Goal: Information Seeking & Learning: Learn about a topic

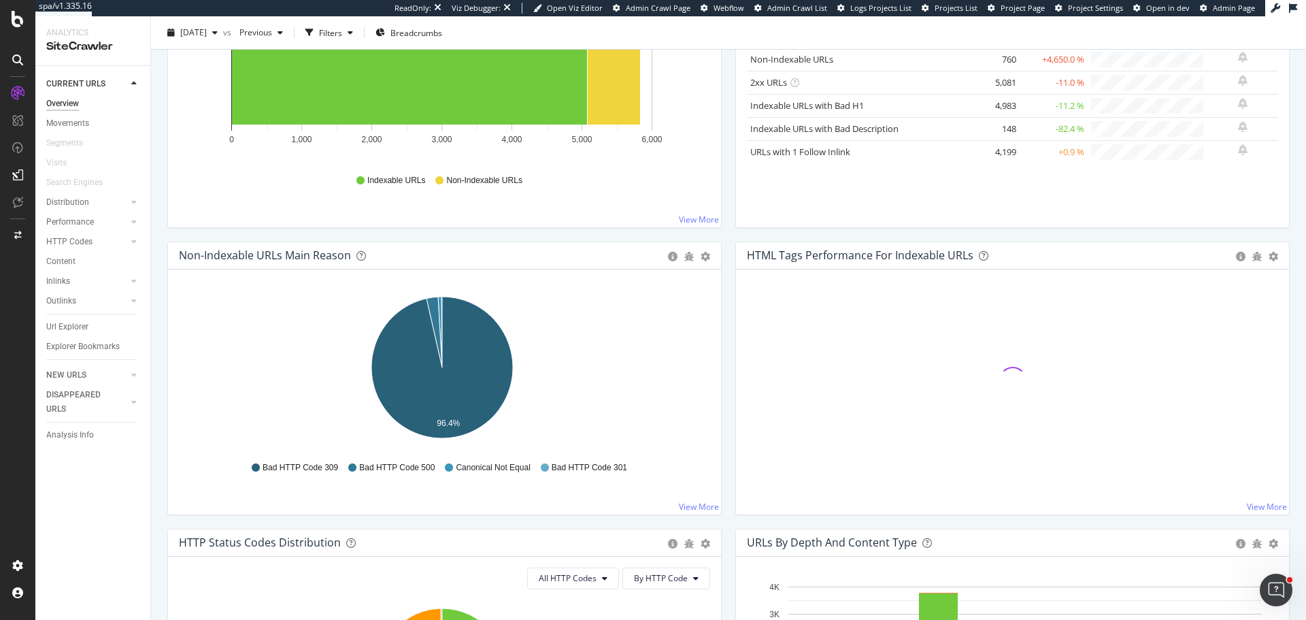
scroll to position [272, 0]
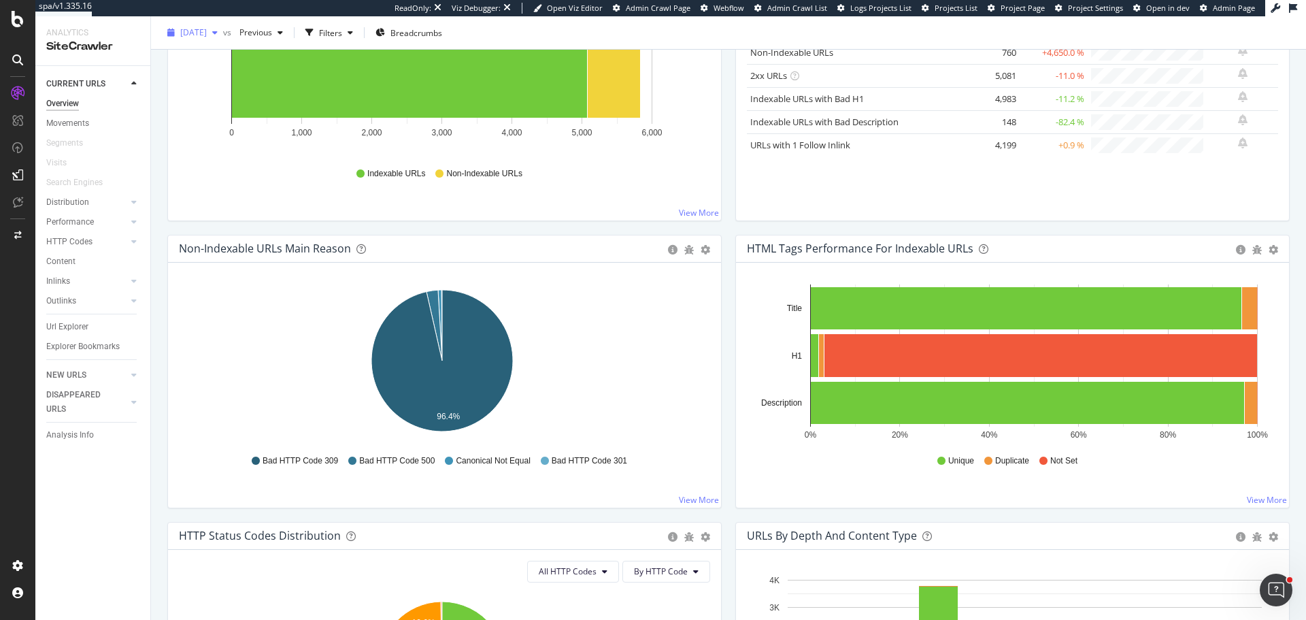
click at [207, 32] on span "2025 Aug. 11th" at bounding box center [193, 33] width 27 height 12
click at [736, 340] on div "Hold CTRL while clicking to filter the report. 0% 20% 40% 60% 80% 100% Title H1…" at bounding box center [1012, 385] width 553 height 245
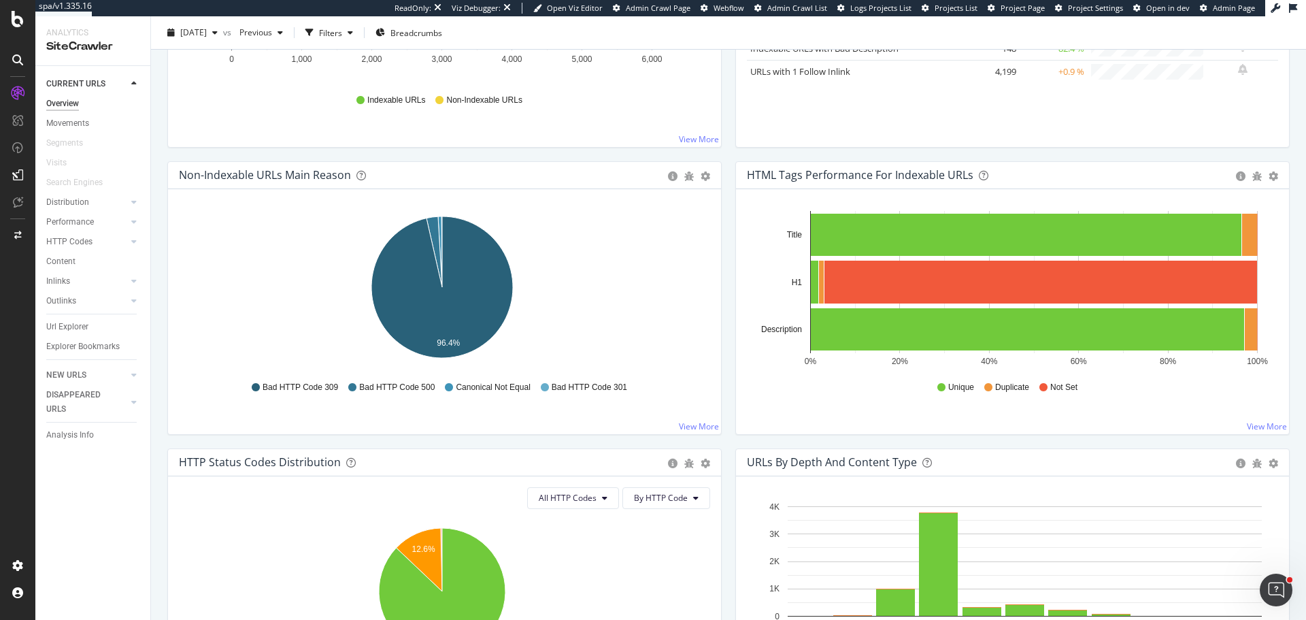
scroll to position [340, 0]
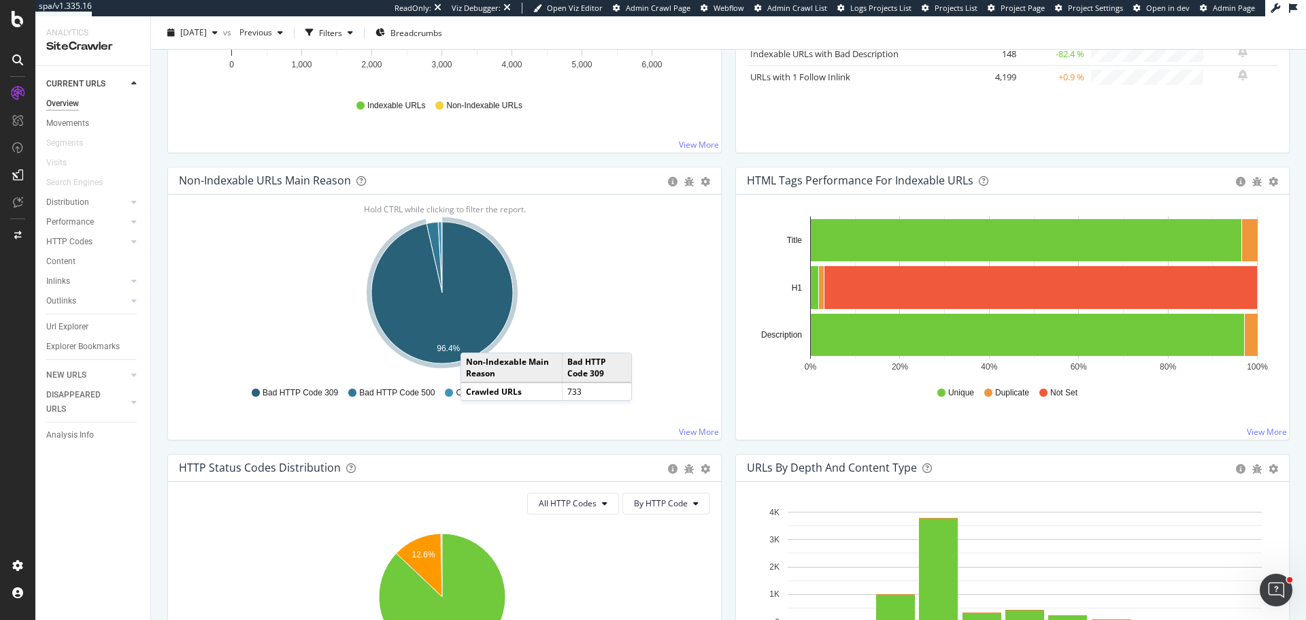
click at [478, 334] on icon "A chart." at bounding box center [441, 292] width 141 height 141
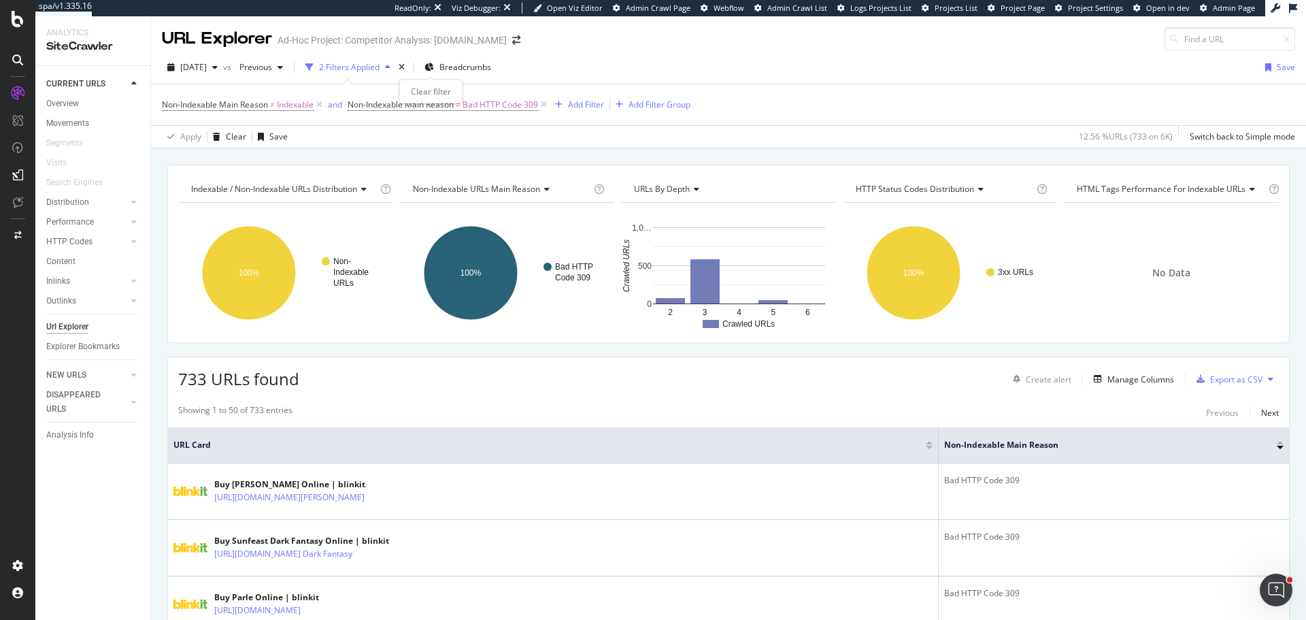
click at [407, 65] on div "times" at bounding box center [402, 68] width 12 height 14
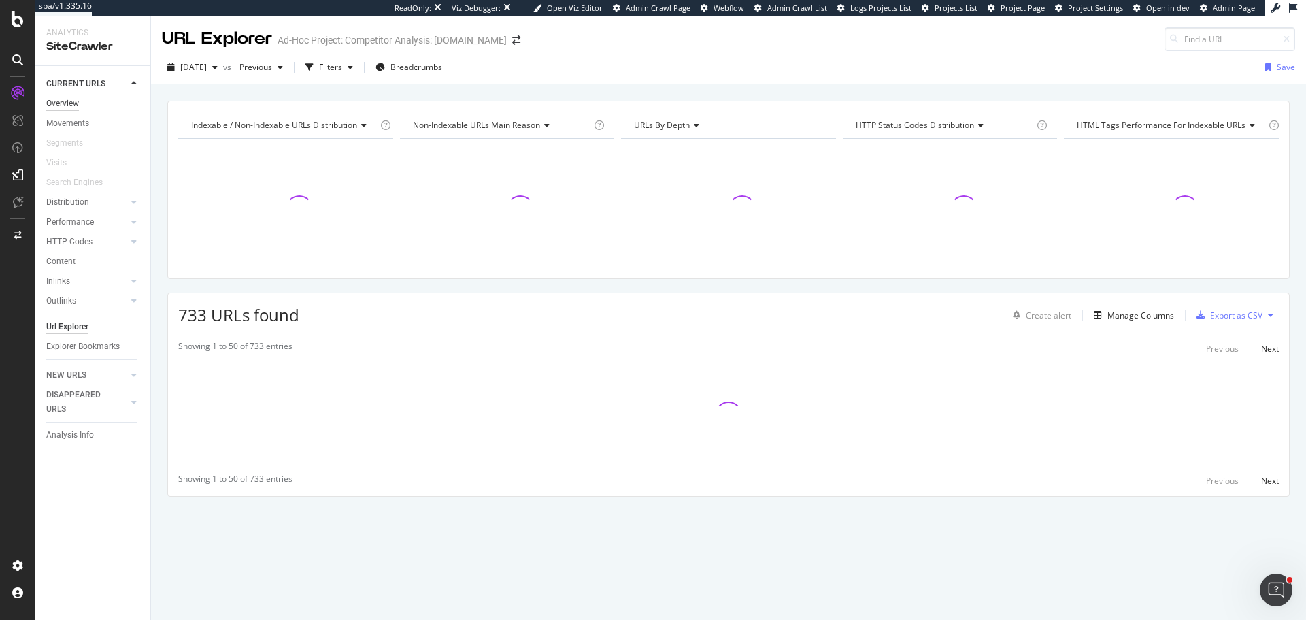
click at [56, 100] on div "Overview" at bounding box center [62, 104] width 33 height 14
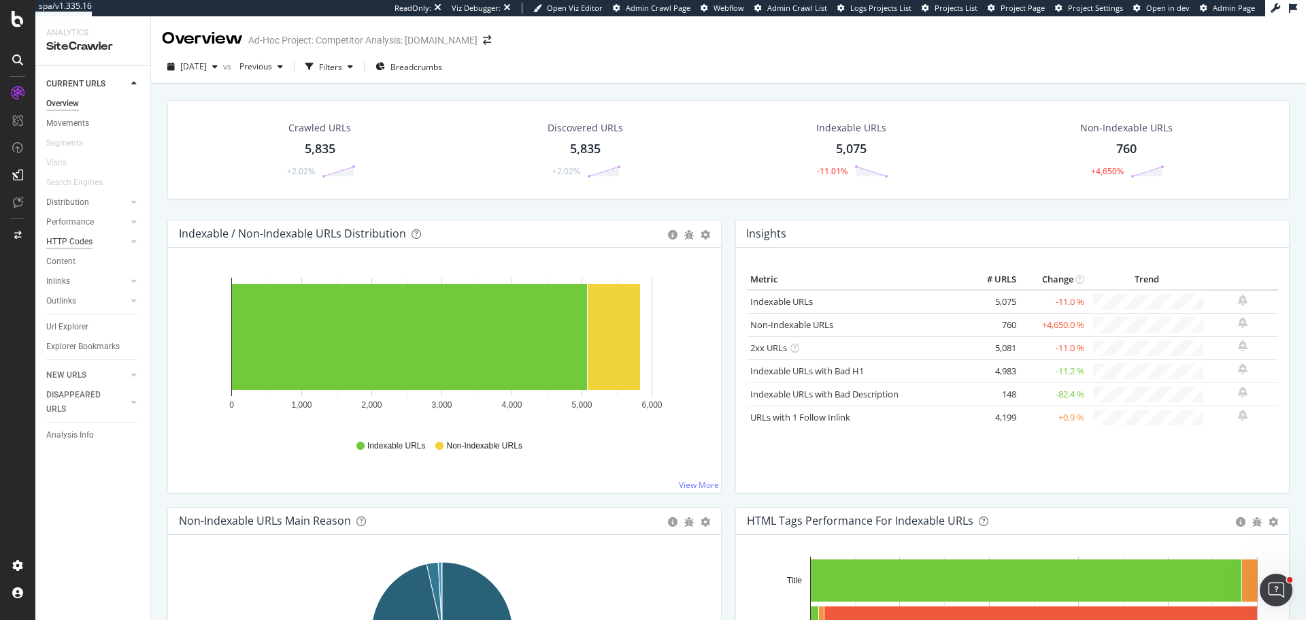
click at [59, 247] on div "HTTP Codes" at bounding box center [69, 242] width 46 height 14
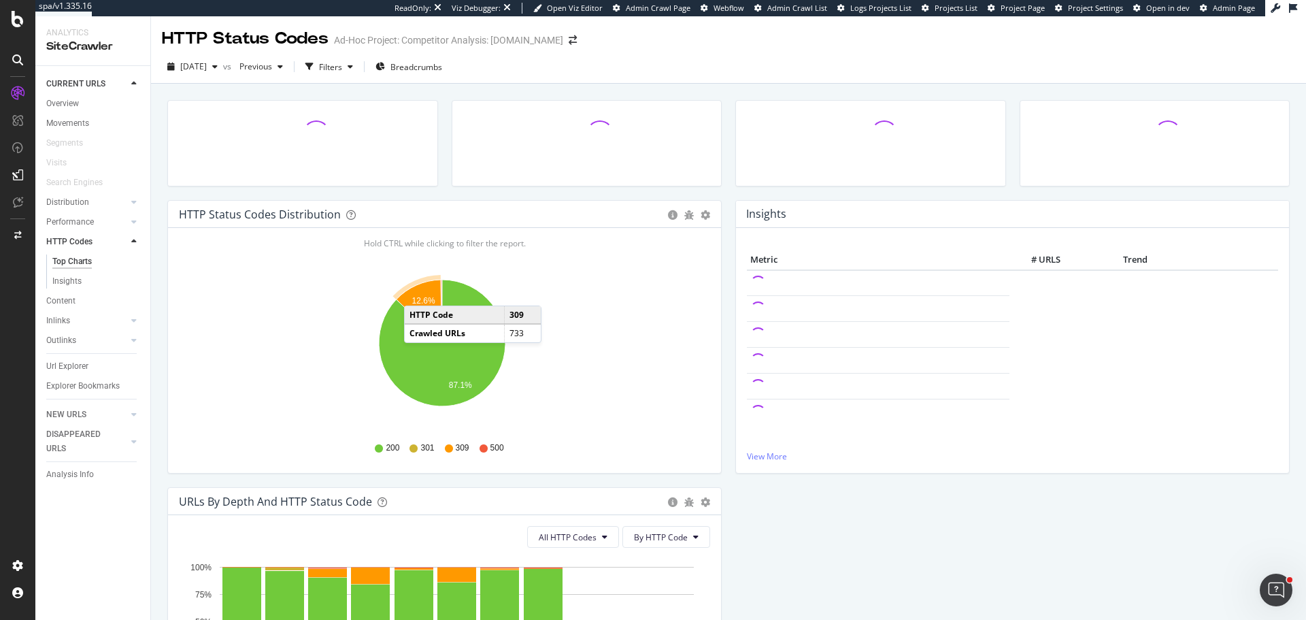
click at [418, 292] on icon "A chart." at bounding box center [420, 311] width 46 height 63
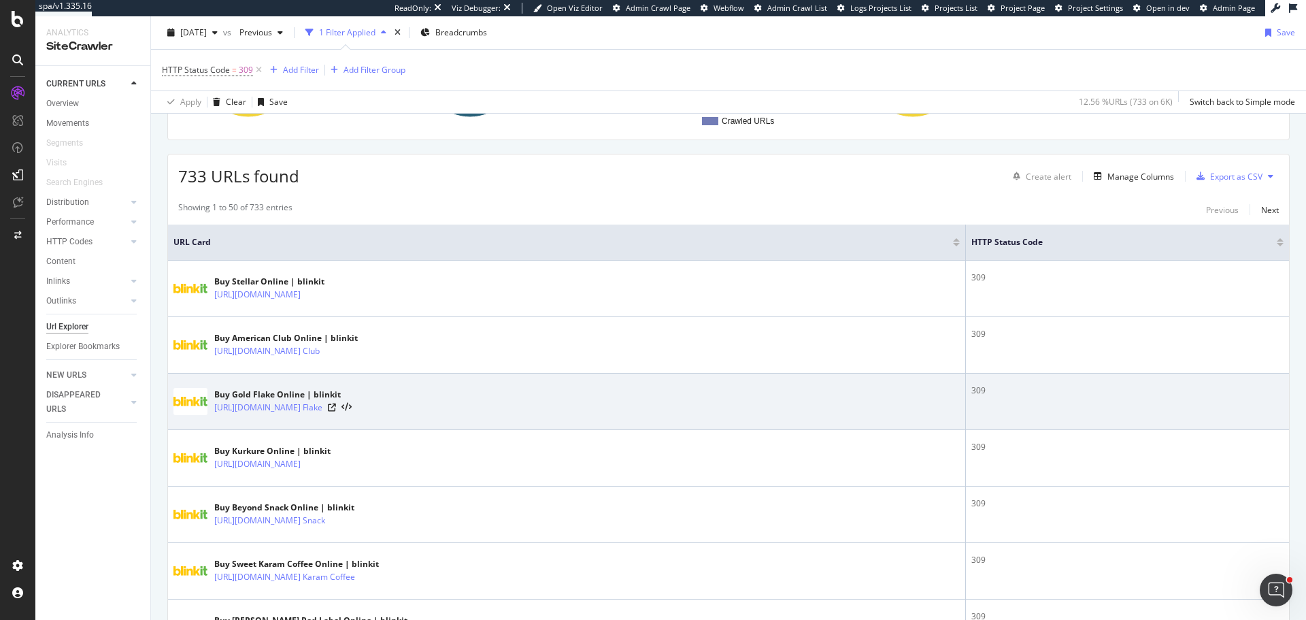
scroll to position [204, 0]
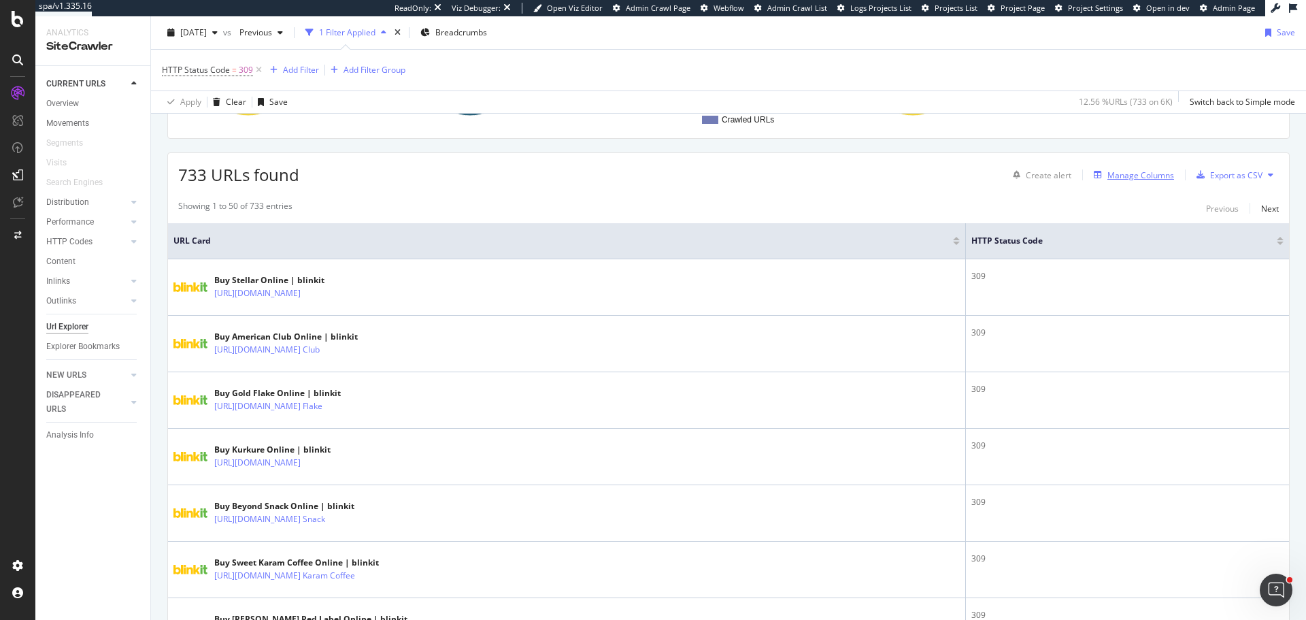
click at [1133, 177] on div "Manage Columns" at bounding box center [1140, 175] width 67 height 12
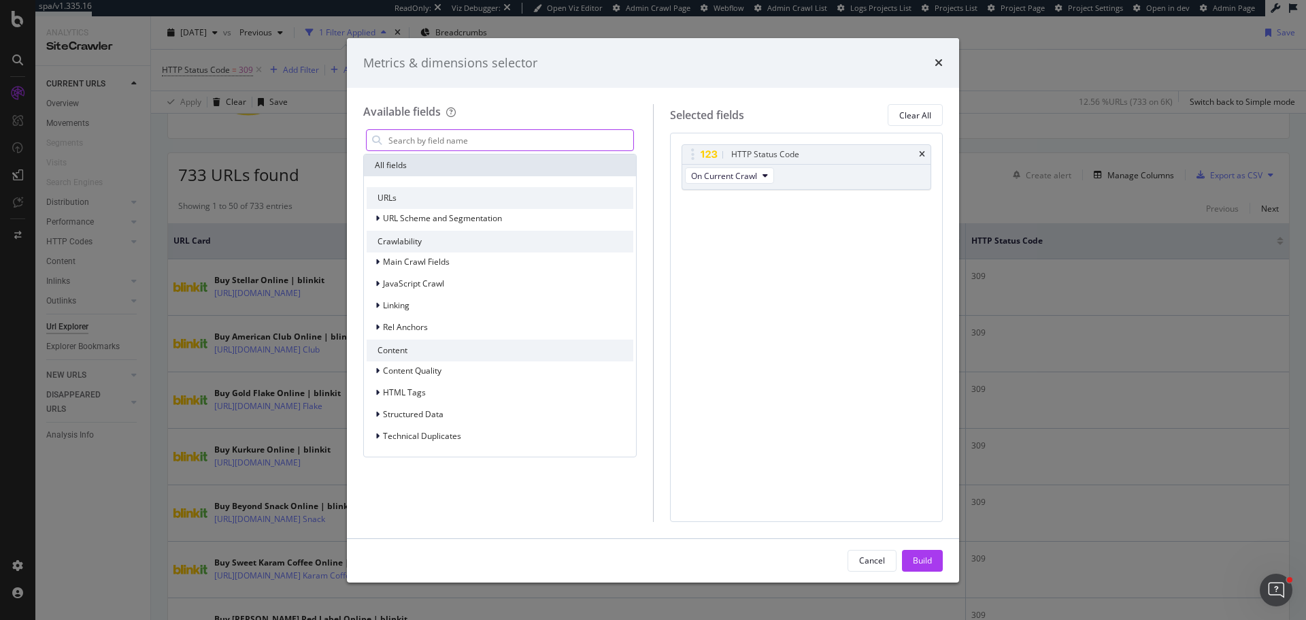
click at [452, 137] on input "modal" at bounding box center [510, 140] width 246 height 20
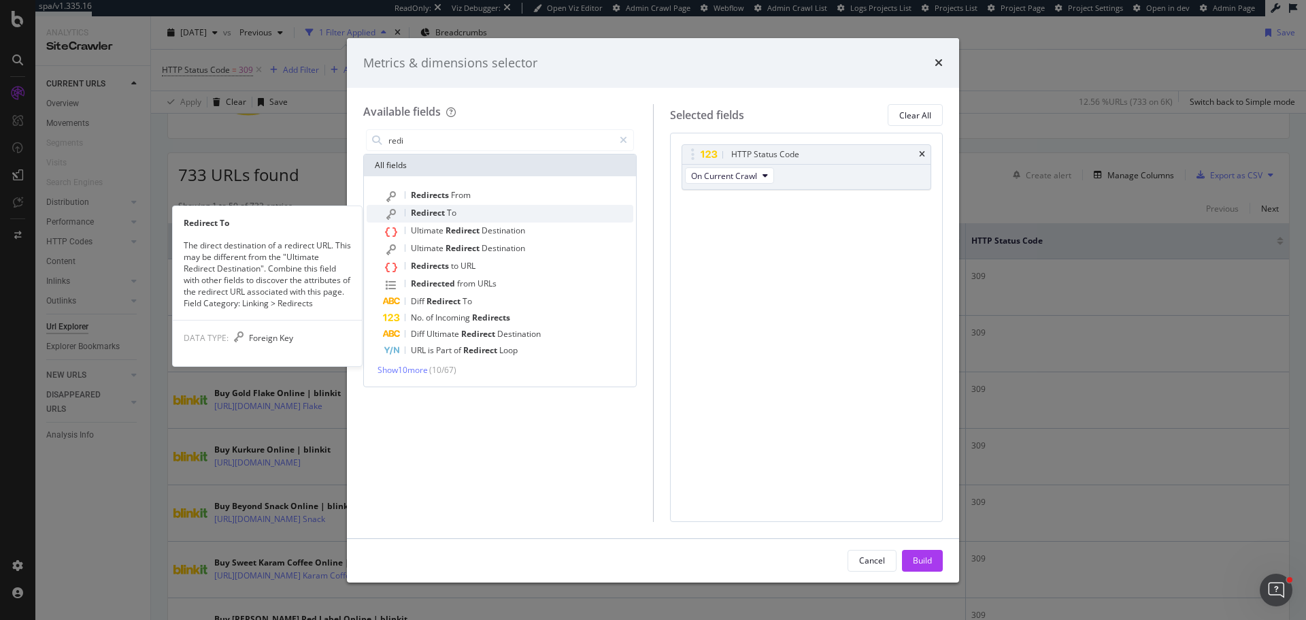
type input "redi"
click at [463, 217] on div "Redirect To" at bounding box center [508, 214] width 250 height 18
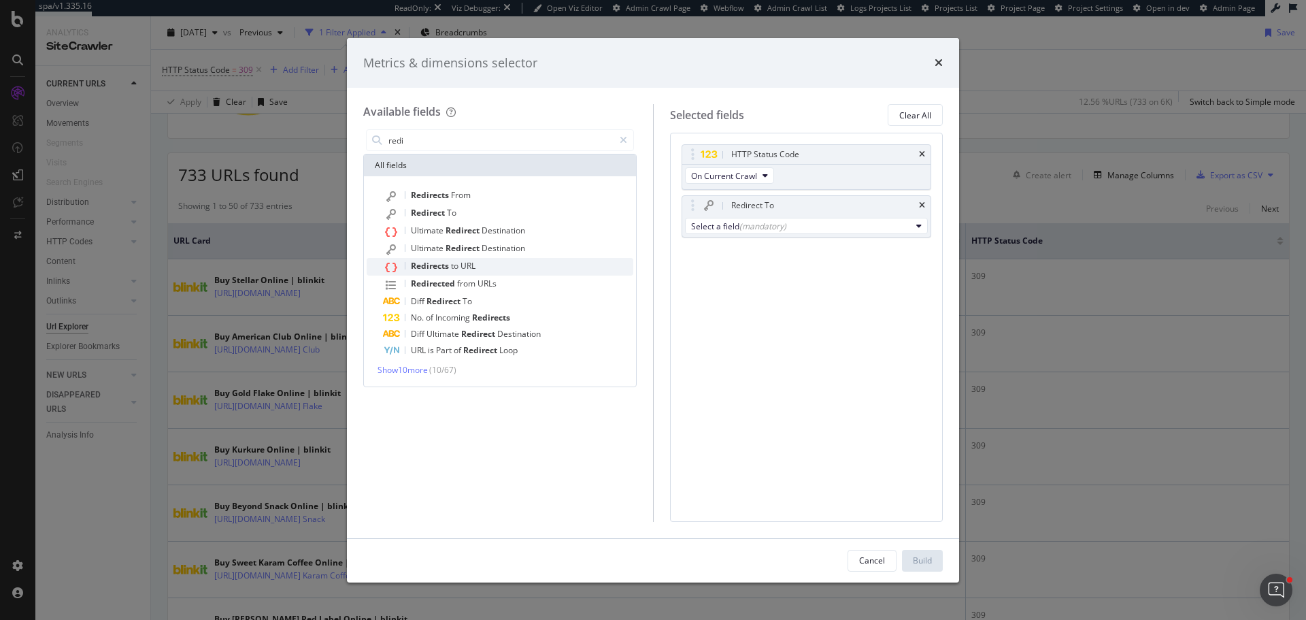
click at [456, 266] on span "to" at bounding box center [456, 266] width 10 height 12
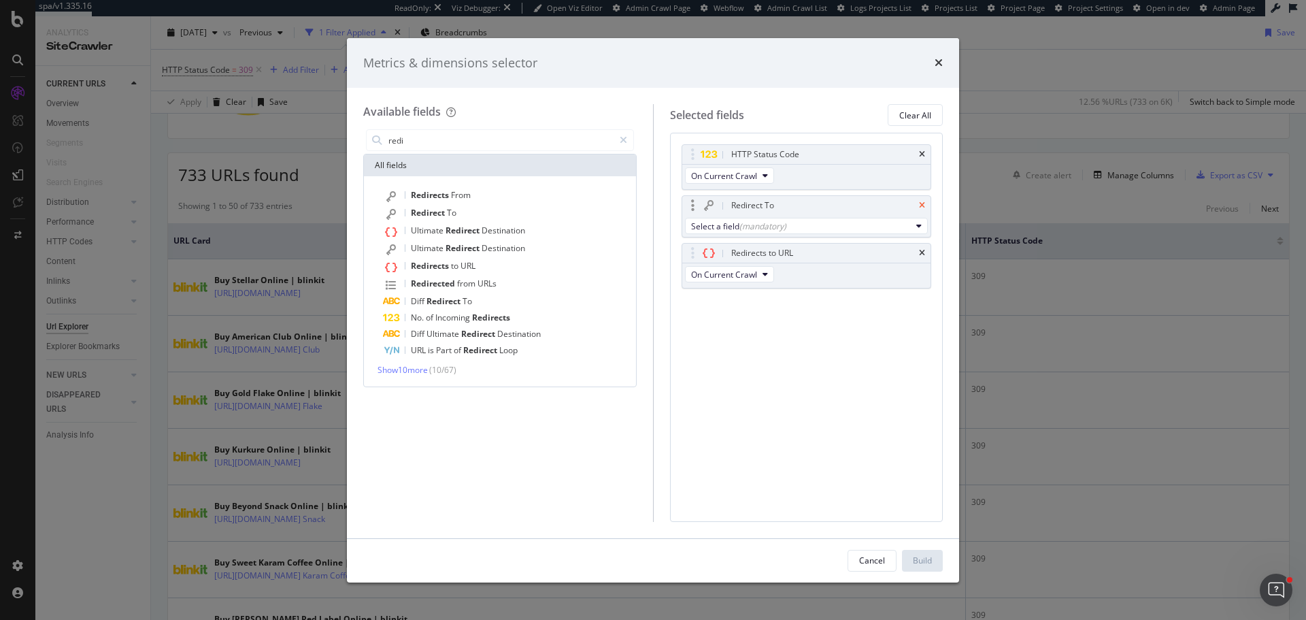
click at [920, 202] on icon "times" at bounding box center [922, 205] width 6 height 8
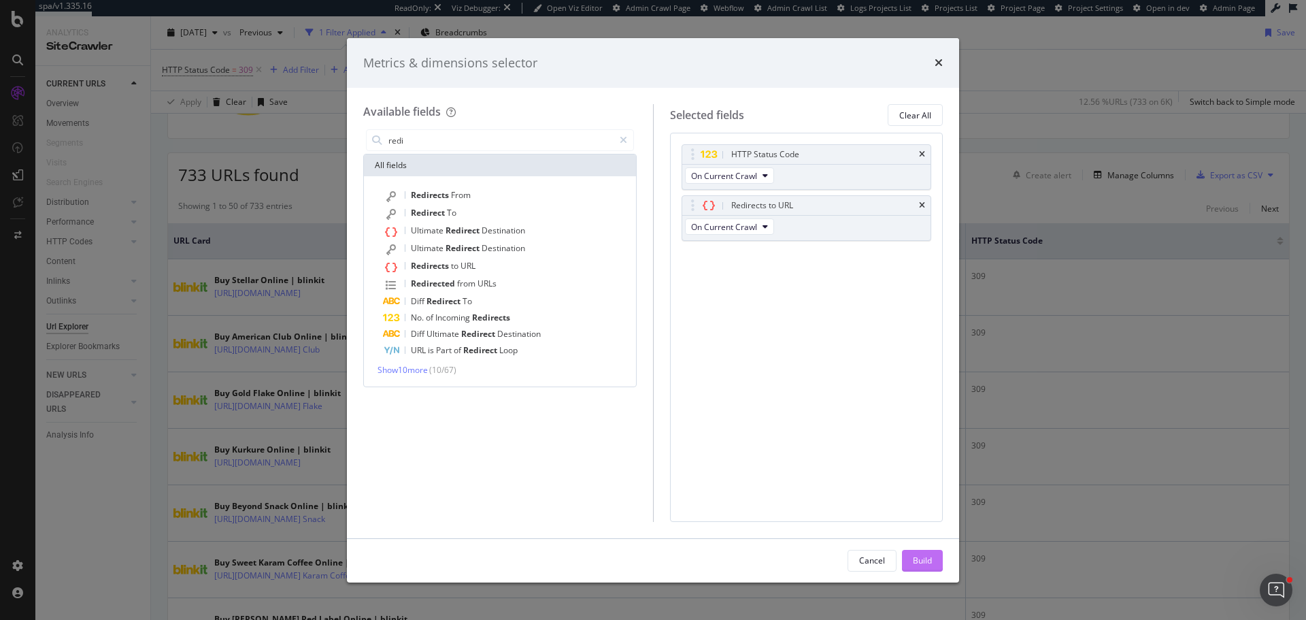
click at [905, 565] on button "Build" at bounding box center [922, 561] width 41 height 22
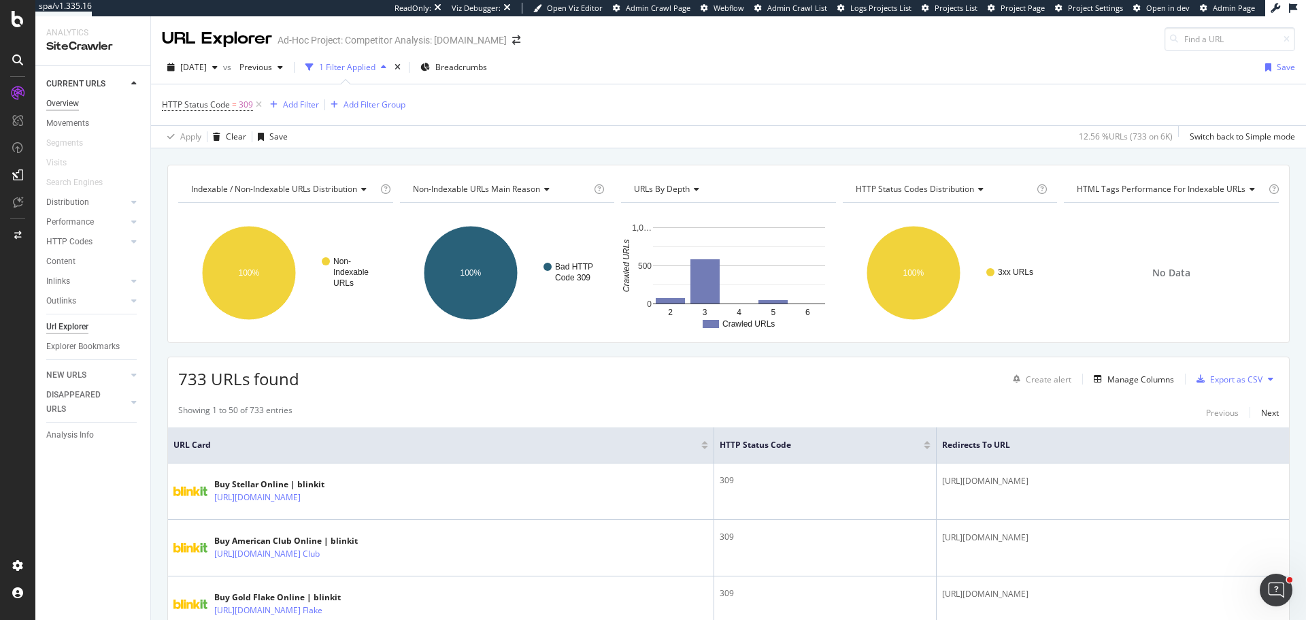
click at [74, 105] on div "Overview" at bounding box center [62, 104] width 33 height 14
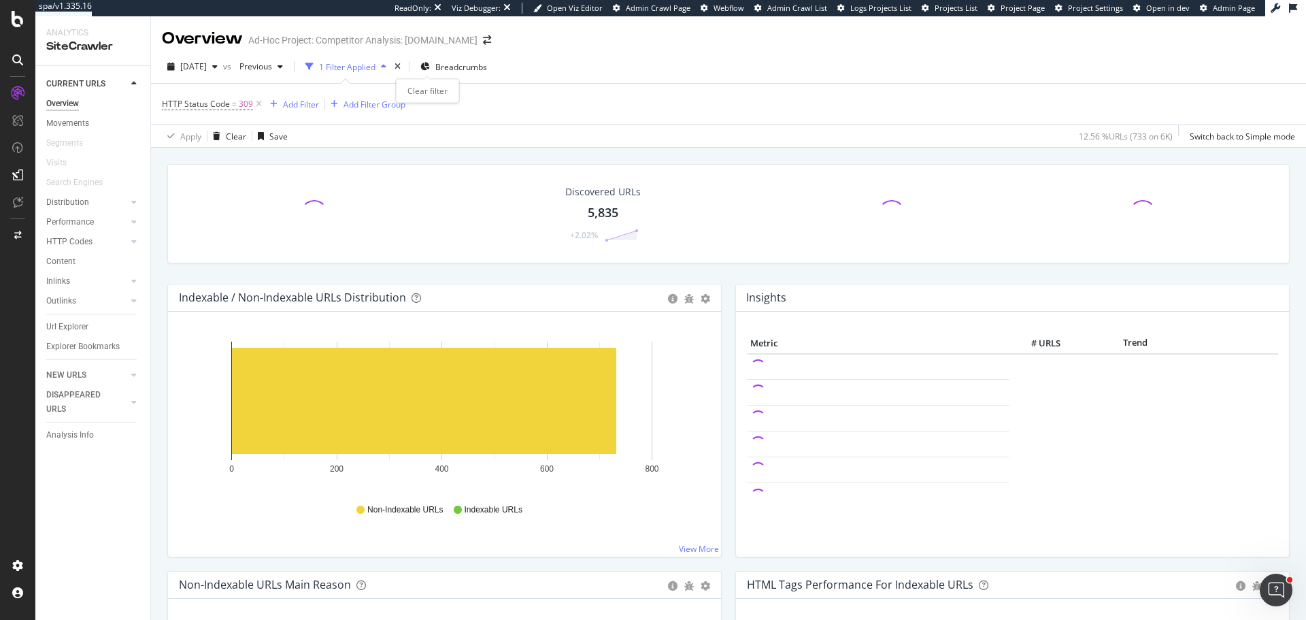
click at [403, 67] on div "times" at bounding box center [398, 67] width 12 height 14
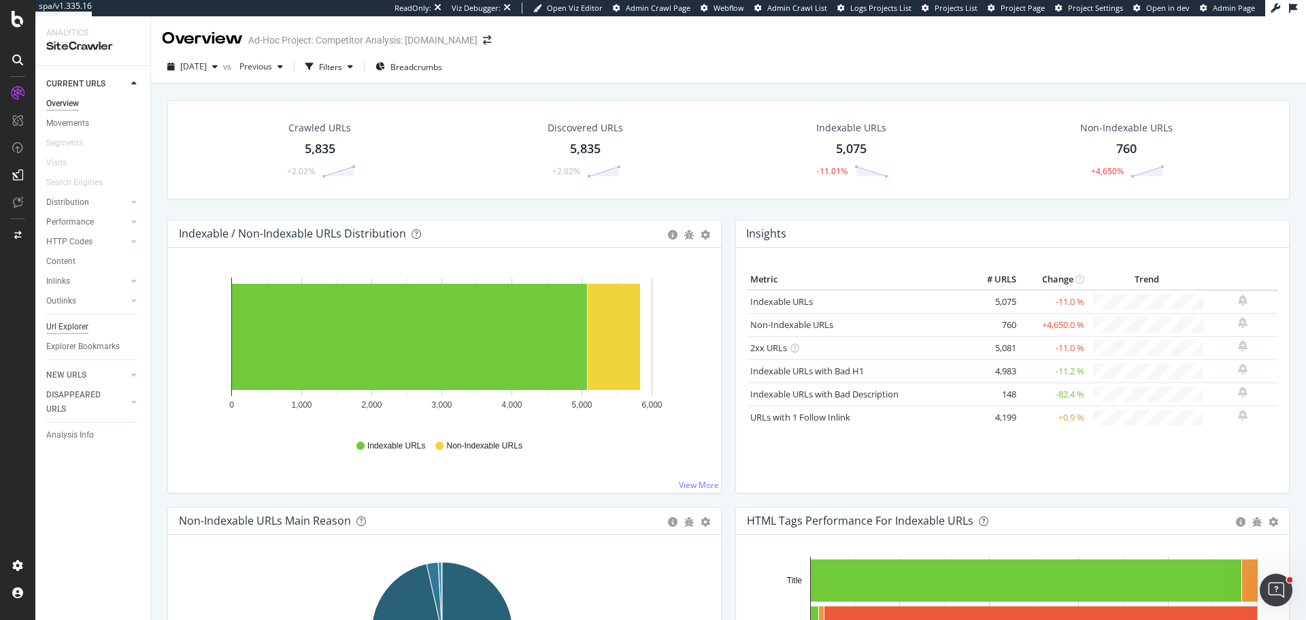
click at [73, 331] on div "Url Explorer" at bounding box center [67, 327] width 42 height 14
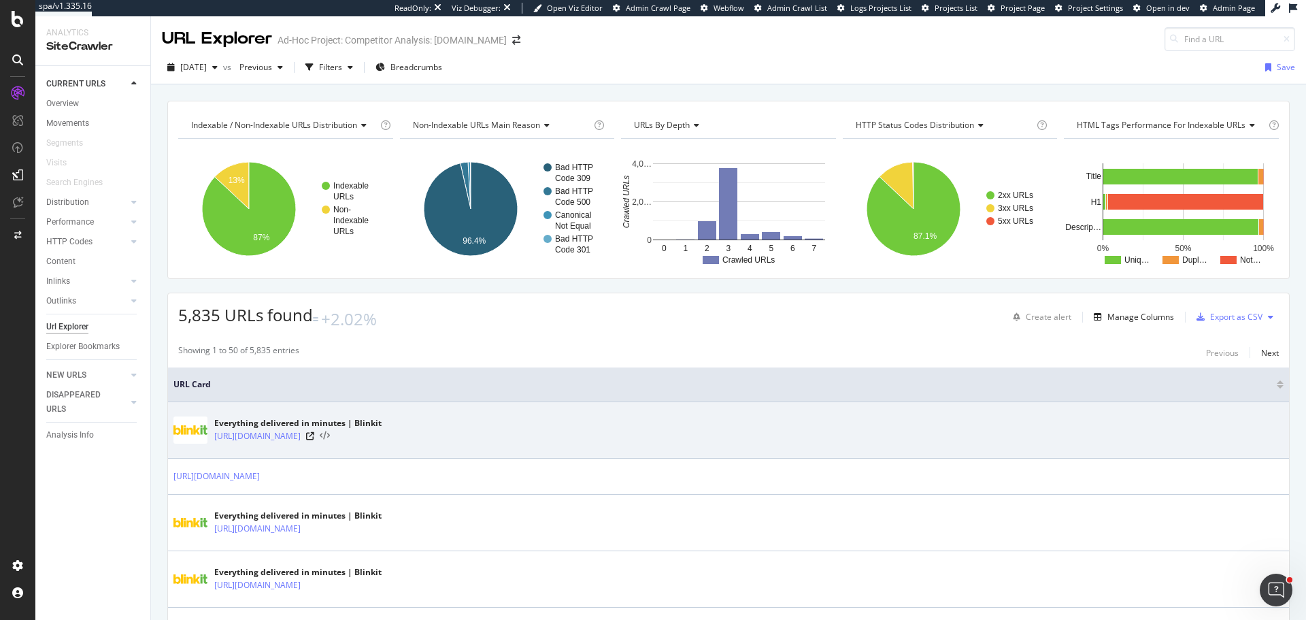
click at [320, 431] on icon at bounding box center [325, 436] width 10 height 10
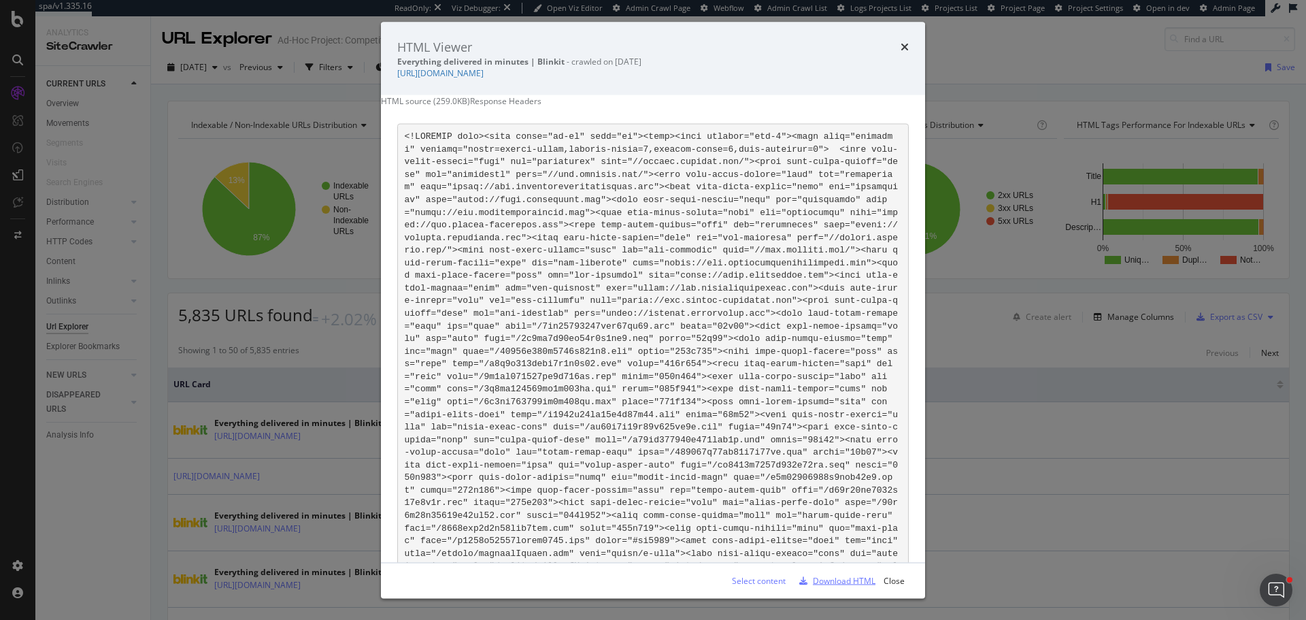
click at [847, 582] on div "Download HTML" at bounding box center [844, 581] width 63 height 12
click at [541, 107] on div "Response Headers" at bounding box center [505, 101] width 71 height 12
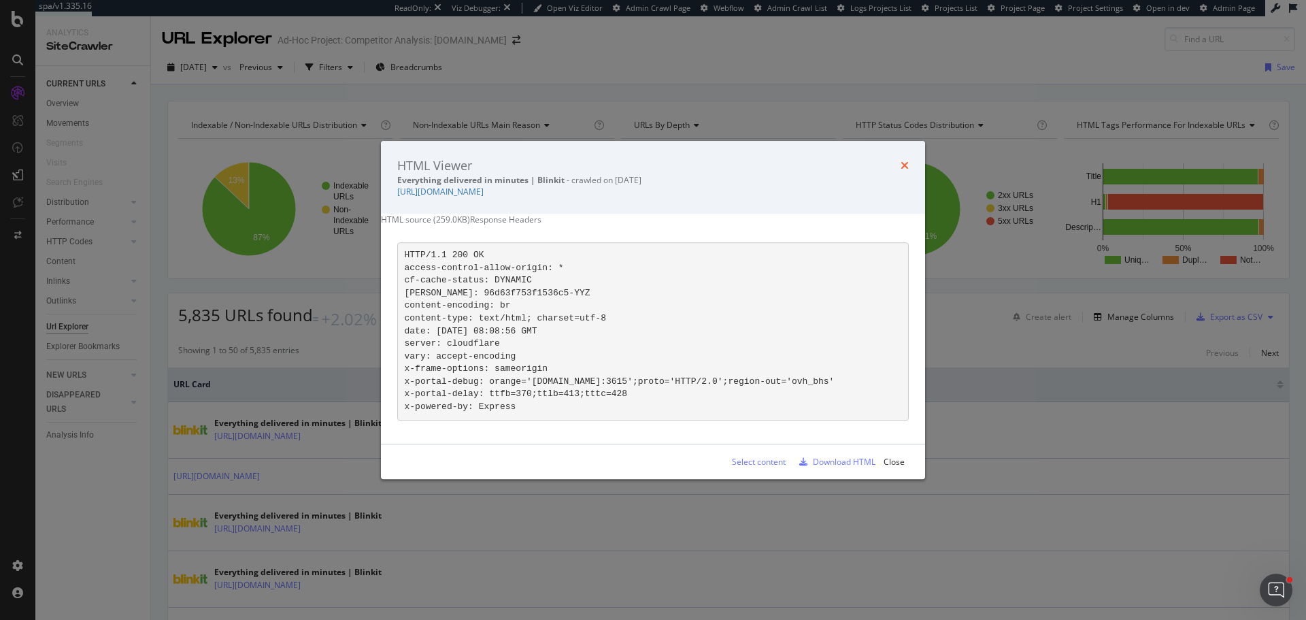
click at [906, 161] on icon "times" at bounding box center [905, 166] width 8 height 11
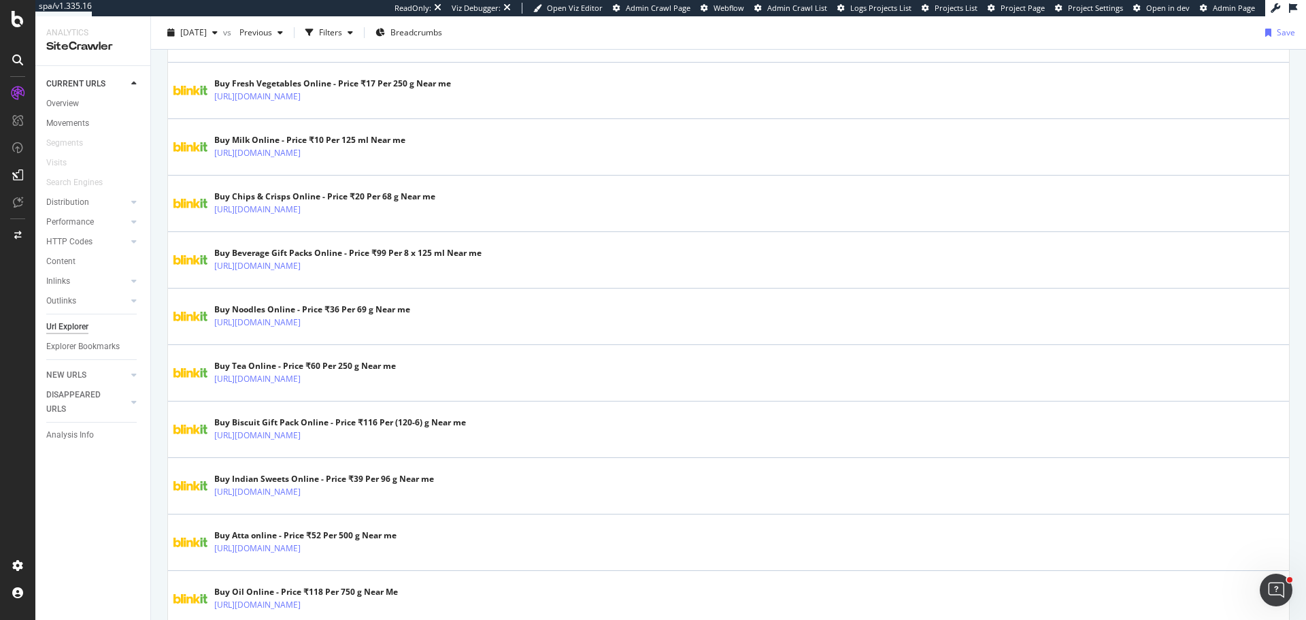
scroll to position [952, 0]
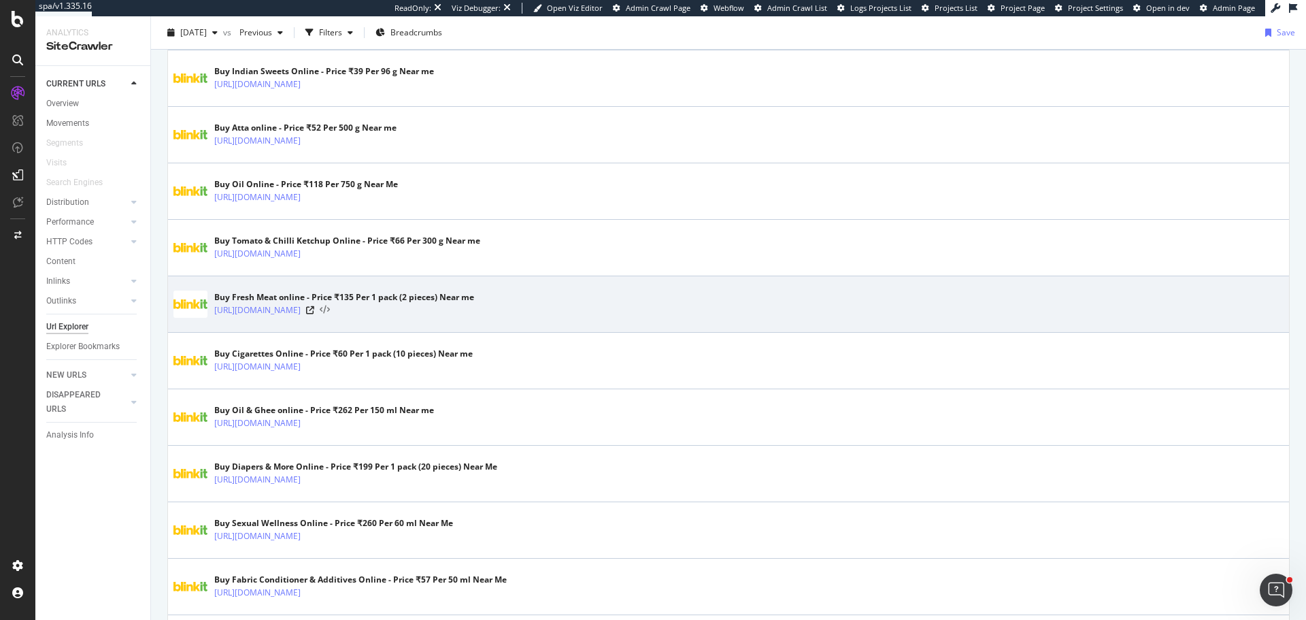
click at [330, 306] on icon at bounding box center [325, 310] width 10 height 10
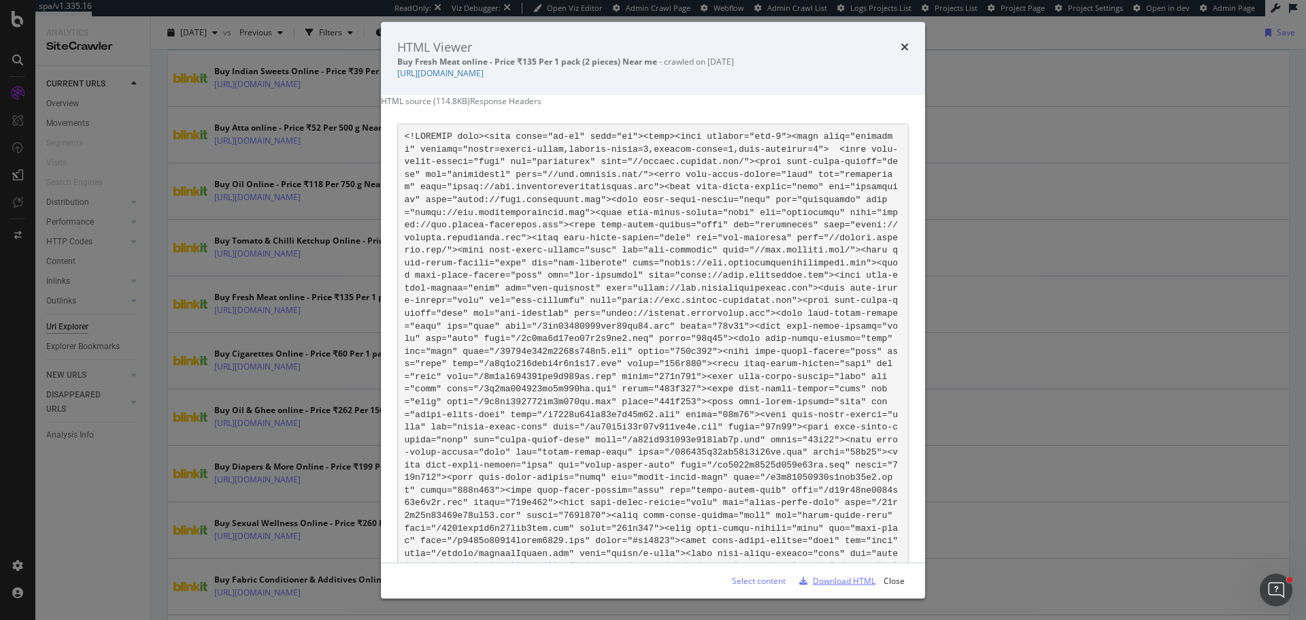
click at [867, 578] on div "Download HTML" at bounding box center [844, 581] width 63 height 12
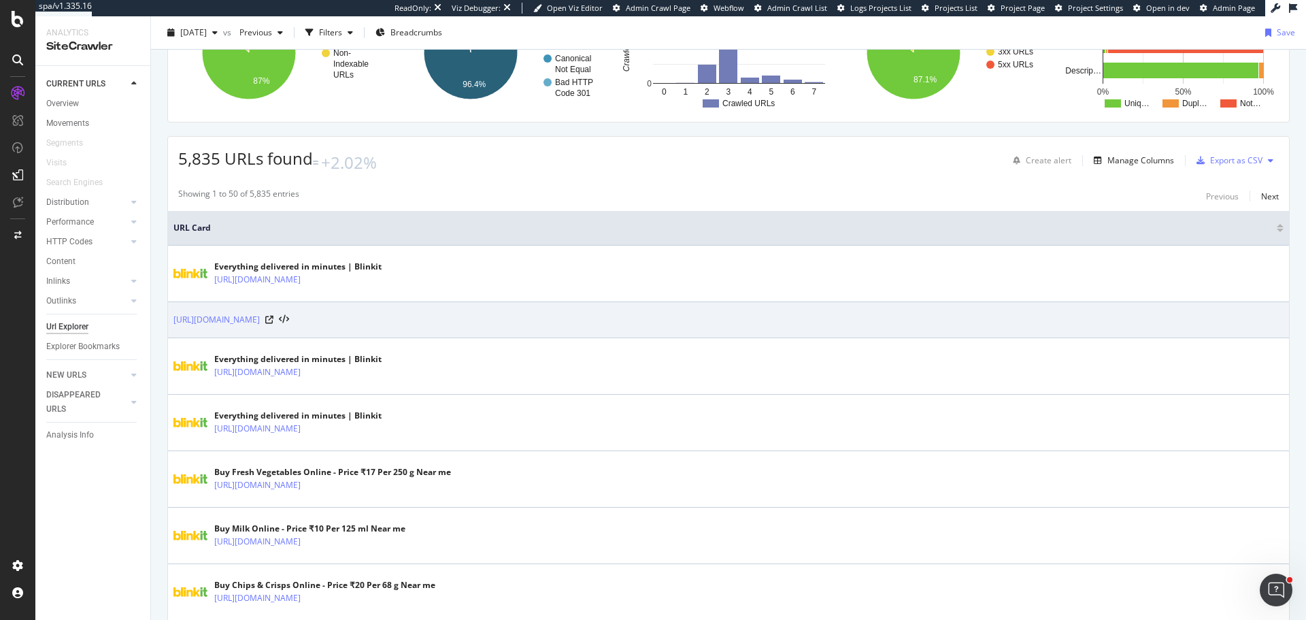
scroll to position [0, 0]
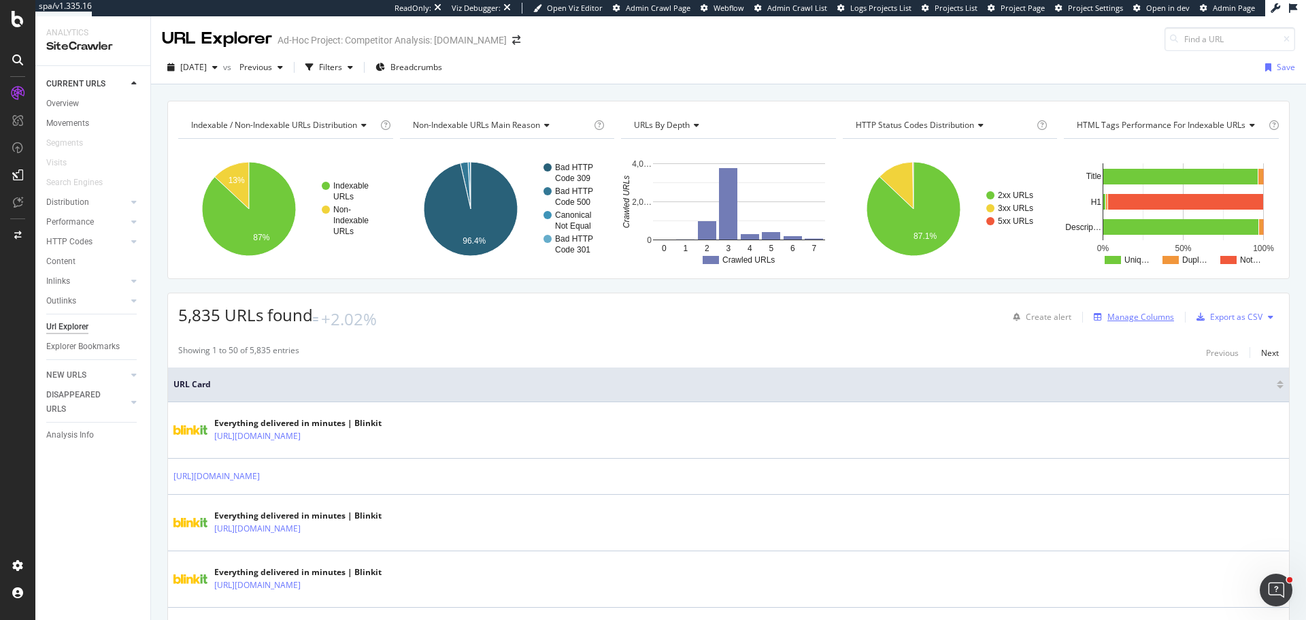
click at [1118, 313] on div "Manage Columns" at bounding box center [1140, 317] width 67 height 12
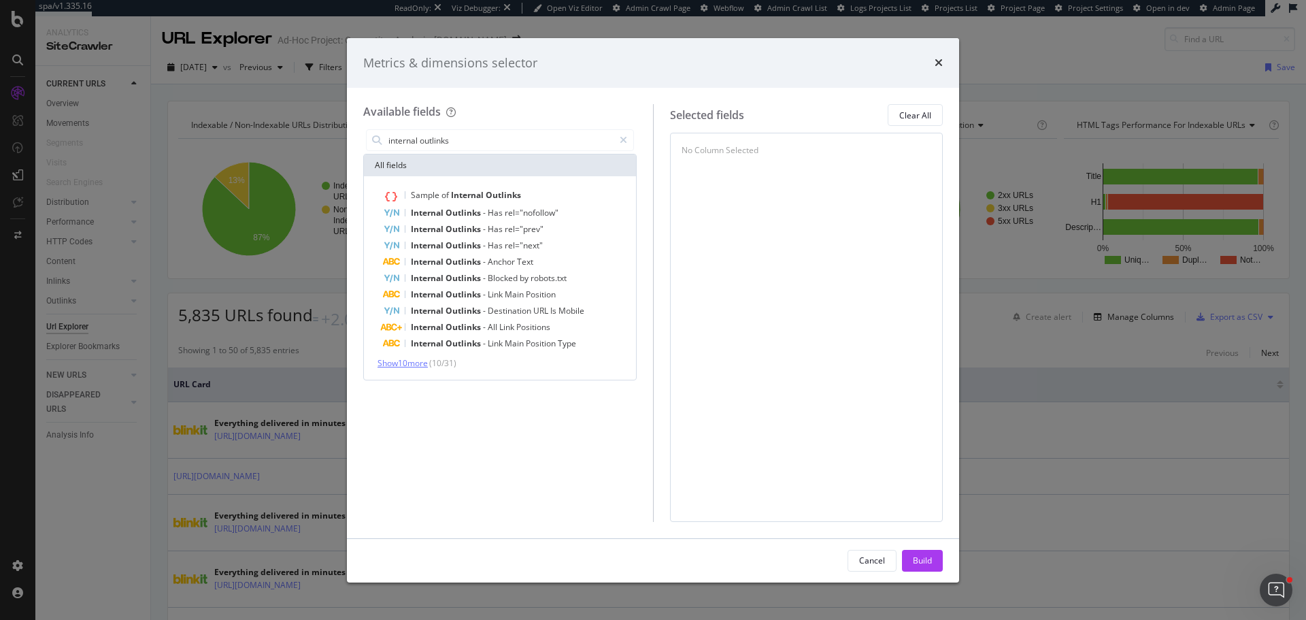
type input "internal outlinks"
click at [406, 363] on span "Show 10 more" at bounding box center [403, 363] width 50 height 12
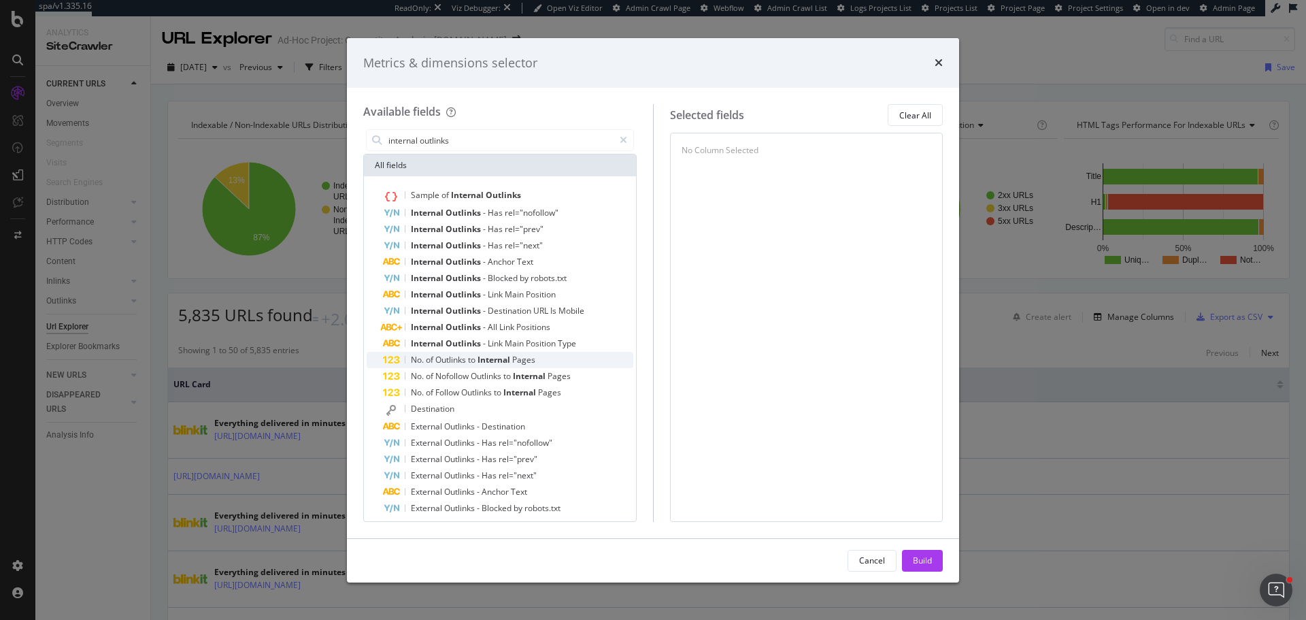
click at [519, 359] on span "Pages" at bounding box center [523, 360] width 23 height 12
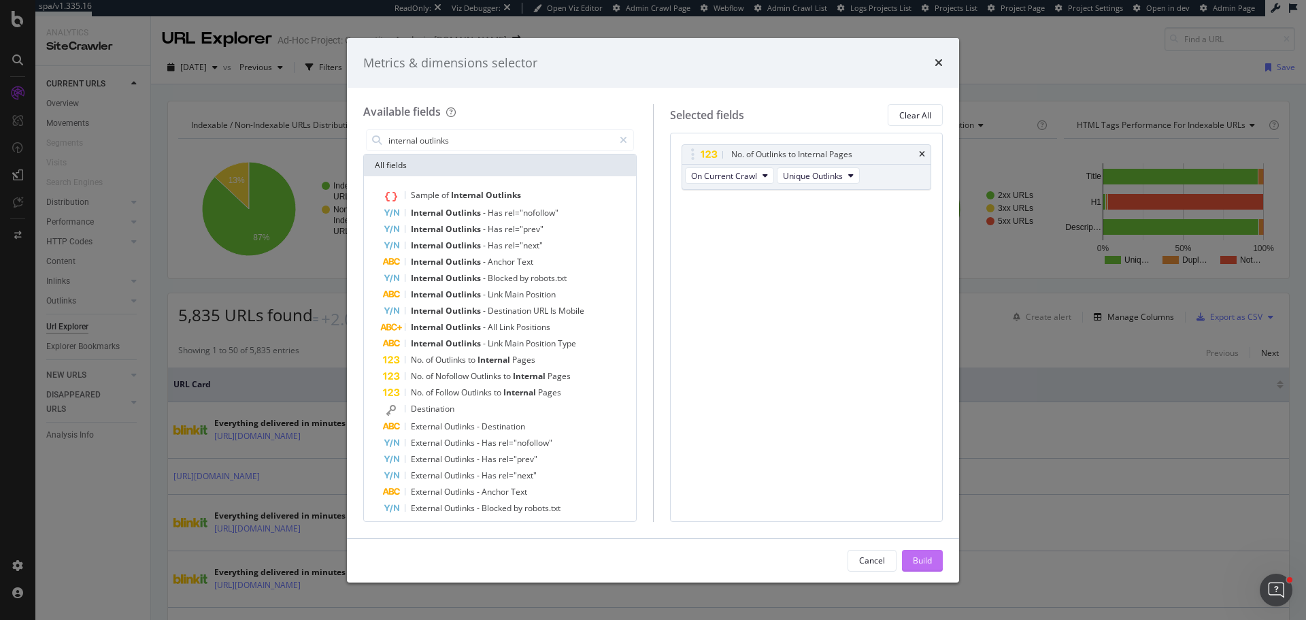
click at [916, 551] on div "Build" at bounding box center [922, 560] width 19 height 20
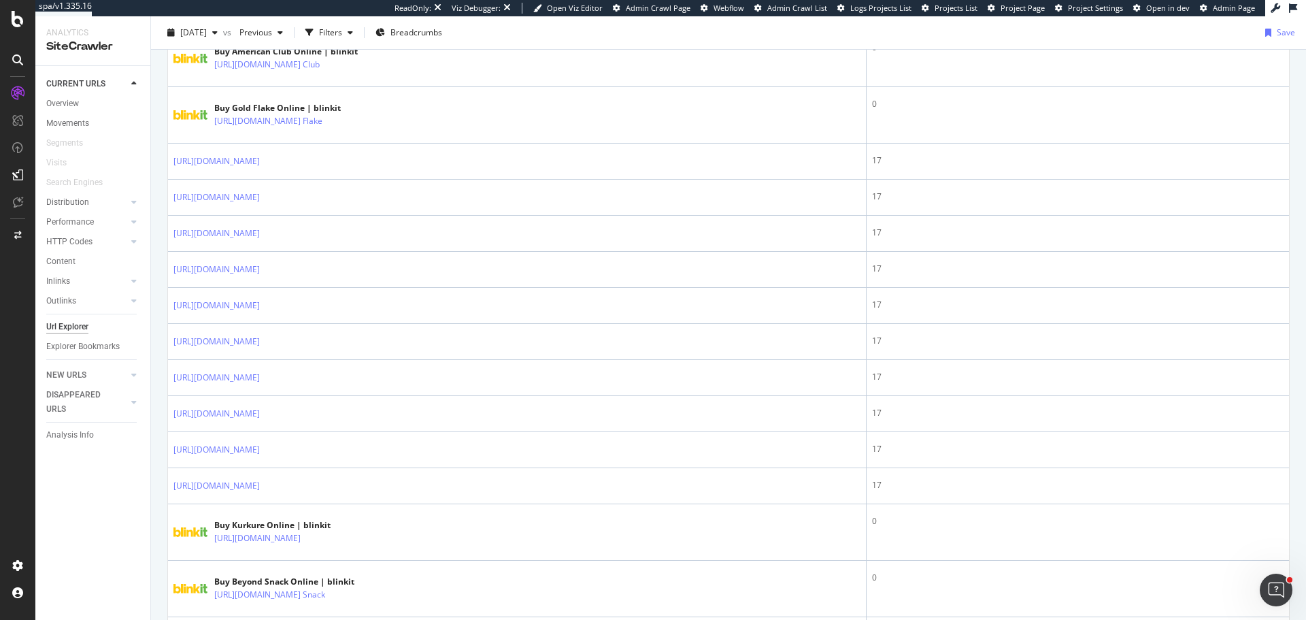
scroll to position [2456, 0]
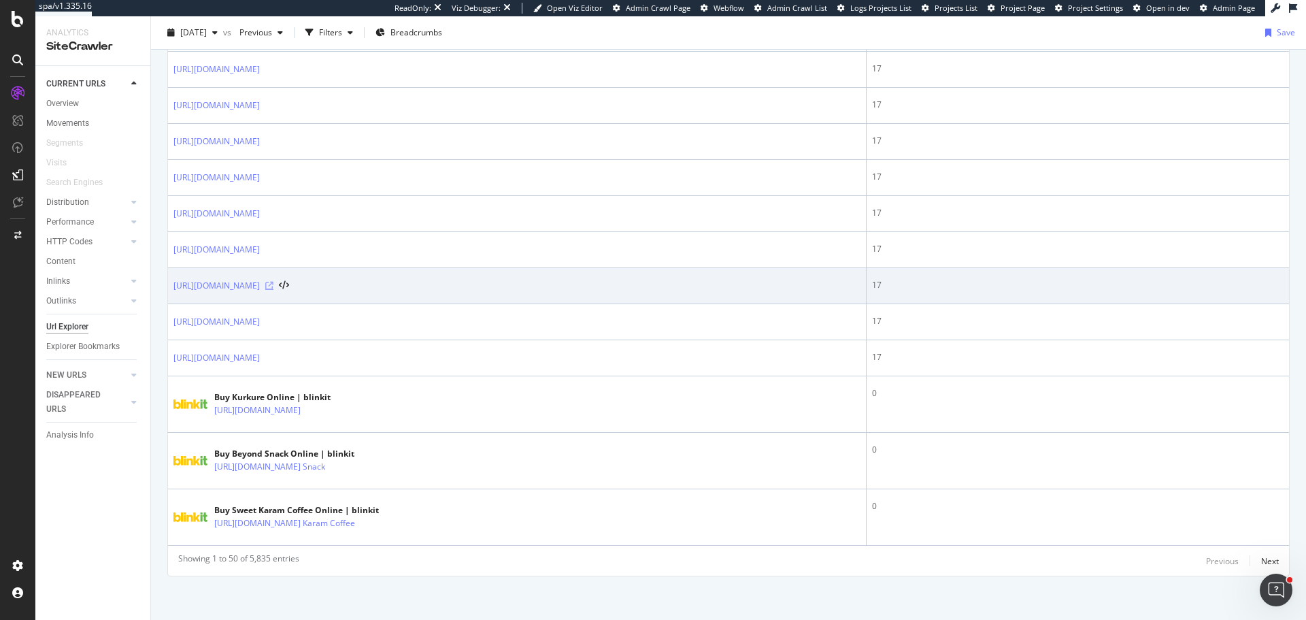
click at [273, 282] on icon at bounding box center [269, 286] width 8 height 8
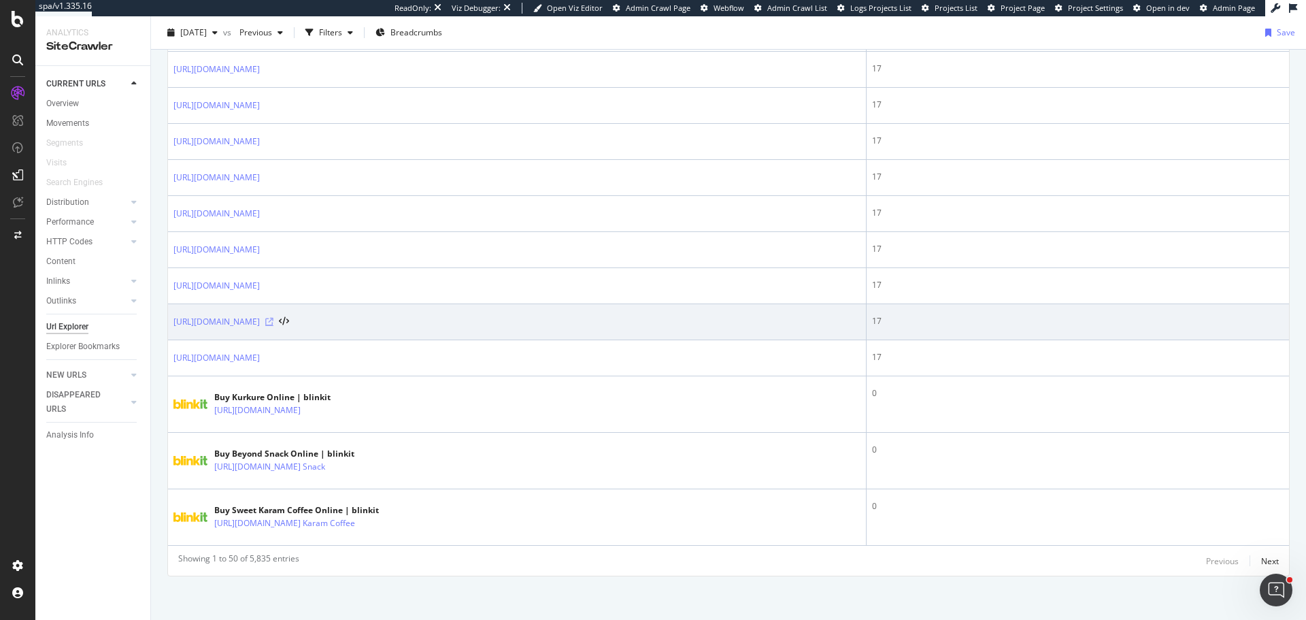
click at [273, 318] on icon at bounding box center [269, 322] width 8 height 8
click at [289, 317] on icon at bounding box center [284, 322] width 10 height 10
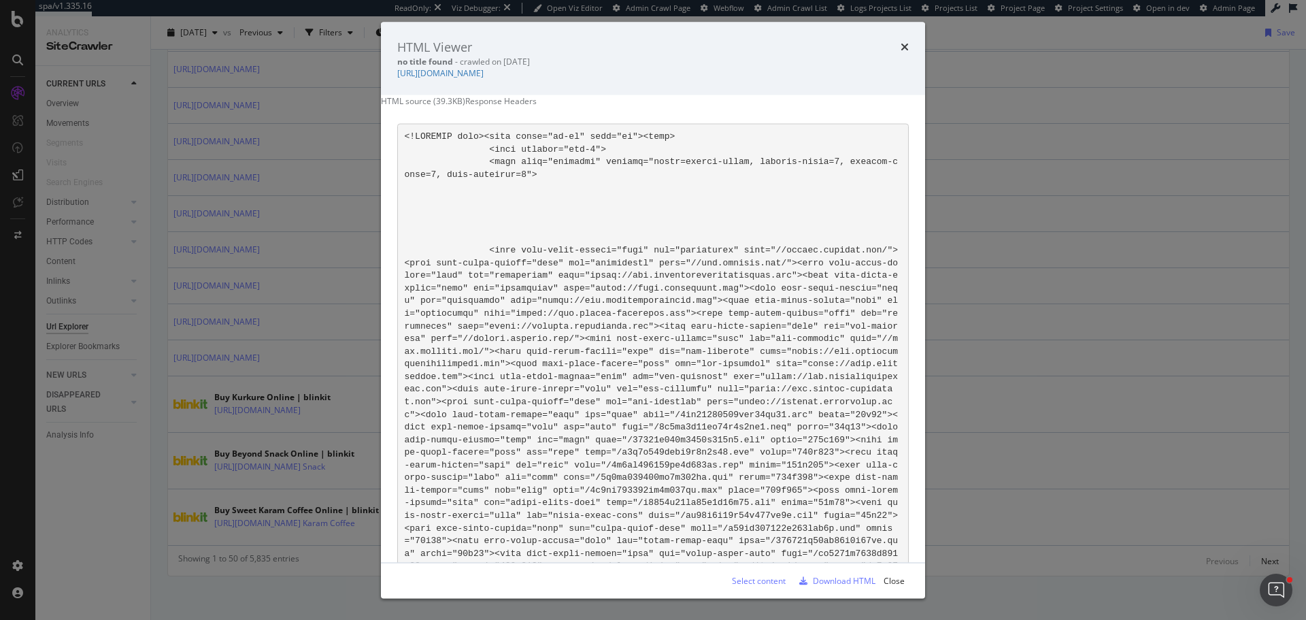
click at [537, 107] on div "Response Headers" at bounding box center [500, 101] width 71 height 12
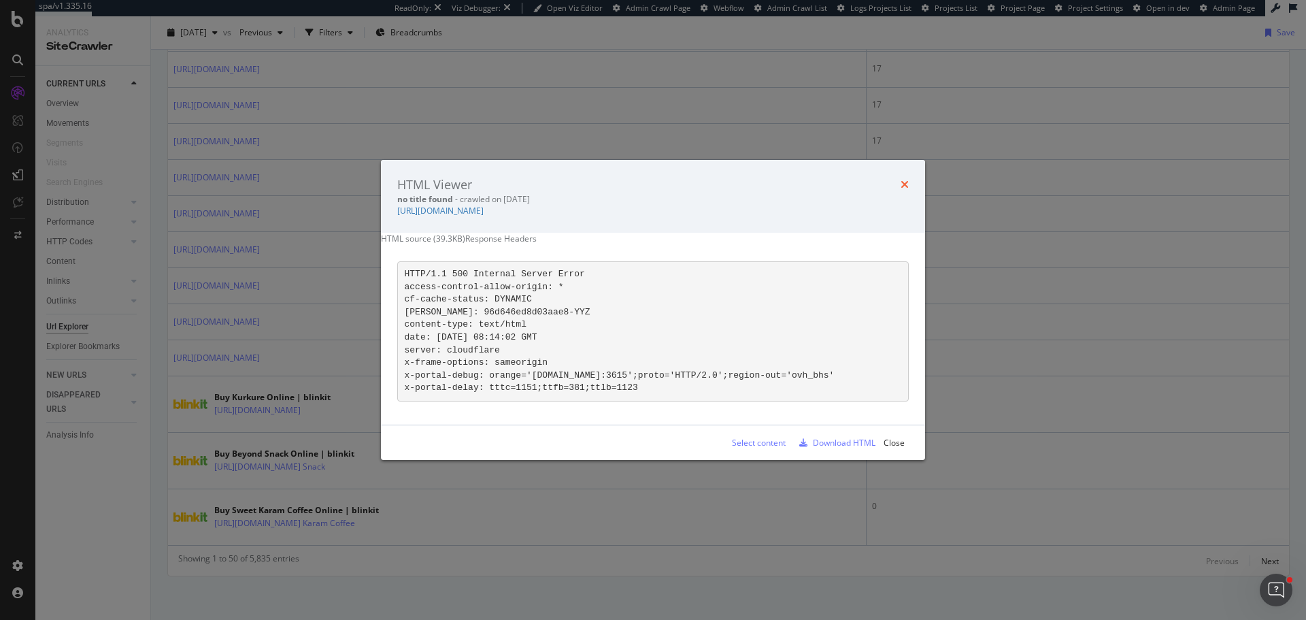
click at [903, 179] on icon "times" at bounding box center [905, 184] width 8 height 11
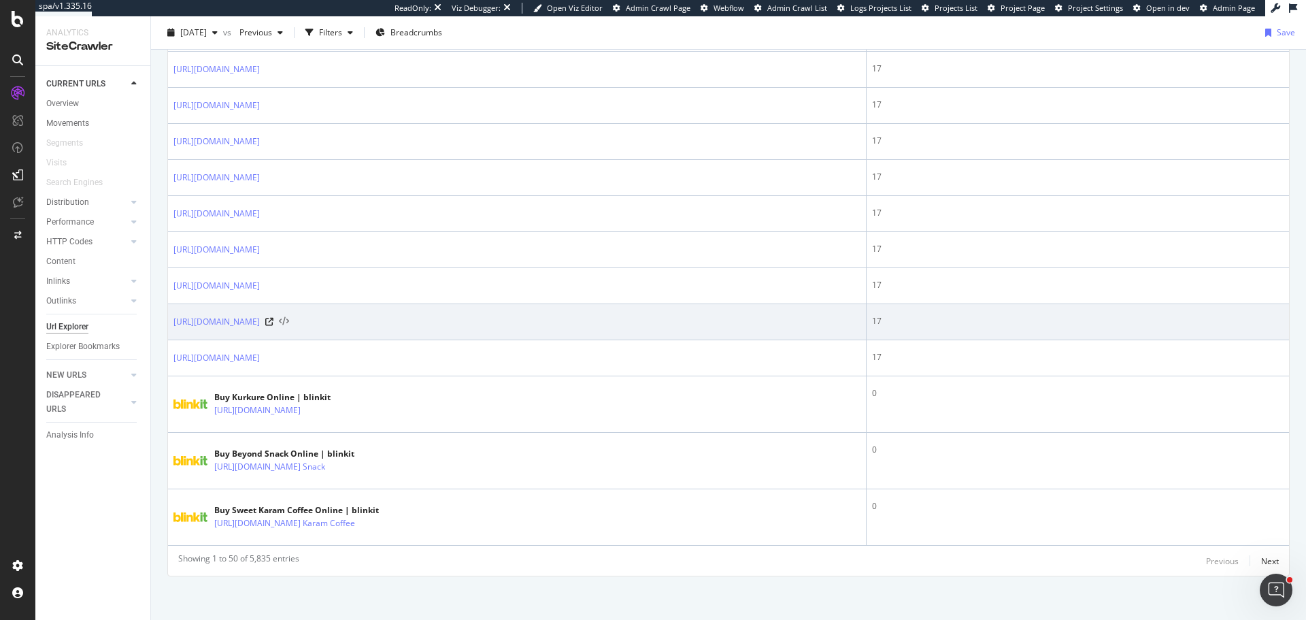
click at [289, 317] on icon at bounding box center [284, 322] width 10 height 10
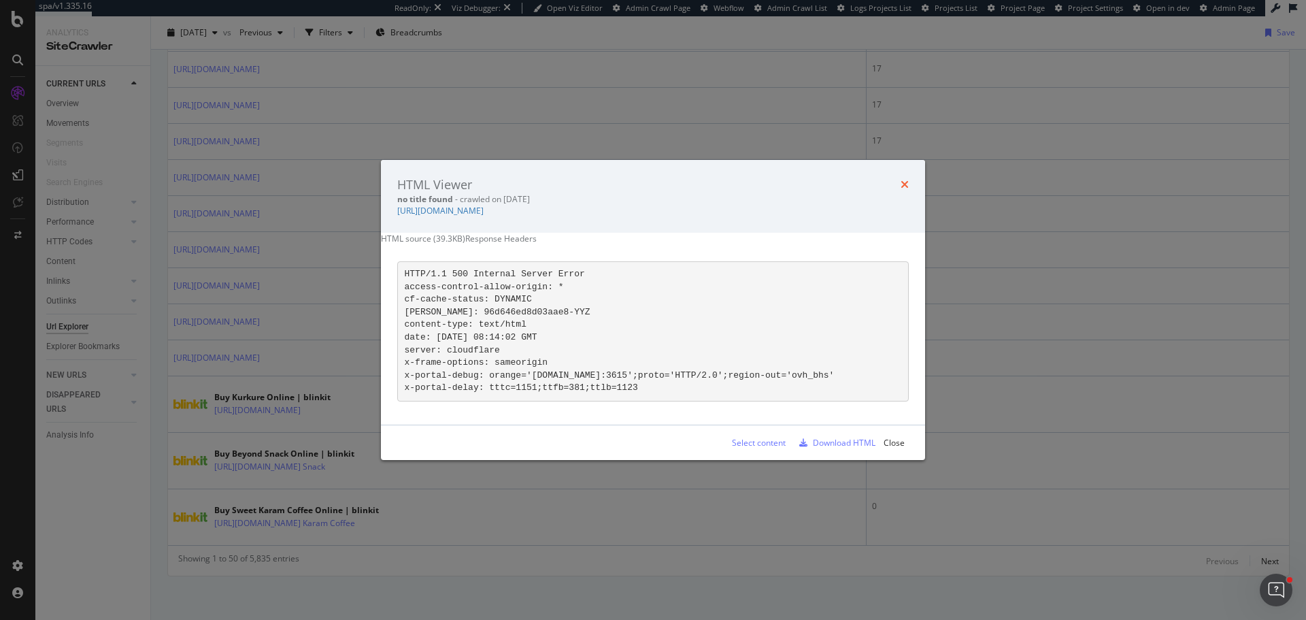
click at [904, 179] on icon "times" at bounding box center [905, 184] width 8 height 11
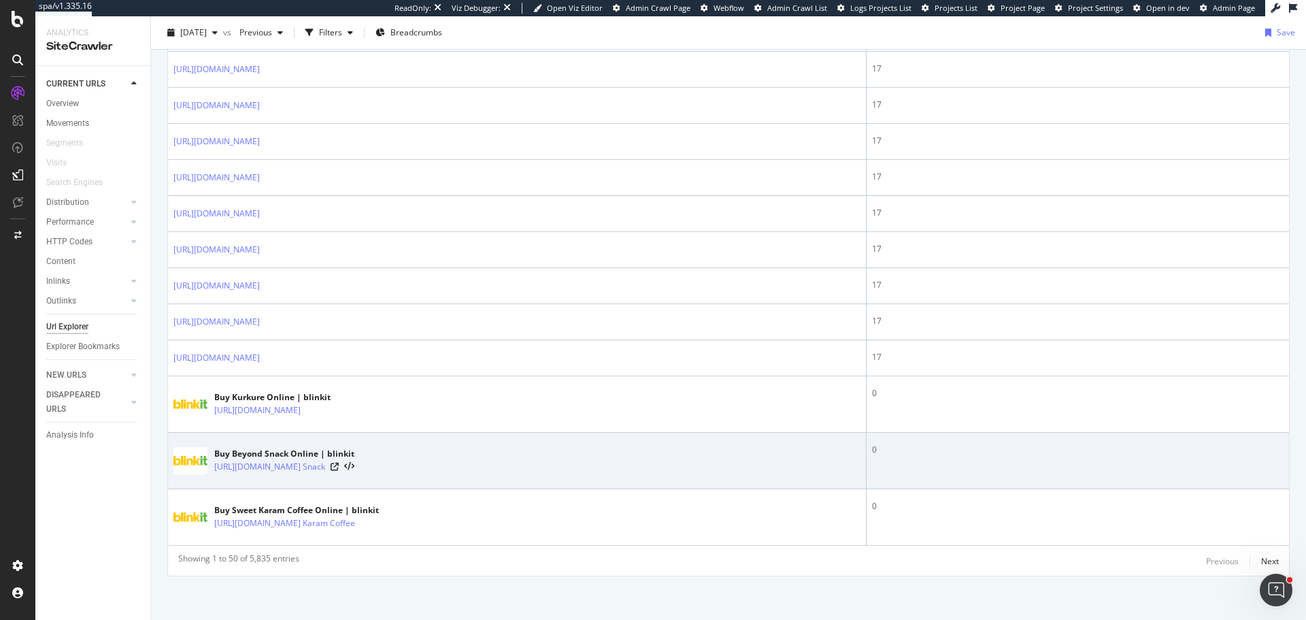
click at [354, 462] on div at bounding box center [343, 467] width 24 height 10
click at [354, 462] on icon at bounding box center [349, 467] width 10 height 10
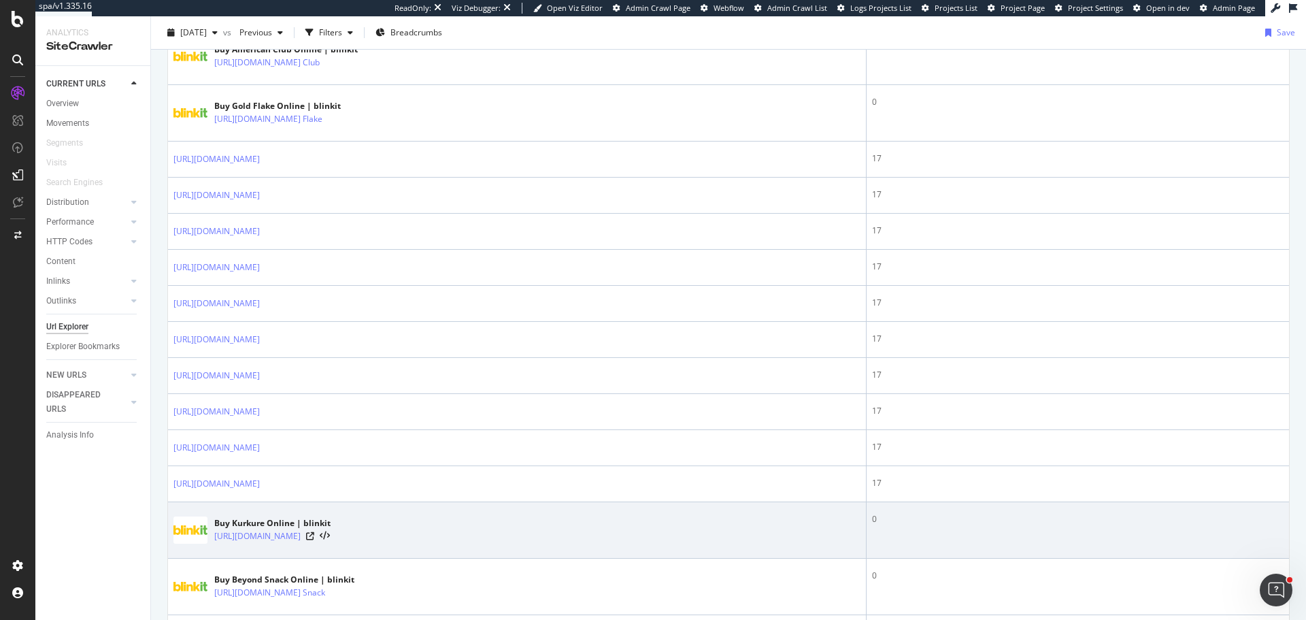
scroll to position [2449, 0]
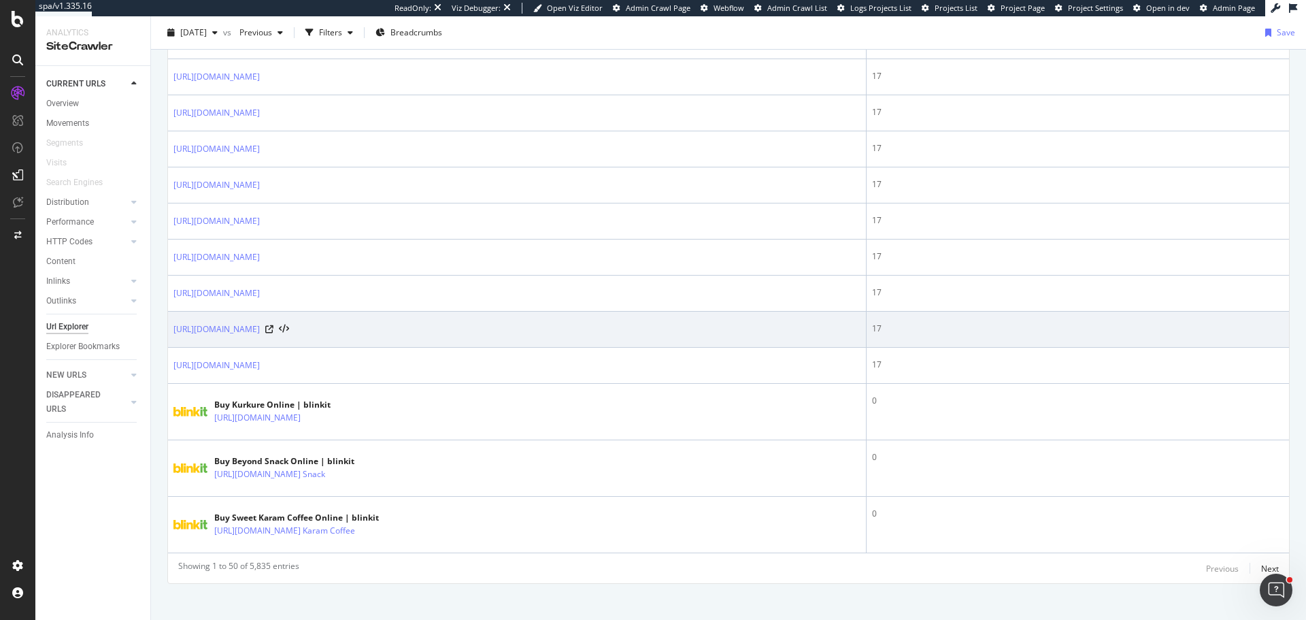
click at [289, 323] on div "https://blinkit.com/prn/marlboro-fuse-beyond/prid/479277" at bounding box center [231, 329] width 116 height 14
click at [273, 329] on icon at bounding box center [269, 329] width 8 height 8
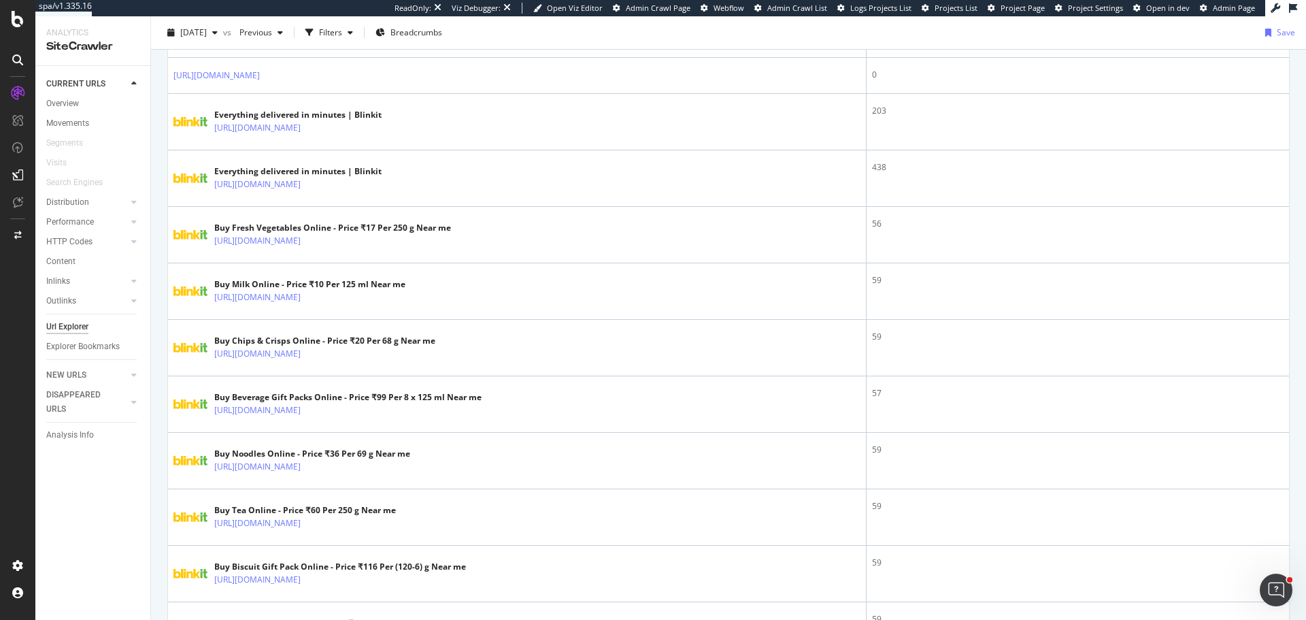
scroll to position [0, 0]
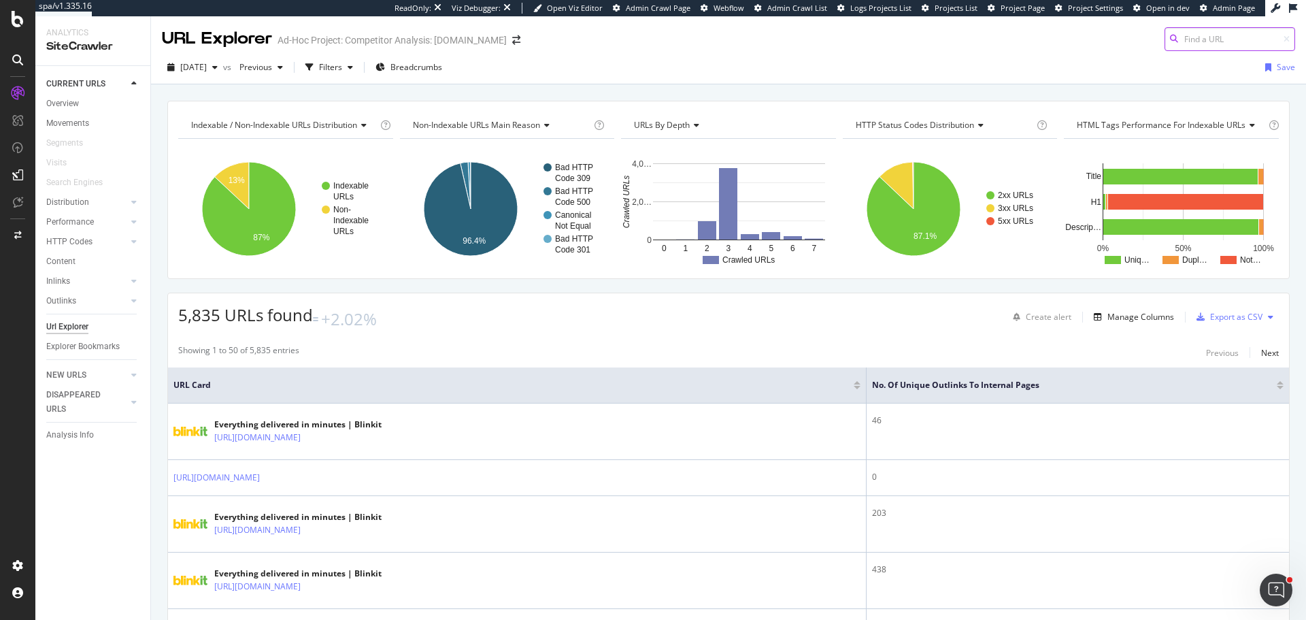
click at [1201, 40] on input at bounding box center [1230, 39] width 131 height 24
paste input "https://blinkit.com/categories"
type input "https://blinkit.com/categories"
click at [1059, 67] on div "Everything delivered in minutes | Blinkit" at bounding box center [1148, 61] width 272 height 11
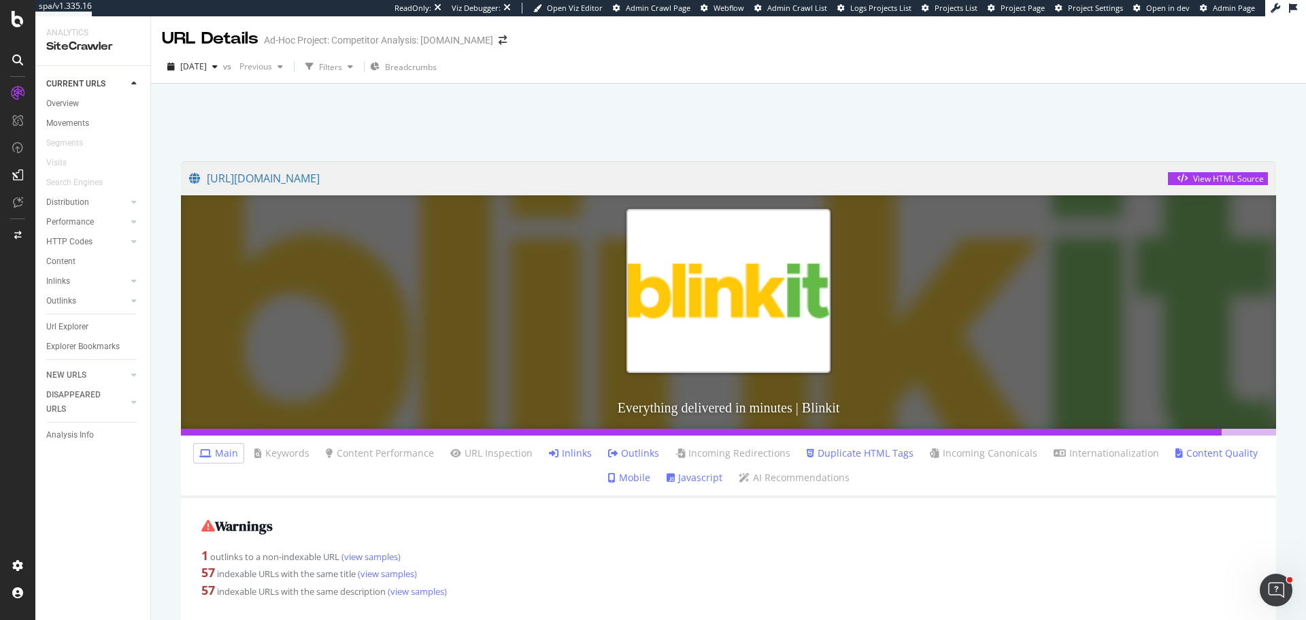
click at [635, 454] on link "Outlinks" at bounding box center [633, 453] width 51 height 14
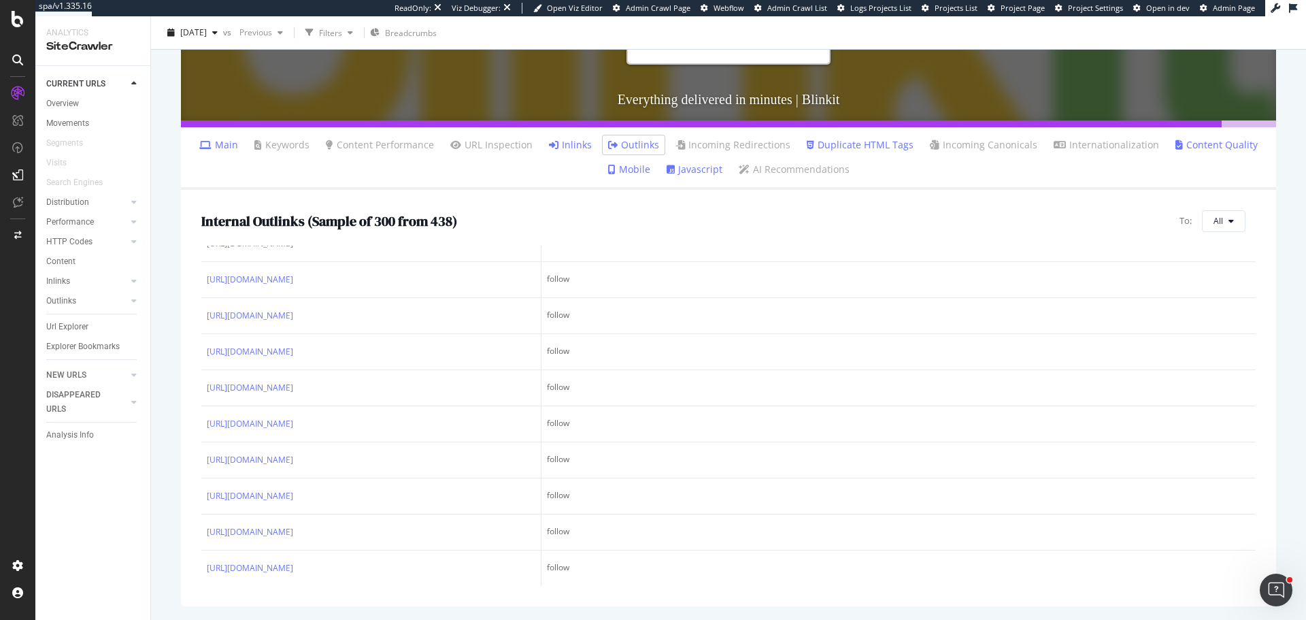
scroll to position [272, 0]
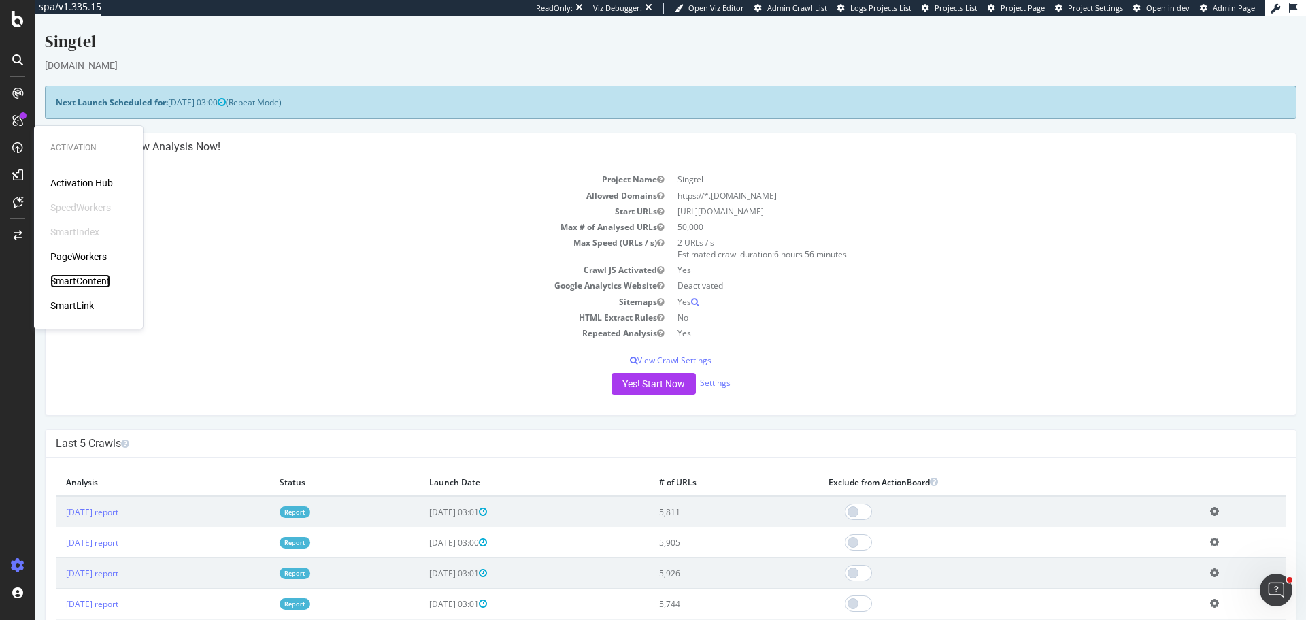
click at [88, 279] on div "SmartContent" at bounding box center [80, 281] width 60 height 14
click at [81, 227] on div "SmartIndex" at bounding box center [74, 232] width 49 height 14
click at [88, 255] on div "PageWorkers" at bounding box center [78, 257] width 56 height 14
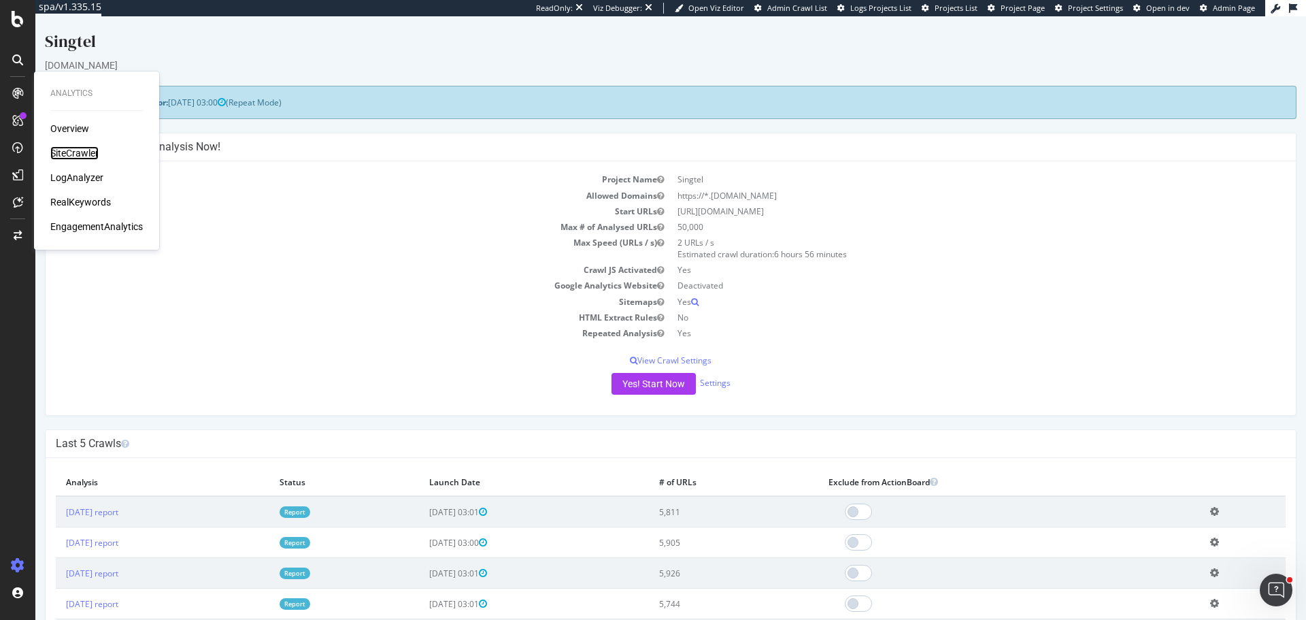
click at [78, 156] on div "SiteCrawler" at bounding box center [74, 153] width 48 height 14
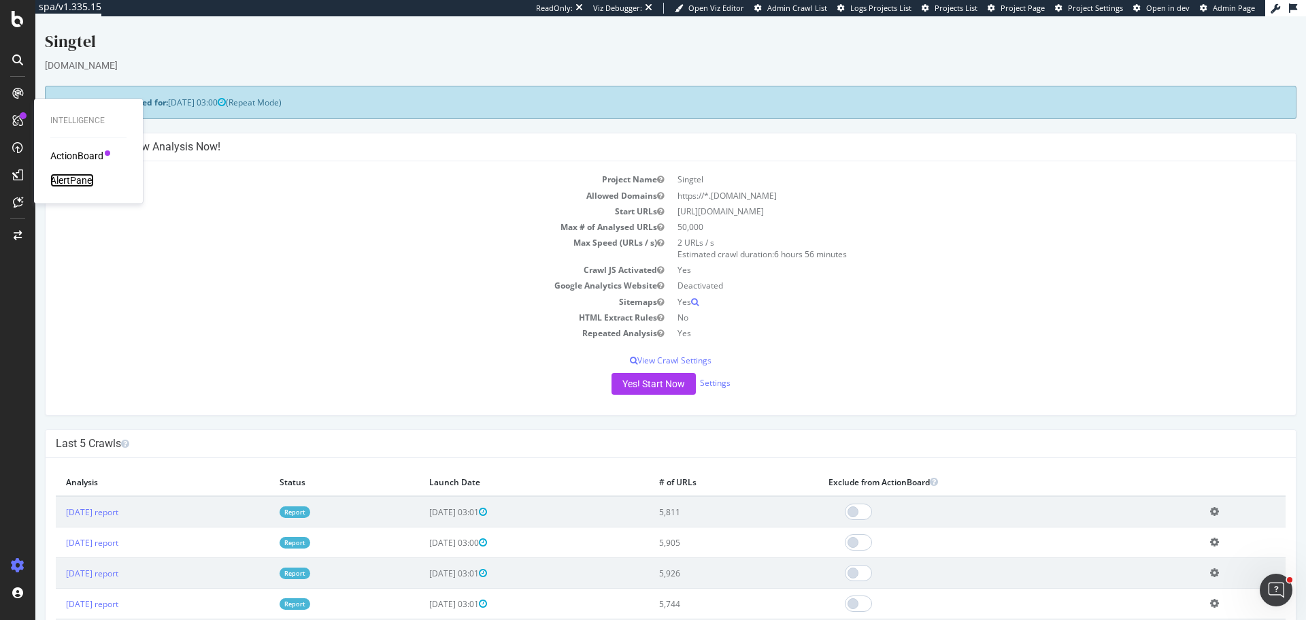
click at [71, 182] on div "AlertPanel" at bounding box center [72, 180] width 44 height 14
click at [81, 156] on div "ActionBoard" at bounding box center [76, 156] width 53 height 14
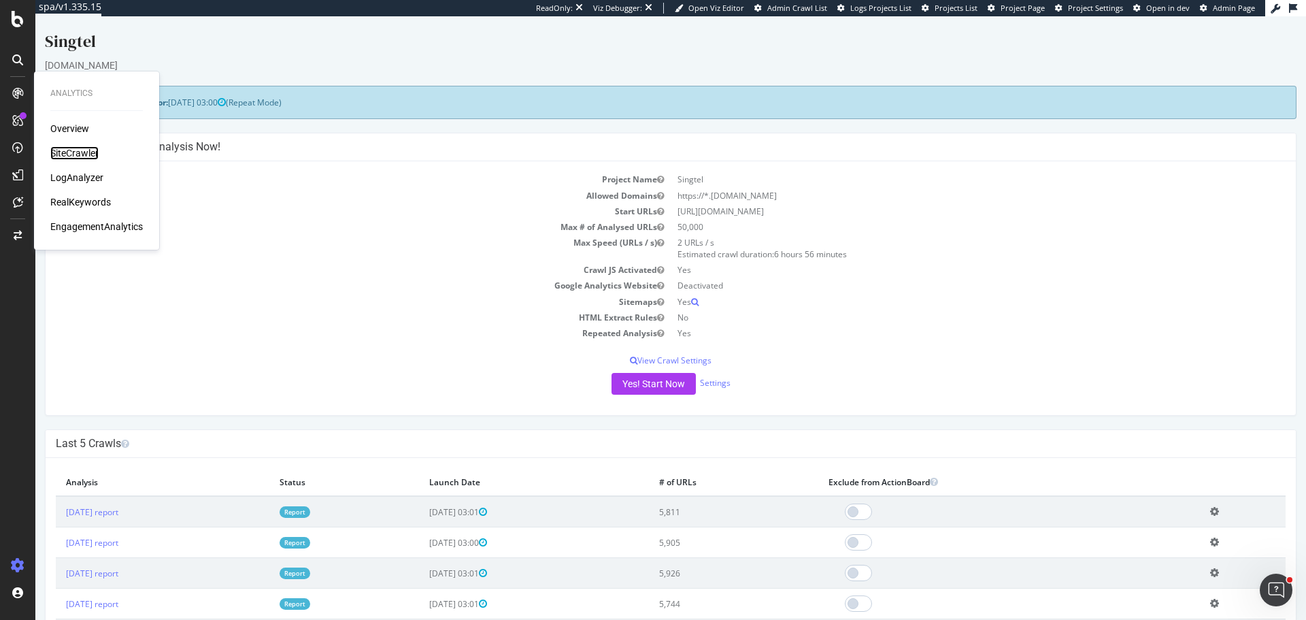
click at [94, 149] on div "SiteCrawler" at bounding box center [74, 153] width 48 height 14
click at [94, 168] on div "Overview SiteCrawler LogAnalyzer RealKeywords EngagementAnalytics" at bounding box center [96, 178] width 93 height 112
click at [94, 174] on div "LogAnalyzer" at bounding box center [76, 178] width 53 height 14
click at [89, 203] on div "RealKeywords" at bounding box center [80, 202] width 61 height 14
click at [110, 220] on div "EngagementAnalytics" at bounding box center [96, 227] width 93 height 14
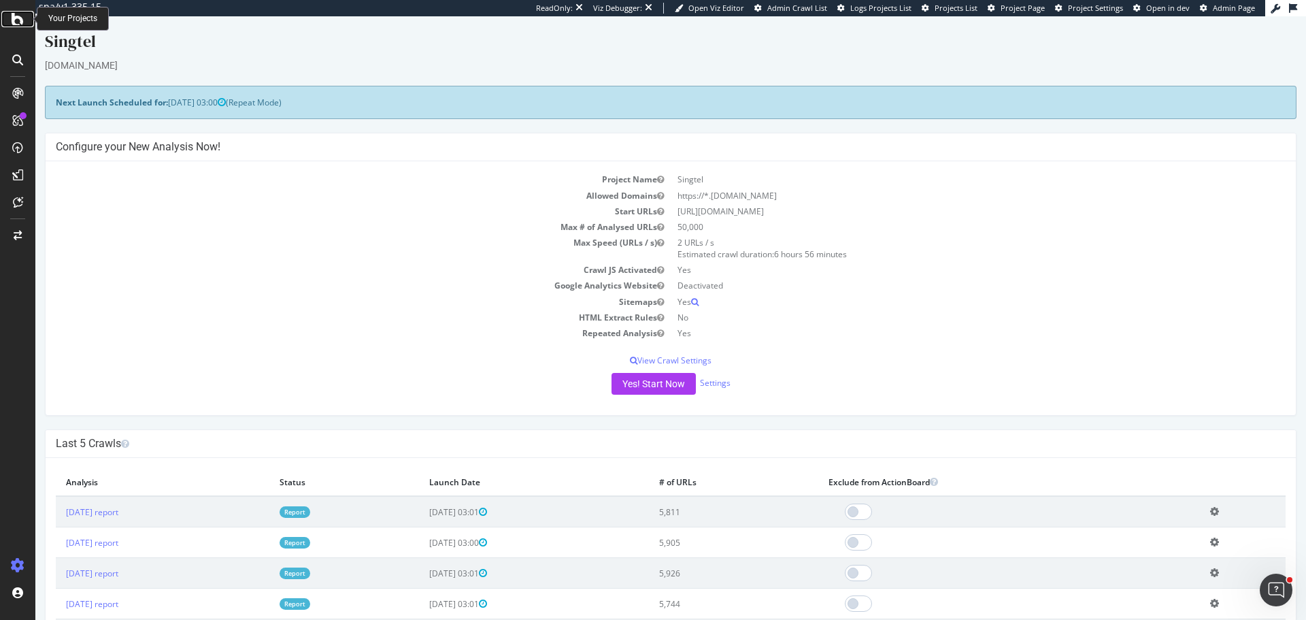
click at [8, 26] on div at bounding box center [17, 19] width 33 height 16
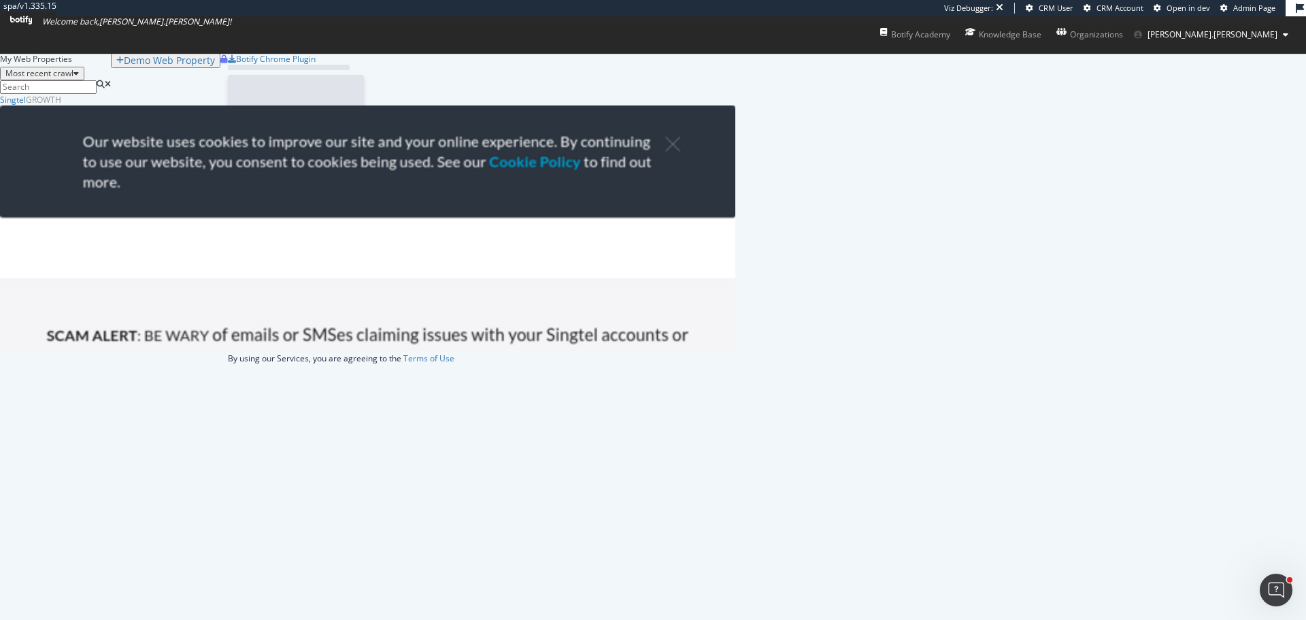
scroll to position [247, 725]
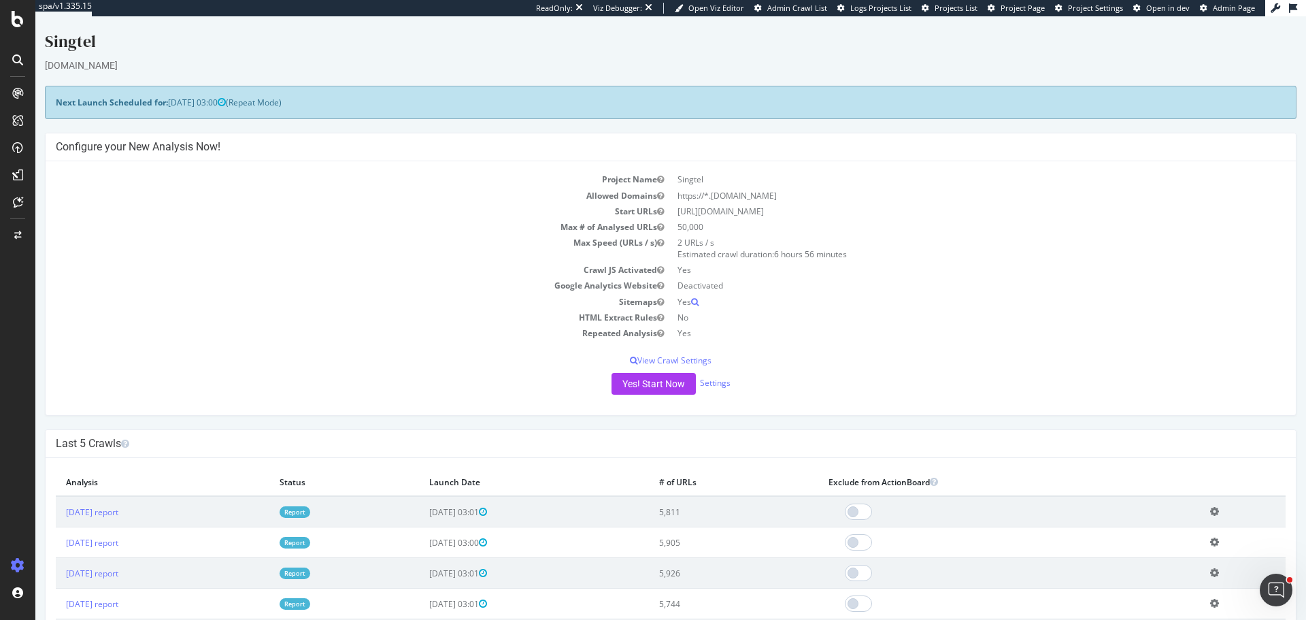
drag, startPoint x: 1211, startPoint y: 16, endPoint x: 311, endPoint y: 305, distance: 945.1
click at [311, 305] on td "Sitemaps" at bounding box center [363, 302] width 615 height 16
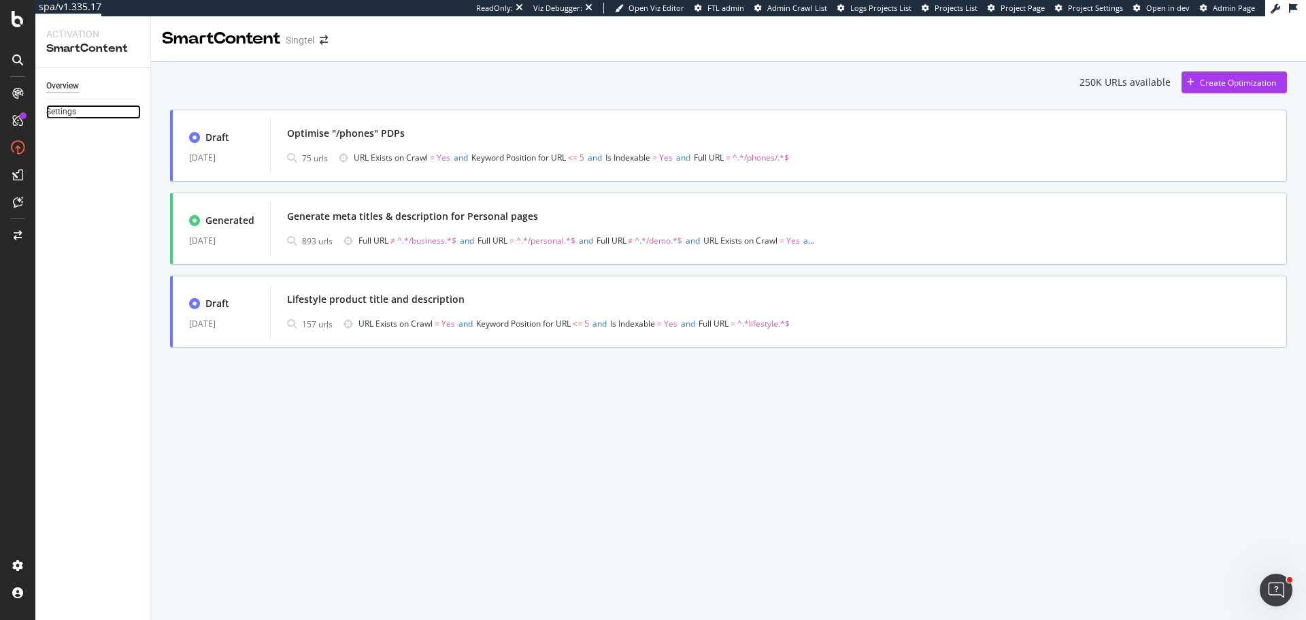
click at [67, 115] on div "Settings" at bounding box center [61, 112] width 30 height 14
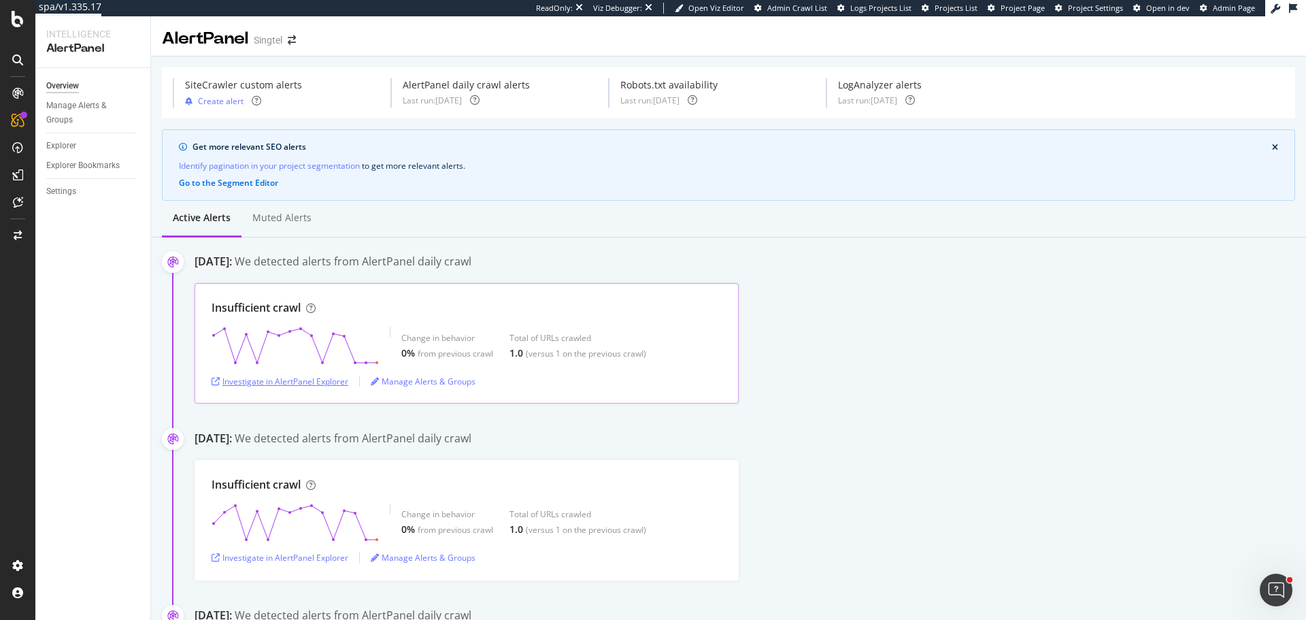
click at [304, 386] on div "Investigate in AlertPanel Explorer" at bounding box center [280, 382] width 137 height 12
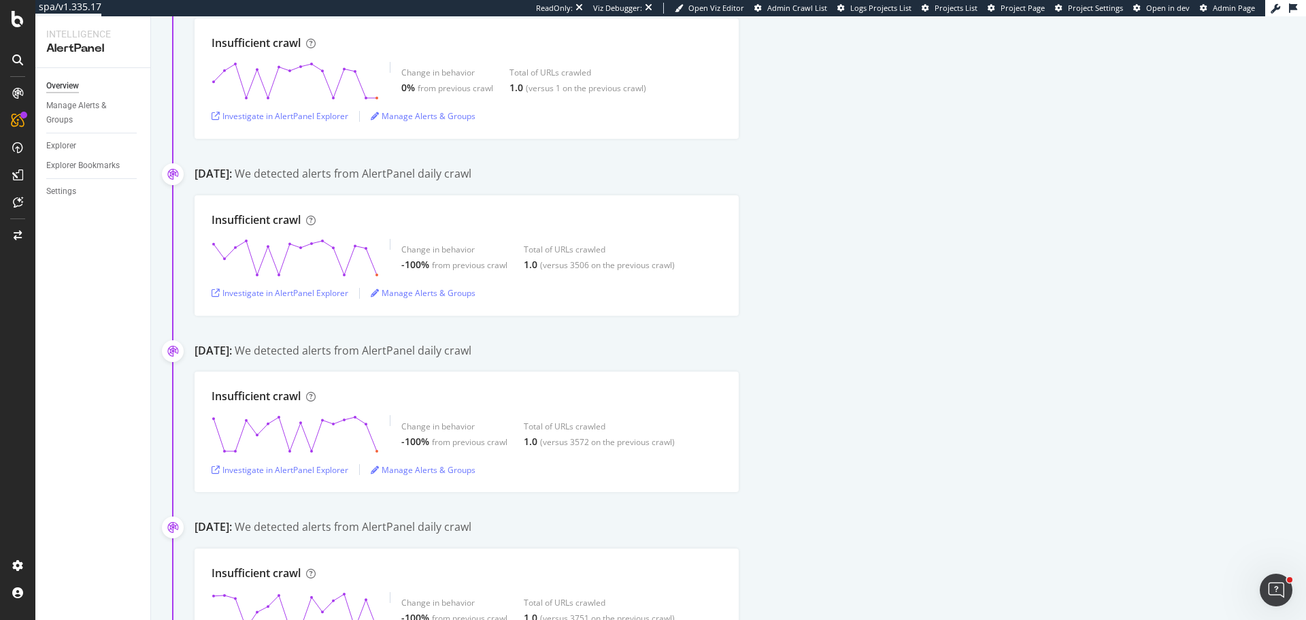
scroll to position [340, 0]
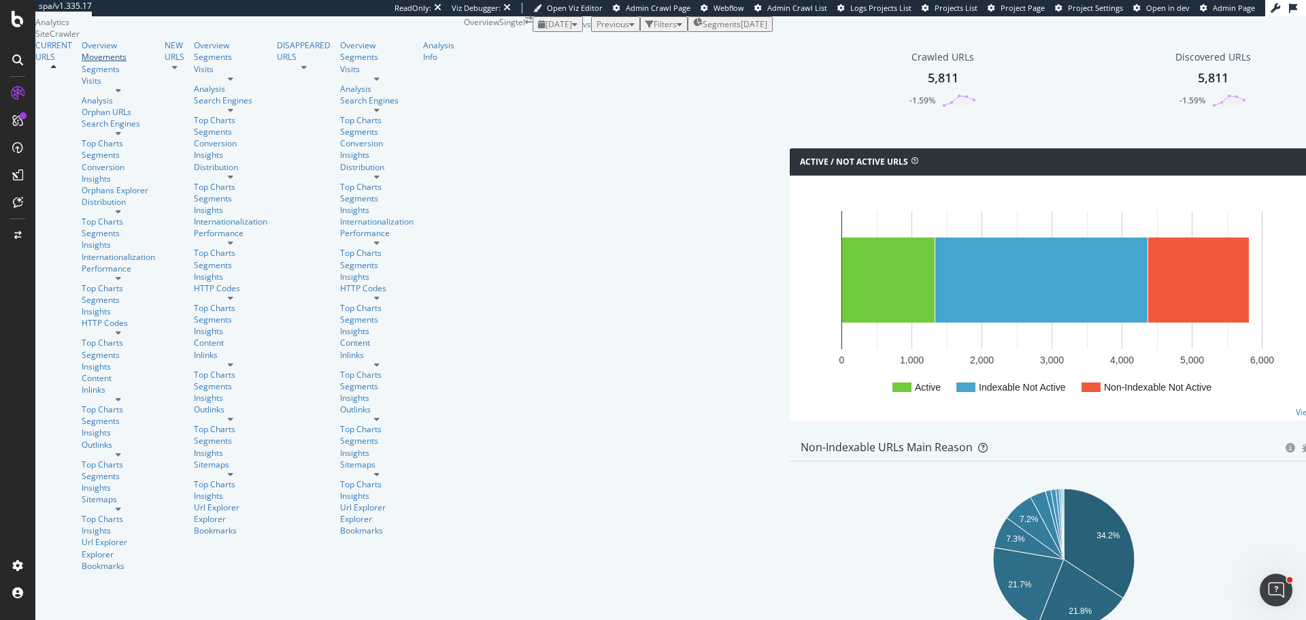
click at [82, 63] on div "Movements" at bounding box center [118, 57] width 73 height 12
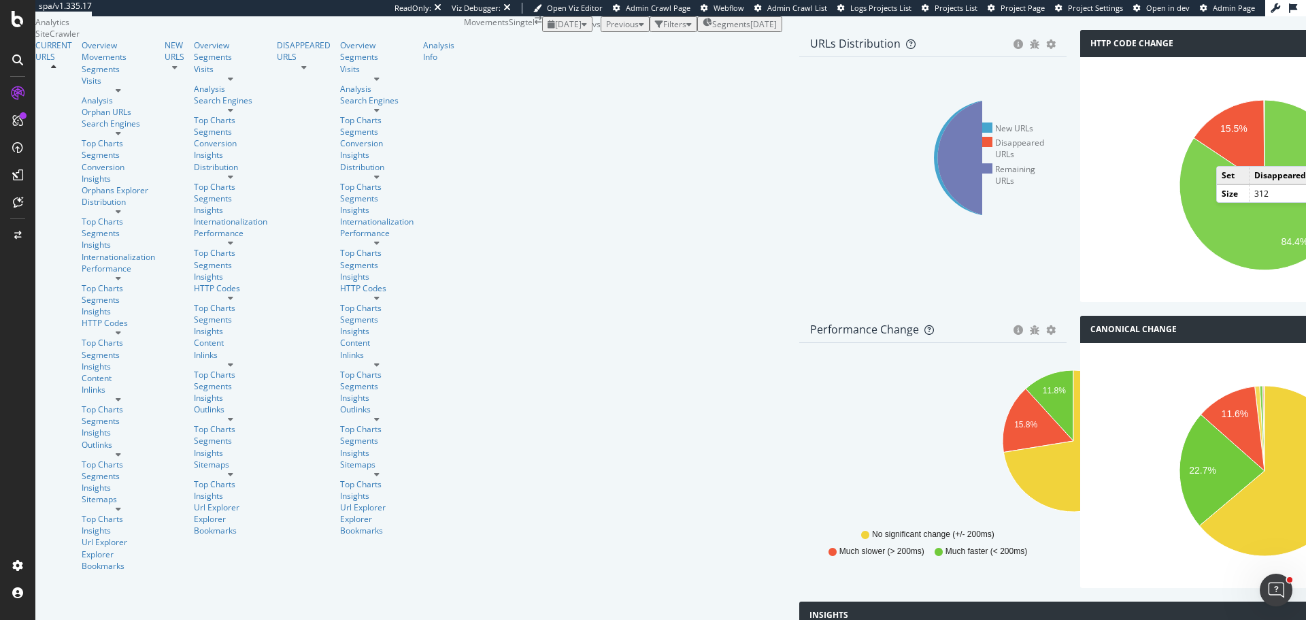
click at [982, 160] on div "Disappeared URLs" at bounding box center [1018, 148] width 73 height 23
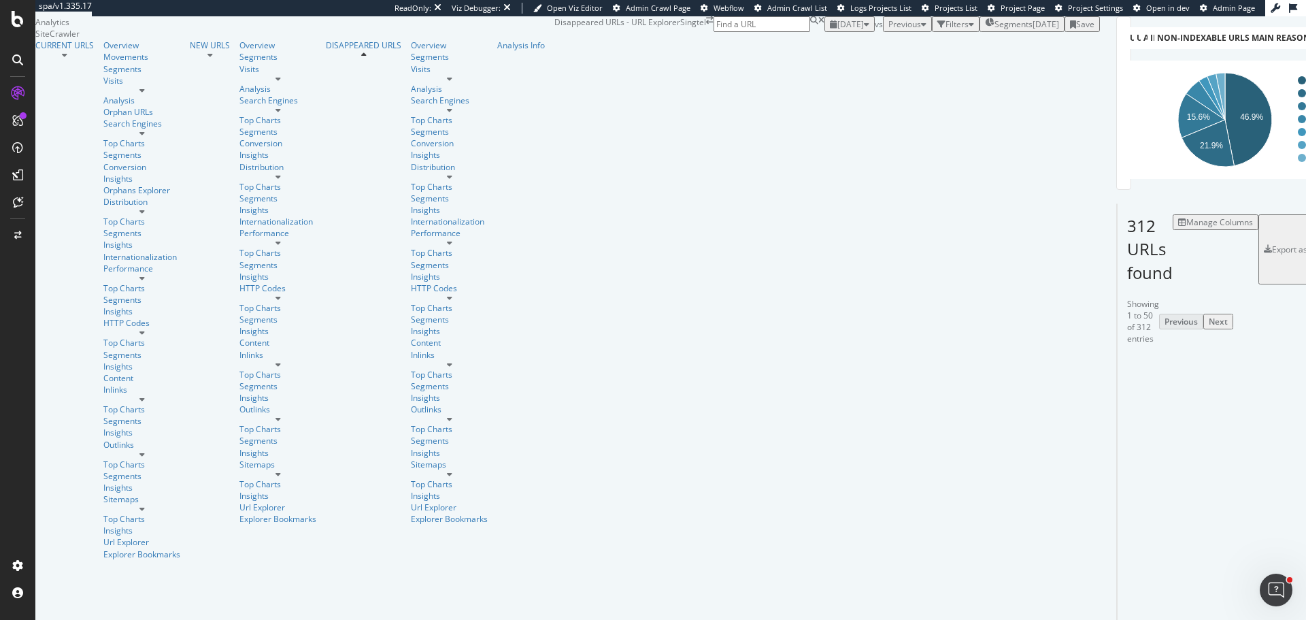
scroll to position [544, 0]
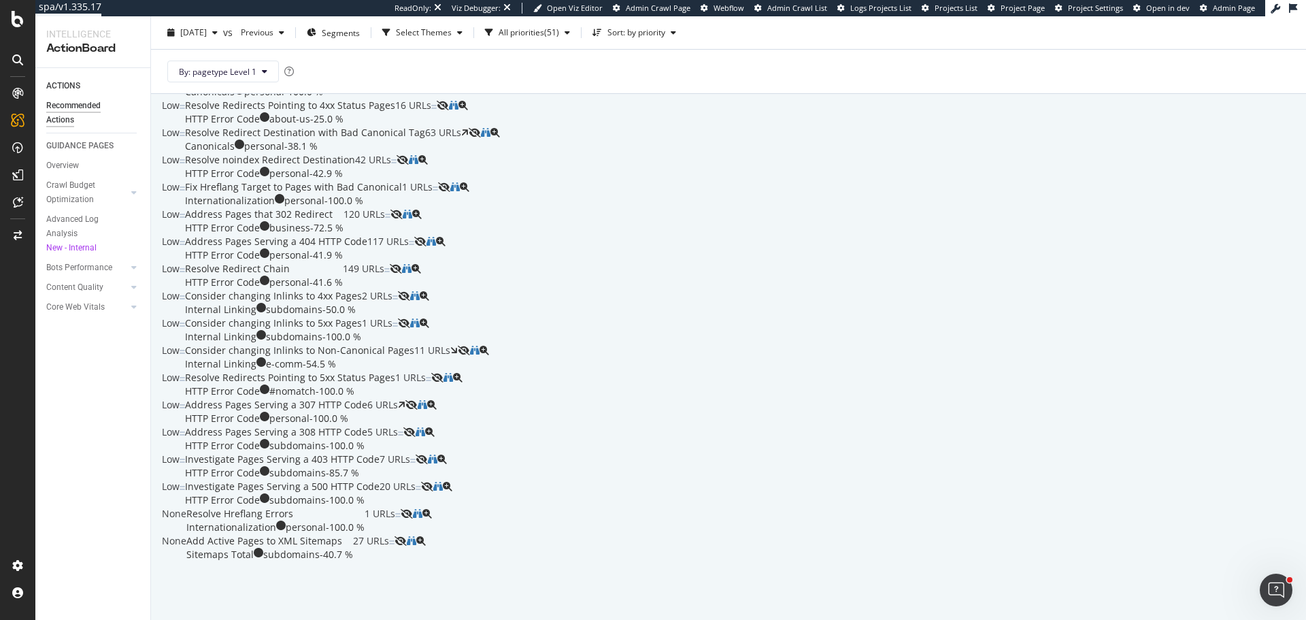
scroll to position [1361, 0]
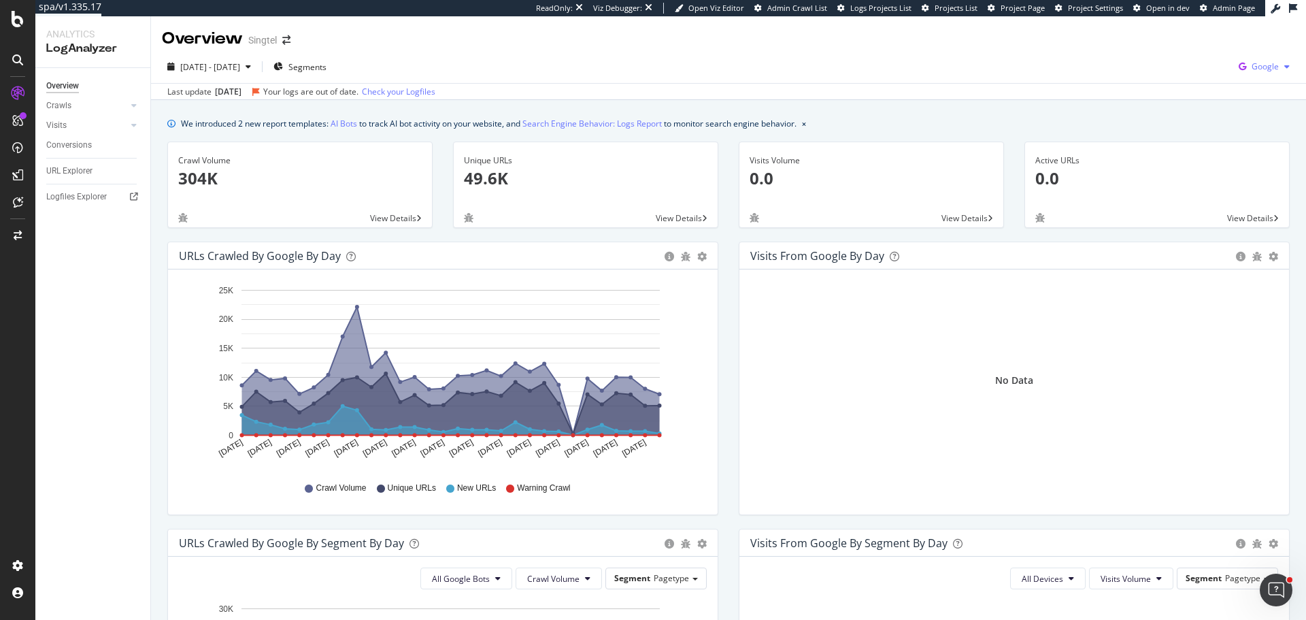
click at [1251, 59] on div "Google" at bounding box center [1264, 66] width 62 height 20
click at [1183, 81] on span "OpenAI" at bounding box center [1187, 79] width 50 height 12
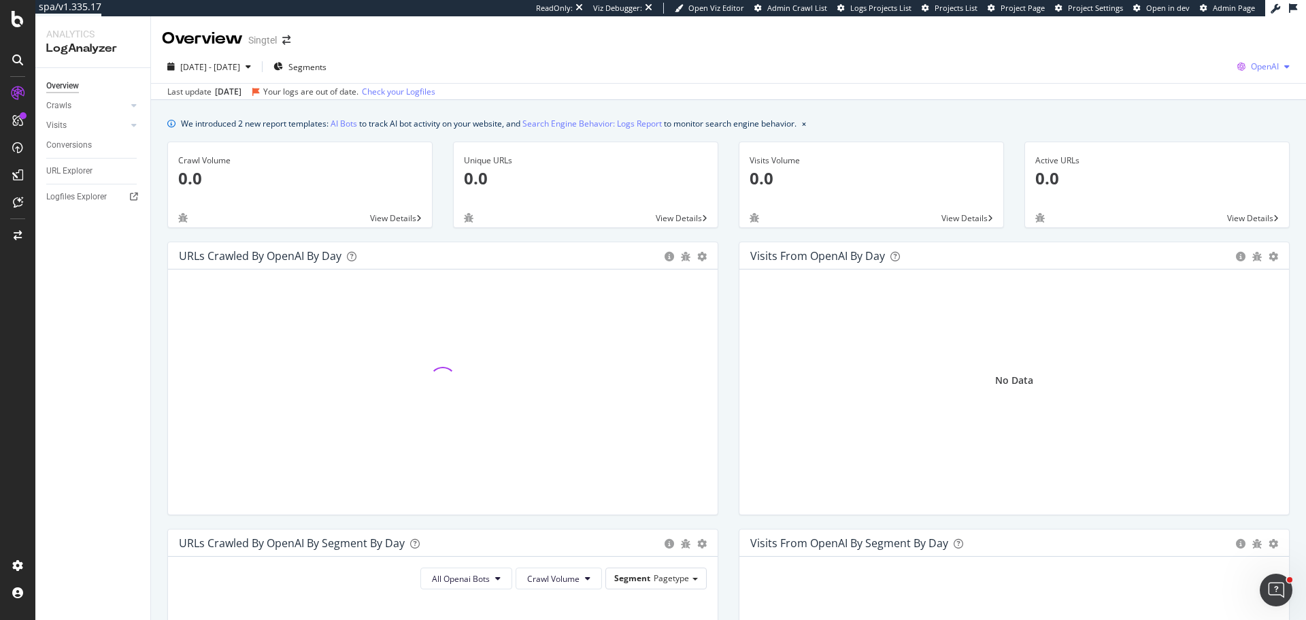
click at [1252, 67] on span "OpenAI" at bounding box center [1265, 67] width 28 height 12
click at [1187, 30] on span "Google" at bounding box center [1185, 29] width 50 height 12
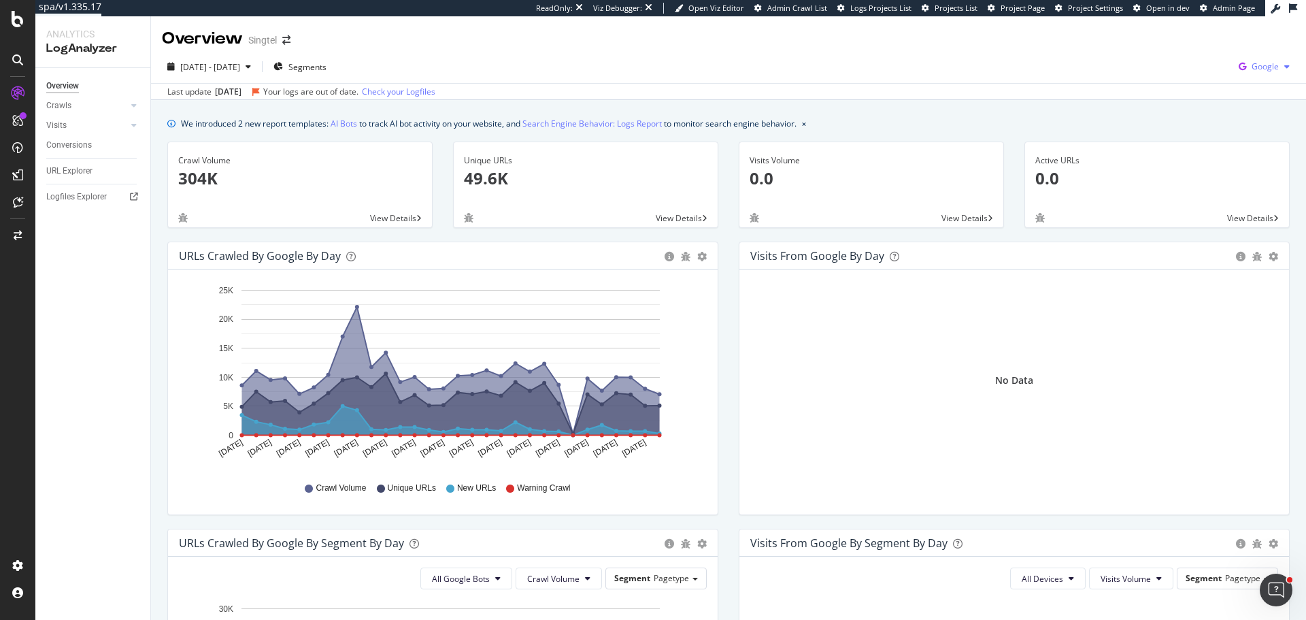
click at [1253, 67] on span "Google" at bounding box center [1265, 67] width 27 height 12
drag, startPoint x: 1179, startPoint y: 50, endPoint x: 1141, endPoint y: 59, distance: 39.1
click at [1178, 50] on span "Bing" at bounding box center [1187, 54] width 50 height 12
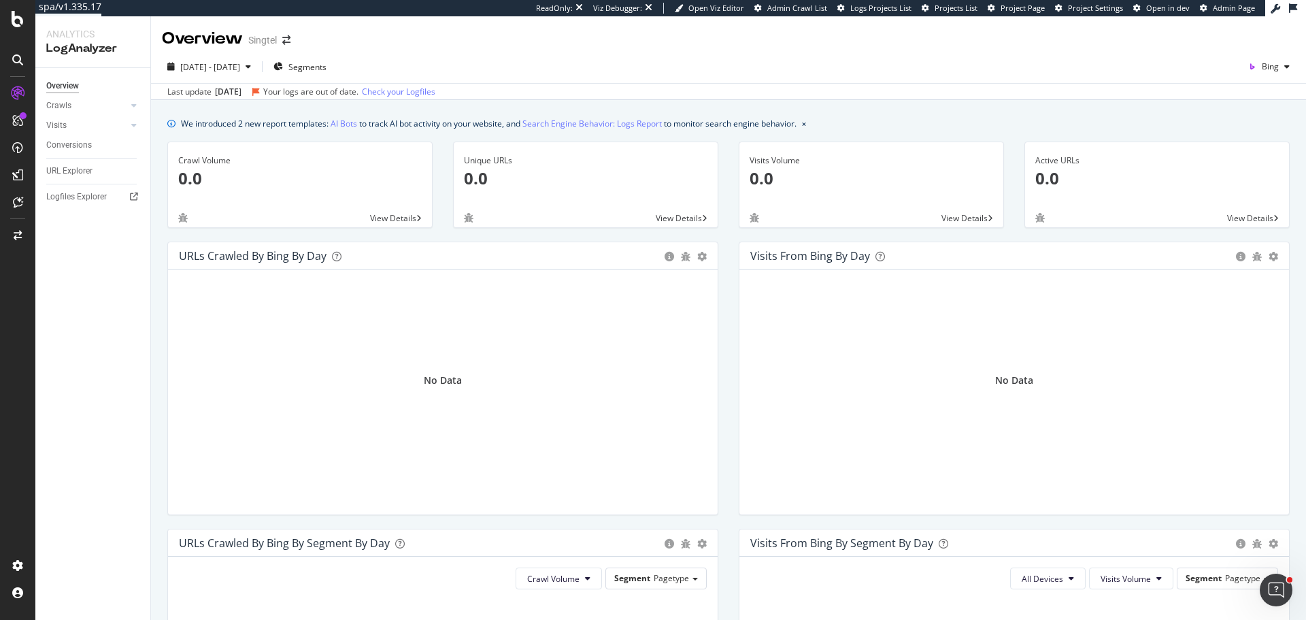
click at [1262, 54] on div "2025 May. 2nd - May. 31st Segments Bing Last update Jun. 04, 2025 Your logs are…" at bounding box center [728, 75] width 1155 height 50
click at [1262, 67] on span "Bing" at bounding box center [1270, 67] width 17 height 12
click at [1186, 37] on div "Google" at bounding box center [1186, 29] width 94 height 20
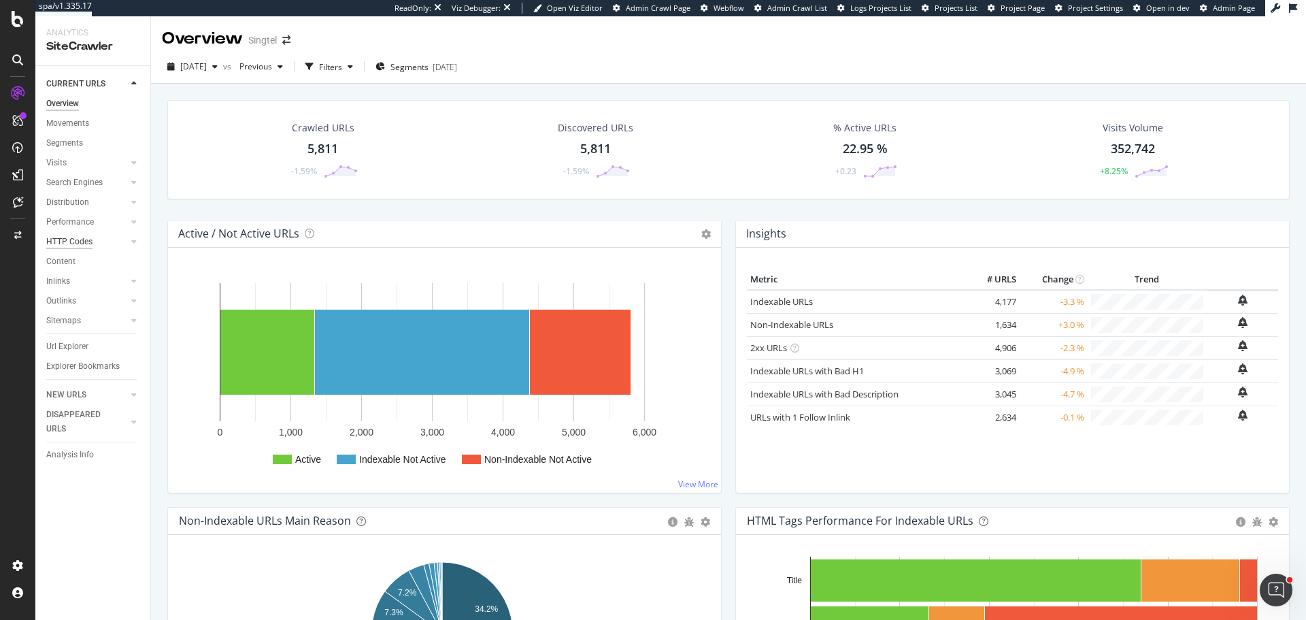
click at [71, 241] on div "HTTP Codes" at bounding box center [69, 242] width 46 height 14
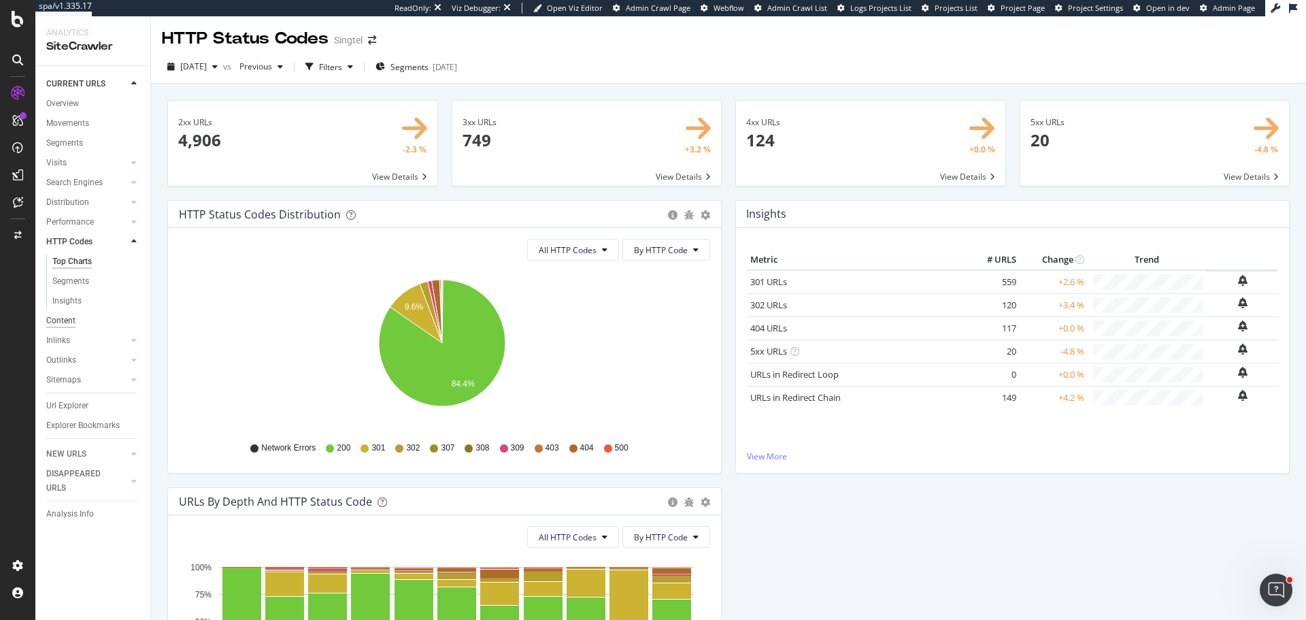
click at [61, 314] on div "Content" at bounding box center [60, 321] width 29 height 14
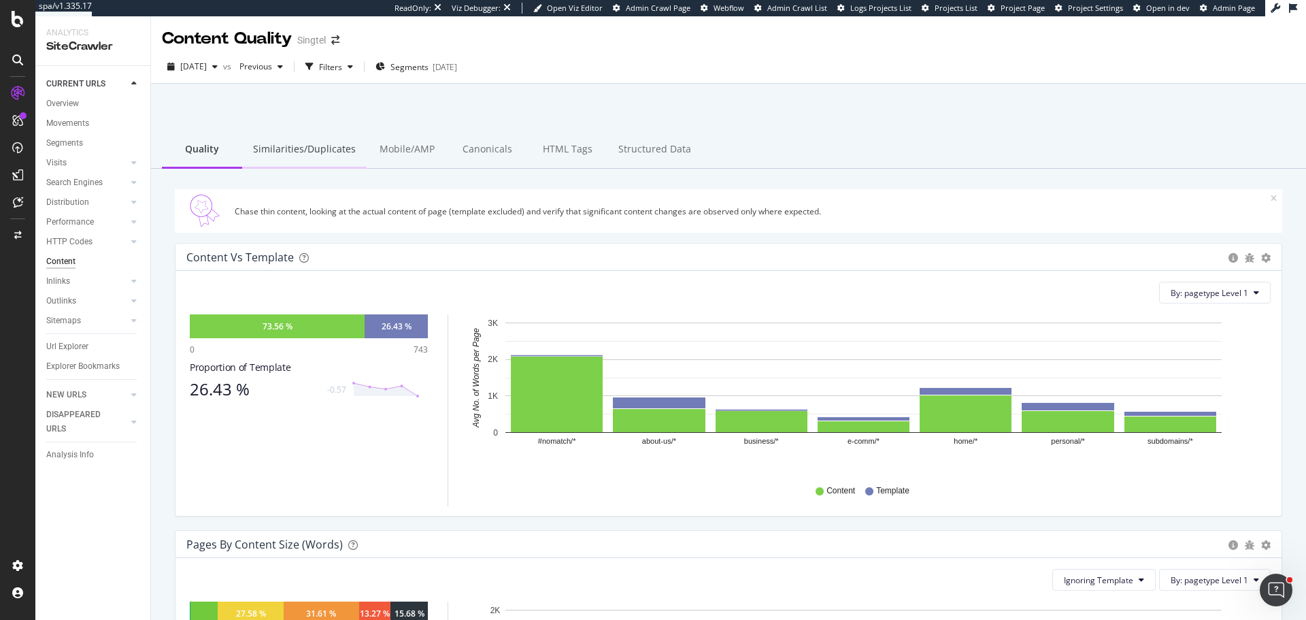
click at [295, 149] on div "Similarities/Duplicates" at bounding box center [304, 149] width 124 height 37
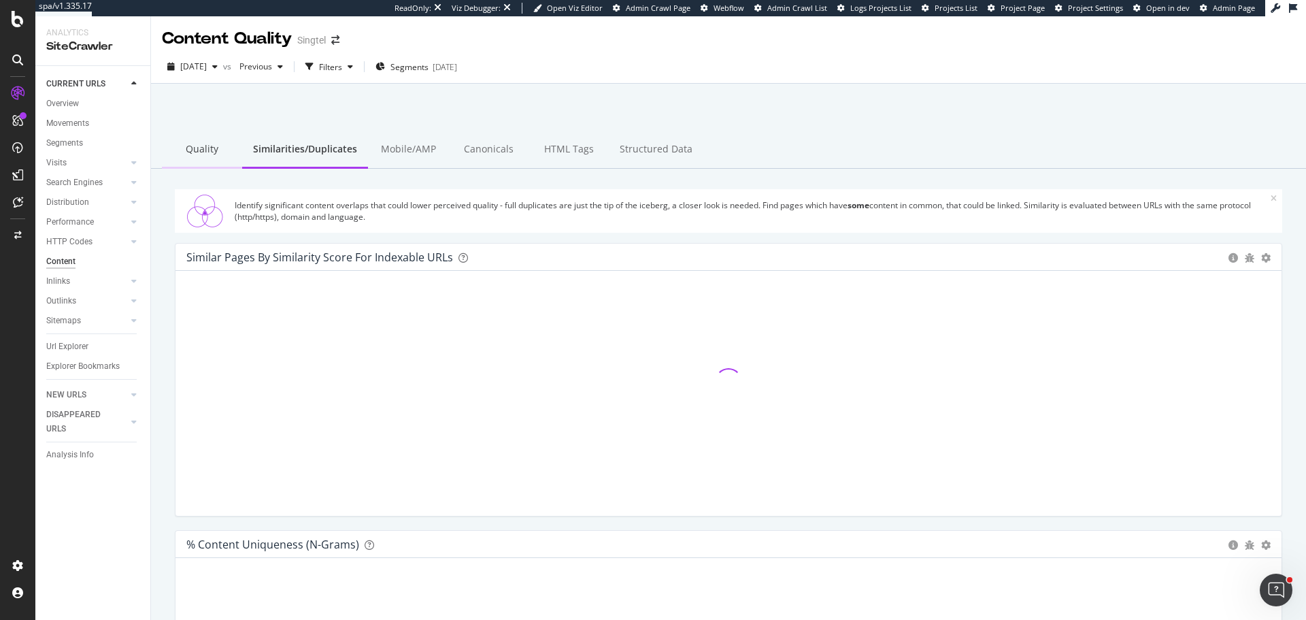
click at [203, 143] on div "Quality" at bounding box center [202, 149] width 80 height 37
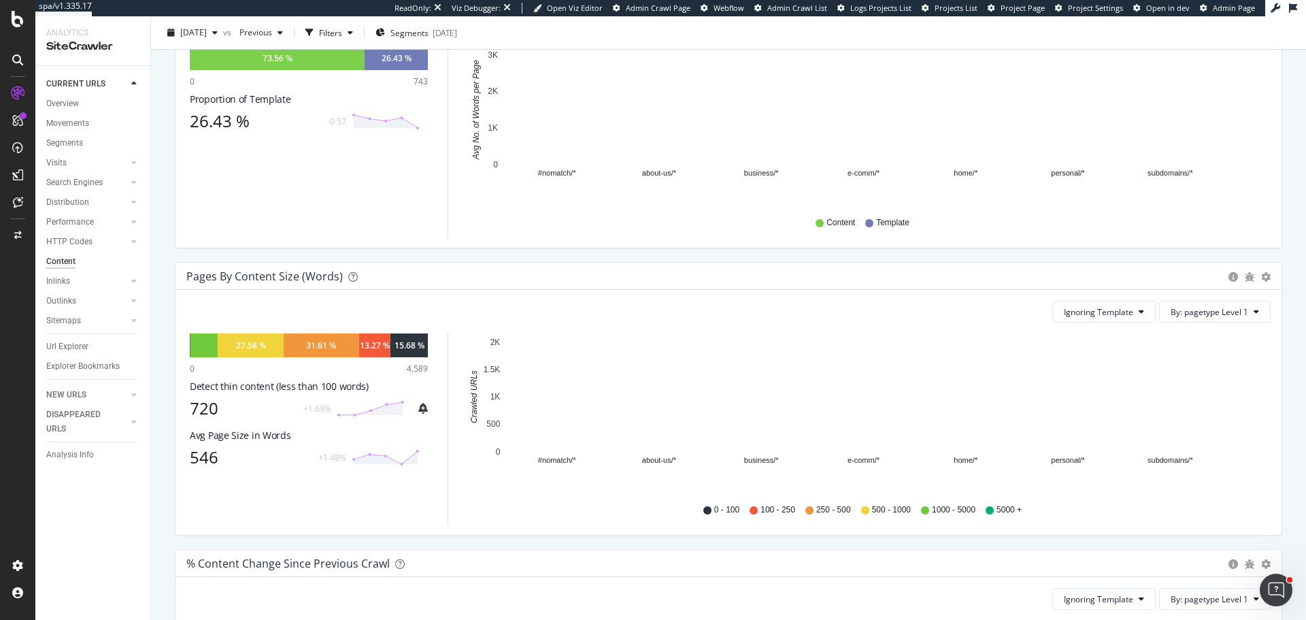
scroll to position [272, 0]
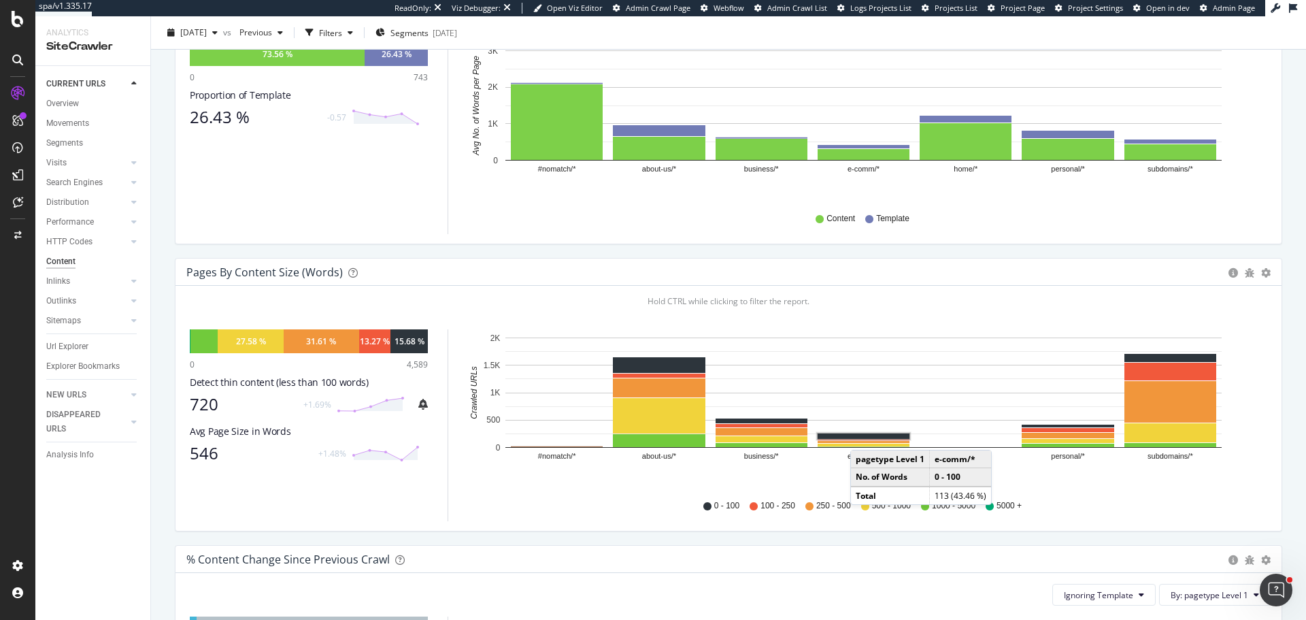
click at [864, 436] on rect "A chart." at bounding box center [864, 435] width 92 height 5
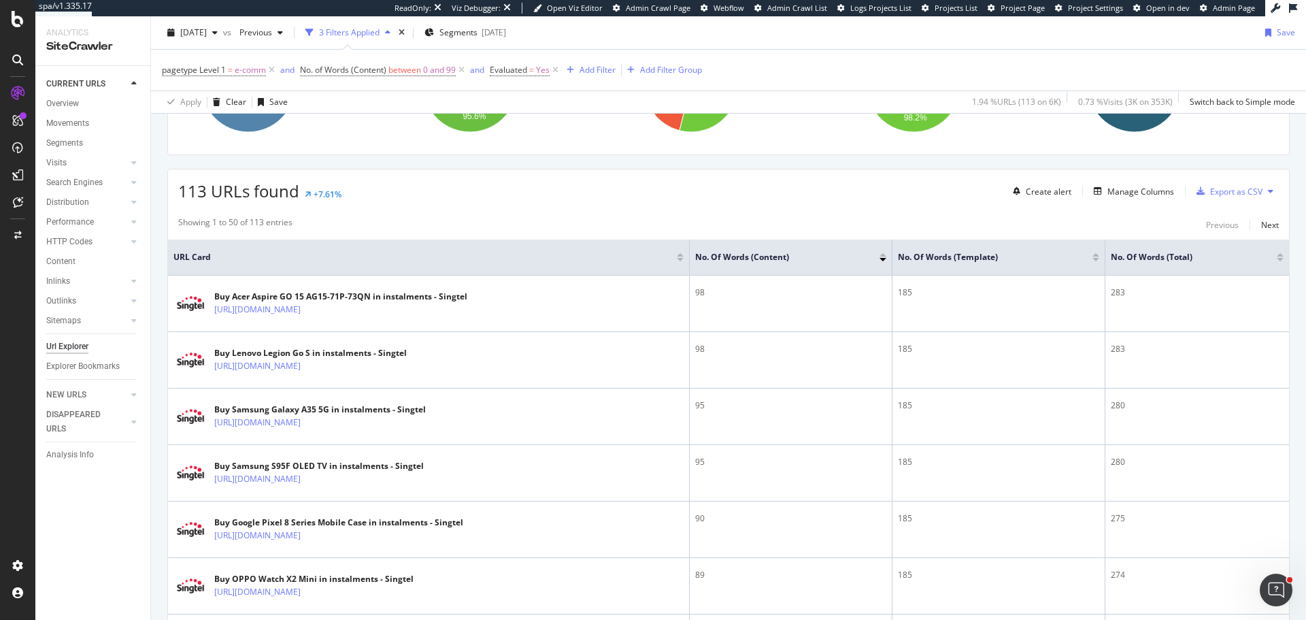
scroll to position [204, 0]
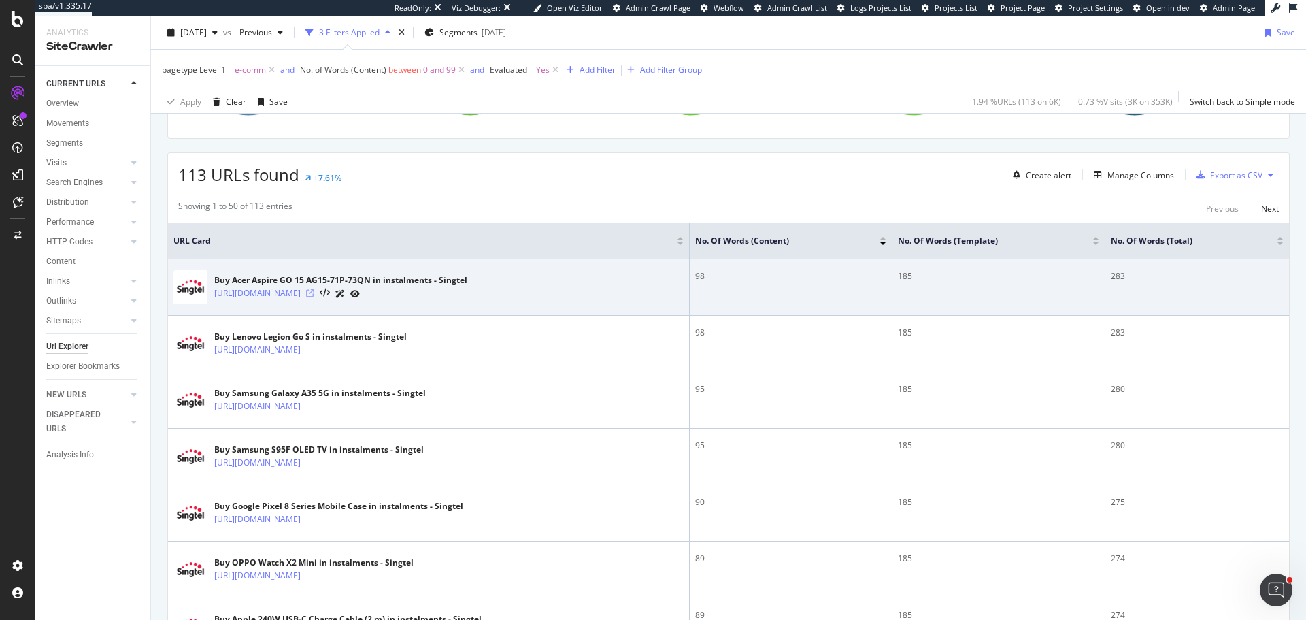
click at [314, 290] on icon at bounding box center [310, 293] width 8 height 8
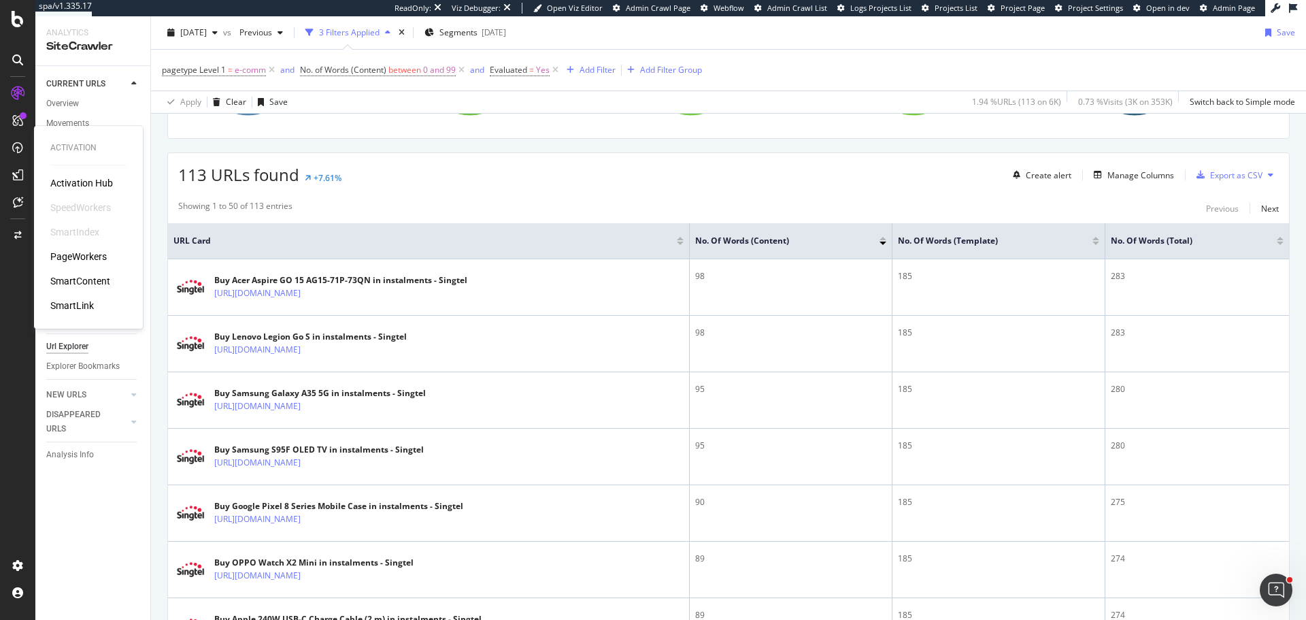
click at [91, 256] on div "PageWorkers" at bounding box center [78, 257] width 56 height 14
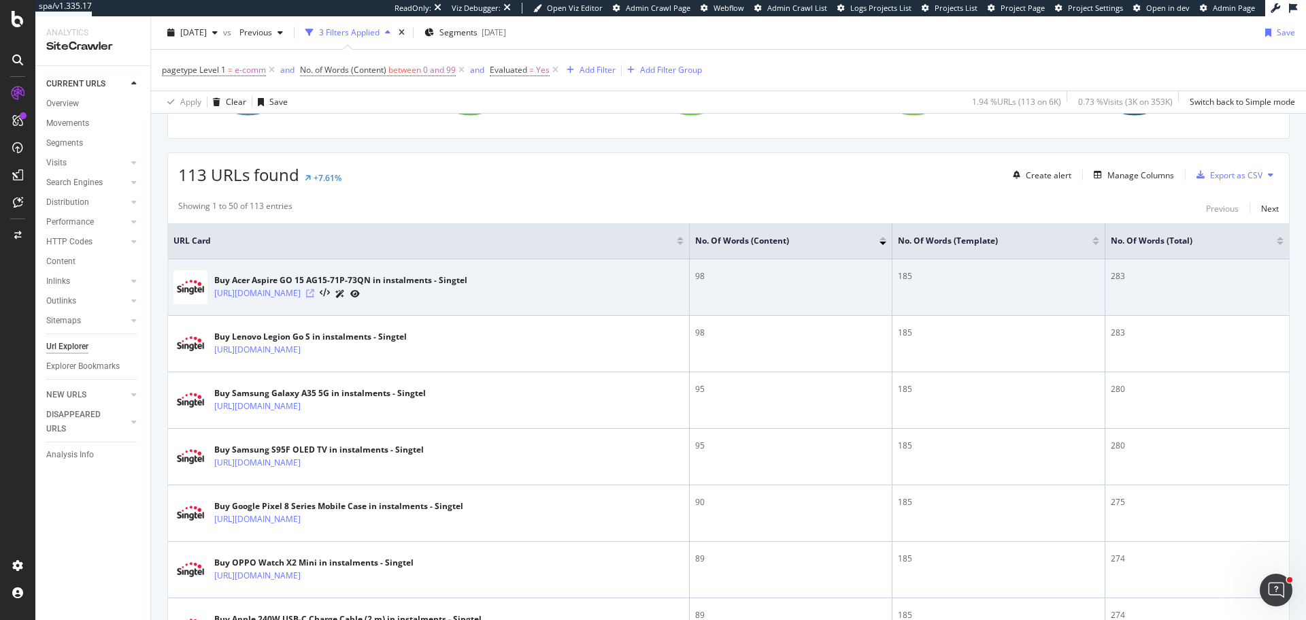
click at [314, 291] on icon at bounding box center [310, 293] width 8 height 8
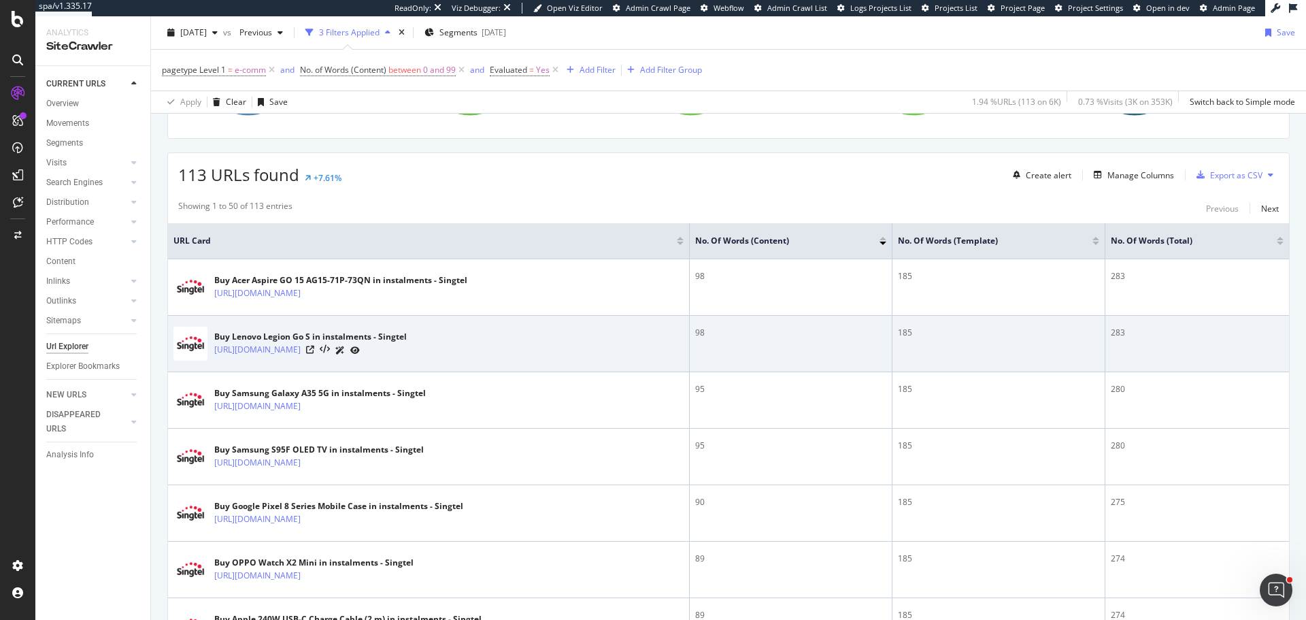
scroll to position [0, 0]
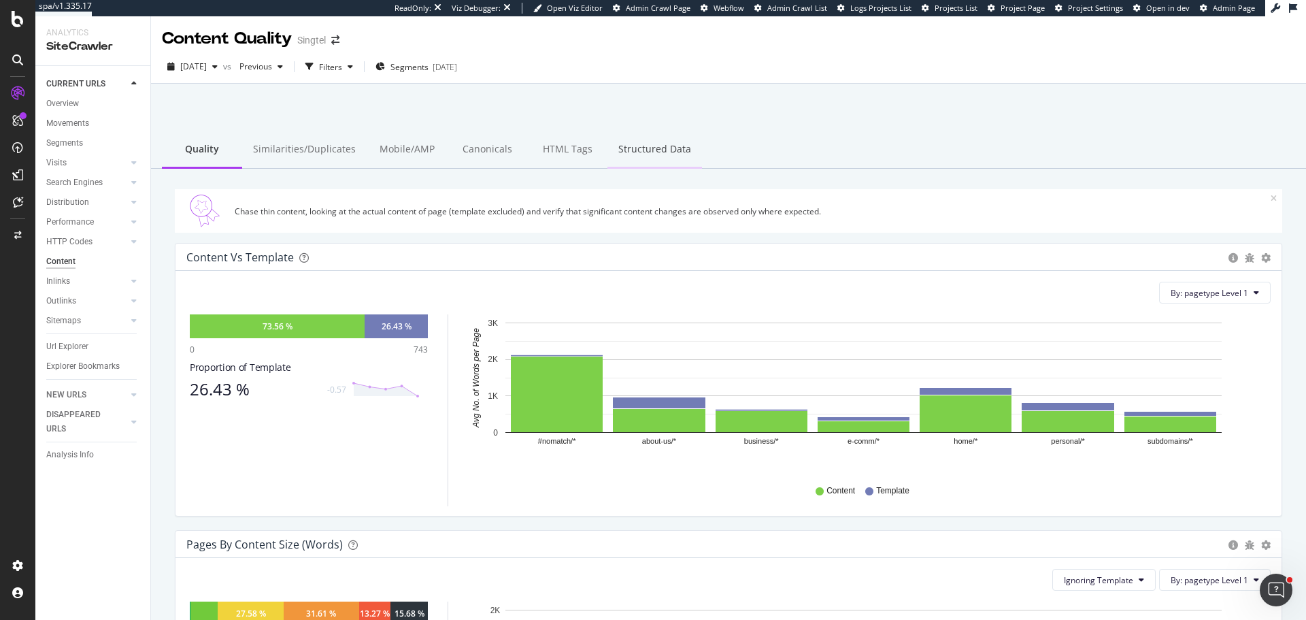
click at [652, 149] on div "Structured Data" at bounding box center [654, 149] width 95 height 37
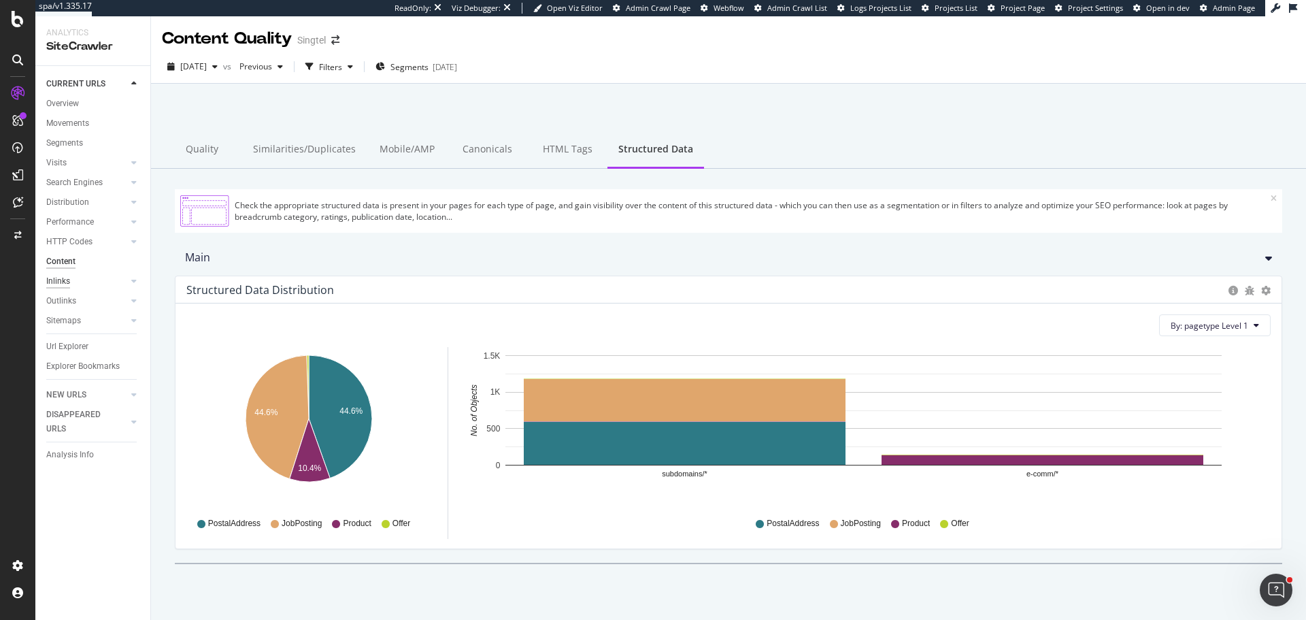
click at [58, 278] on div "Inlinks" at bounding box center [58, 281] width 24 height 14
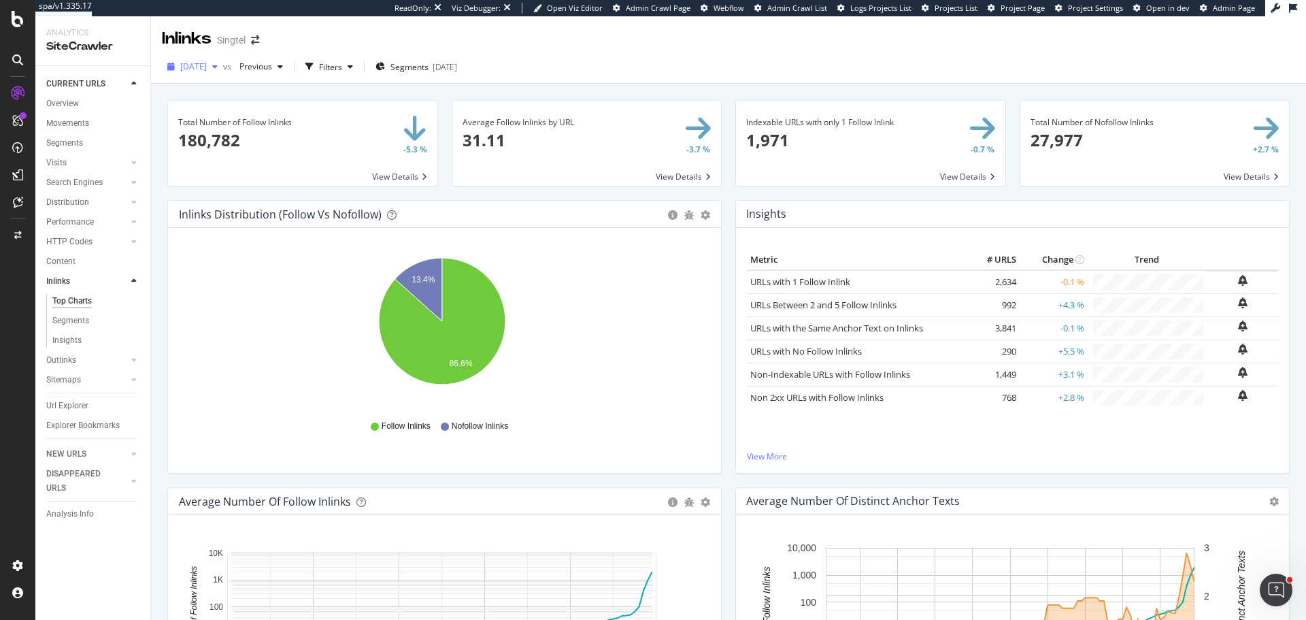
click at [207, 71] on span "2025 Aug. 3rd" at bounding box center [193, 67] width 27 height 12
click at [729, 451] on div "Insights × Close Chart inlinks-insight-panel - API Requests List Area Type Requ…" at bounding box center [1013, 343] width 568 height 287
click at [793, 282] on link "URLs with 1 Follow Inlink" at bounding box center [800, 282] width 100 height 12
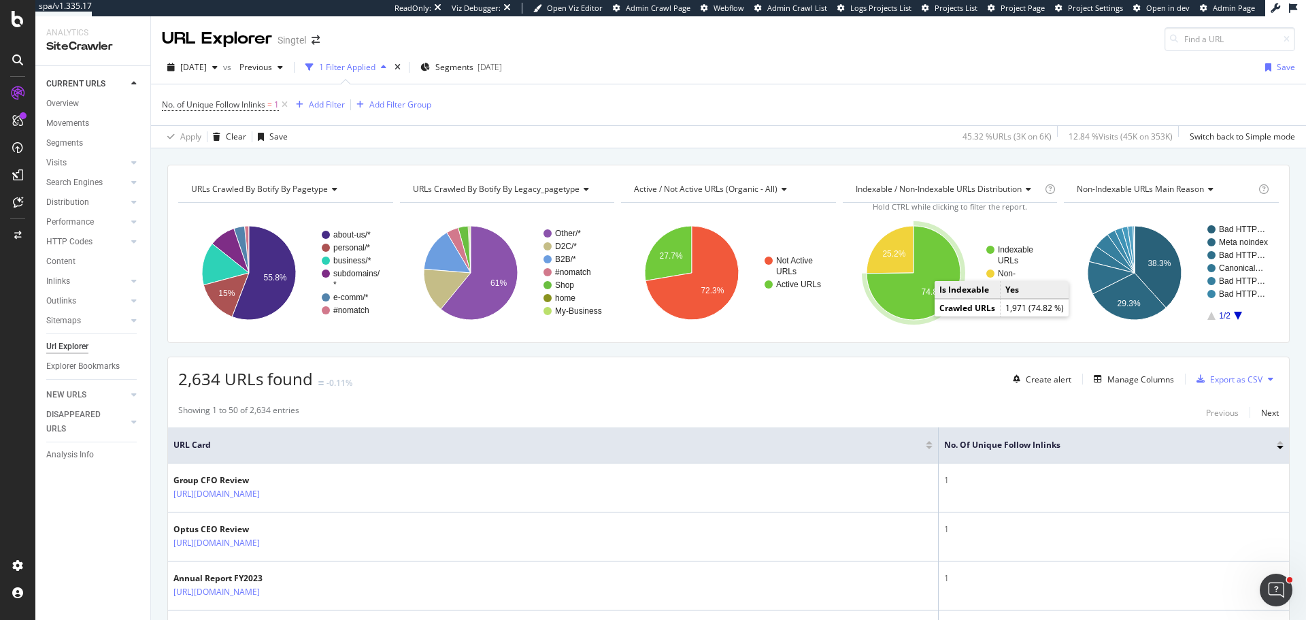
click at [918, 308] on icon "A chart." at bounding box center [914, 273] width 94 height 94
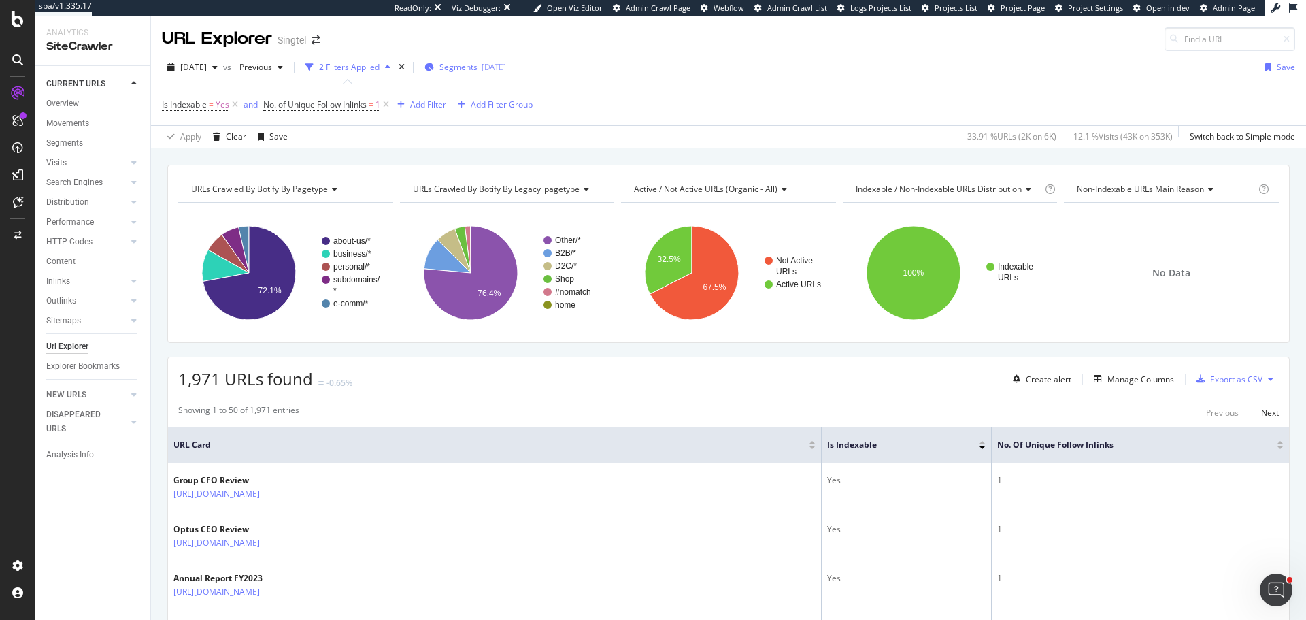
click at [506, 69] on div "2025-04-22" at bounding box center [494, 67] width 24 height 12
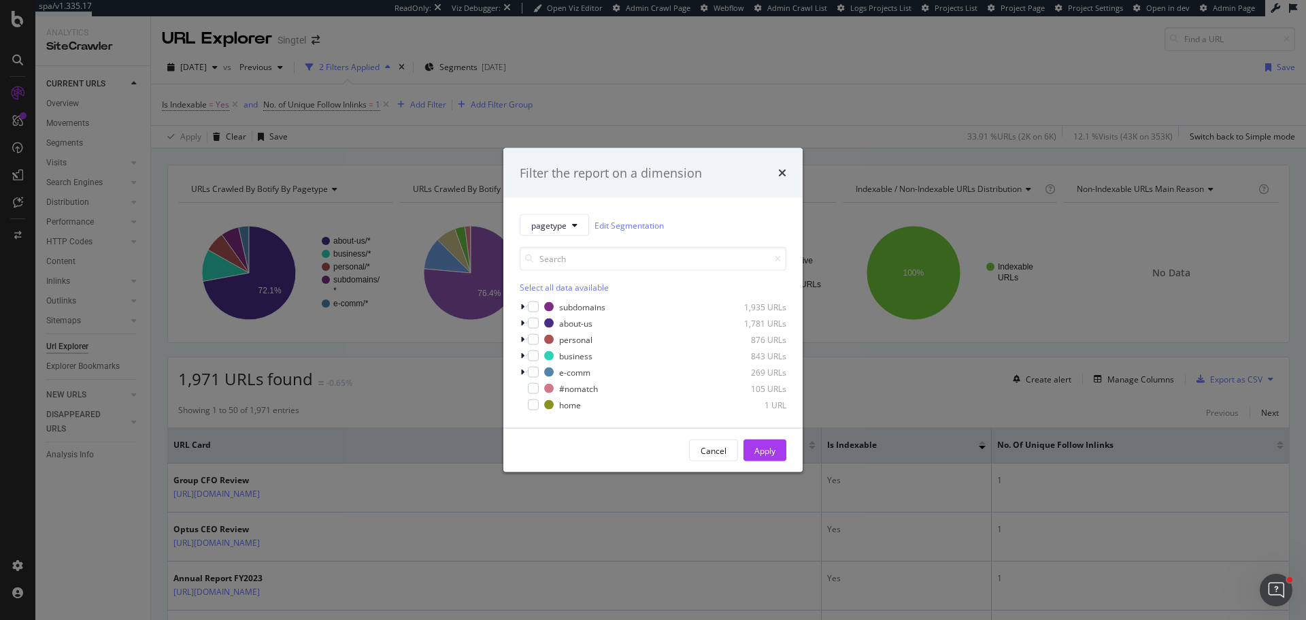
click at [444, 390] on div "Filter the report on a dimension pagetype Edit Segmentation Select all data ava…" at bounding box center [653, 310] width 1306 height 620
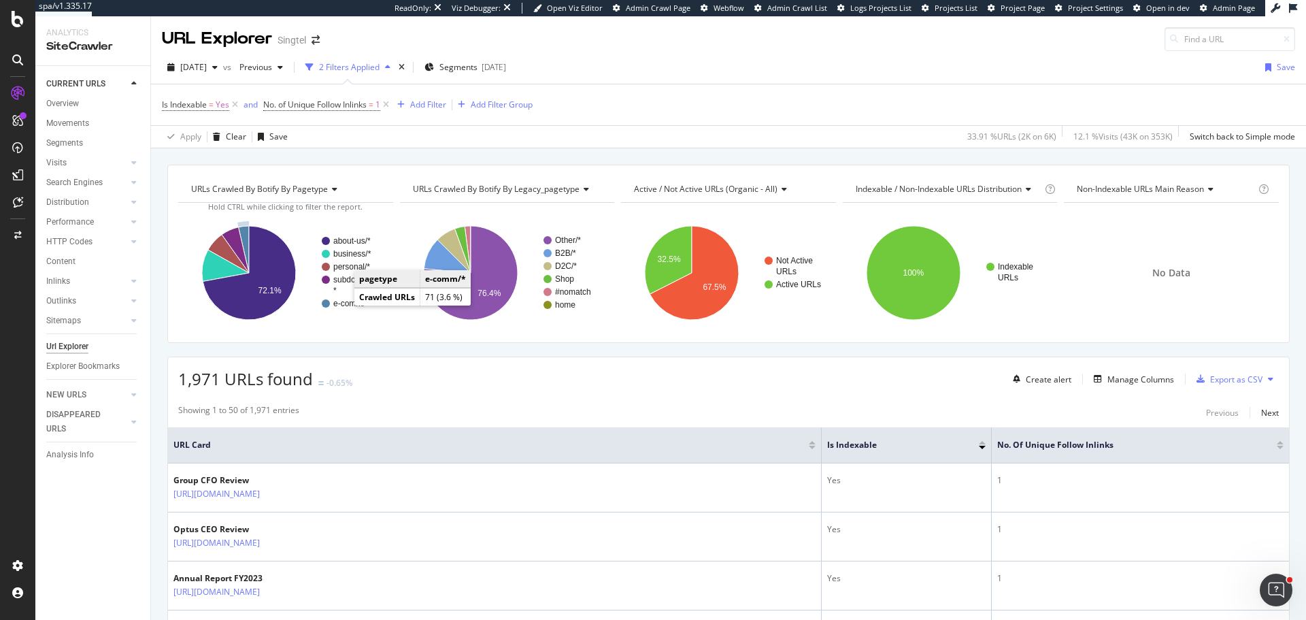
click at [344, 301] on text "e-comm/*" at bounding box center [350, 304] width 35 height 10
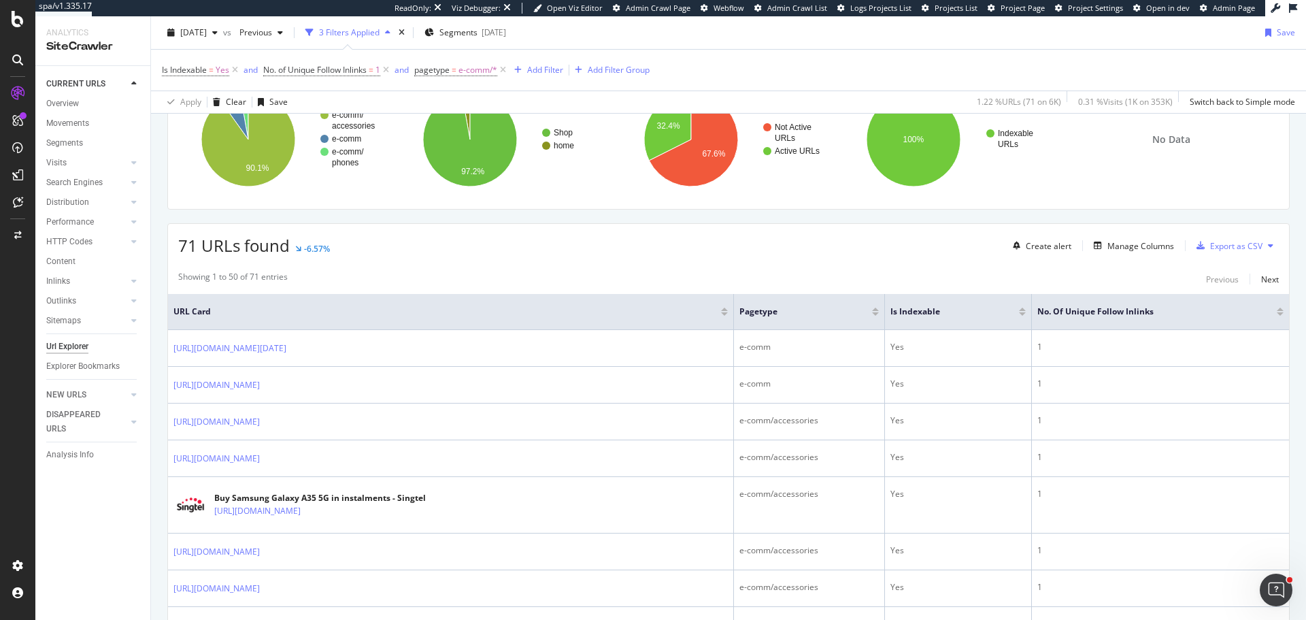
scroll to position [136, 0]
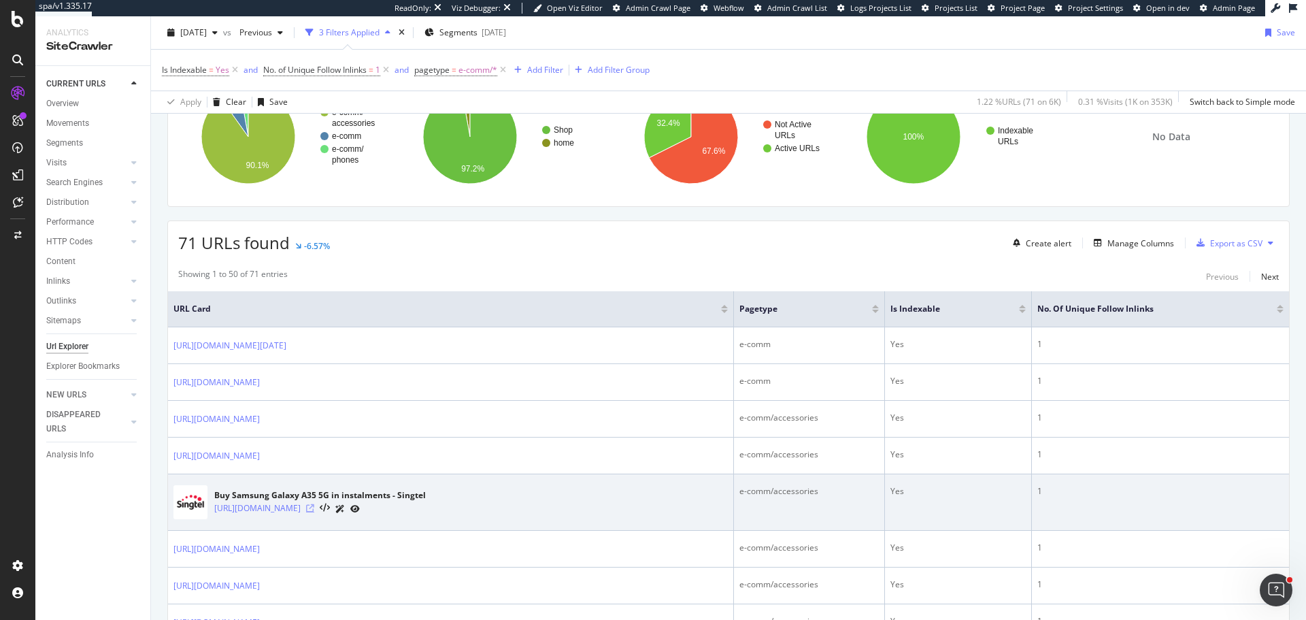
click at [314, 512] on icon at bounding box center [310, 508] width 8 height 8
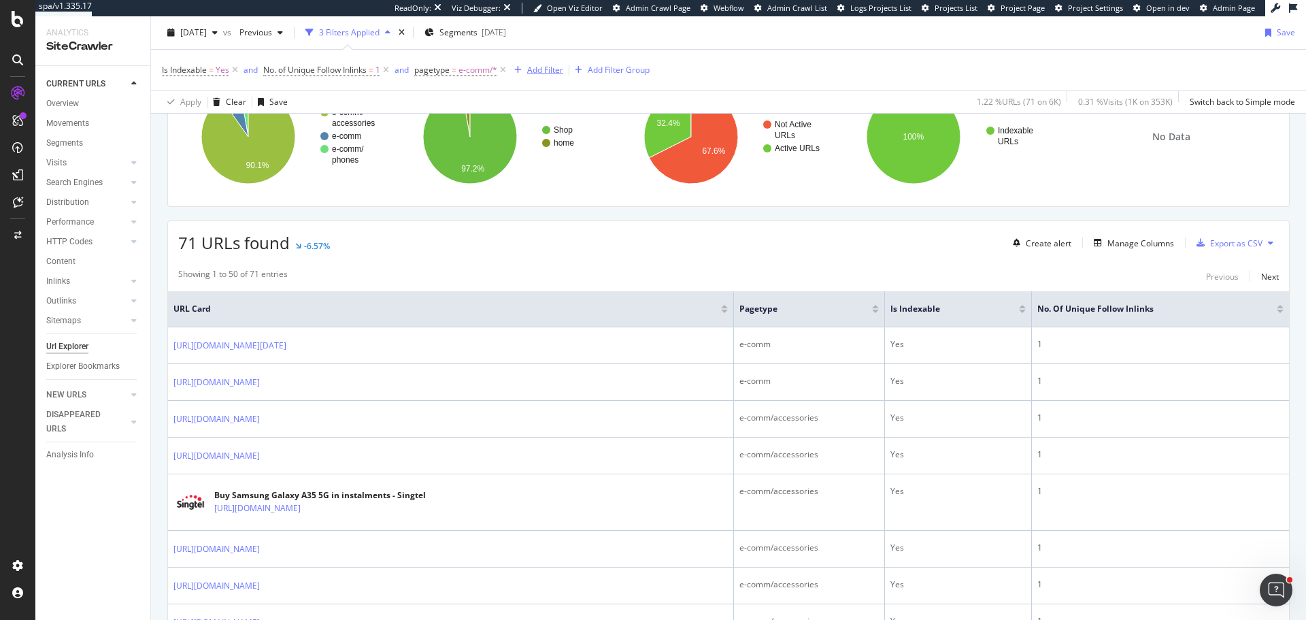
click at [554, 67] on div "Add Filter" at bounding box center [545, 70] width 36 height 12
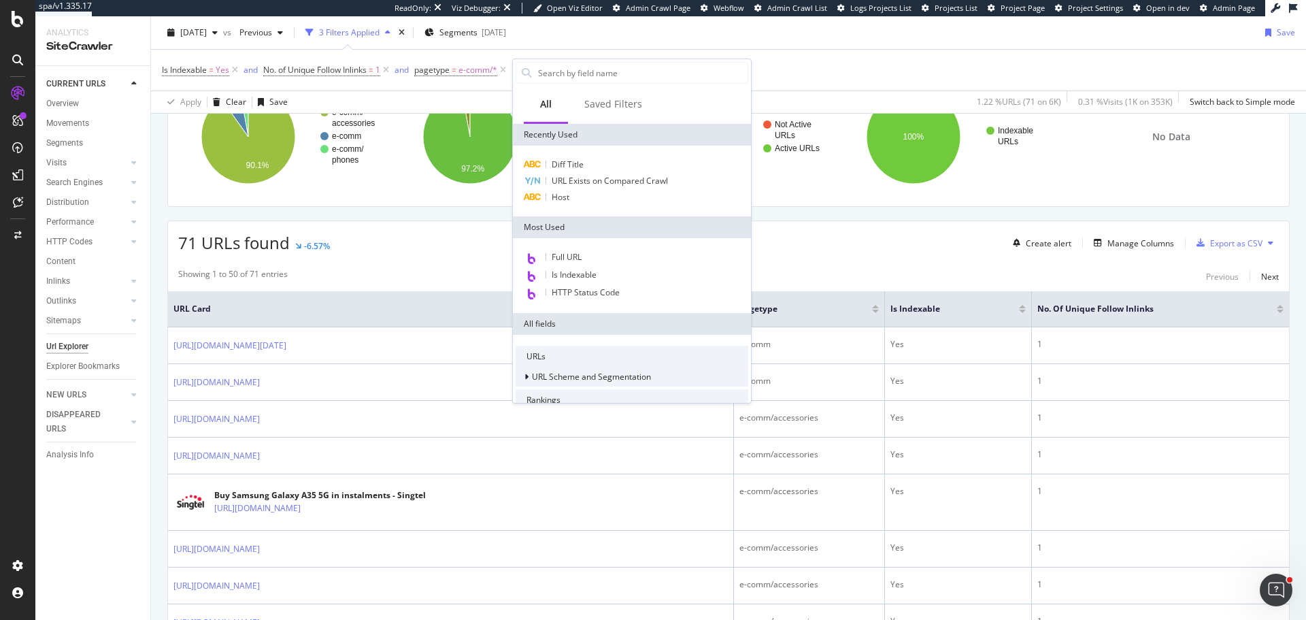
click at [587, 373] on span "URL Scheme and Segmentation" at bounding box center [591, 377] width 119 height 12
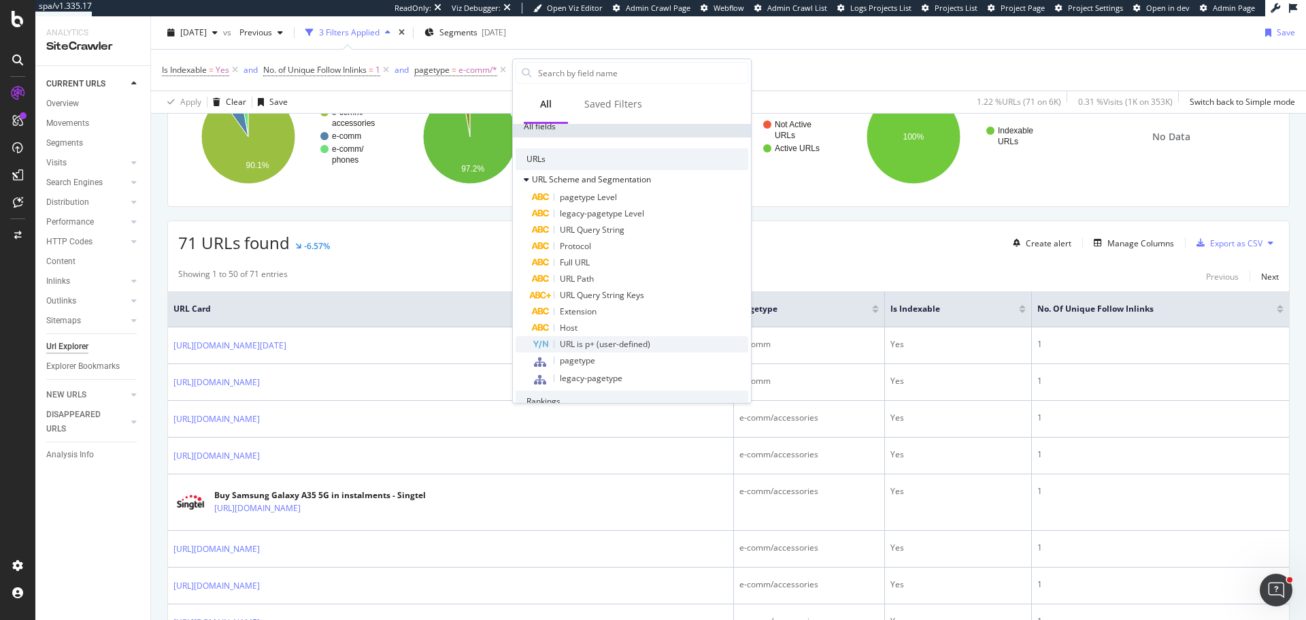
scroll to position [204, 0]
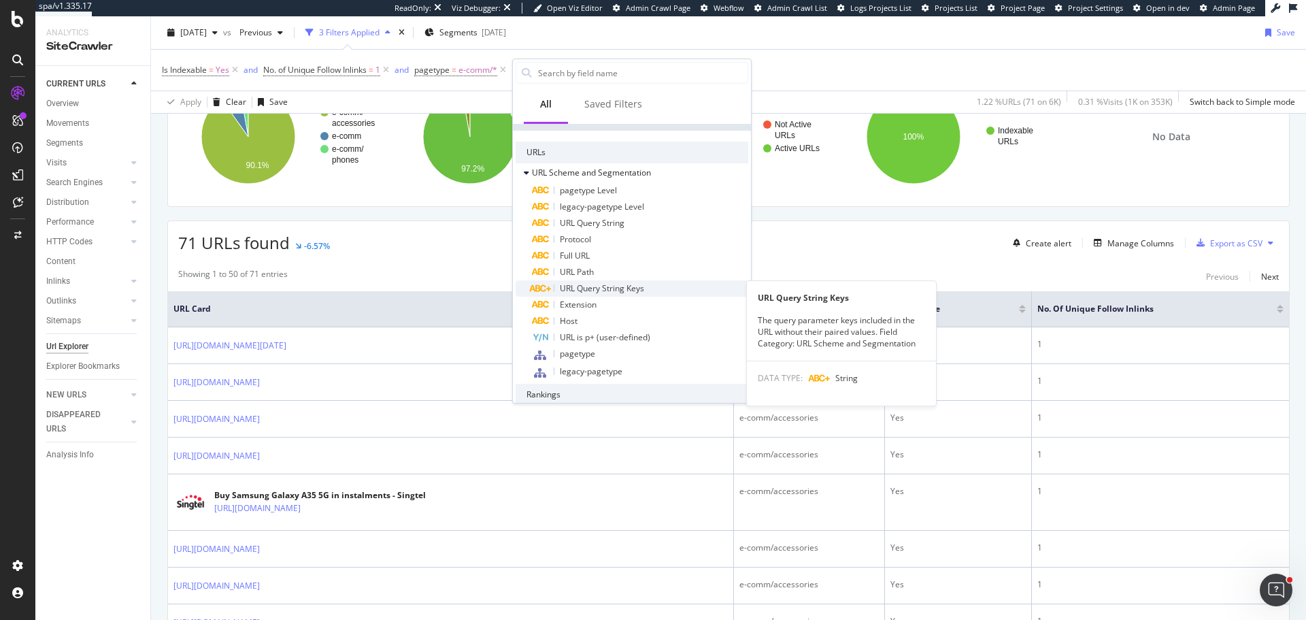
click at [650, 285] on div "URL Query String Keys" at bounding box center [640, 288] width 216 height 16
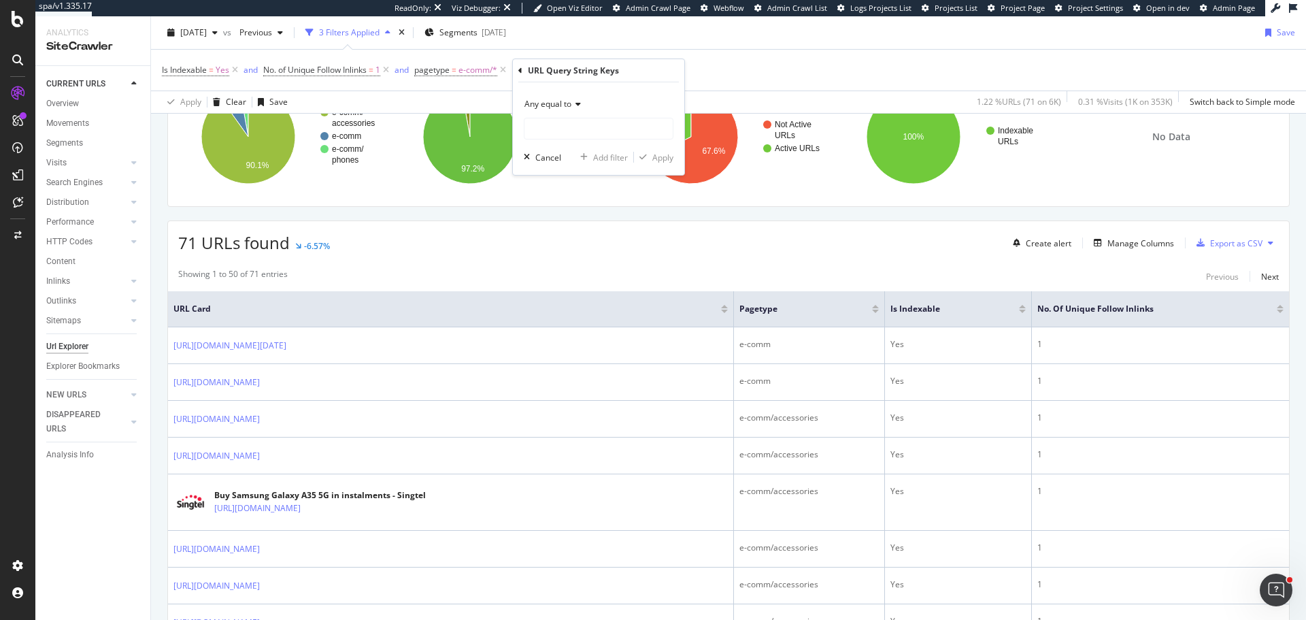
click at [559, 99] on span "Any equal to" at bounding box center [547, 104] width 47 height 12
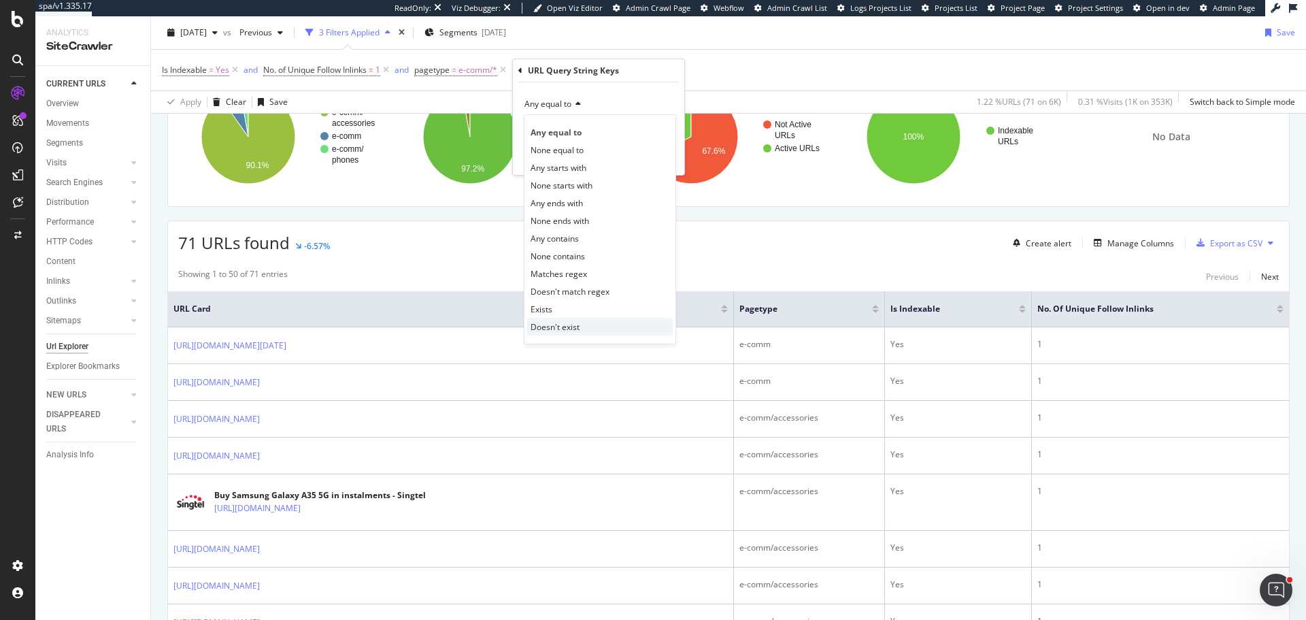
click at [580, 321] on div "Doesn't exist" at bounding box center [600, 327] width 146 height 18
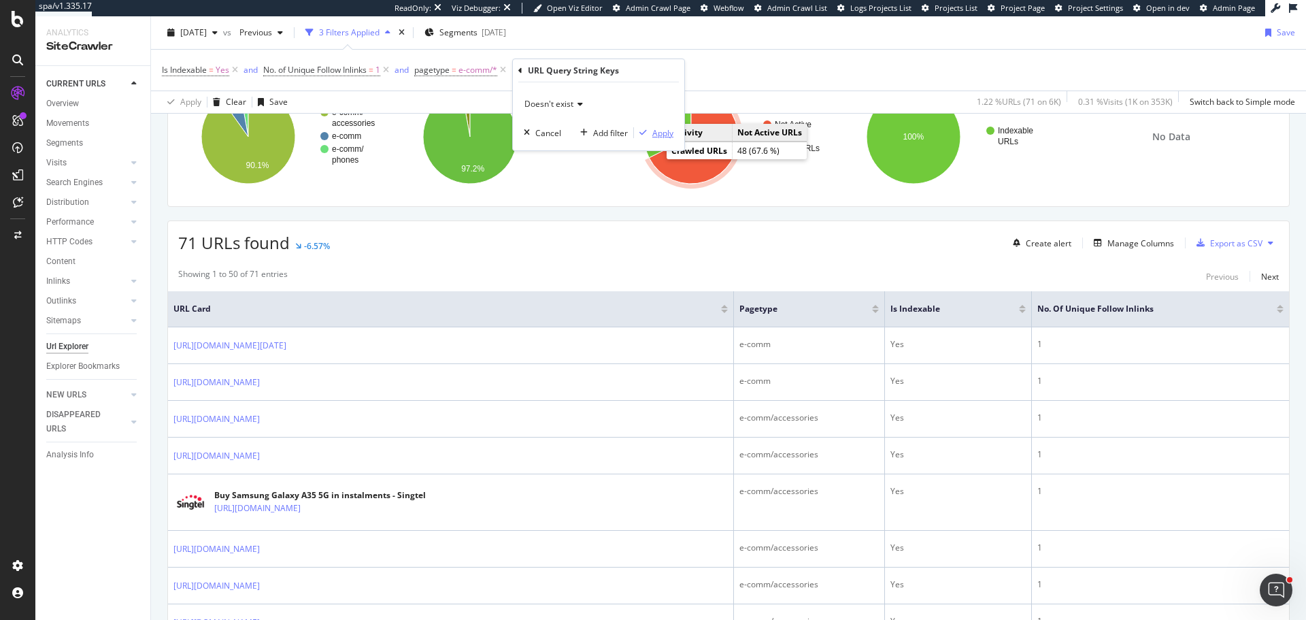
click at [660, 133] on div "Apply" at bounding box center [662, 133] width 21 height 12
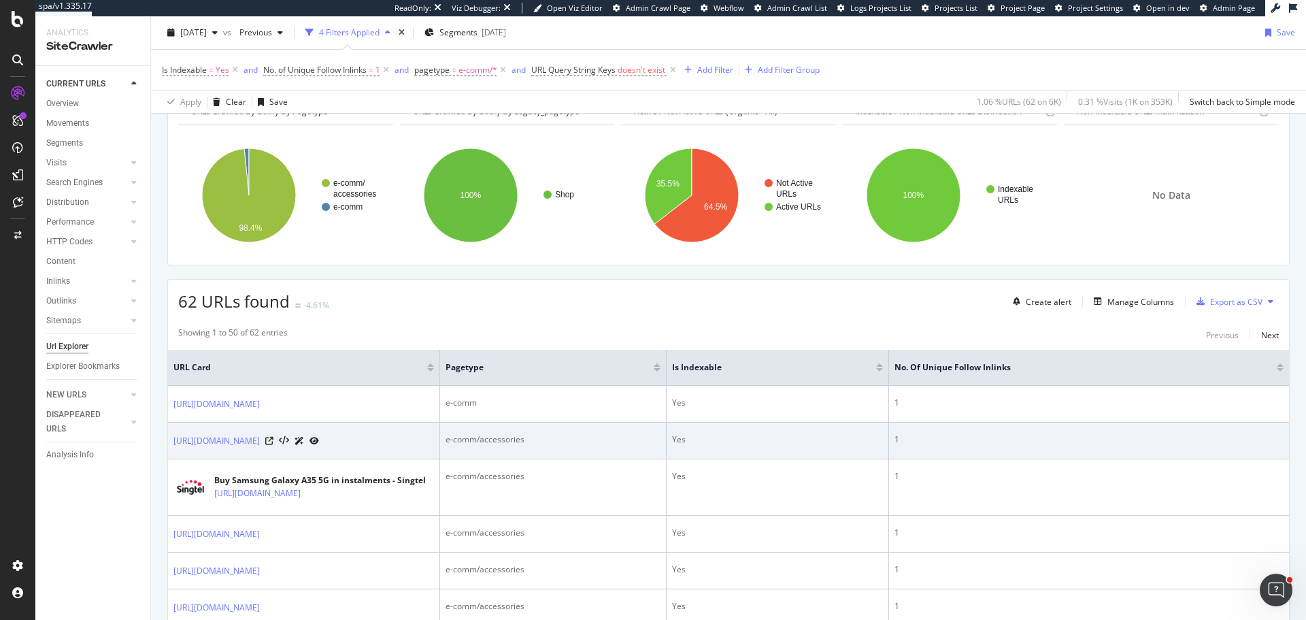
scroll to position [204, 0]
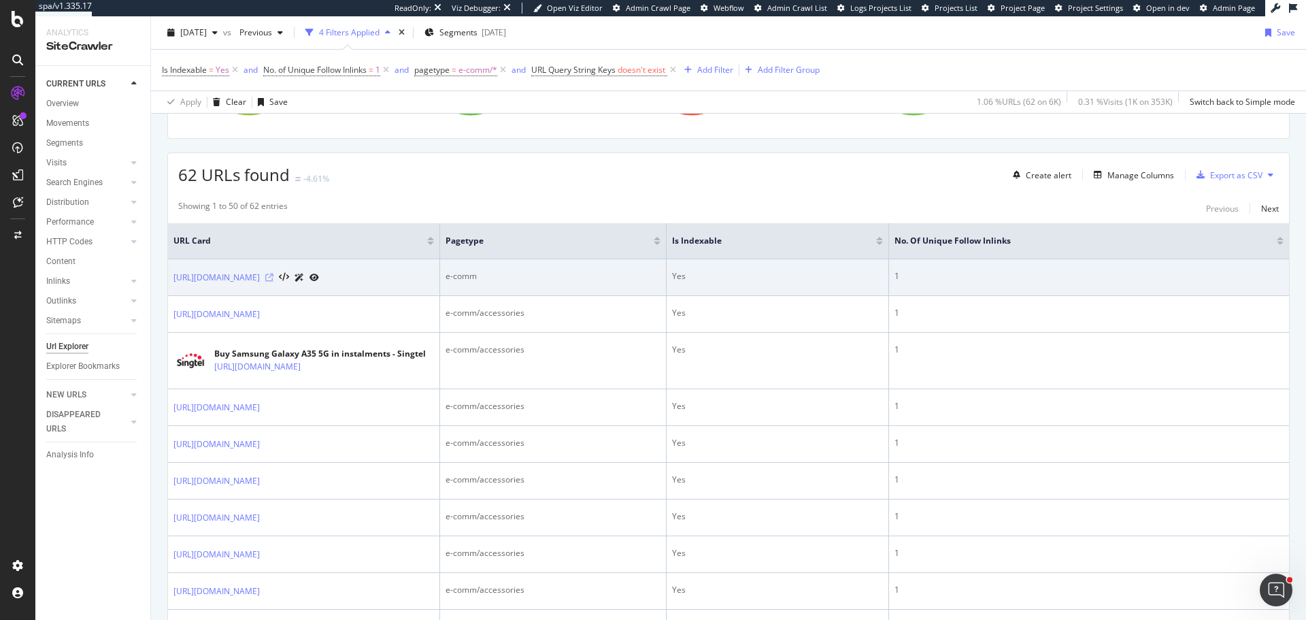
click at [273, 278] on icon at bounding box center [269, 277] width 8 height 8
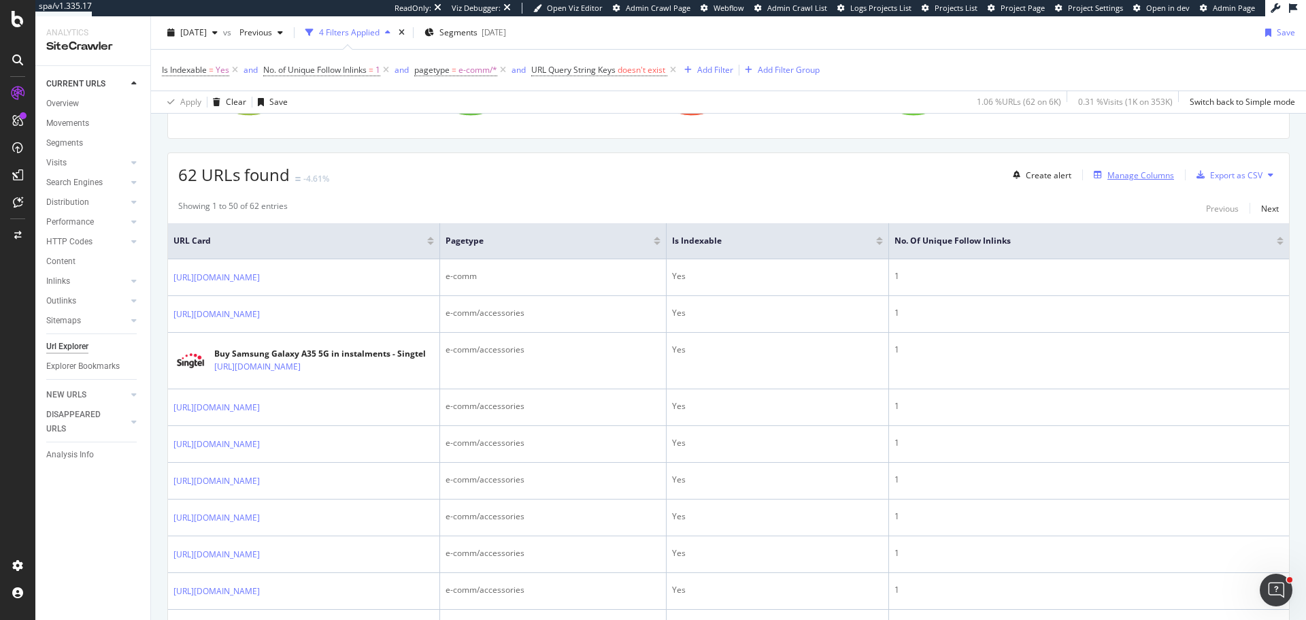
click at [1134, 173] on div "Manage Columns" at bounding box center [1140, 175] width 67 height 12
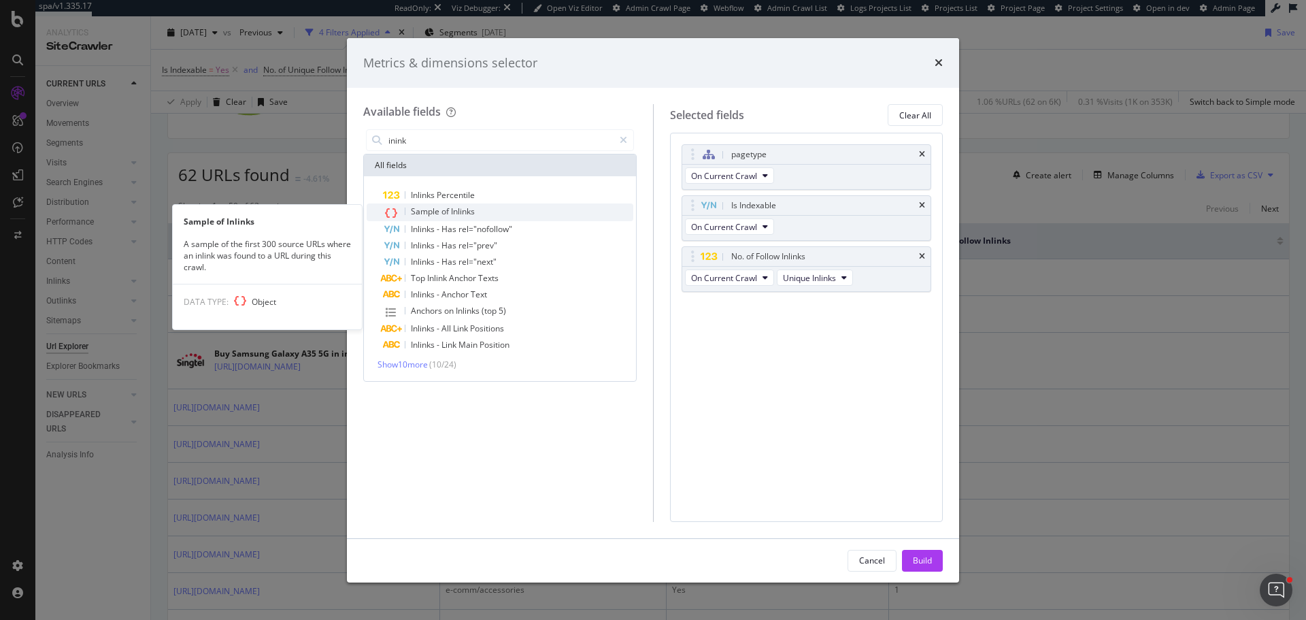
type input "inink"
click at [448, 204] on div "Sample of Inlinks" at bounding box center [508, 212] width 250 height 18
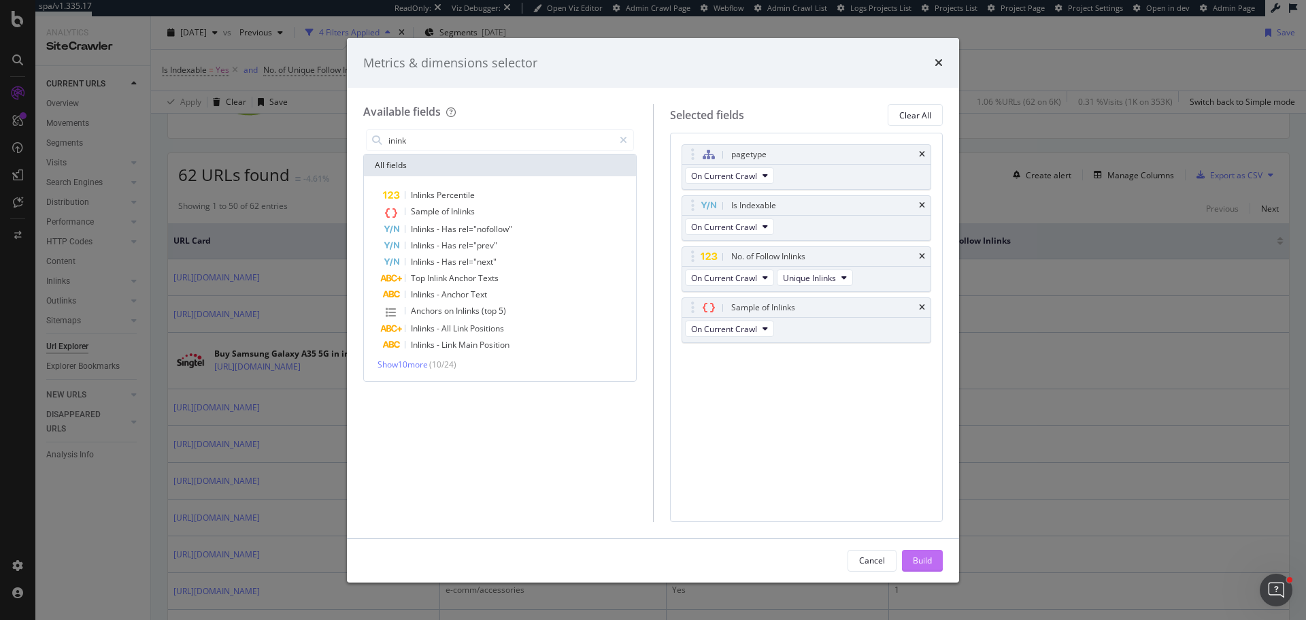
click at [923, 560] on div "Build" at bounding box center [922, 560] width 19 height 12
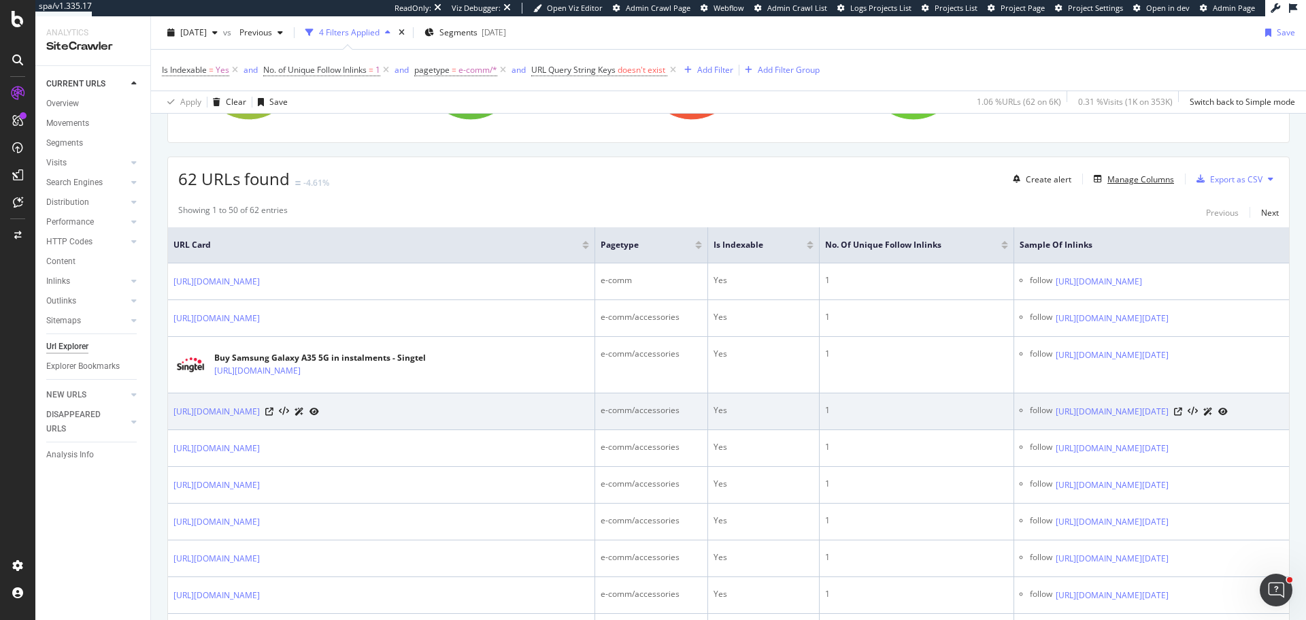
scroll to position [204, 0]
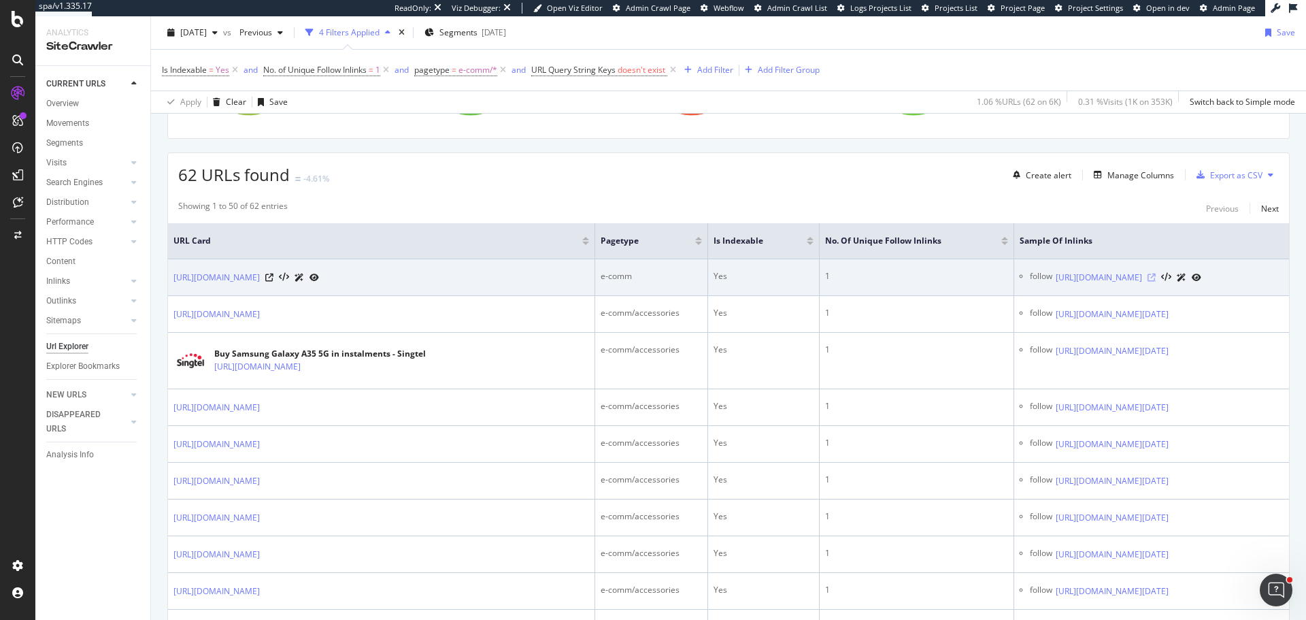
click at [1148, 279] on icon at bounding box center [1152, 277] width 8 height 8
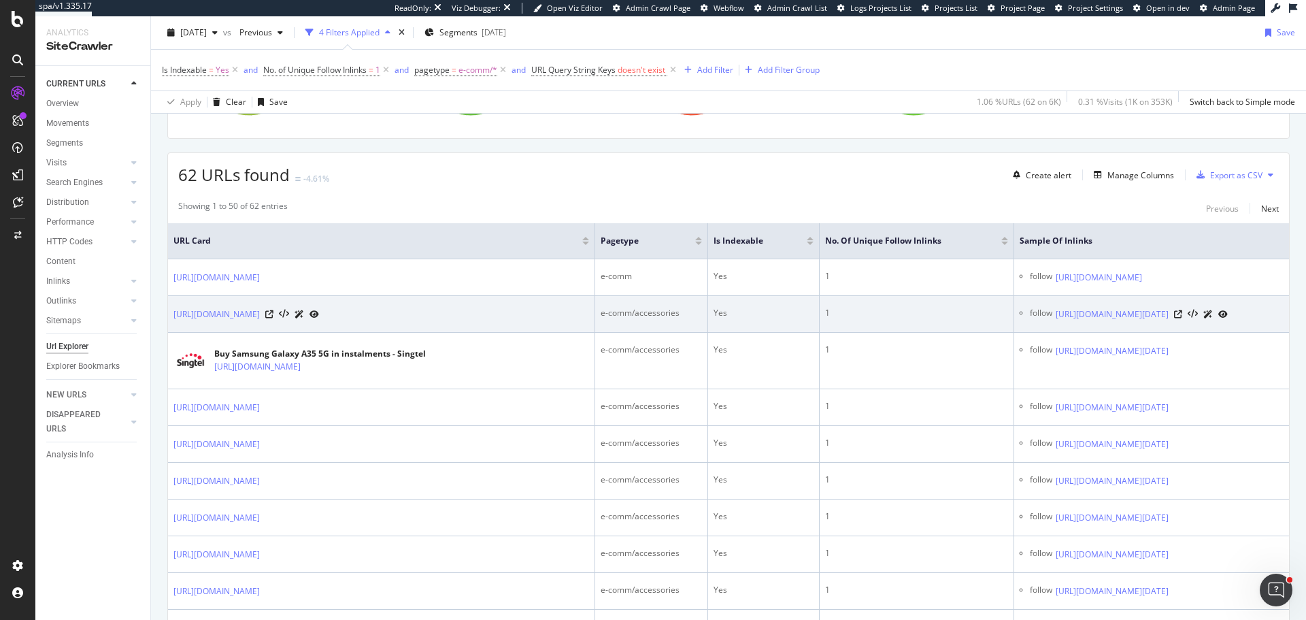
click at [825, 318] on div "1" at bounding box center [916, 313] width 183 height 12
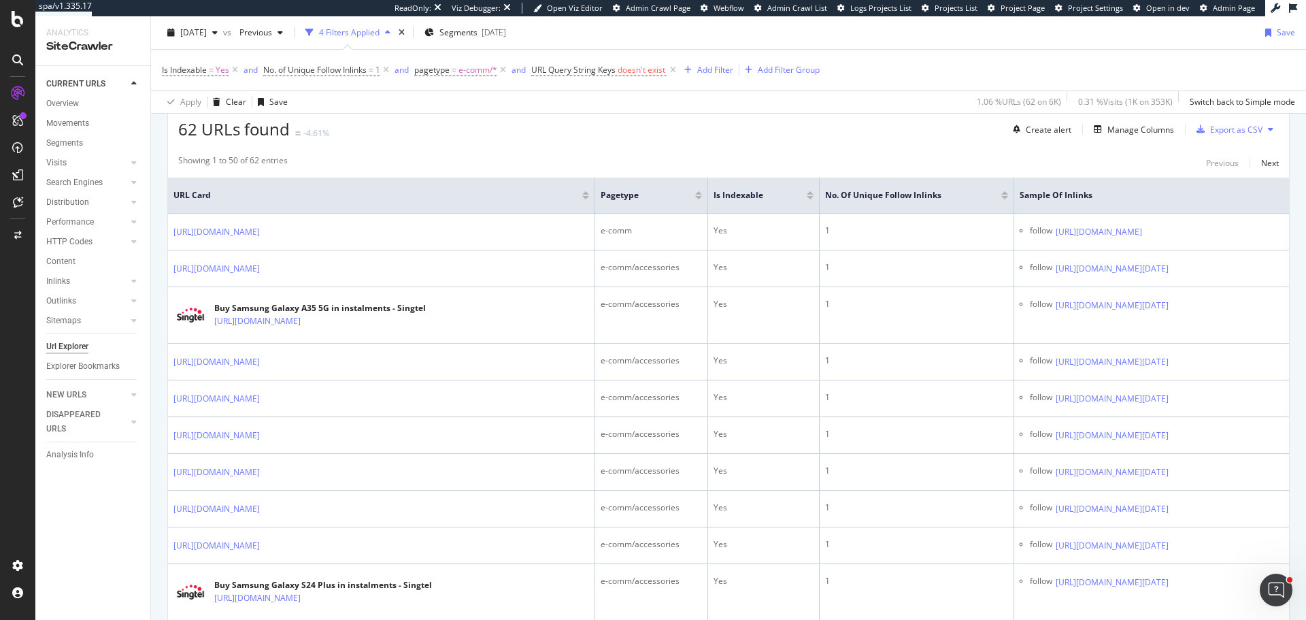
scroll to position [0, 0]
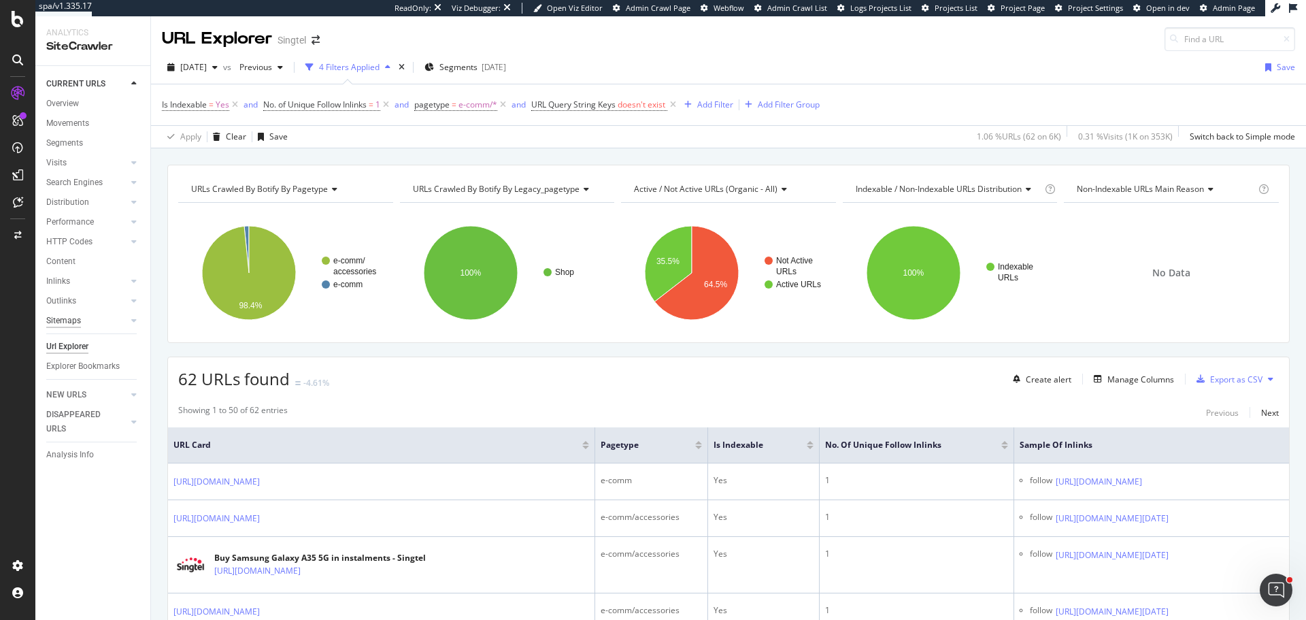
click at [69, 322] on div "Sitemaps" at bounding box center [63, 321] width 35 height 14
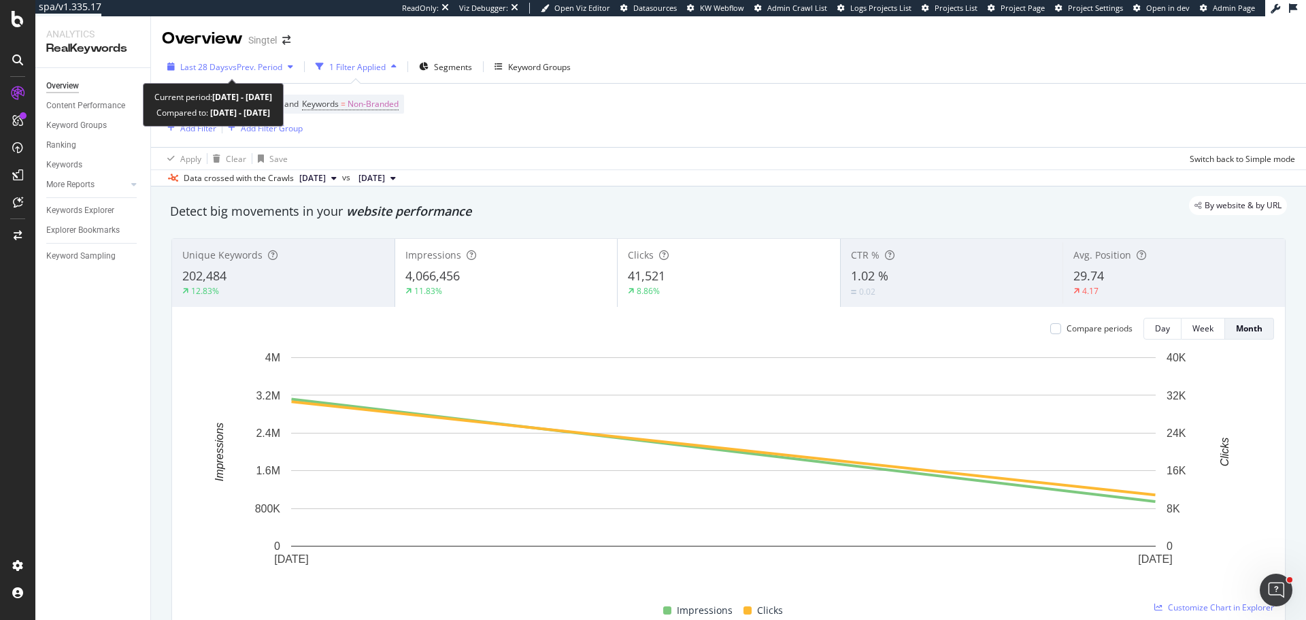
click at [244, 69] on span "vs Prev. Period" at bounding box center [256, 67] width 54 height 12
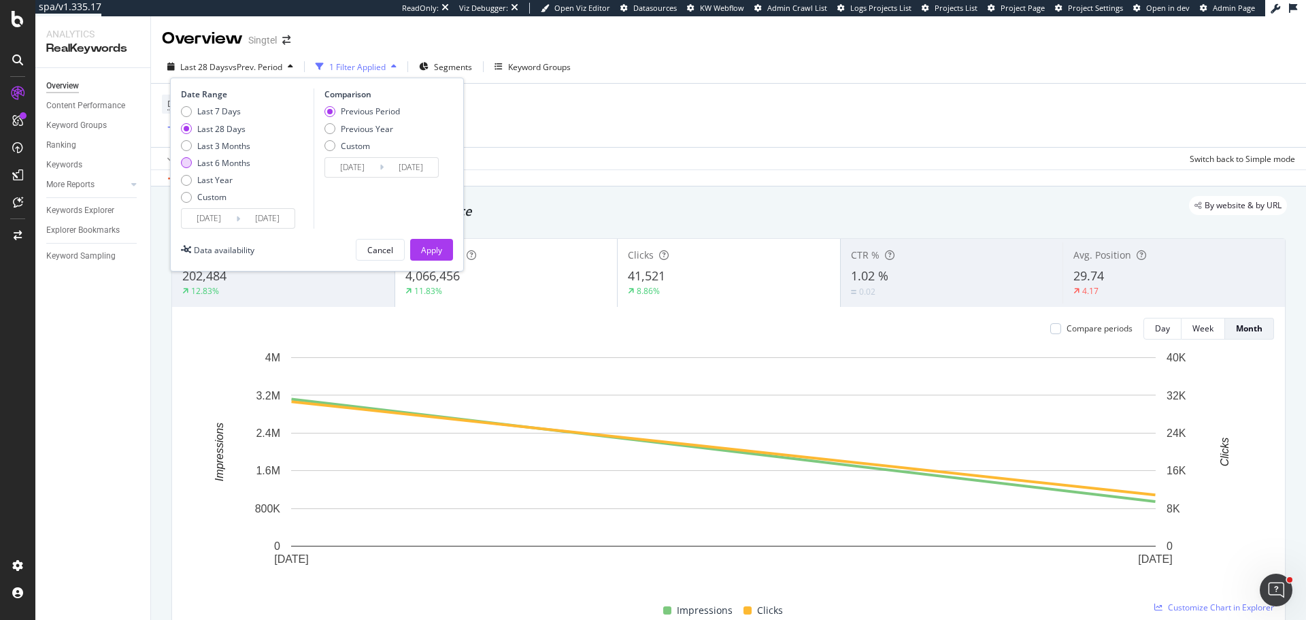
click at [220, 164] on div "Last 6 Months" at bounding box center [223, 163] width 53 height 12
type input "[DATE]"
click at [441, 247] on div "Apply" at bounding box center [431, 250] width 21 height 12
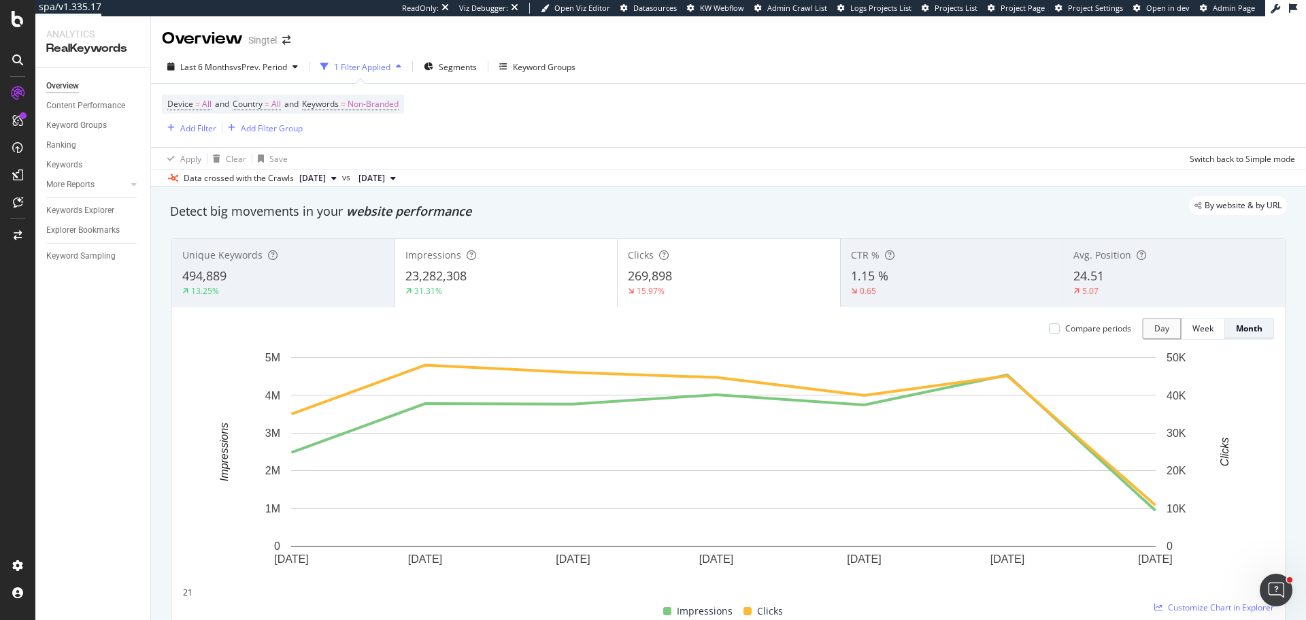
click at [1250, 337] on div "Month" at bounding box center [1249, 328] width 27 height 19
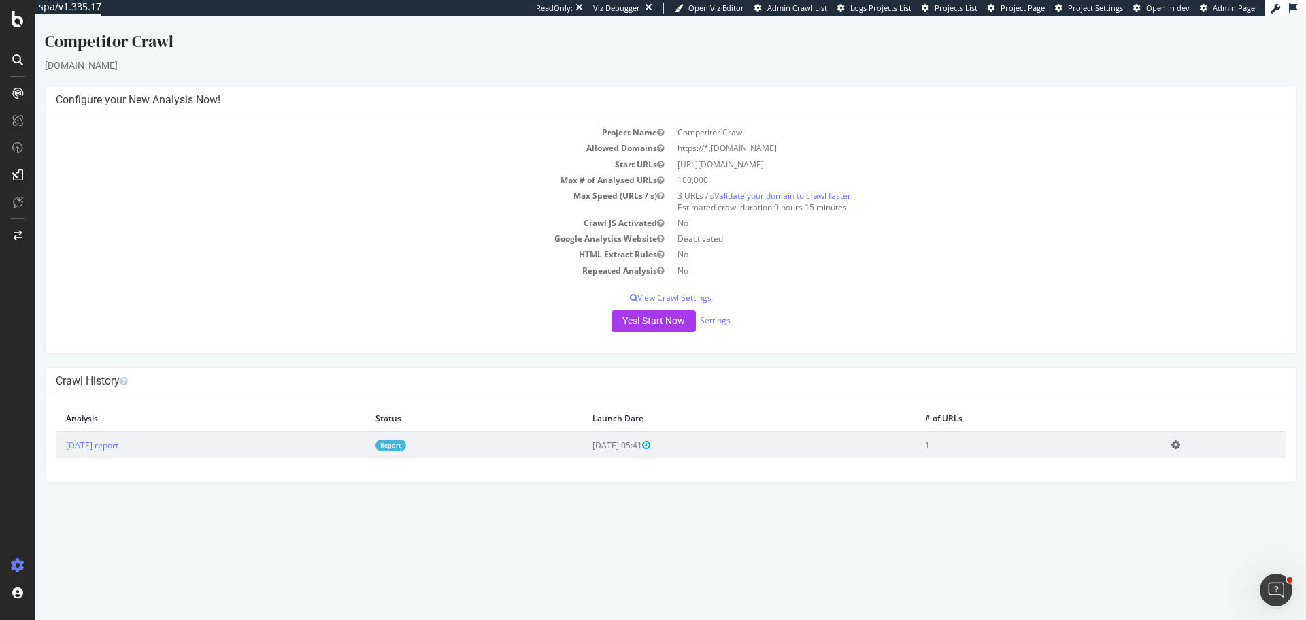
click at [406, 448] on link "Report" at bounding box center [391, 445] width 31 height 12
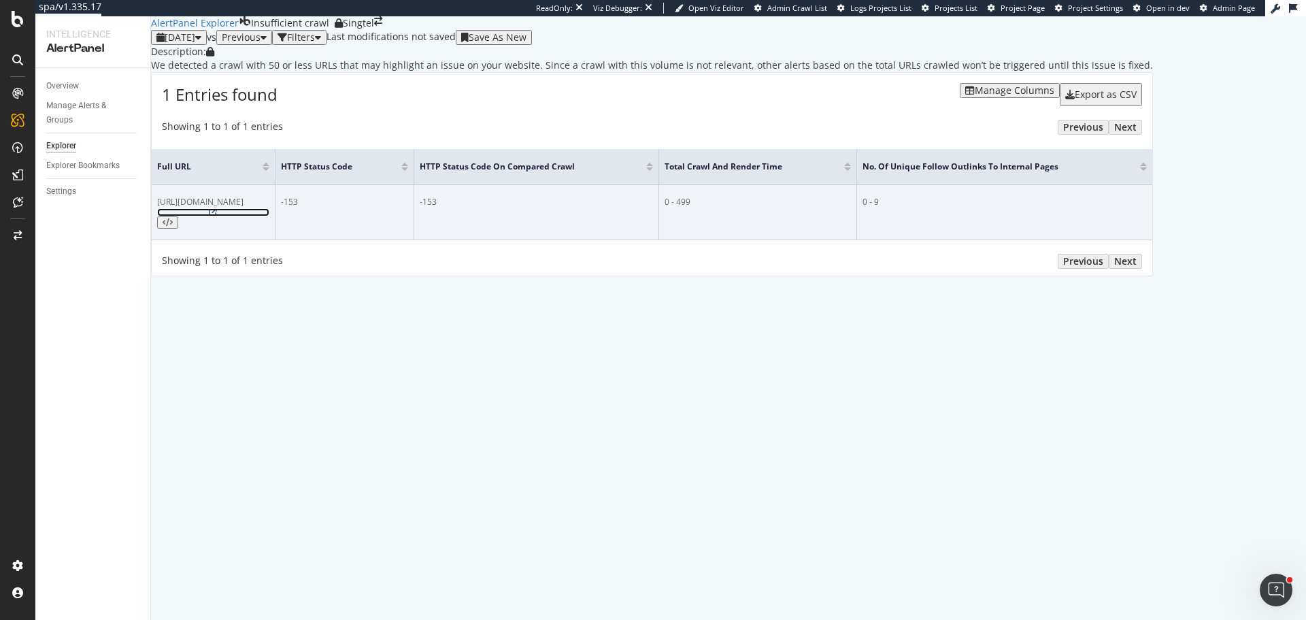
click at [217, 216] on icon at bounding box center [213, 212] width 8 height 8
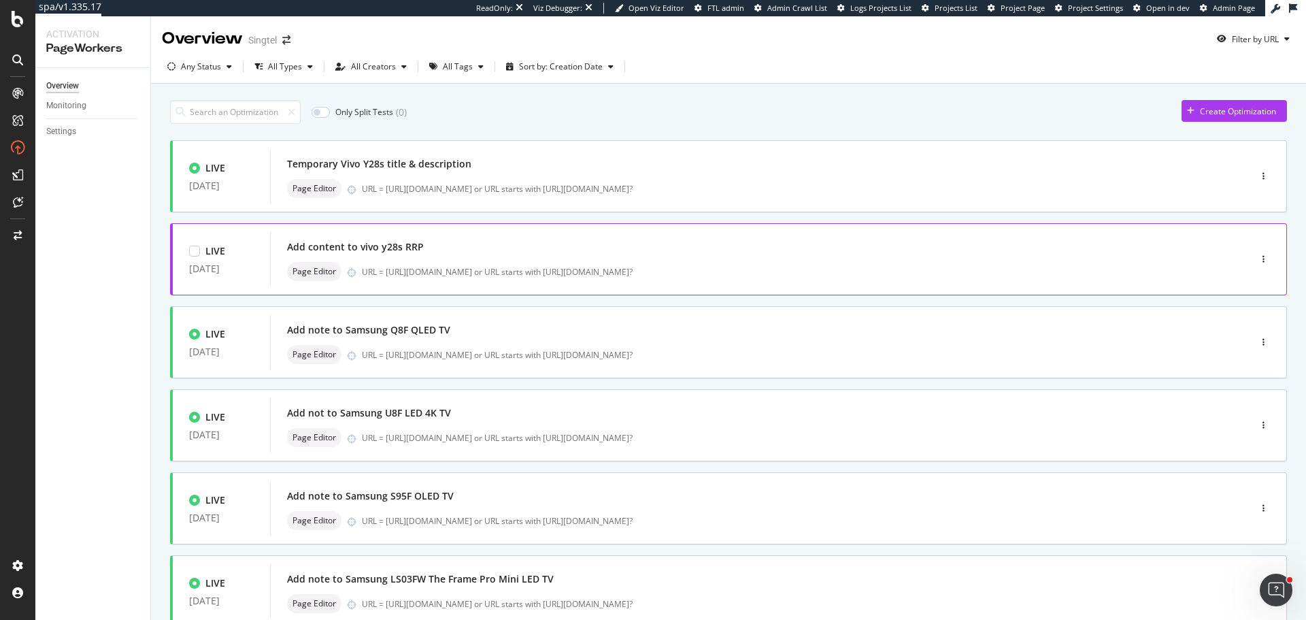
click at [535, 244] on div "Add content to vivo y28s RRP" at bounding box center [739, 246] width 905 height 19
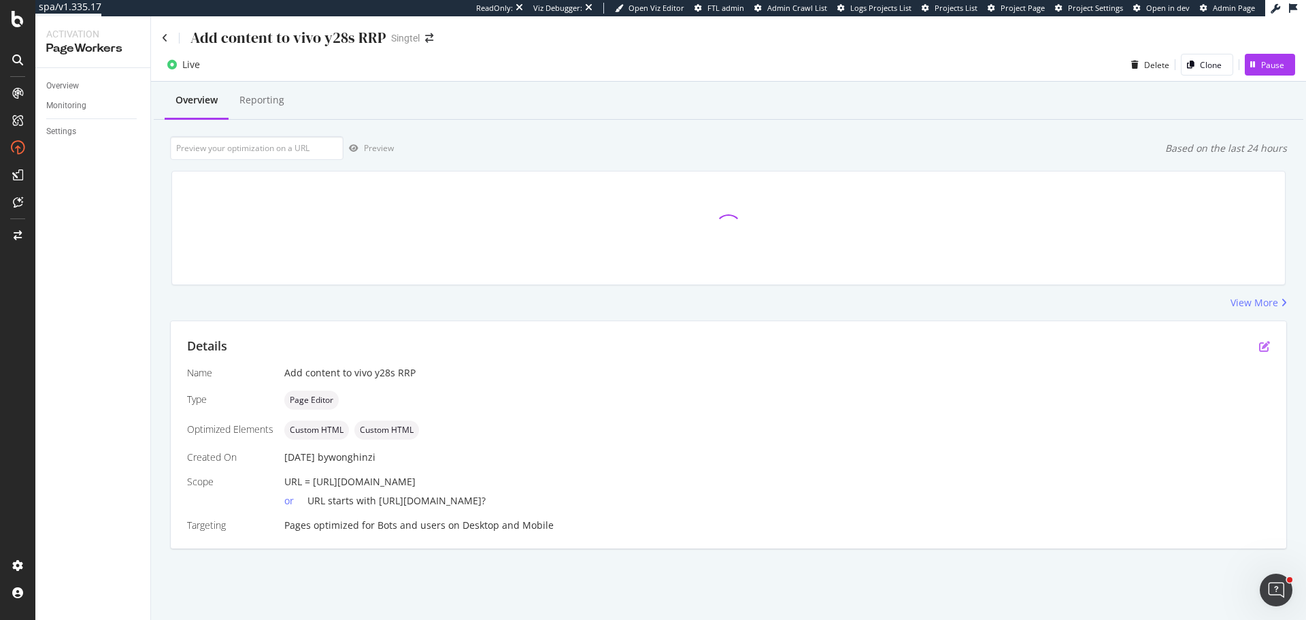
click at [1263, 346] on icon "pen-to-square" at bounding box center [1264, 346] width 11 height 11
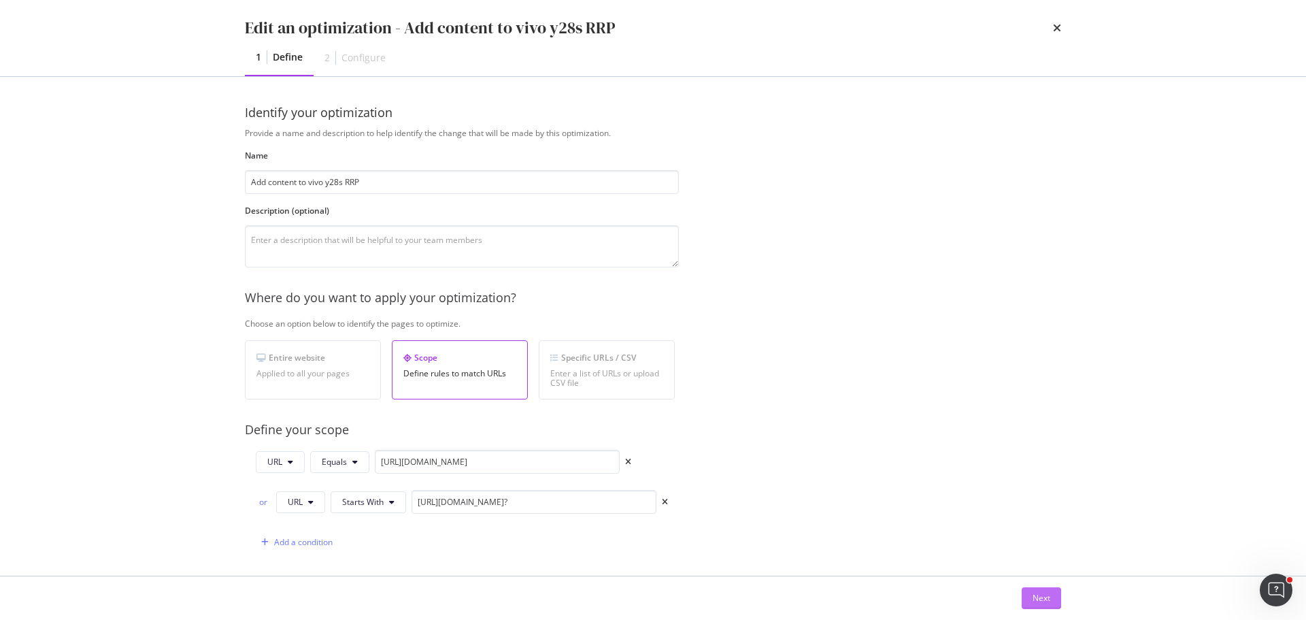
click at [1025, 601] on button "Next" at bounding box center [1041, 598] width 39 height 22
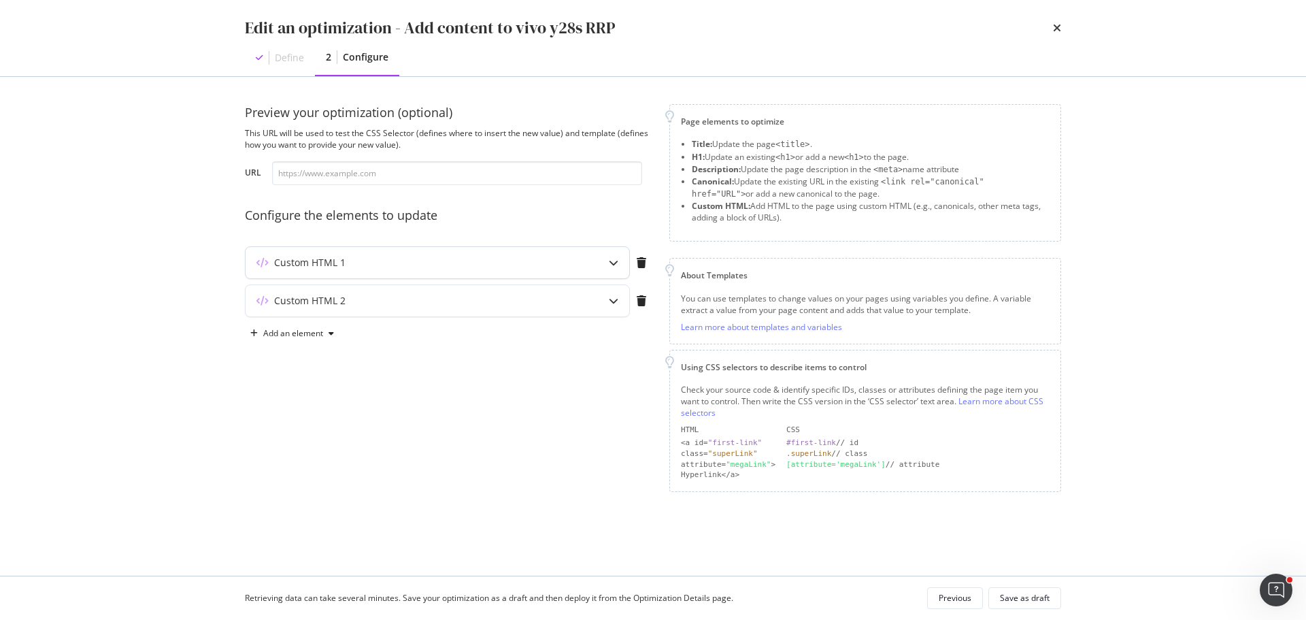
click at [355, 259] on div "Custom HTML 1" at bounding box center [411, 263] width 330 height 14
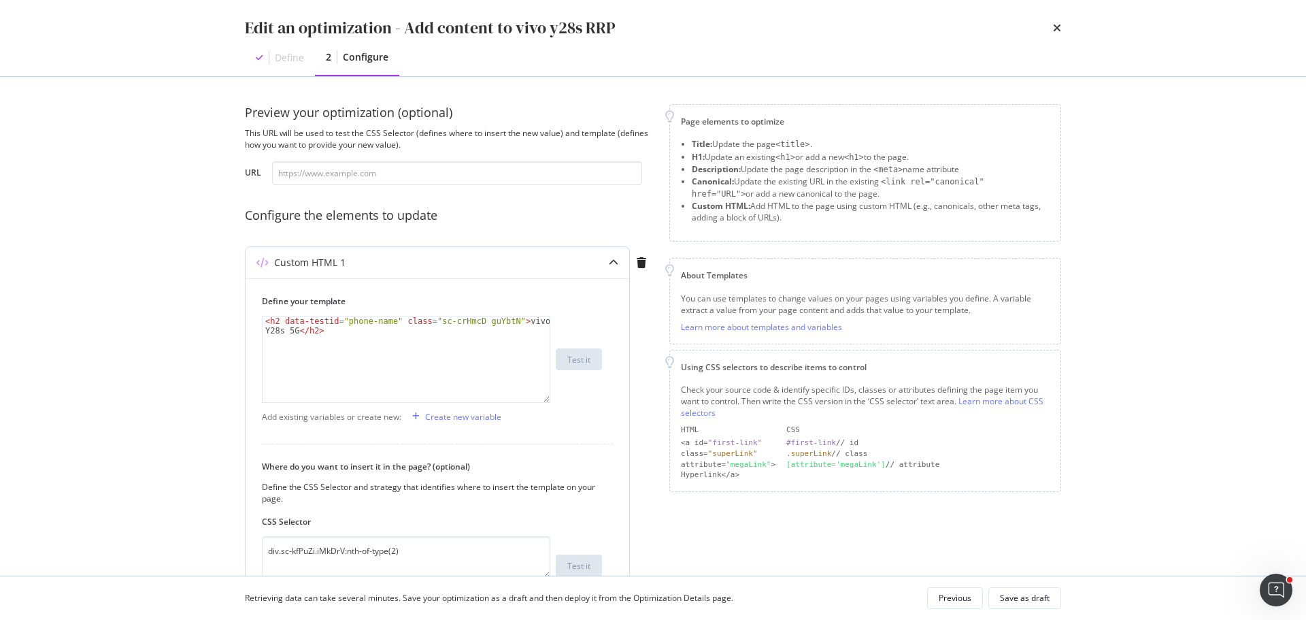
click at [355, 259] on div "Custom HTML 1" at bounding box center [411, 263] width 330 height 14
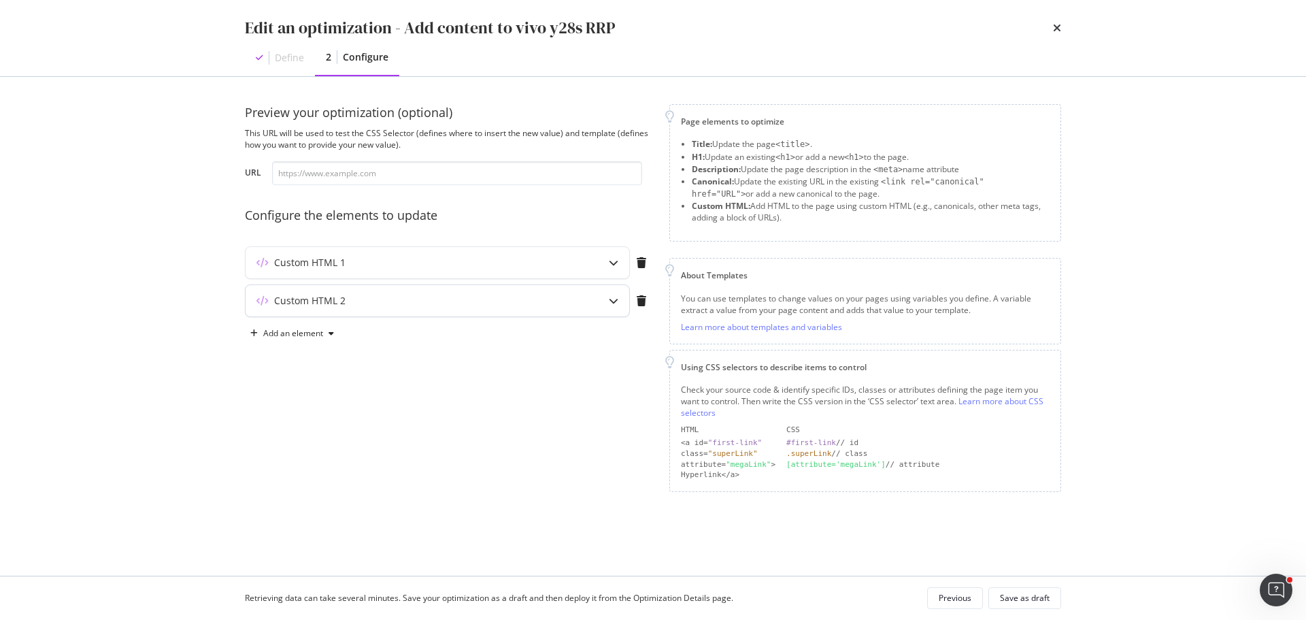
click at [362, 300] on div "Custom HTML 2" at bounding box center [411, 301] width 330 height 14
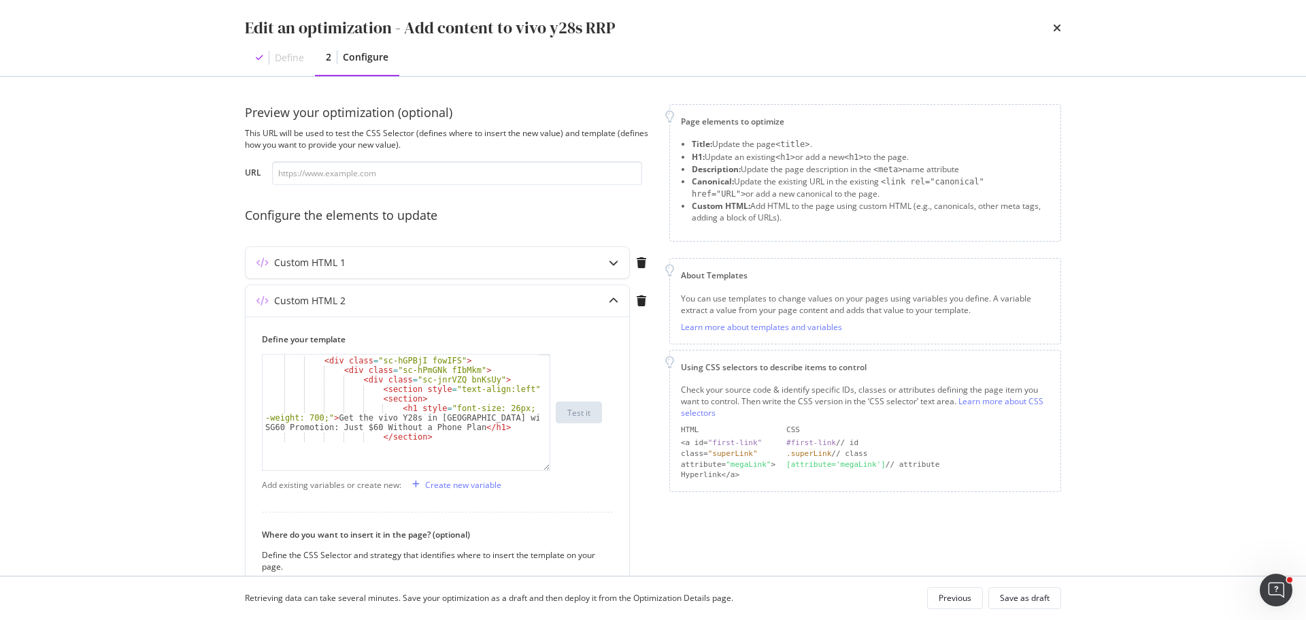
scroll to position [36, 0]
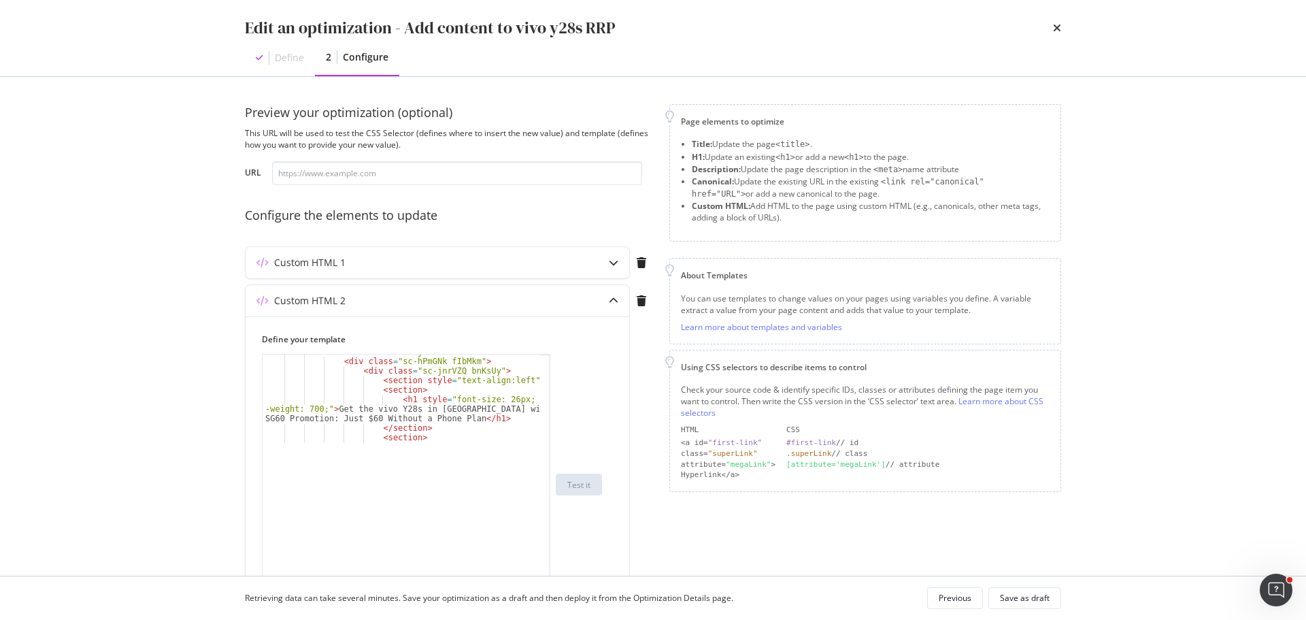
drag, startPoint x: 548, startPoint y: 436, endPoint x: 552, endPoint y: 620, distance: 184.4
click at [552, 619] on html "spa/v1.335.17 ReadOnly: Viz Debugger: Open Viz Editor FTL admin Admin Crawl Lis…" at bounding box center [653, 310] width 1306 height 620
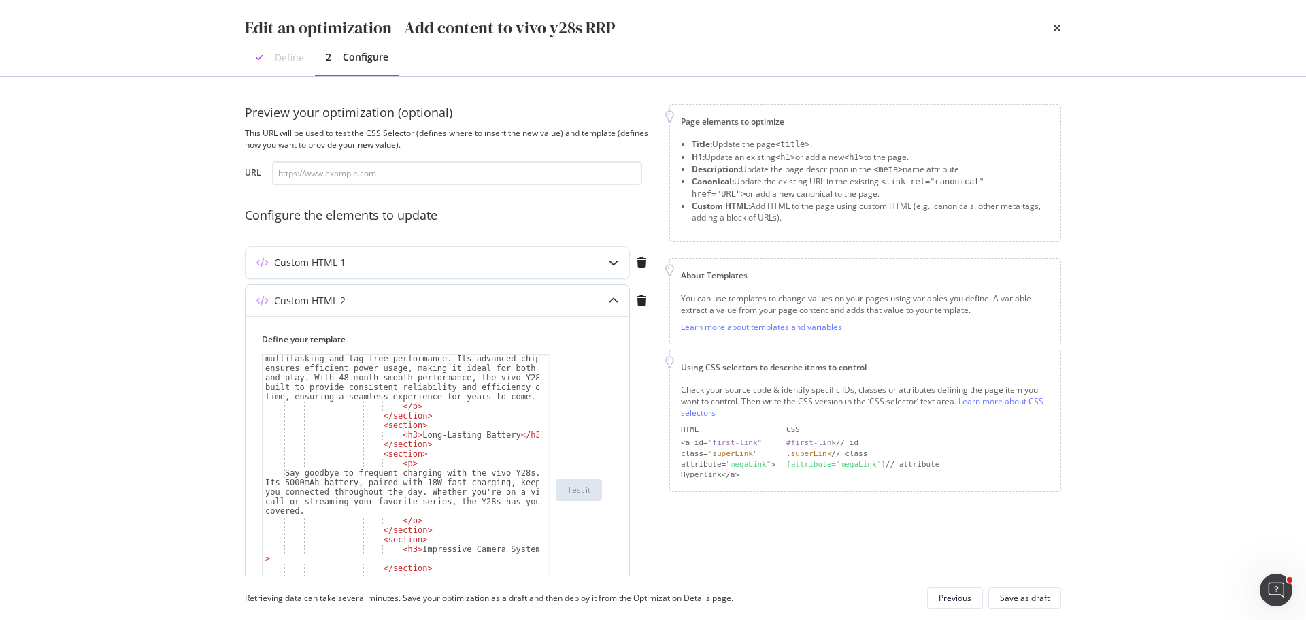
scroll to position [648, 0]
click at [393, 263] on div "Custom HTML 1" at bounding box center [411, 263] width 330 height 14
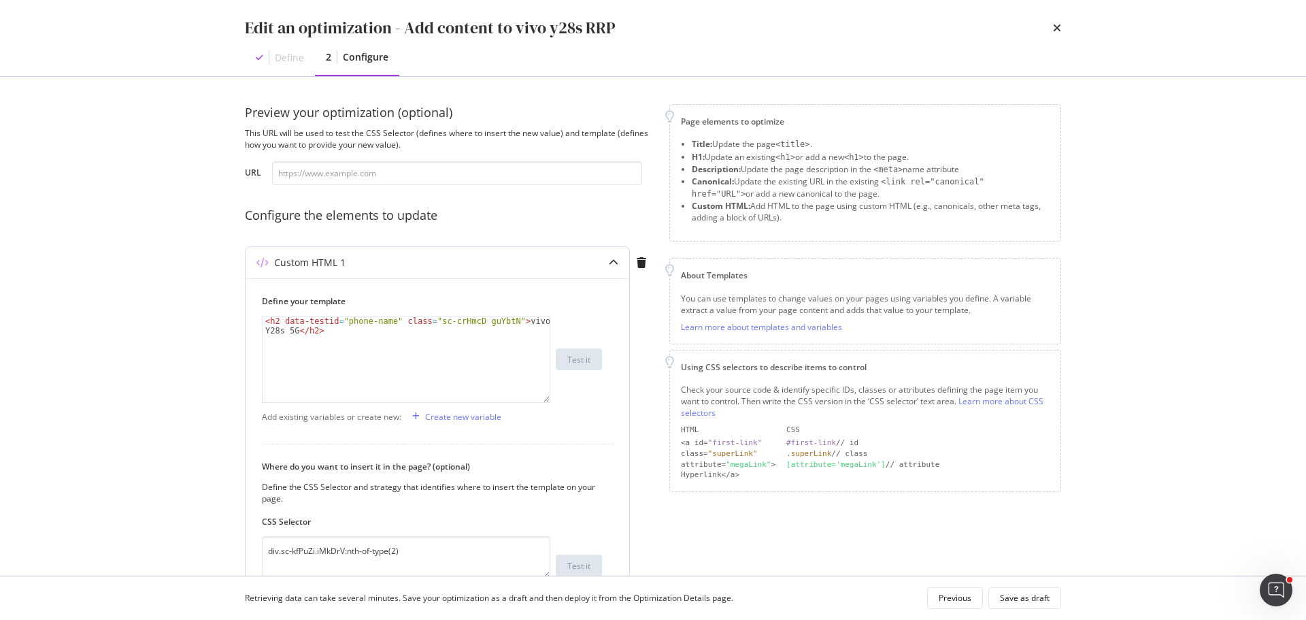
click at [393, 263] on div "Custom HTML 1" at bounding box center [411, 263] width 330 height 14
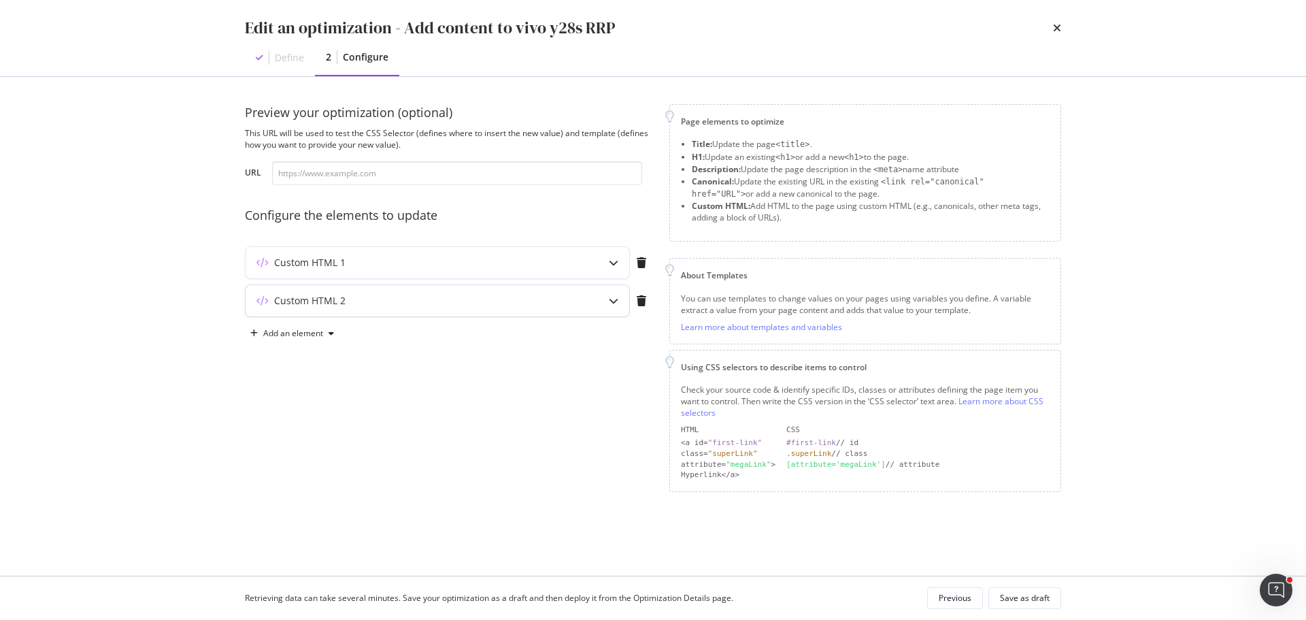
click at [376, 295] on div "Custom HTML 2" at bounding box center [411, 301] width 330 height 14
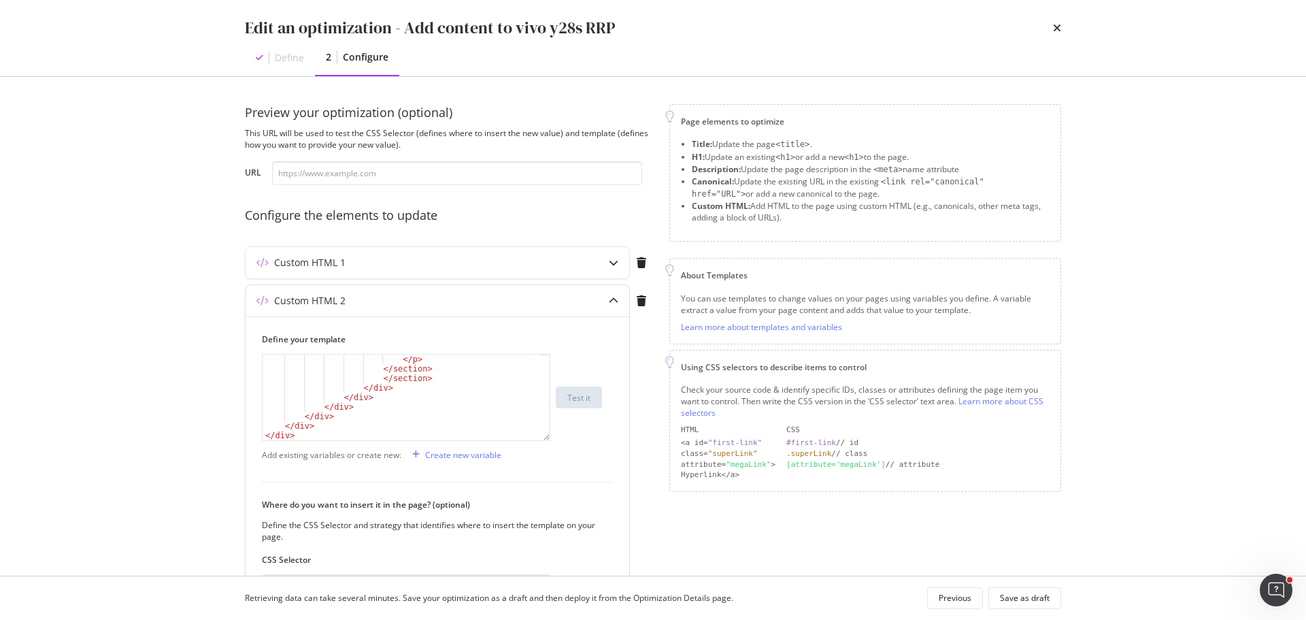
scroll to position [182, 0]
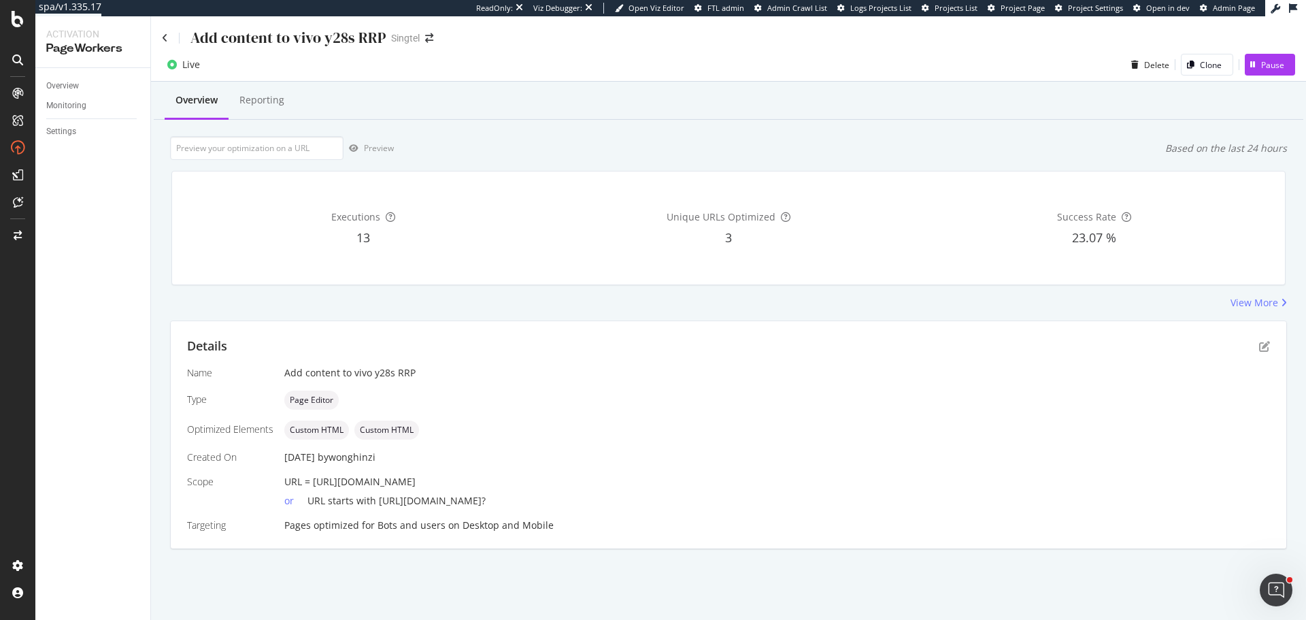
drag, startPoint x: 312, startPoint y: 478, endPoint x: 609, endPoint y: 484, distance: 297.4
click at [609, 484] on div "URL = https://shop.singtel.com/accessories/rrp-products/vivo-y28s-5g" at bounding box center [777, 482] width 986 height 14
copy span "https://shop.singtel.com/accessories/rrp-products/vivo-y28s-5g"
click at [319, 482] on span "URL = https://shop.singtel.com/accessories/rrp-products/vivo-y28s-5g" at bounding box center [349, 481] width 131 height 13
drag, startPoint x: 311, startPoint y: 481, endPoint x: 535, endPoint y: 485, distance: 224.5
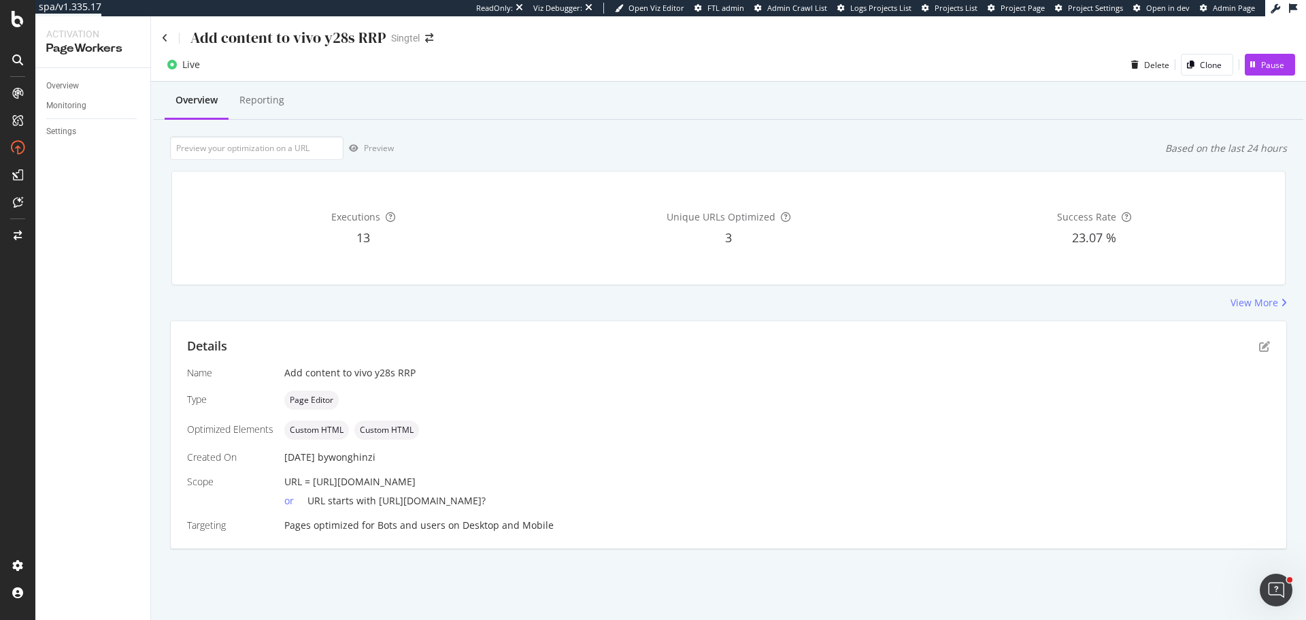
click at [416, 485] on span "URL = https://shop.singtel.com/accessories/rrp-products/vivo-y28s-5g" at bounding box center [349, 481] width 131 height 13
drag, startPoint x: 591, startPoint y: 484, endPoint x: 315, endPoint y: 479, distance: 276.2
click at [315, 479] on span "URL = https://shop.singtel.com/accessories/rrp-products/vivo-y28s-5g" at bounding box center [349, 481] width 131 height 13
copy span "https://shop.singtel.com/accessories/rrp-products/vivo-y28s-5g"
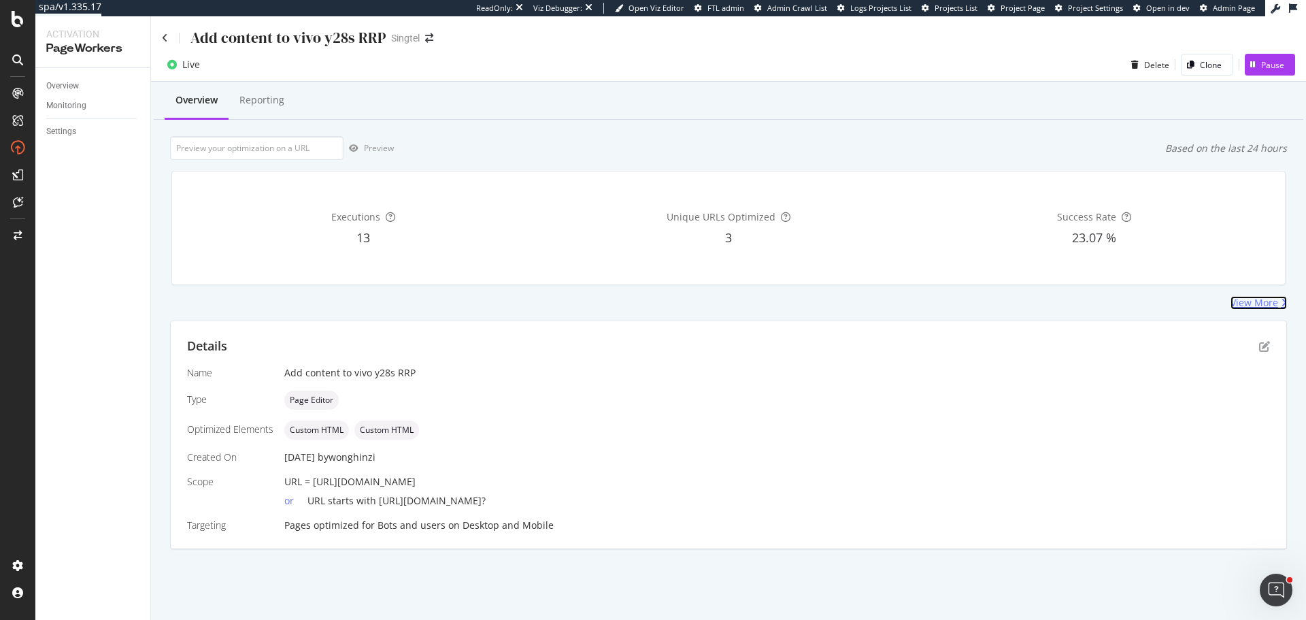
click at [1264, 303] on div "View More" at bounding box center [1255, 303] width 48 height 14
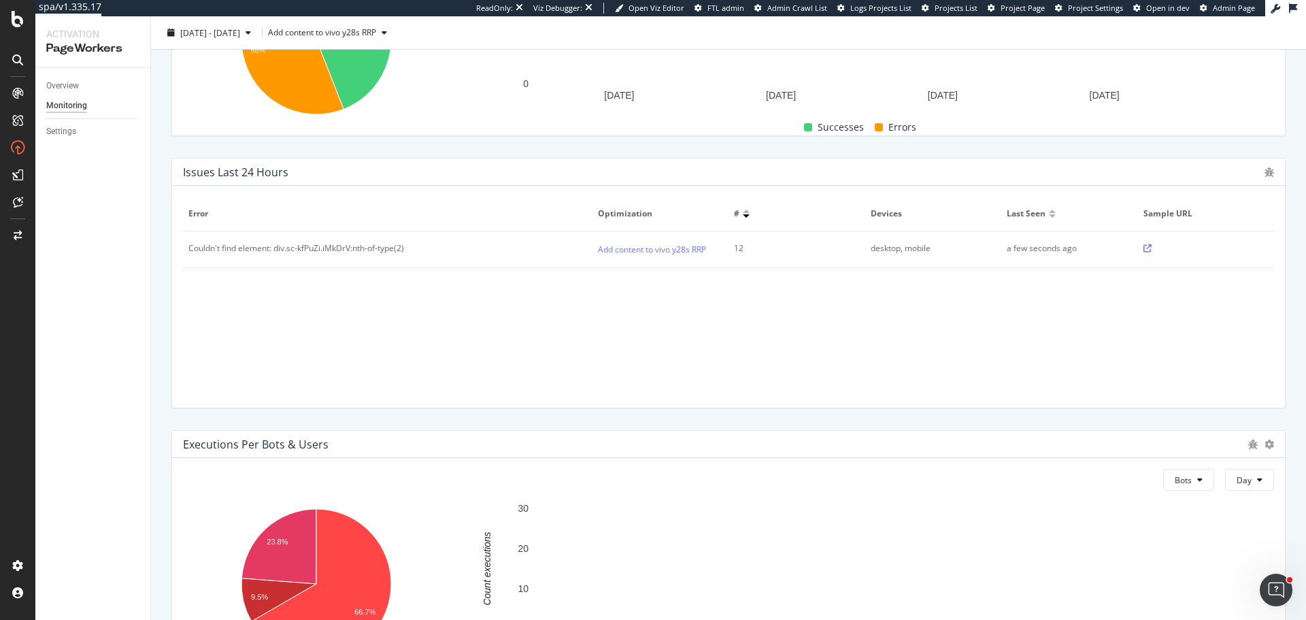
scroll to position [473, 0]
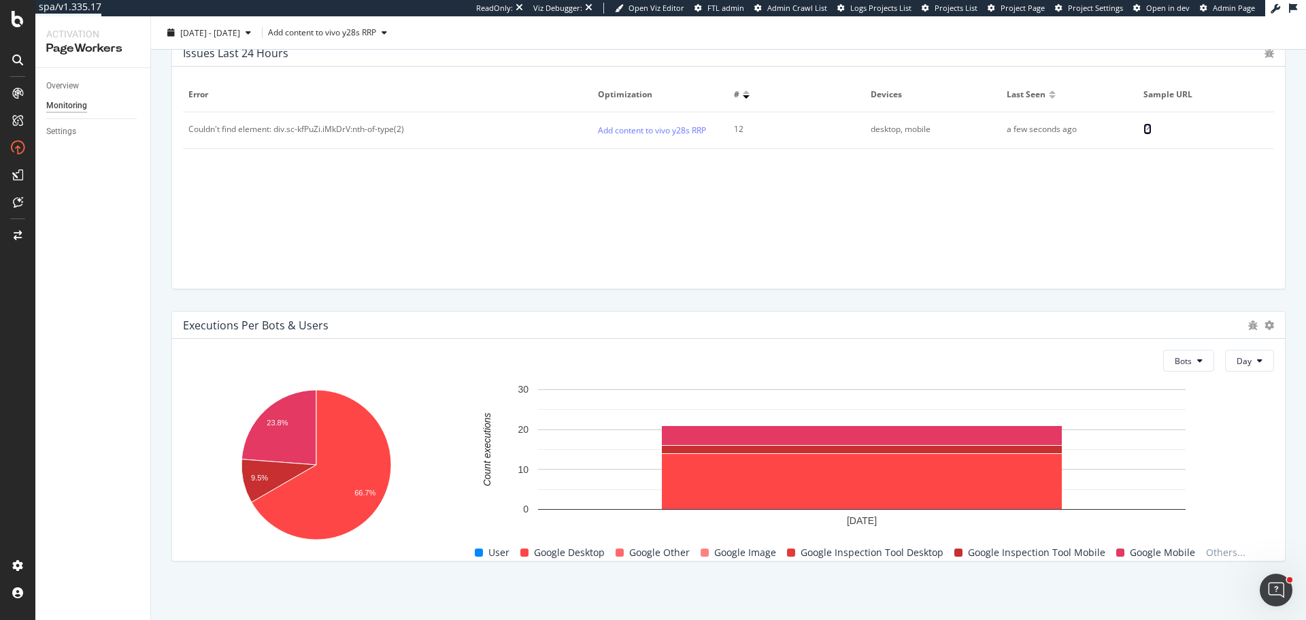
click at [1144, 130] on icon at bounding box center [1148, 129] width 8 height 8
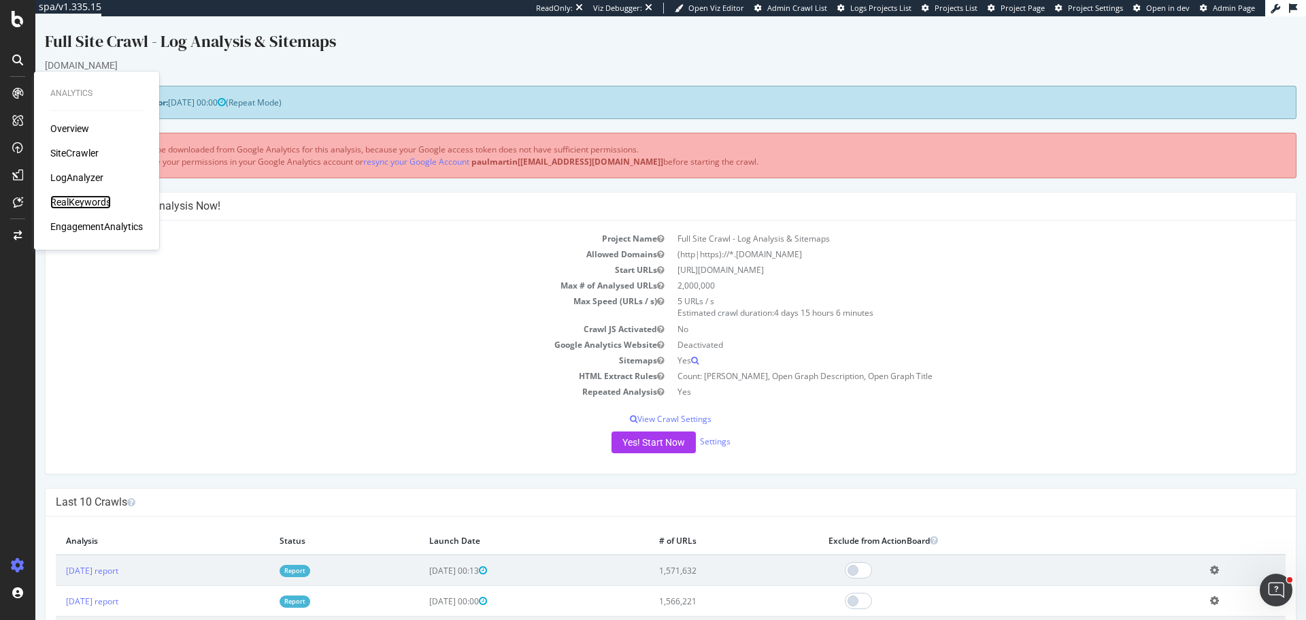
click at [93, 206] on div "RealKeywords" at bounding box center [80, 202] width 61 height 14
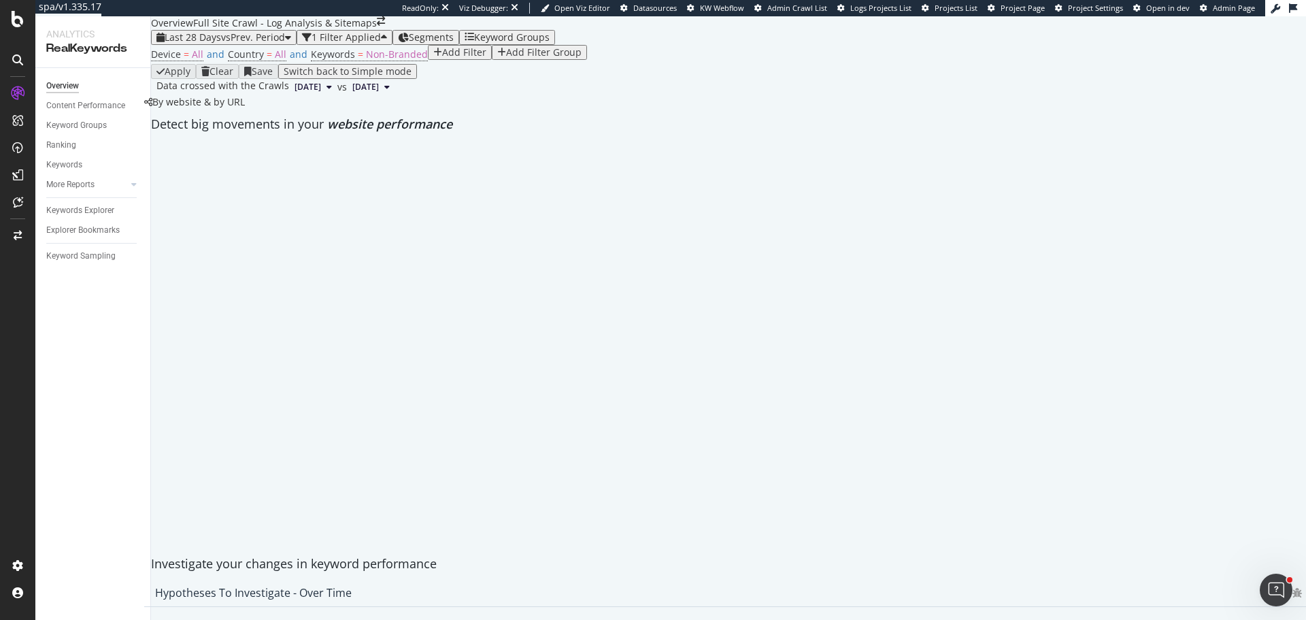
click at [441, 44] on span "Segments" at bounding box center [431, 37] width 45 height 13
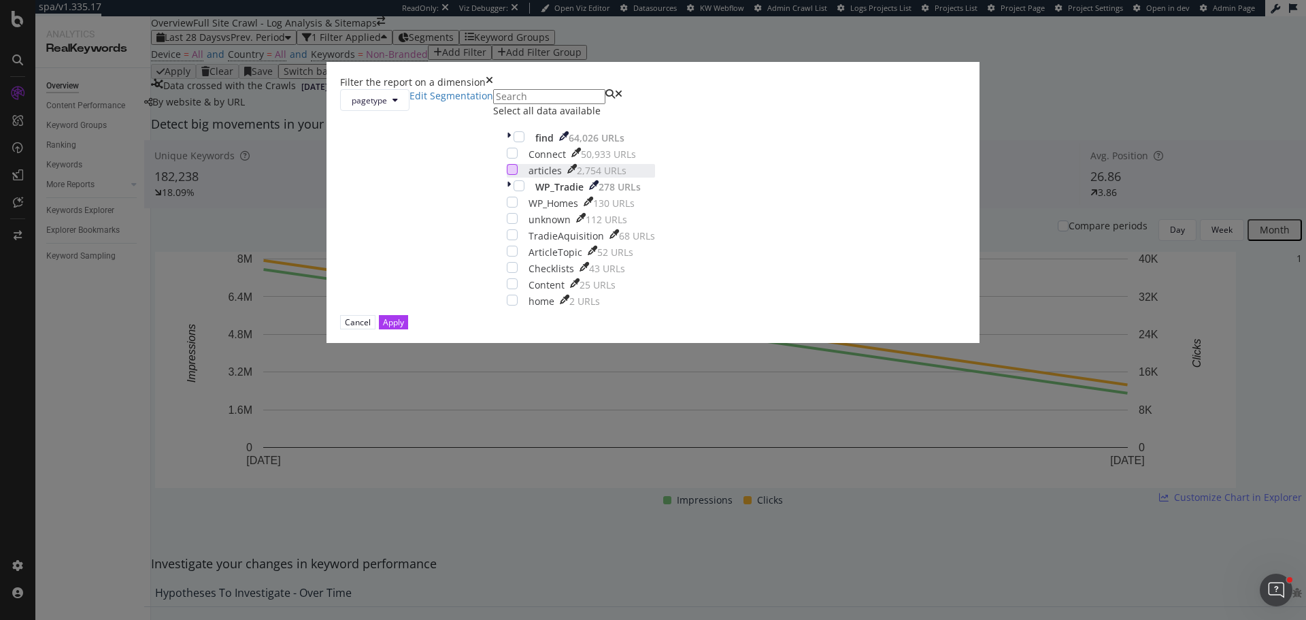
click at [518, 175] on div "modal" at bounding box center [512, 169] width 11 height 11
click at [404, 328] on div "Apply" at bounding box center [393, 322] width 21 height 12
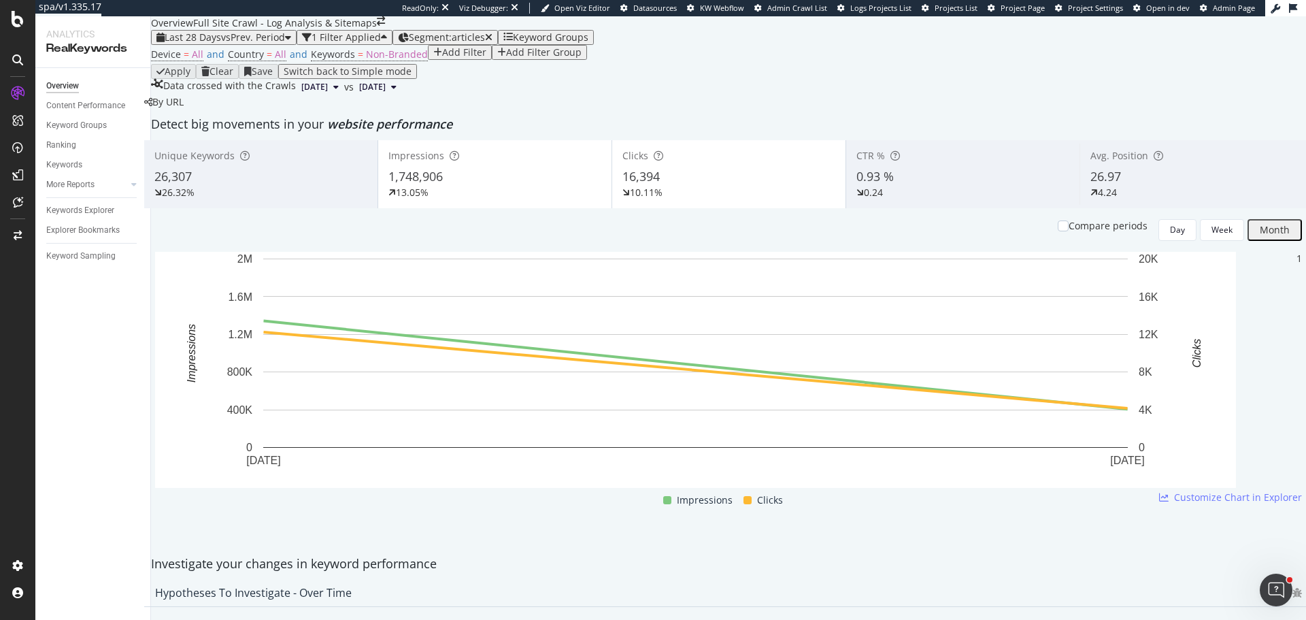
click at [485, 44] on span "Segment: articles" at bounding box center [447, 37] width 76 height 13
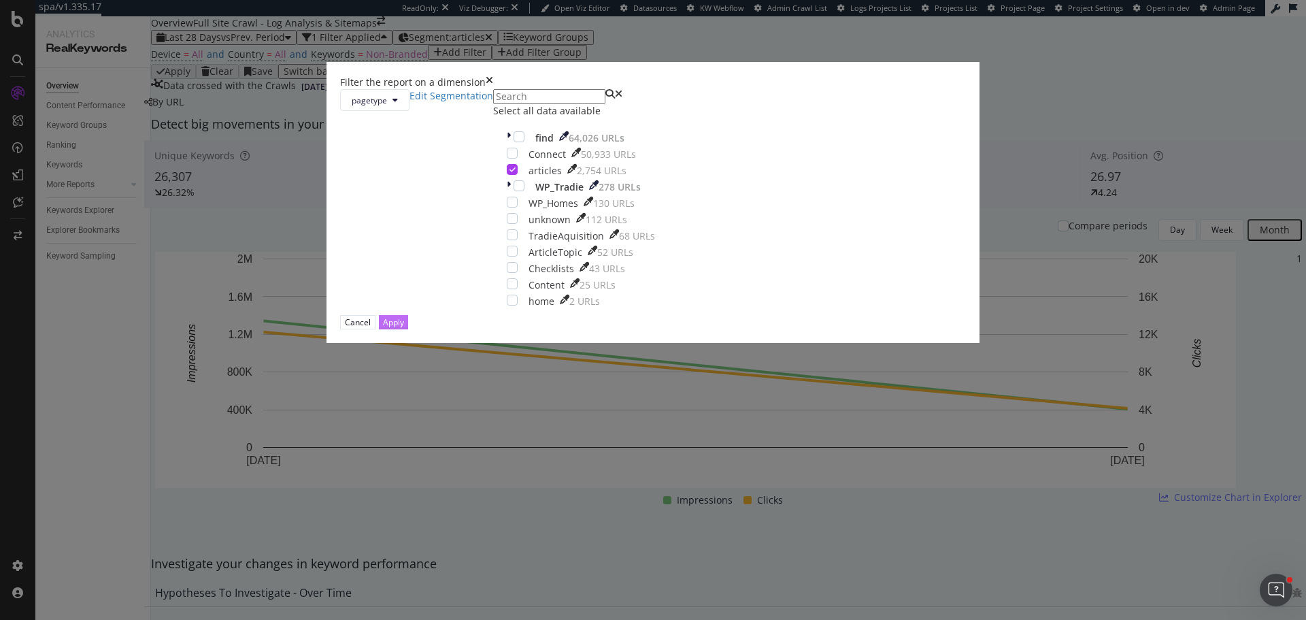
click at [404, 328] on div "Apply" at bounding box center [393, 322] width 21 height 12
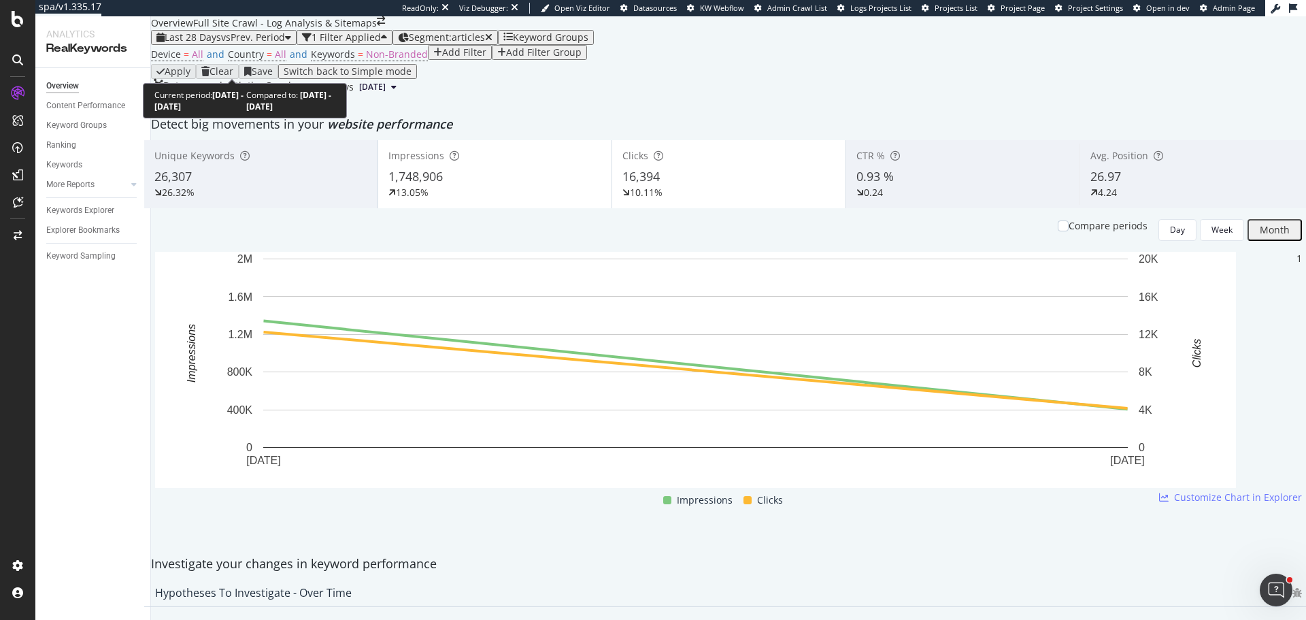
click at [251, 43] on div "Last 28 Days vs Prev. Period" at bounding box center [223, 37] width 135 height 11
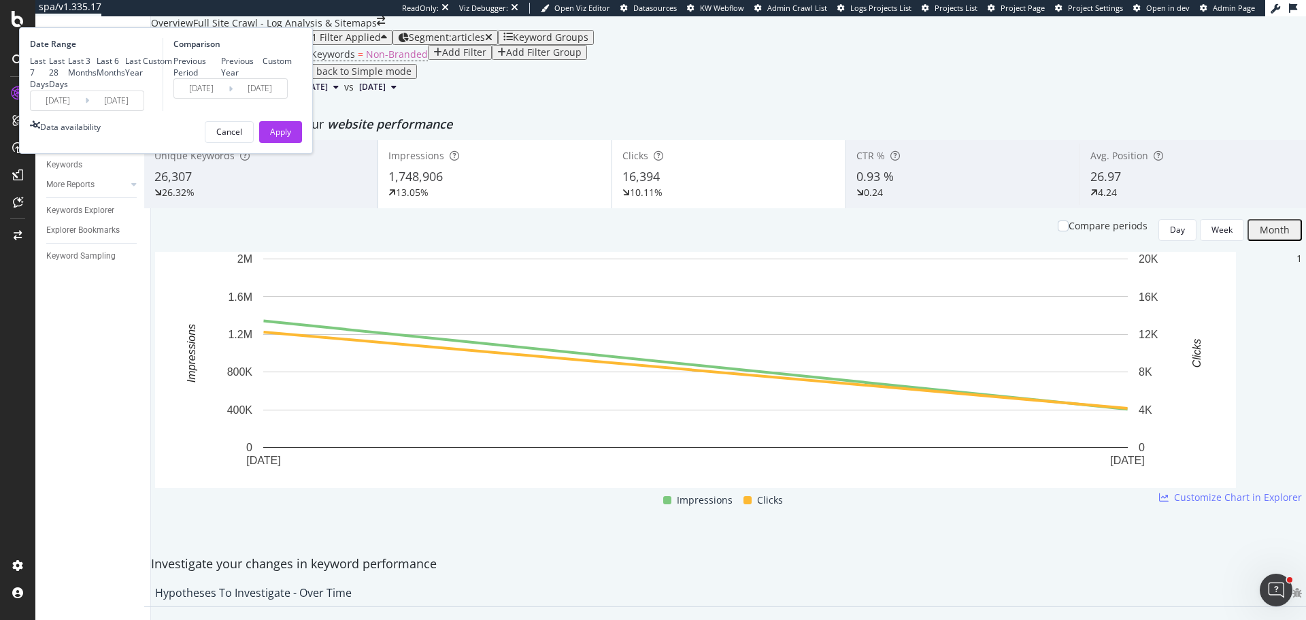
click at [85, 110] on input "2025/07/11" at bounding box center [58, 100] width 54 height 19
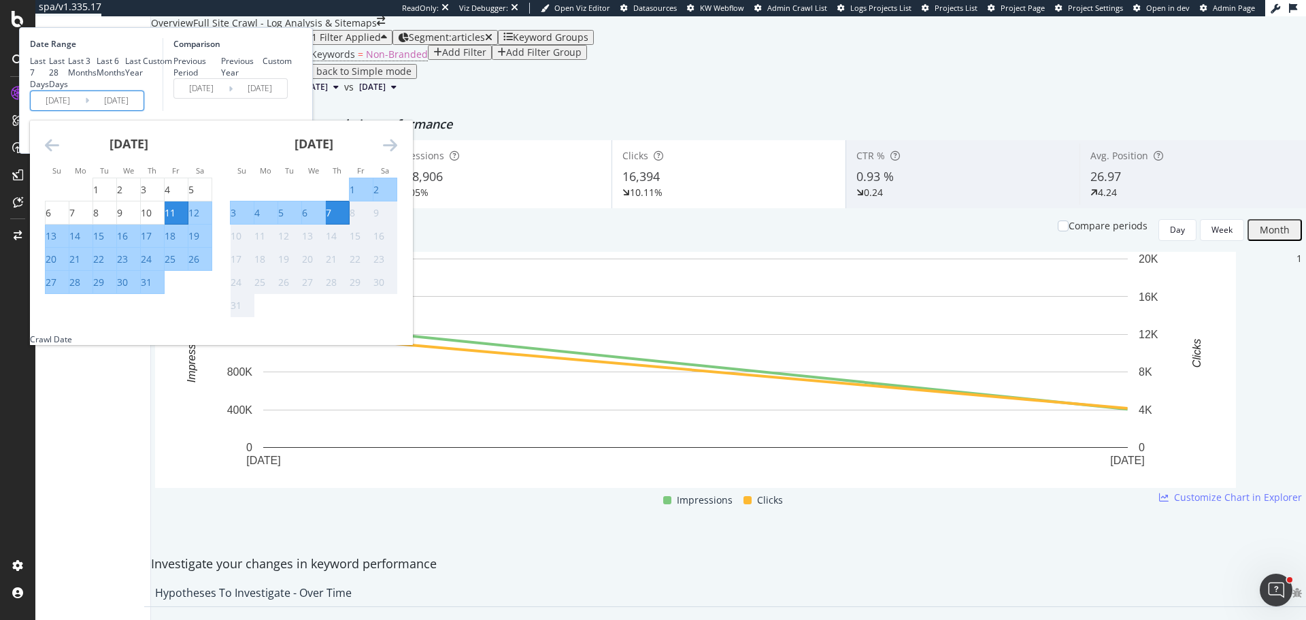
click at [59, 153] on icon "Move backward to switch to the previous month." at bounding box center [52, 145] width 14 height 16
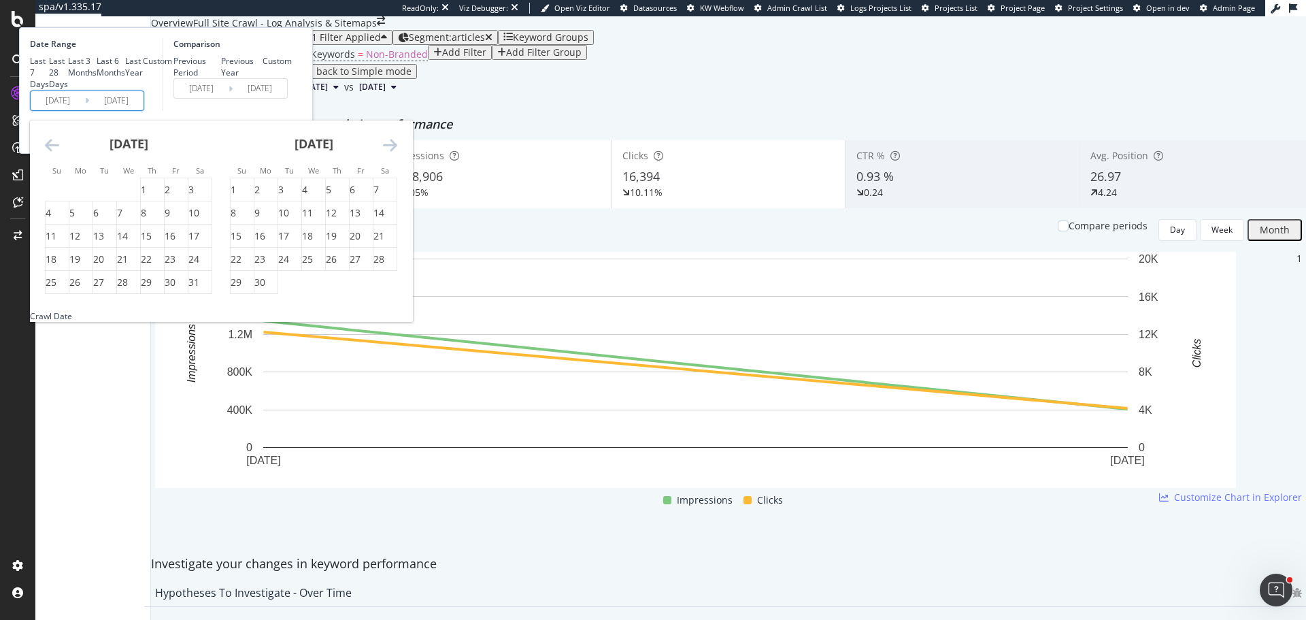
click at [59, 153] on icon "Move backward to switch to the previous month." at bounding box center [52, 145] width 14 height 16
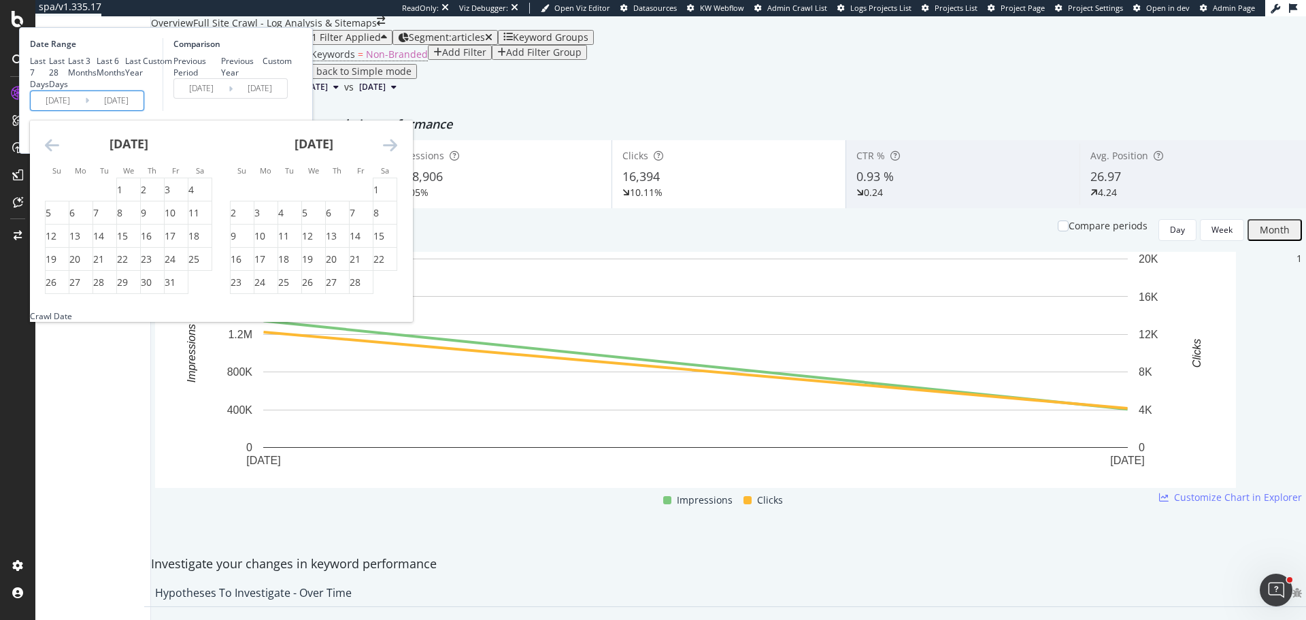
click at [59, 153] on icon "Move backward to switch to the previous month." at bounding box center [52, 145] width 14 height 16
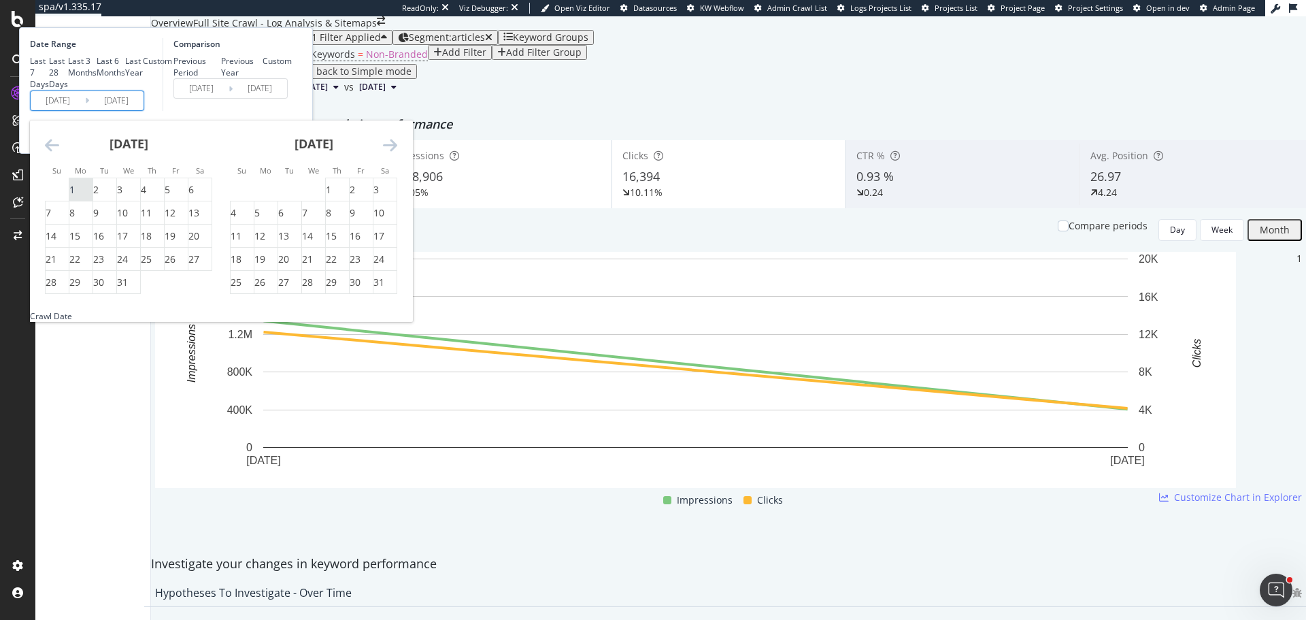
click at [75, 197] on div "1" at bounding box center [71, 190] width 5 height 14
type input "2024/07/01"
type input "2023/05/25"
type input "2024/06/30"
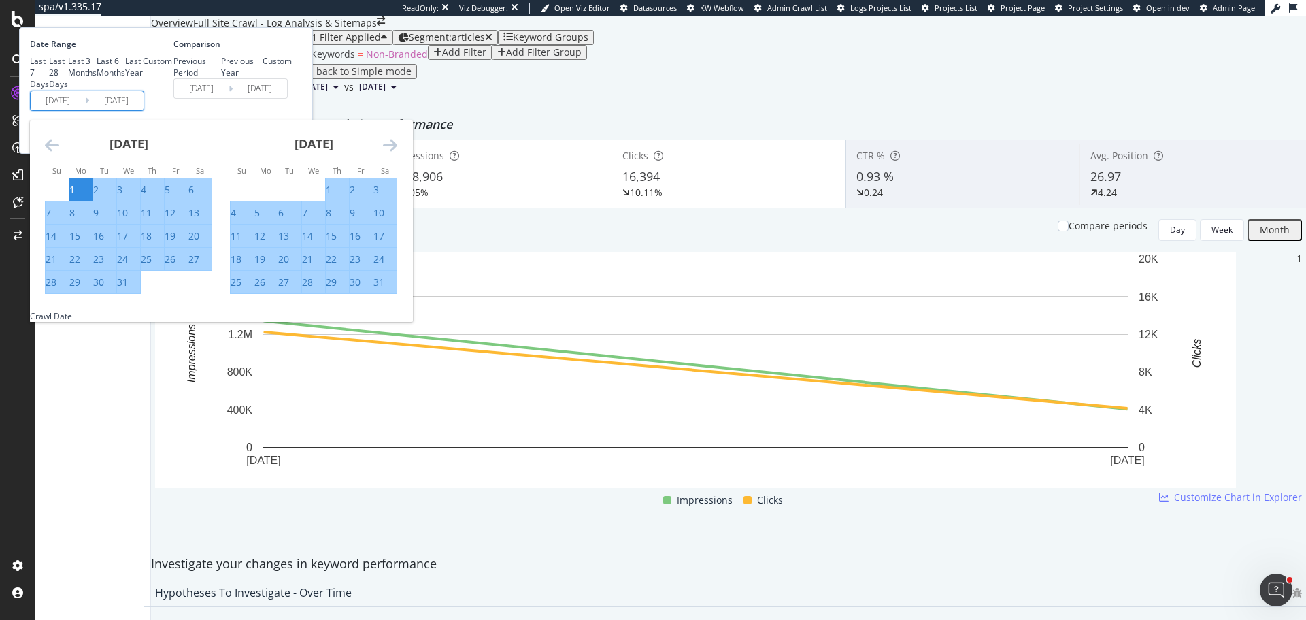
click at [406, 267] on div "August 2024 1 2 3 4 5 6 7 8 9 10 11 12 13 14 15 16 17 18 19 20 21 22 23 24 25 2…" at bounding box center [313, 207] width 185 height 174
drag, startPoint x: 550, startPoint y: 265, endPoint x: 533, endPoint y: 265, distance: 16.3
click at [406, 265] on div "August 2024 1 2 3 4 5 6 7 8 9 10 11 12 13 14 15 16 17 18 19 20 21 22 23 24 25 2…" at bounding box center [313, 207] width 185 height 174
click at [397, 178] on div "August 2024" at bounding box center [313, 149] width 167 height 58
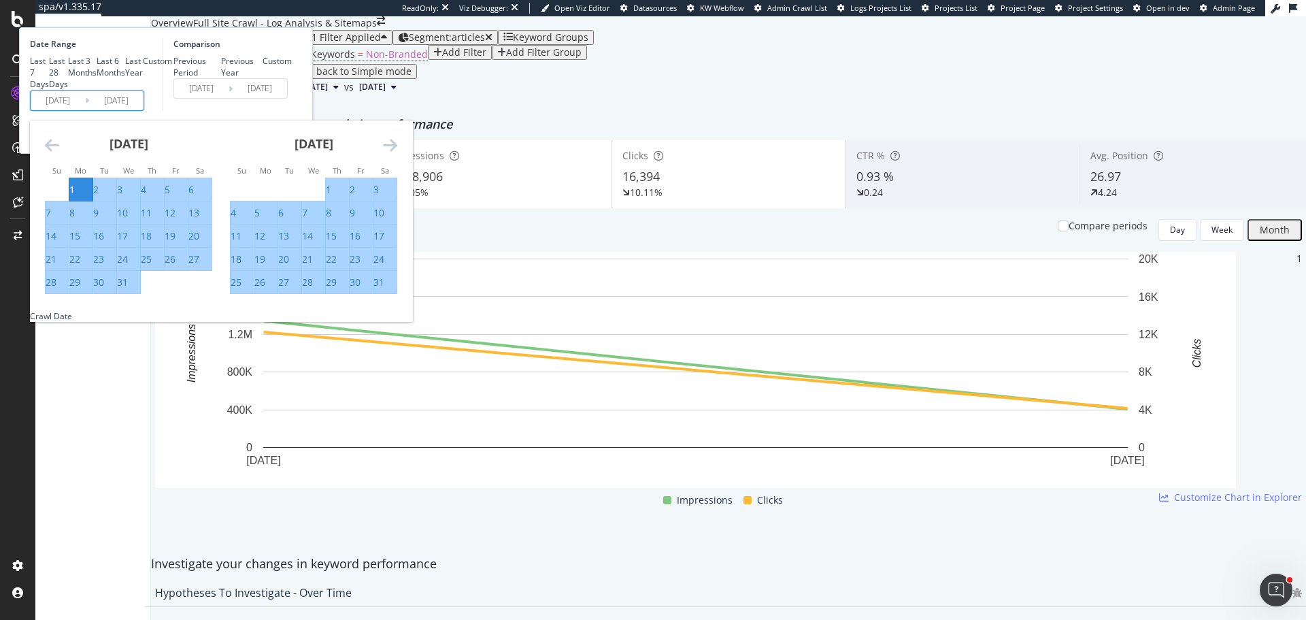
click at [397, 153] on icon "Move forward to switch to the next month." at bounding box center [390, 145] width 14 height 16
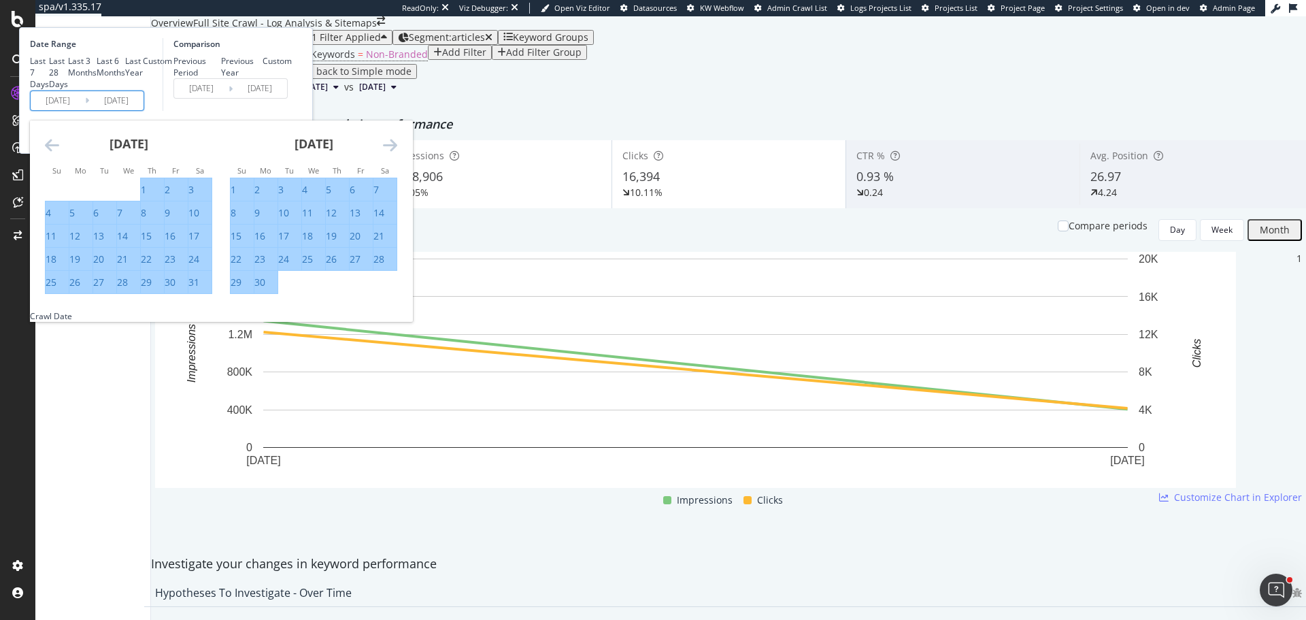
click at [397, 153] on icon "Move forward to switch to the next month." at bounding box center [390, 145] width 14 height 16
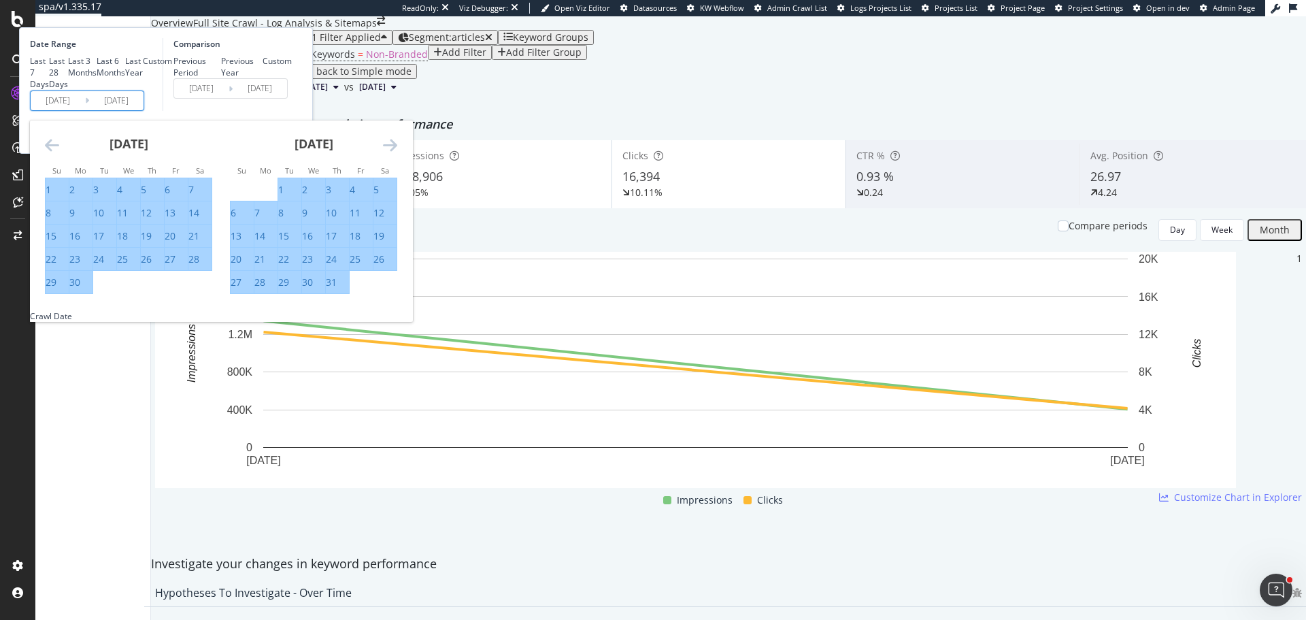
click at [397, 153] on icon "Move forward to switch to the next month." at bounding box center [390, 145] width 14 height 16
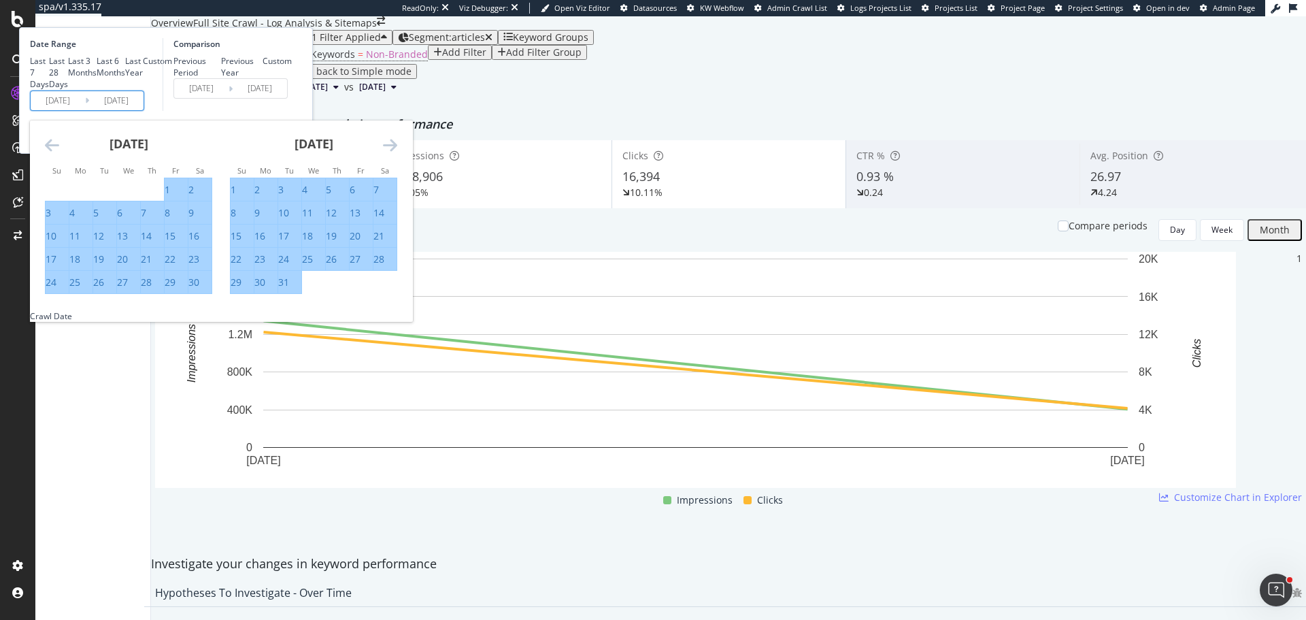
click at [397, 153] on icon "Move forward to switch to the next month." at bounding box center [390, 145] width 14 height 16
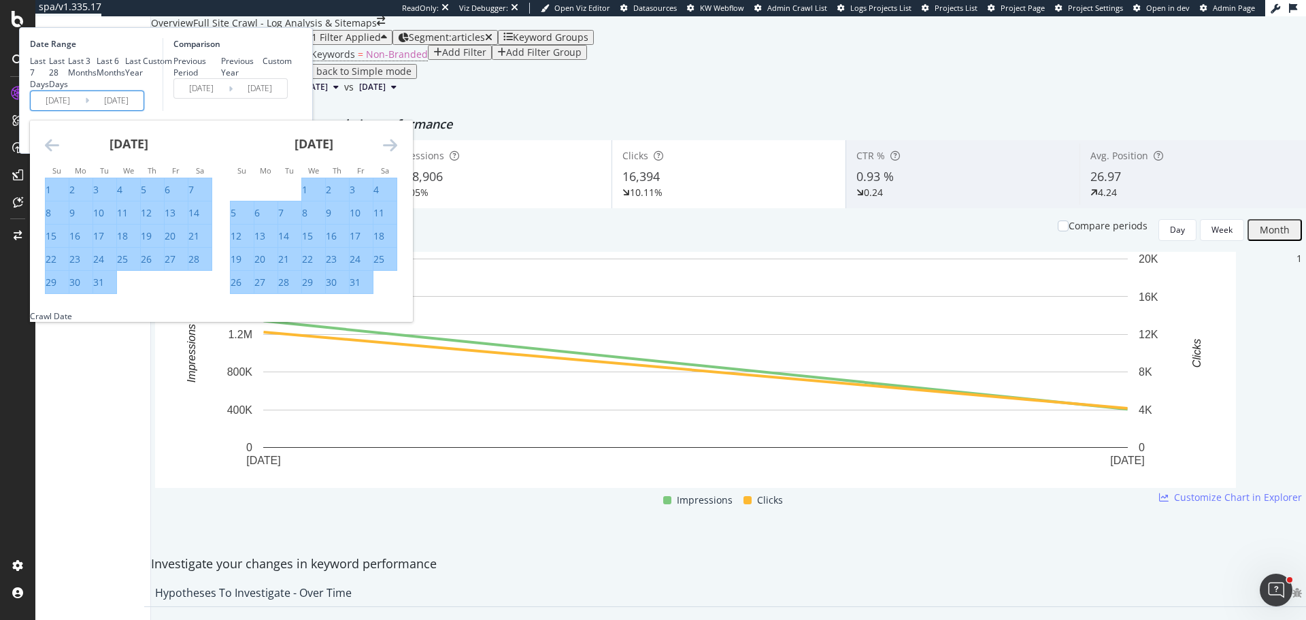
click at [397, 153] on icon "Move forward to switch to the next month." at bounding box center [390, 145] width 14 height 16
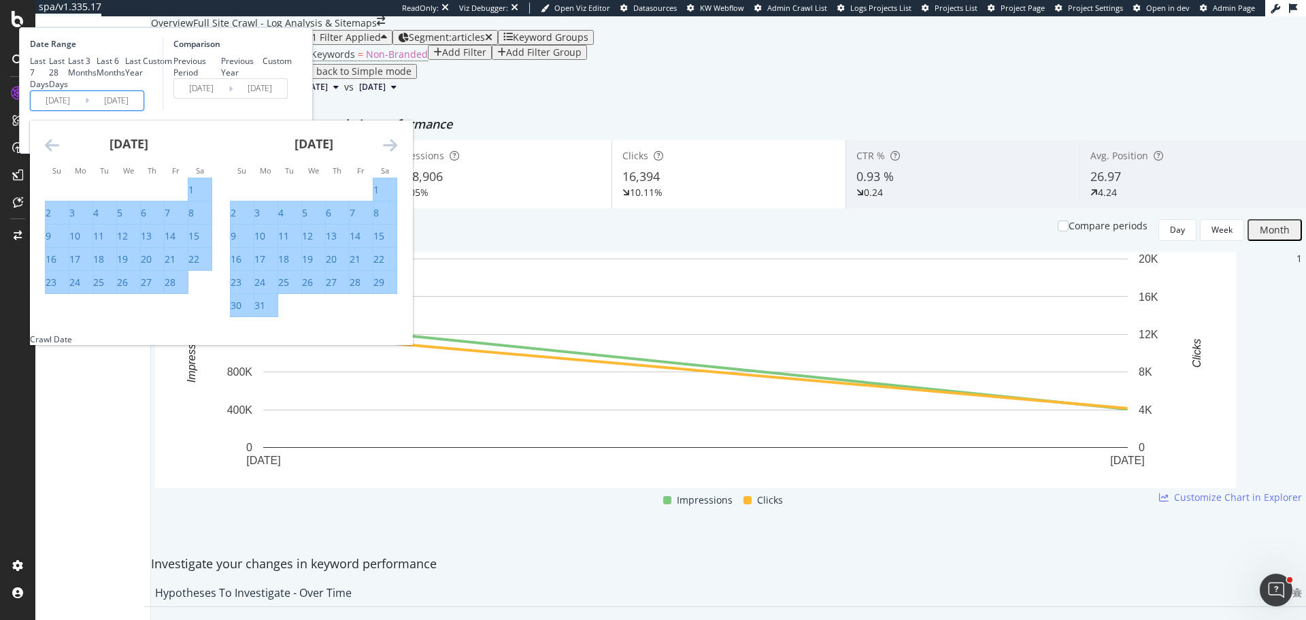
click at [397, 153] on icon "Move forward to switch to the next month." at bounding box center [390, 145] width 14 height 16
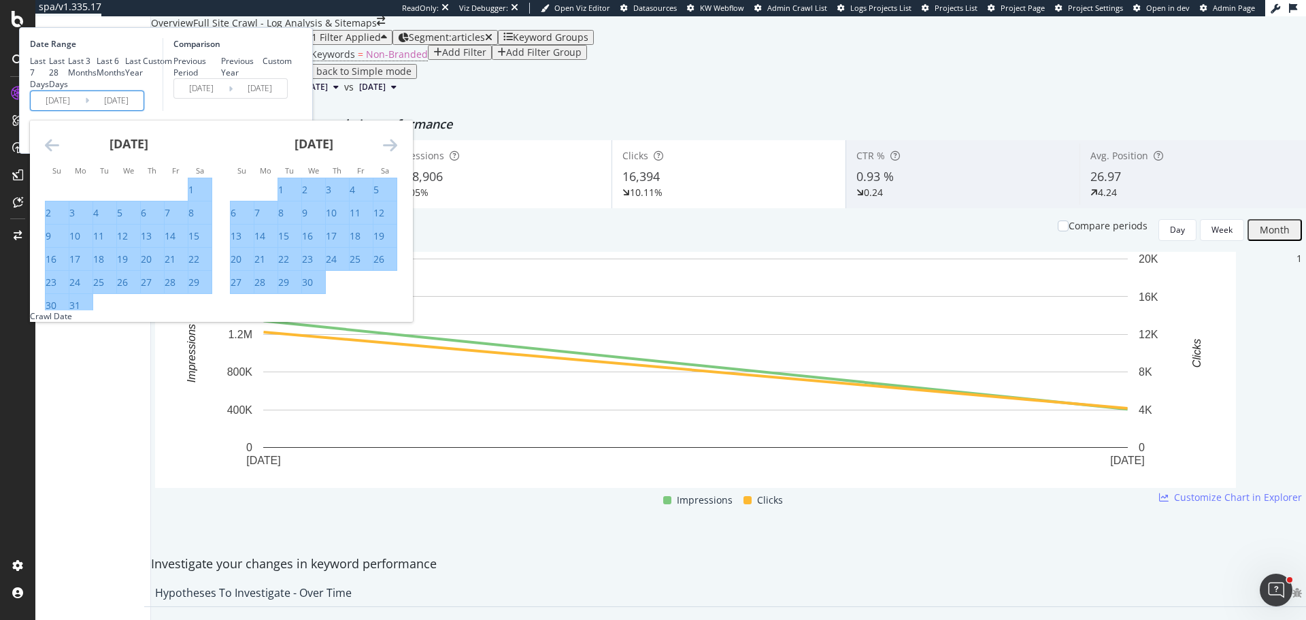
click at [397, 153] on icon "Move forward to switch to the next month." at bounding box center [390, 145] width 14 height 16
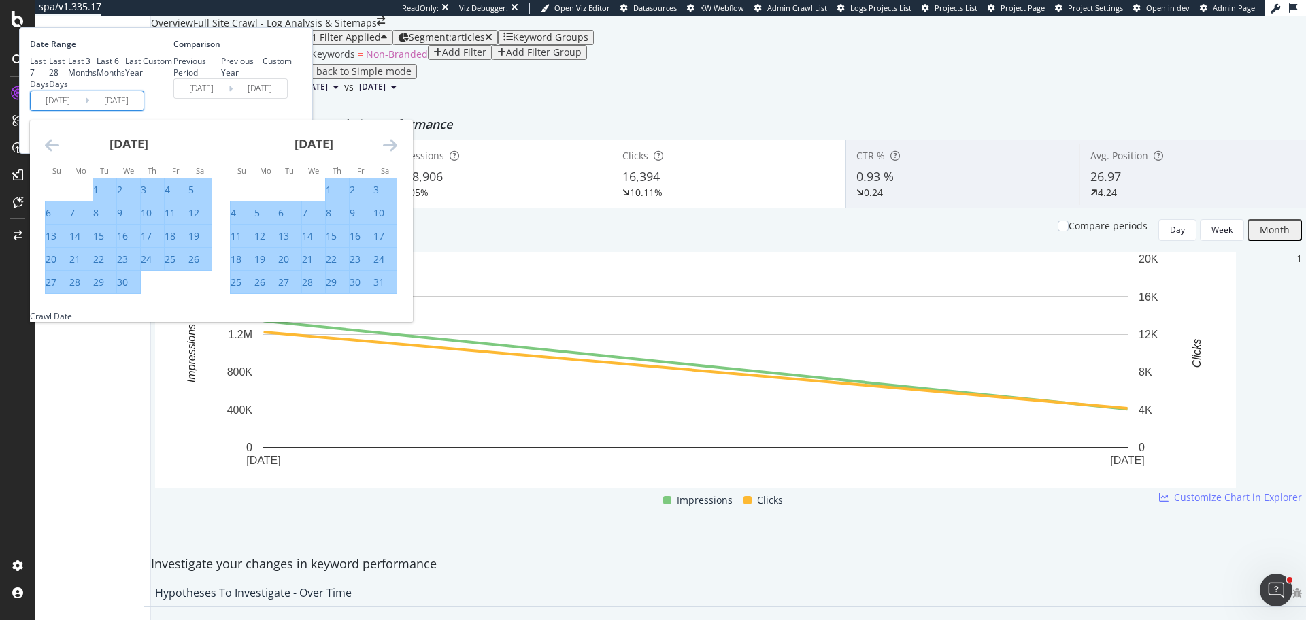
click at [397, 153] on icon "Move forward to switch to the next month." at bounding box center [390, 145] width 14 height 16
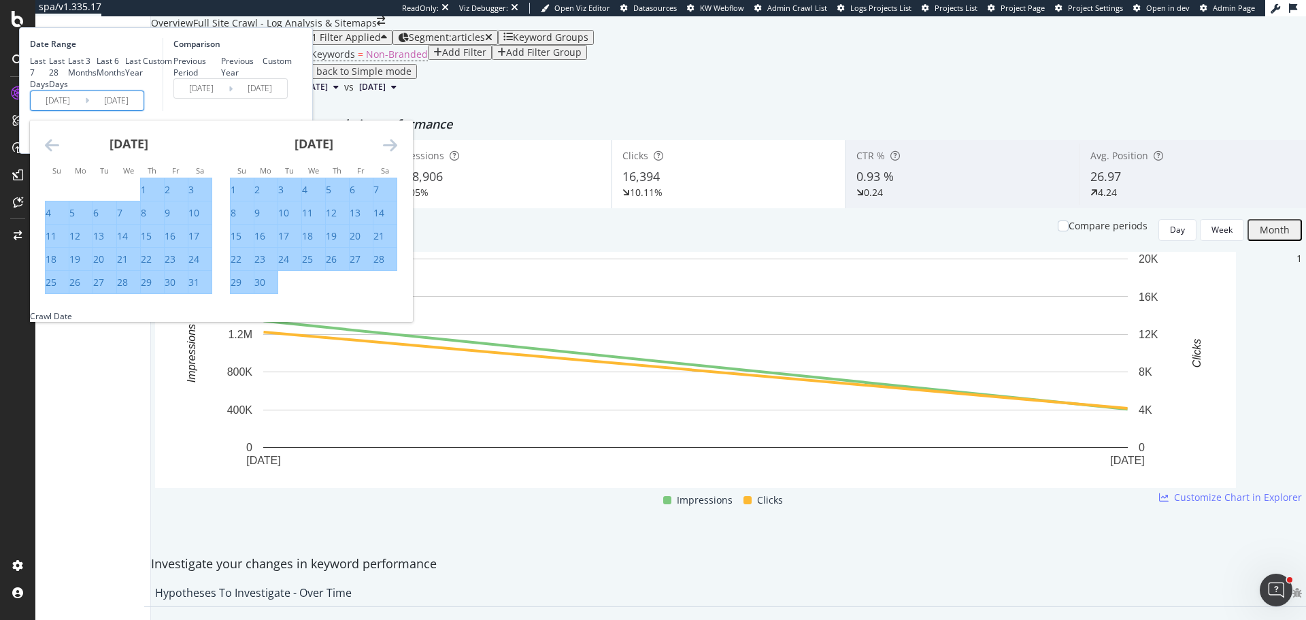
click at [397, 153] on icon "Move forward to switch to the next month." at bounding box center [390, 145] width 14 height 16
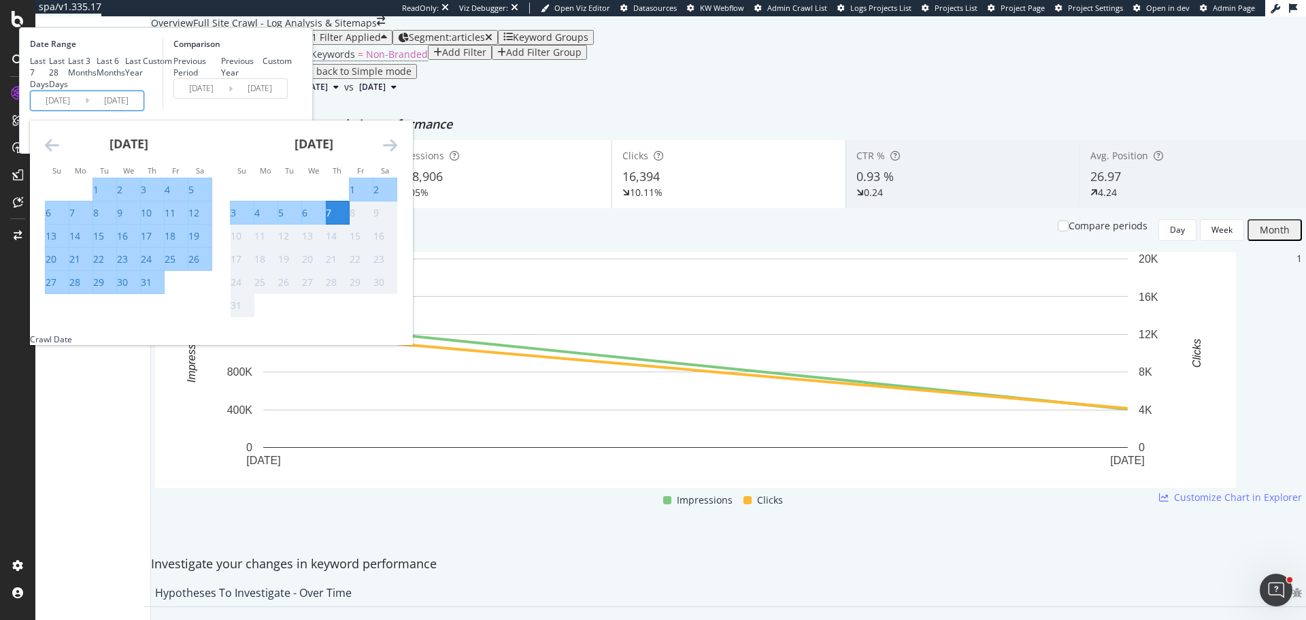
click at [195, 261] on div "July 2025 1 2 3 4 5 6 7 8 9 10 11 12 13 14 15 16 17 18 19 20 21 22 23 24 25 26 …" at bounding box center [128, 207] width 185 height 174
click at [59, 153] on icon "Move backward to switch to the previous month." at bounding box center [52, 145] width 14 height 16
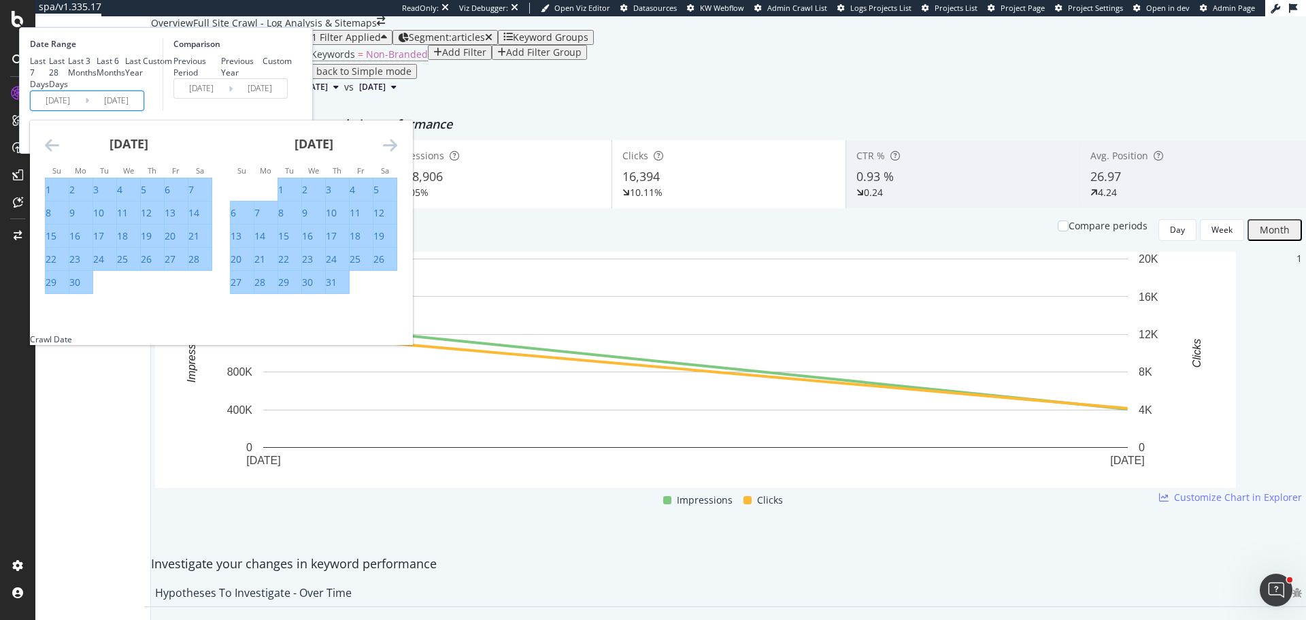
click at [80, 289] on div "30" at bounding box center [74, 283] width 11 height 14
type input "2025/06/30"
type input "2023/07/02"
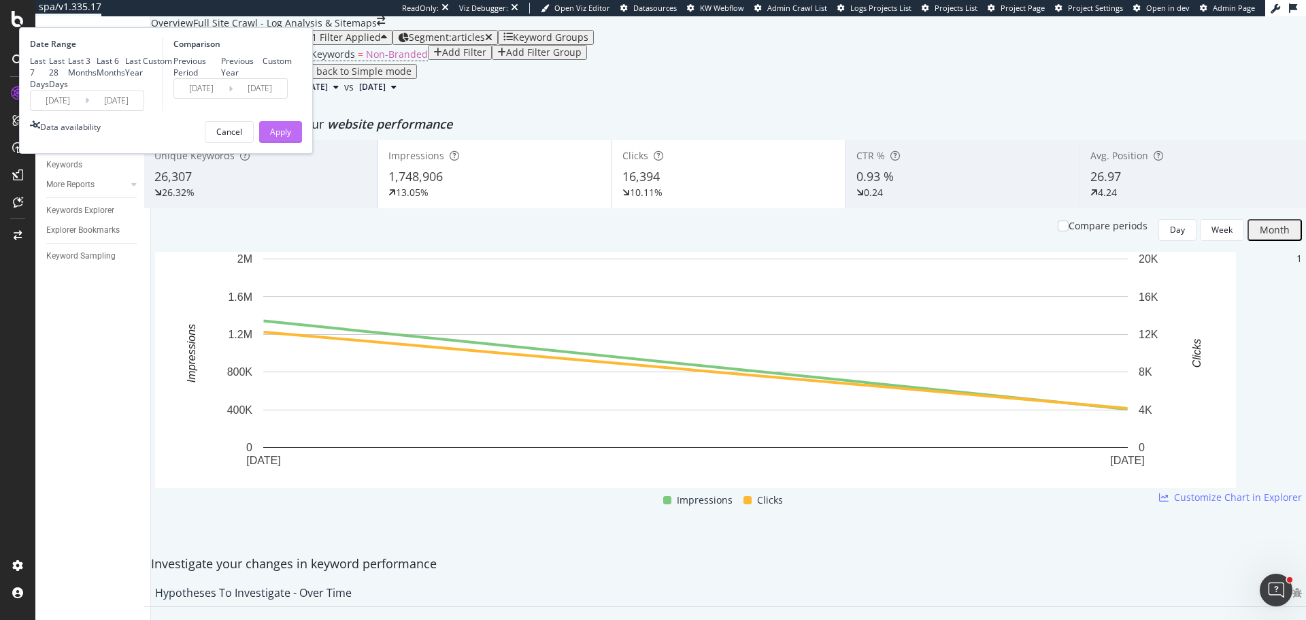
click at [291, 137] on div "Apply" at bounding box center [280, 132] width 21 height 12
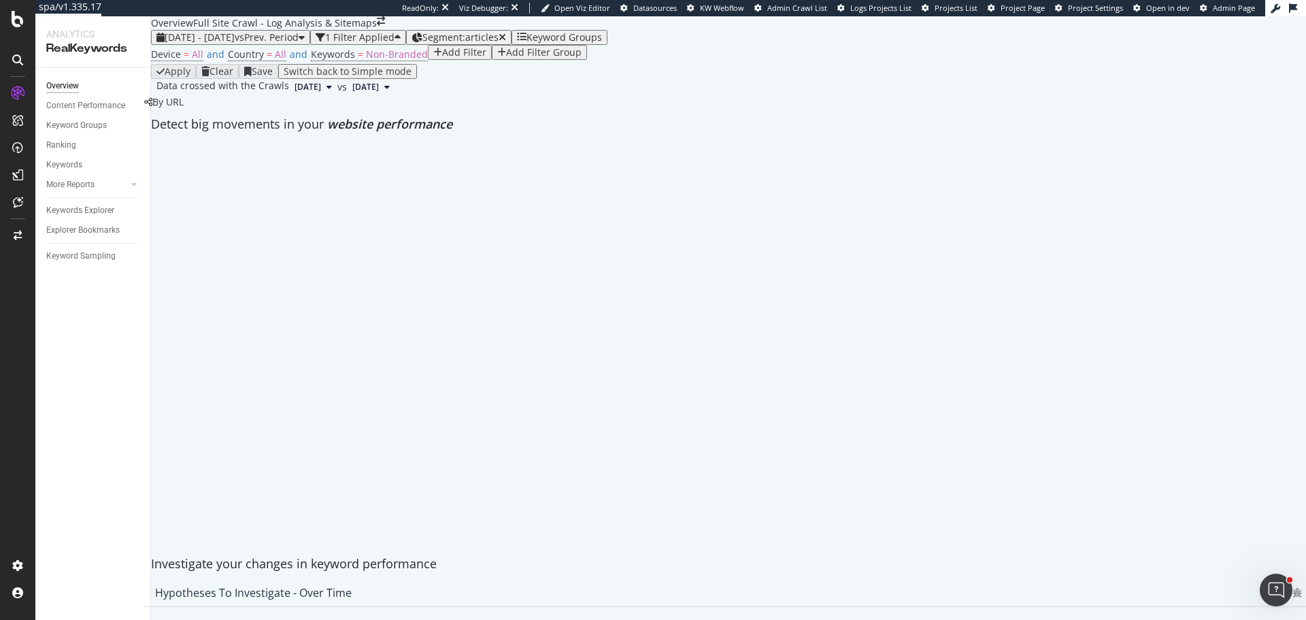
click at [299, 44] on span "vs Prev. Period" at bounding box center [267, 37] width 64 height 13
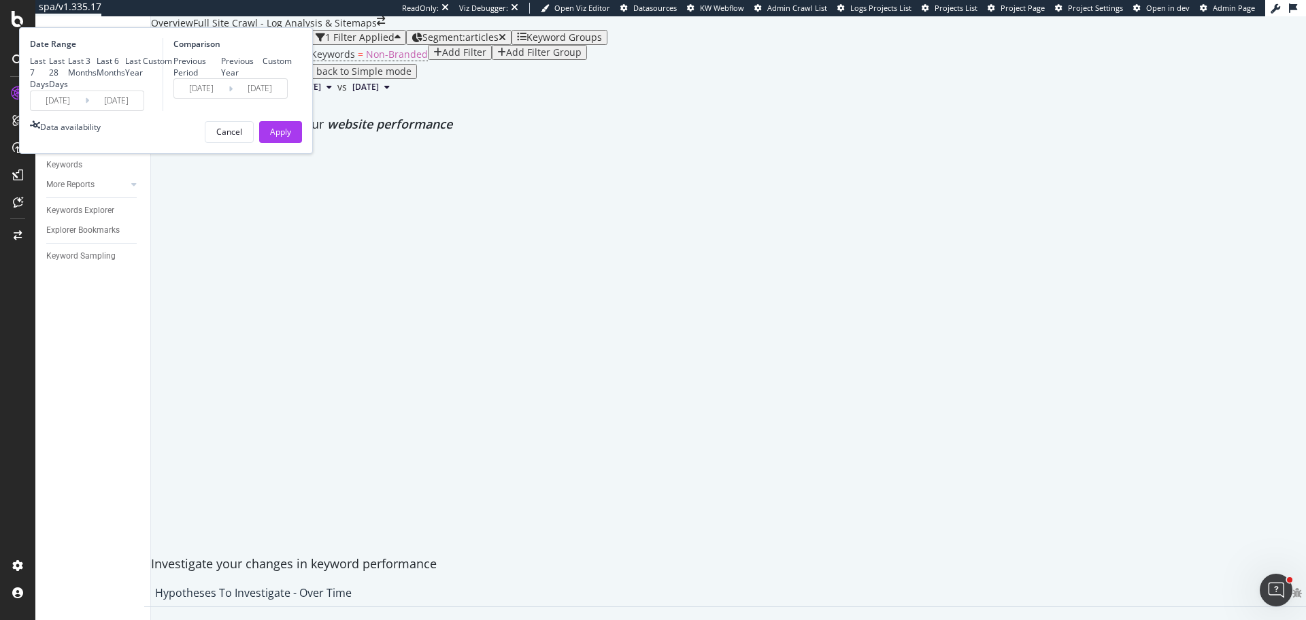
click at [263, 78] on div "Previous Year" at bounding box center [242, 66] width 42 height 23
type input "2023/07/03"
type input "2024/07/01"
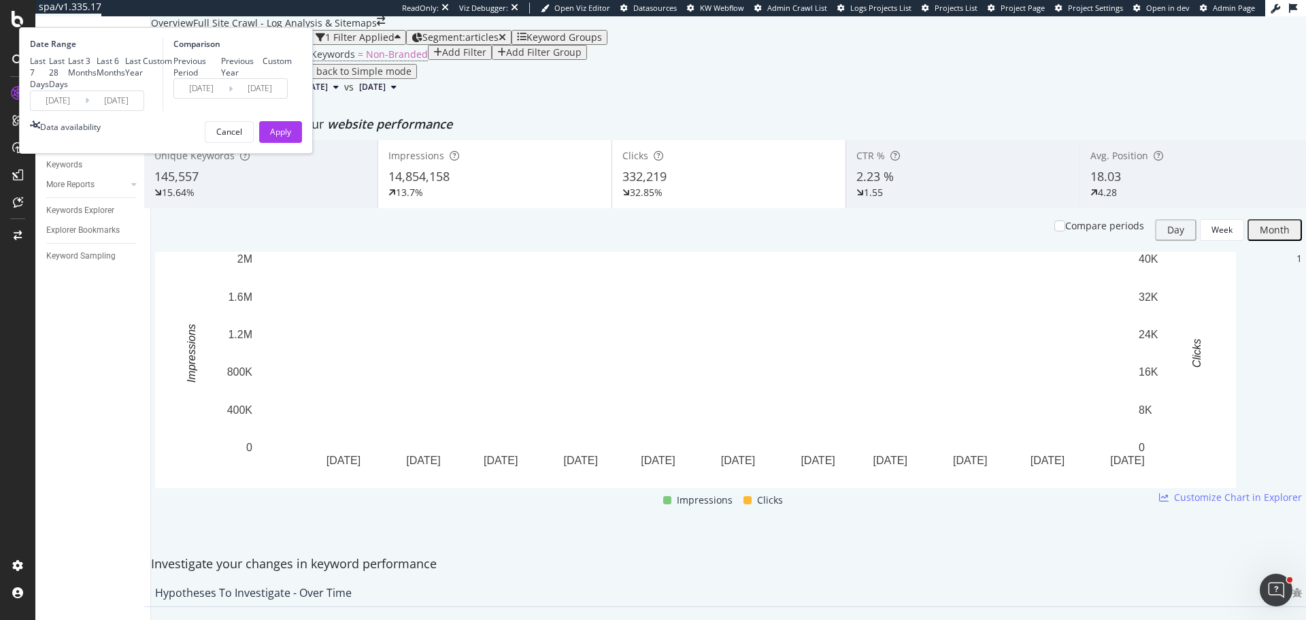
click at [229, 98] on input "2023/07/03" at bounding box center [201, 88] width 54 height 19
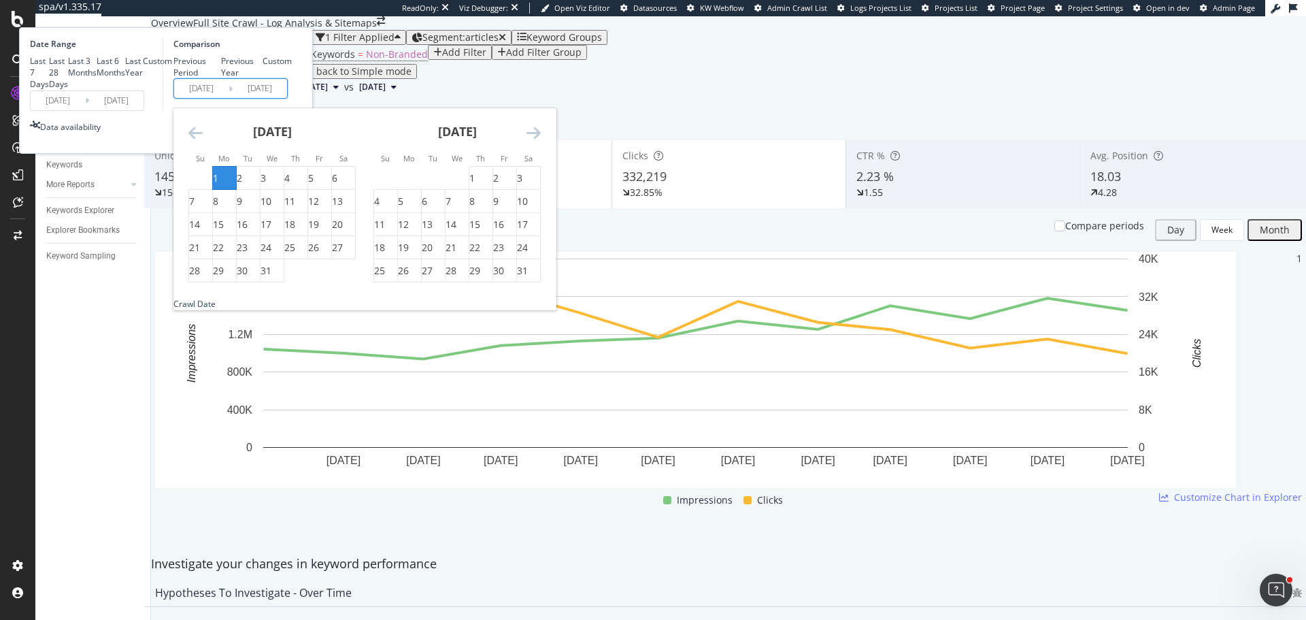
click at [337, 212] on div "July 2024 1 2 3 4 5 6 7 8 9 10 11 12 13 14 15 16 17 18 19 20 21 22 23 24 25 26 …" at bounding box center [272, 195] width 185 height 174
click at [203, 141] on icon "Move backward to switch to the previous month." at bounding box center [195, 132] width 14 height 16
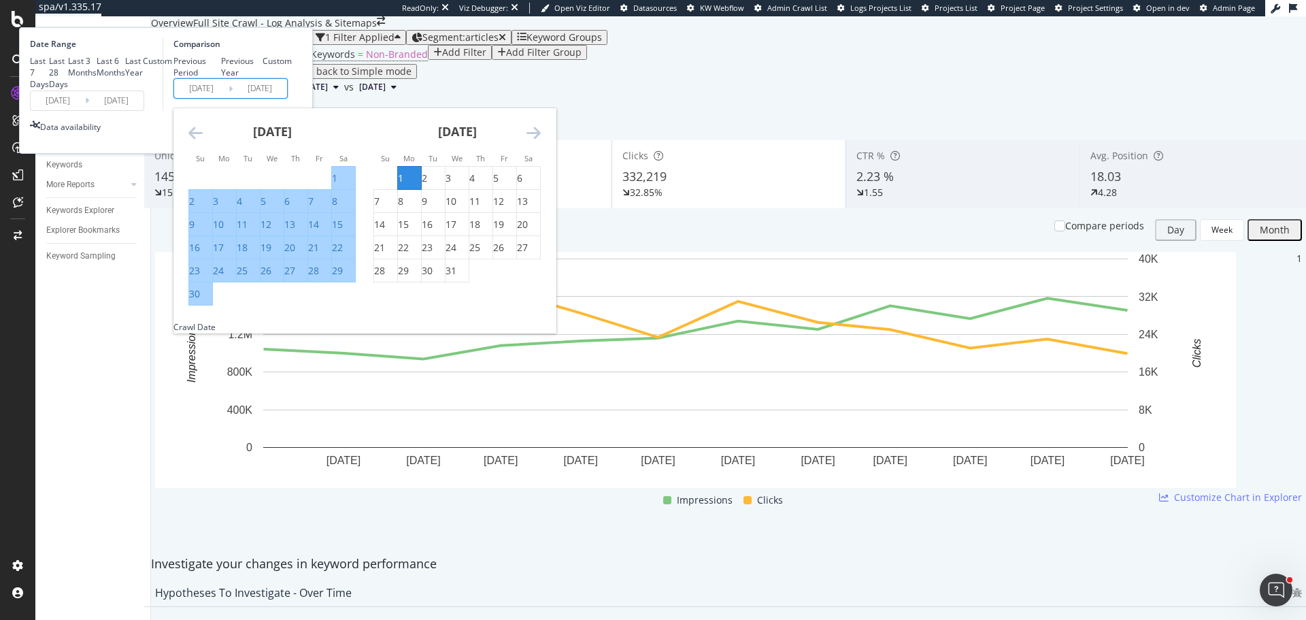
click at [203, 141] on icon "Move backward to switch to the previous month." at bounding box center [195, 132] width 14 height 16
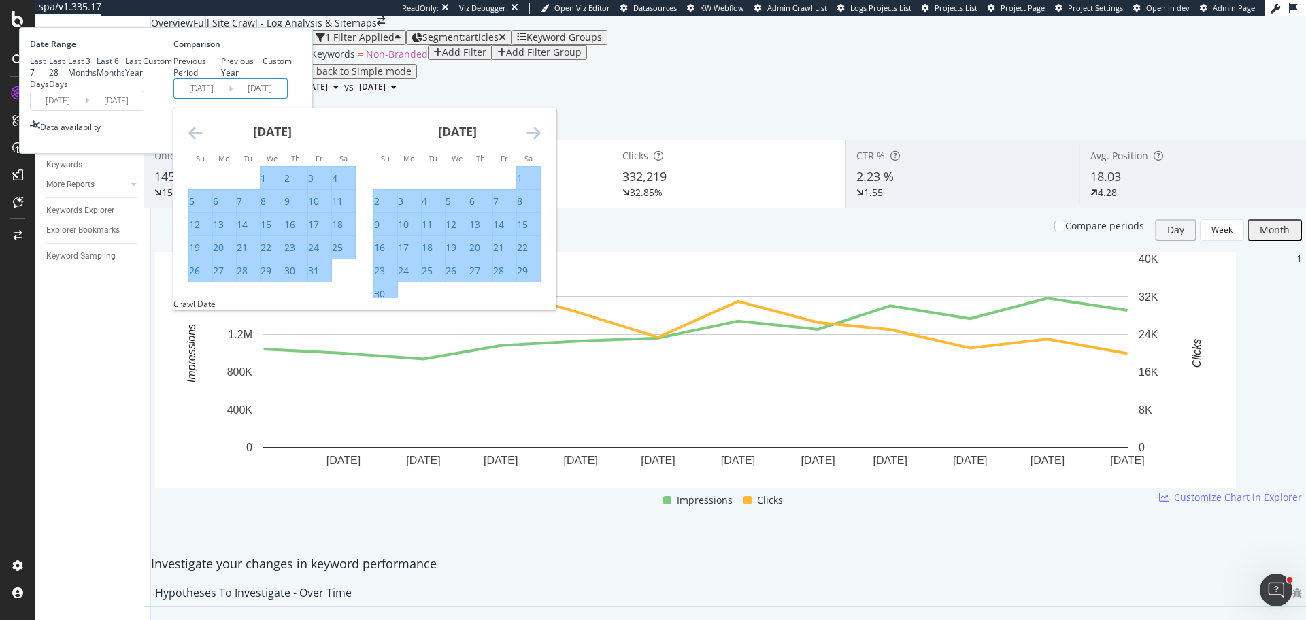
click at [203, 141] on icon "Move backward to switch to the previous month." at bounding box center [195, 132] width 14 height 16
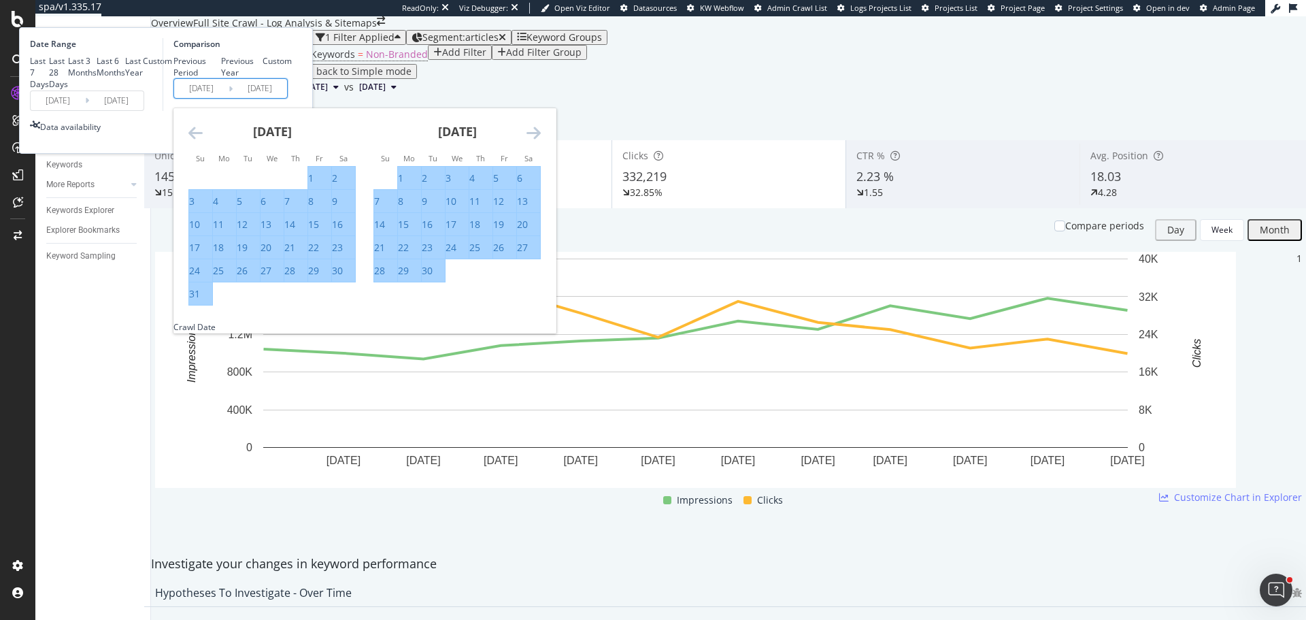
click at [203, 141] on icon "Move backward to switch to the previous month." at bounding box center [195, 132] width 14 height 16
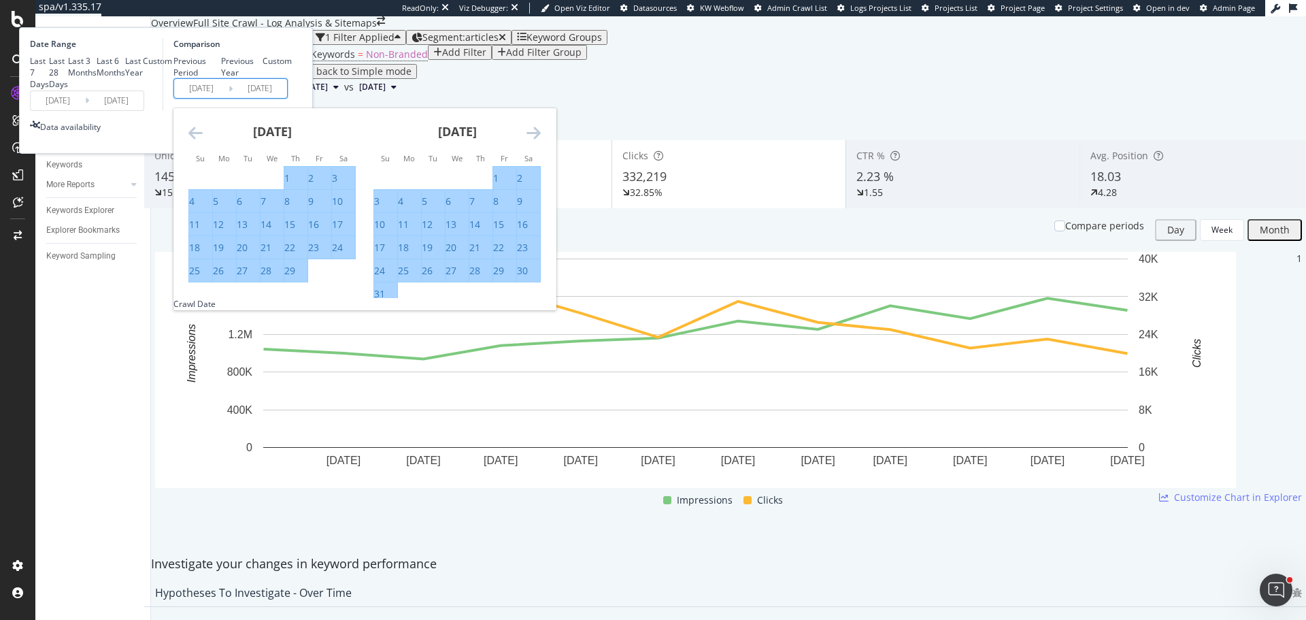
click at [203, 141] on icon "Move backward to switch to the previous month." at bounding box center [195, 132] width 14 height 16
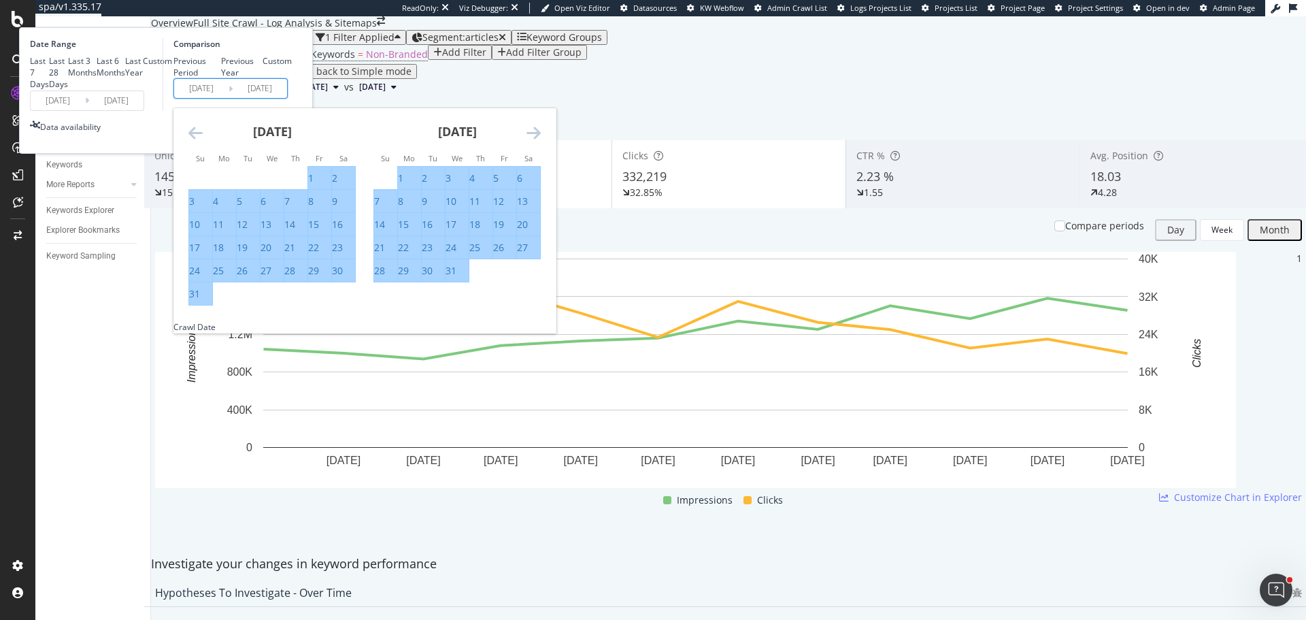
click at [203, 141] on icon "Move backward to switch to the previous month." at bounding box center [195, 132] width 14 height 16
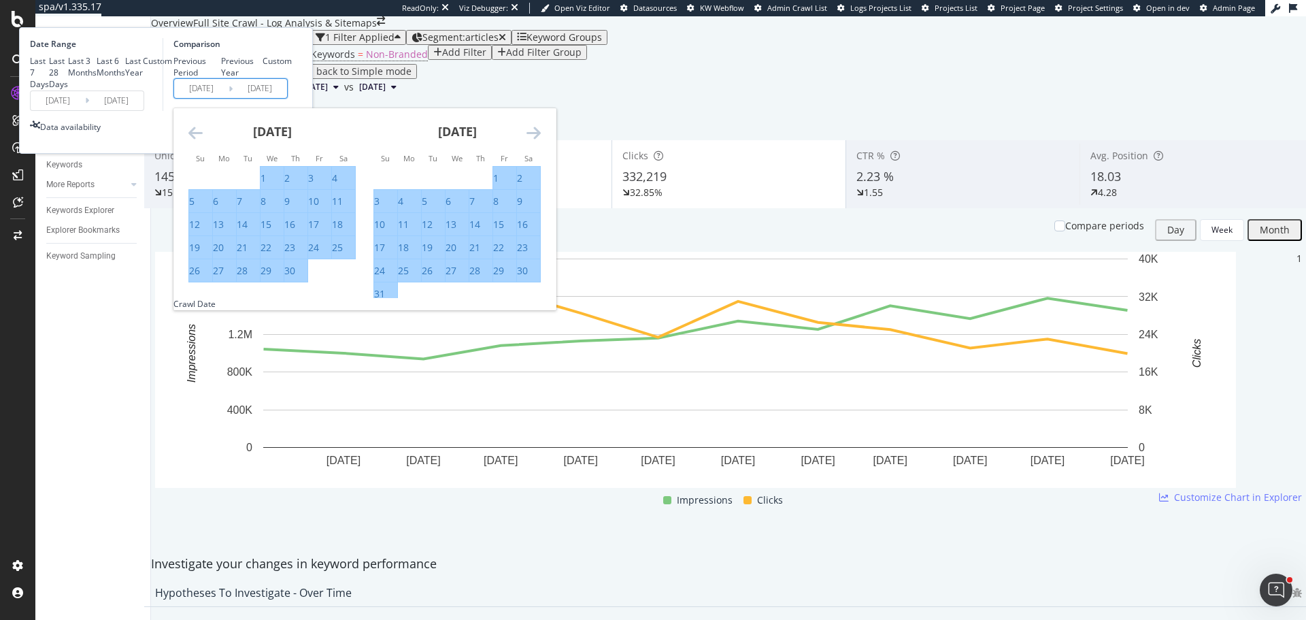
click at [203, 141] on icon "Move backward to switch to the previous month." at bounding box center [195, 132] width 14 height 16
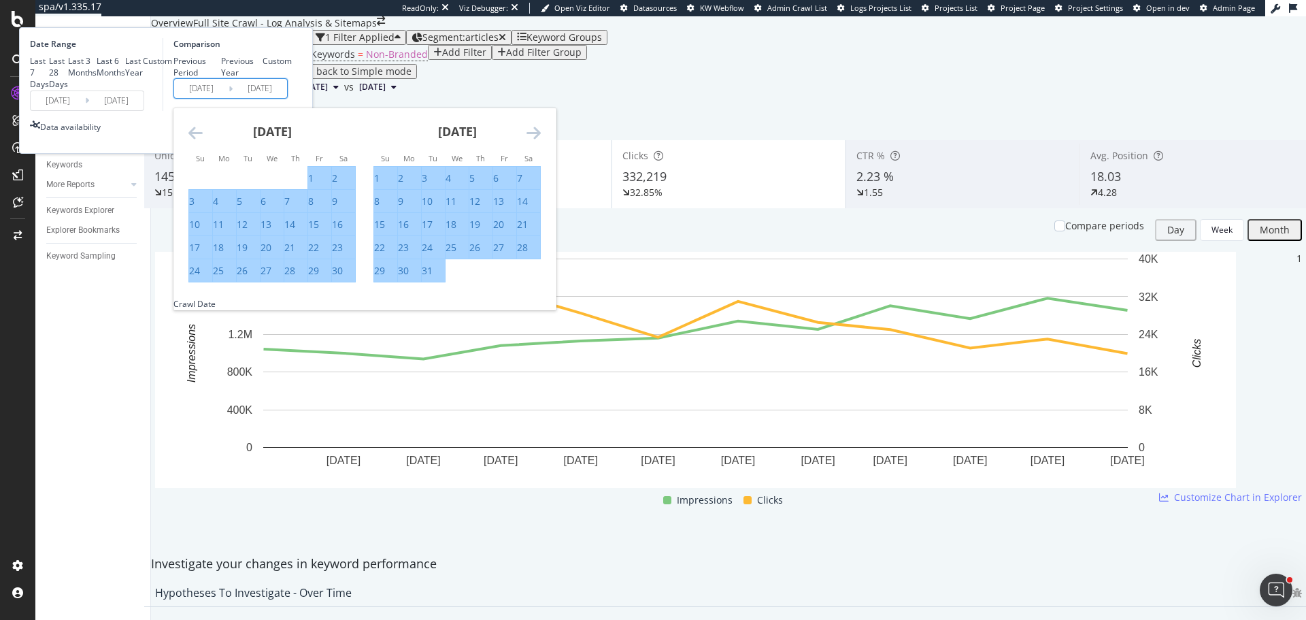
click at [203, 141] on icon "Move backward to switch to the previous month." at bounding box center [195, 132] width 14 height 16
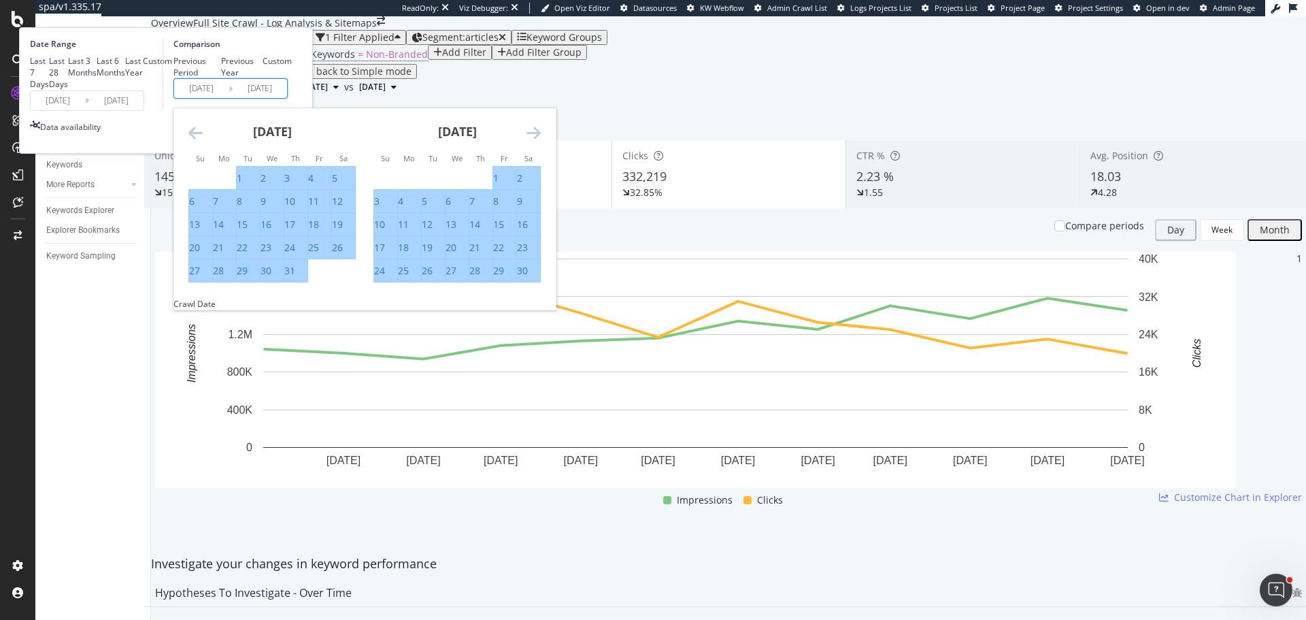
click at [203, 141] on icon "Move backward to switch to the previous month." at bounding box center [195, 132] width 14 height 16
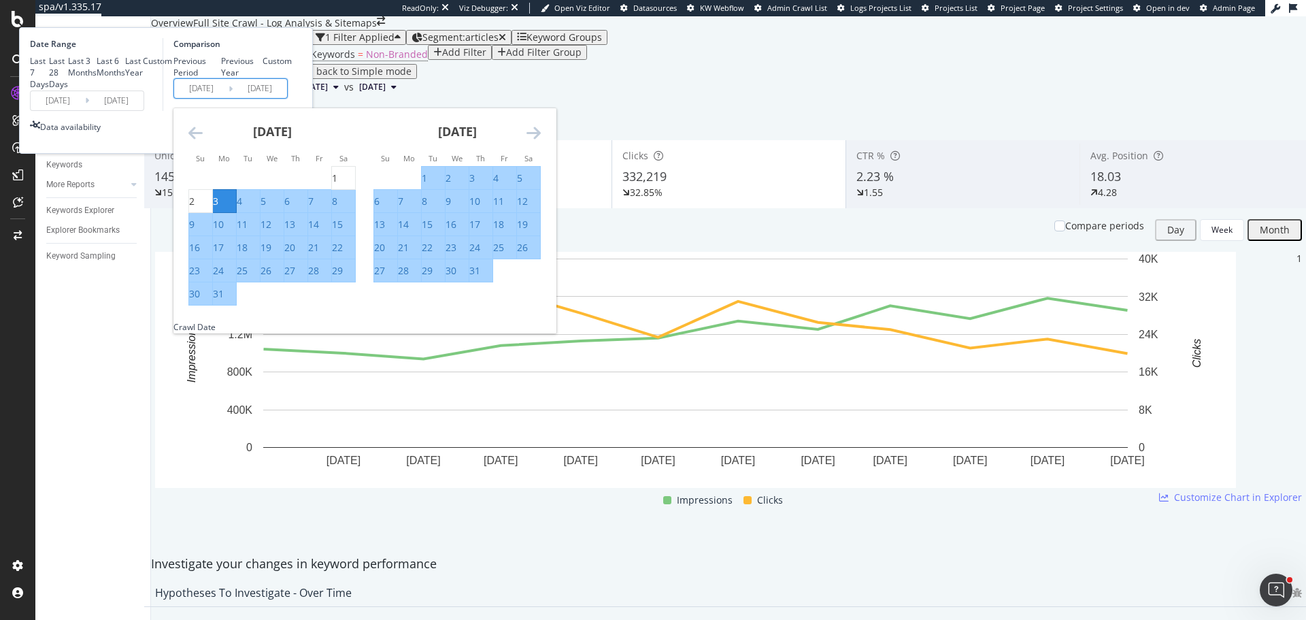
click at [203, 141] on icon "Move backward to switch to the previous month." at bounding box center [195, 132] width 14 height 16
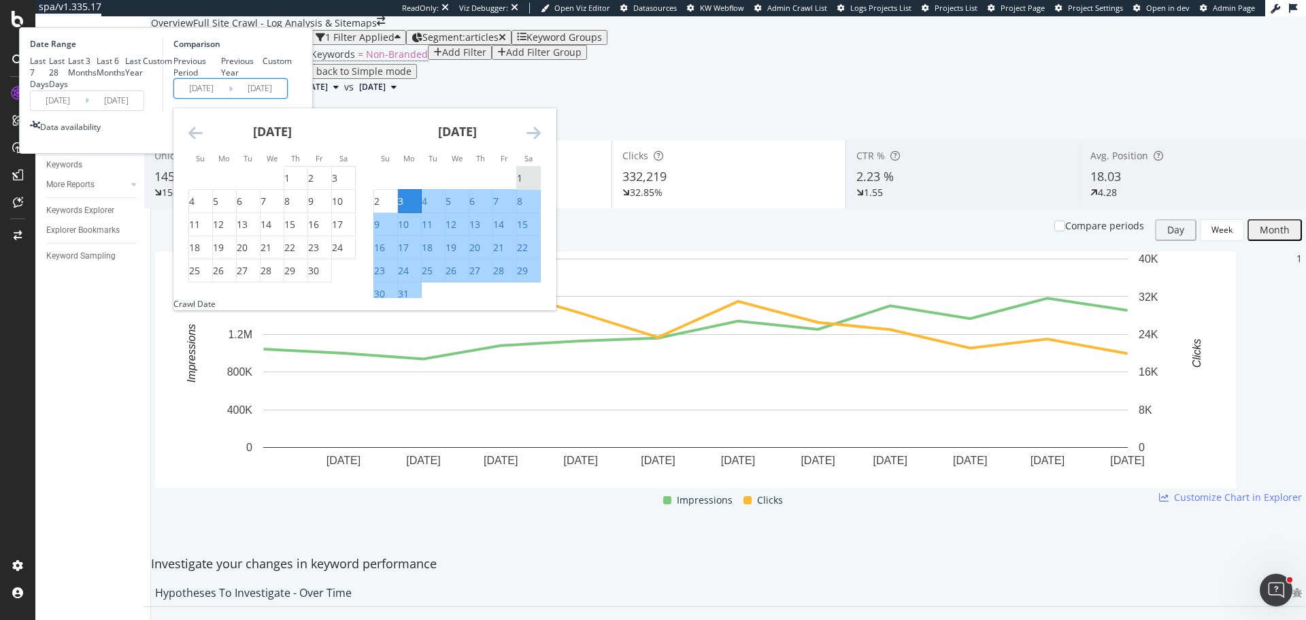
click at [540, 185] on div "1" at bounding box center [528, 178] width 23 height 14
type input "2023/07/01"
click at [541, 141] on icon "Move forward to switch to the next month." at bounding box center [534, 132] width 14 height 16
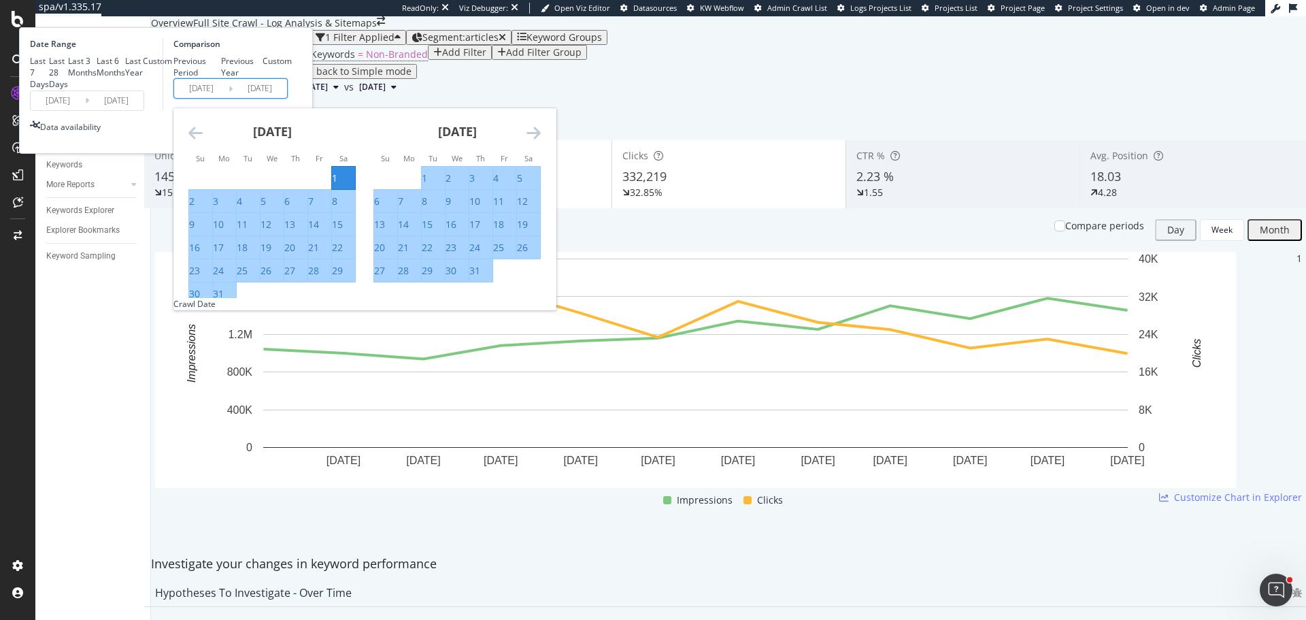
click at [541, 141] on icon "Move forward to switch to the next month." at bounding box center [534, 132] width 14 height 16
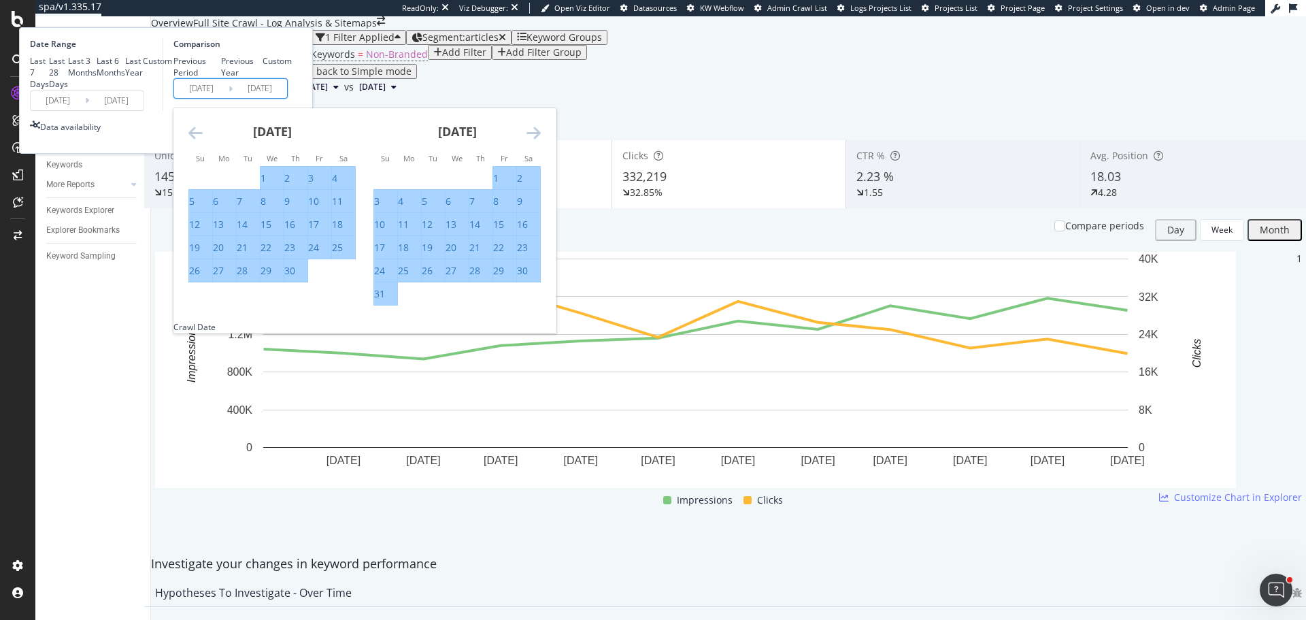
click at [541, 141] on icon "Move forward to switch to the next month." at bounding box center [534, 132] width 14 height 16
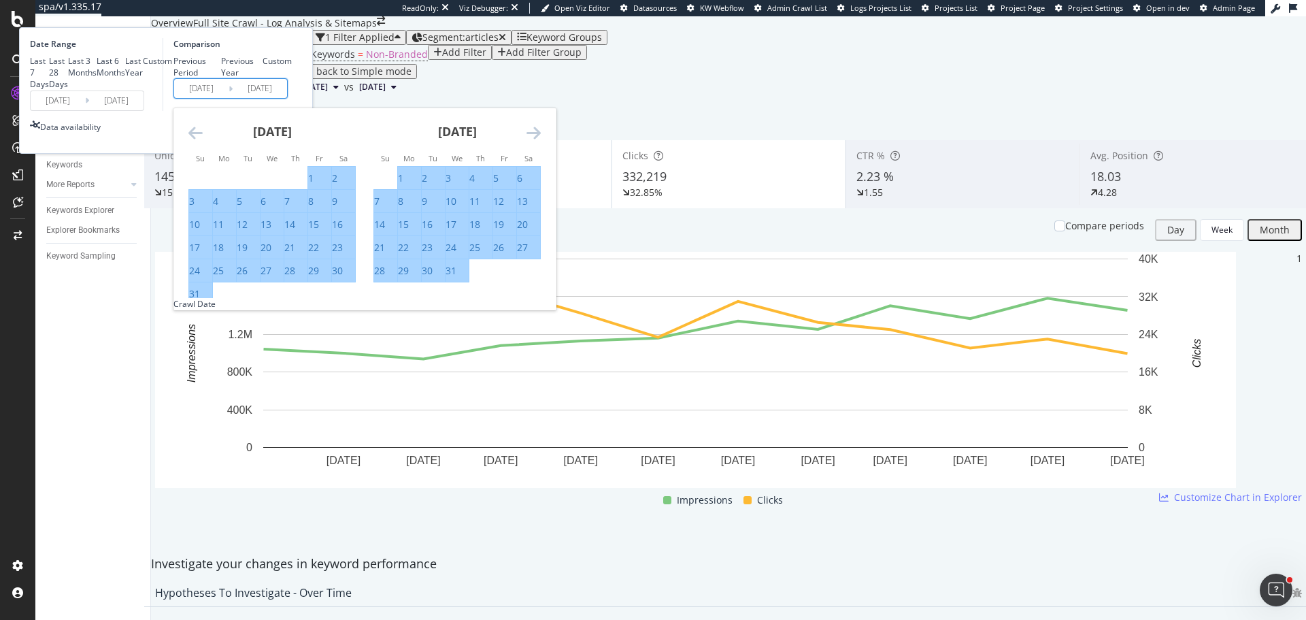
click at [541, 141] on icon "Move forward to switch to the next month." at bounding box center [534, 132] width 14 height 16
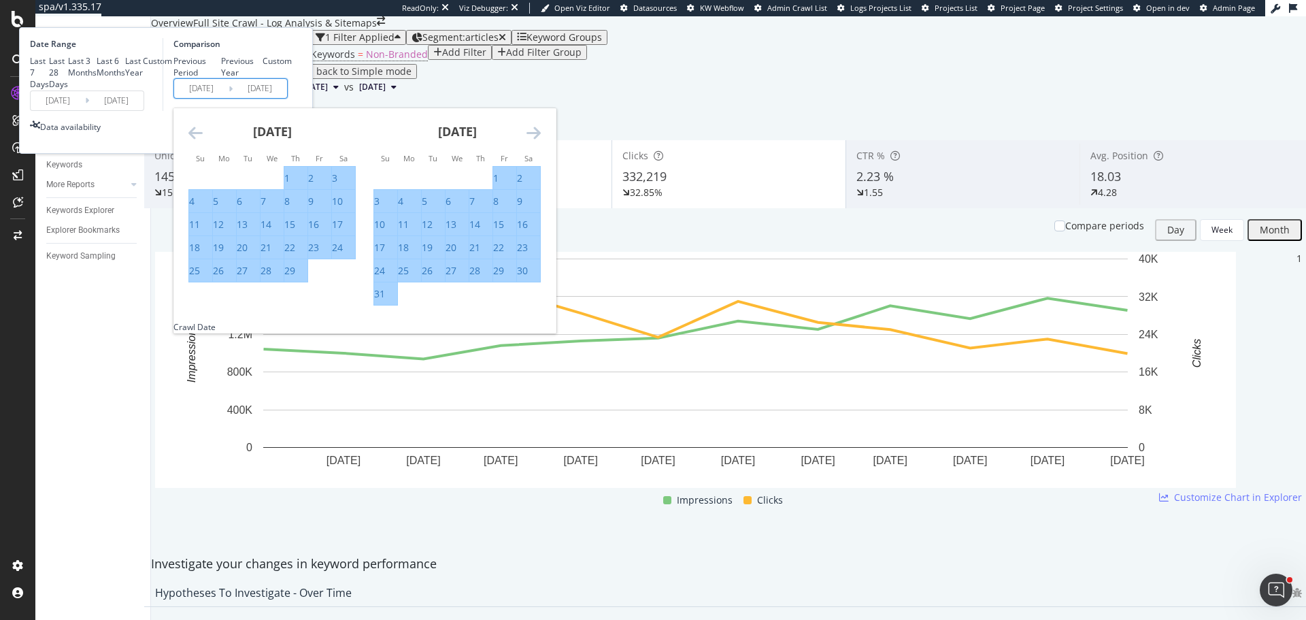
click at [541, 141] on icon "Move forward to switch to the next month." at bounding box center [534, 132] width 14 height 16
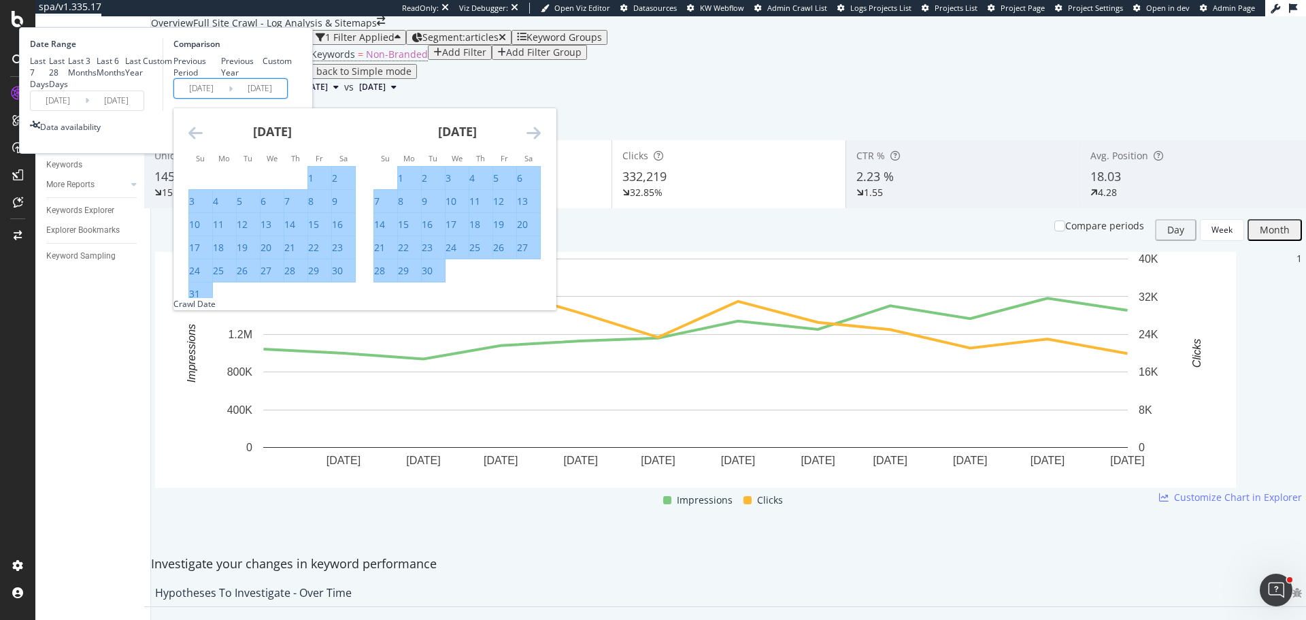
click at [541, 141] on icon "Move forward to switch to the next month." at bounding box center [534, 132] width 14 height 16
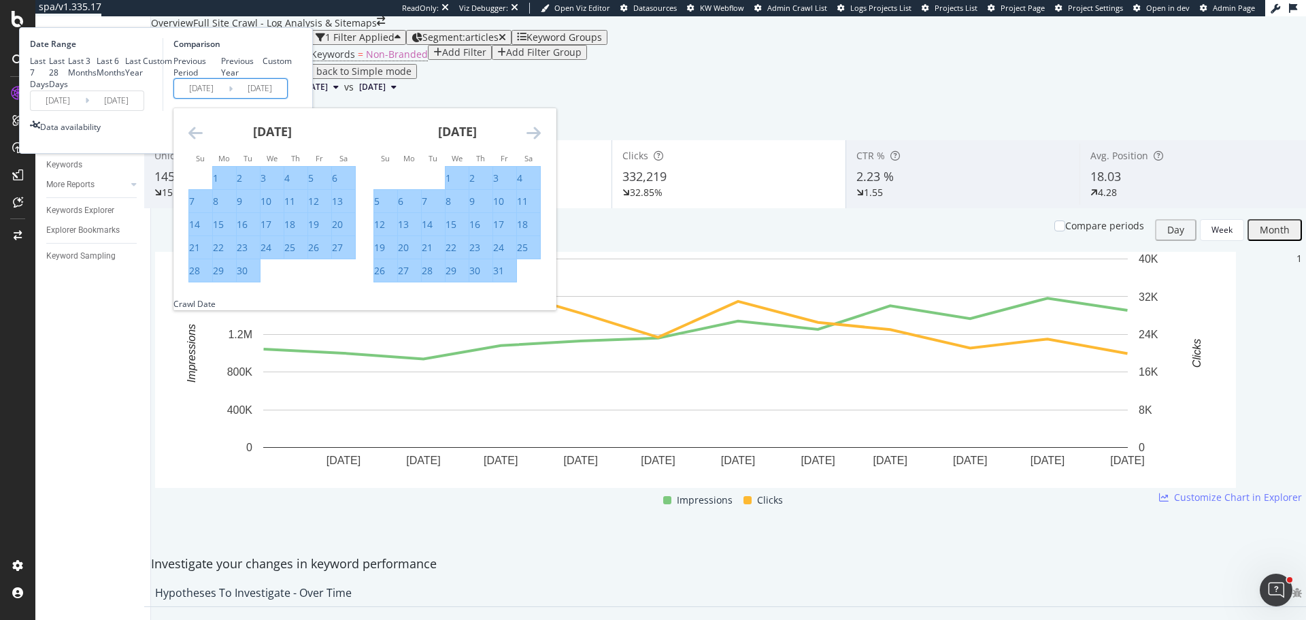
click at [541, 141] on icon "Move forward to switch to the next month." at bounding box center [534, 132] width 14 height 16
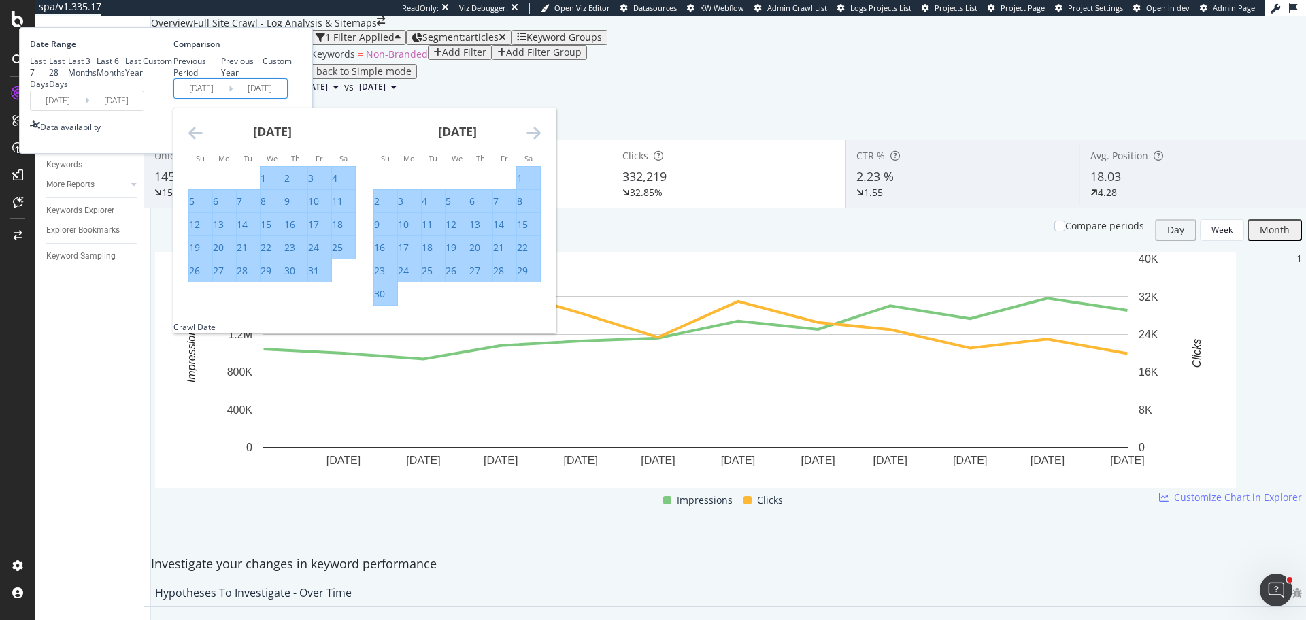
click at [541, 141] on icon "Move forward to switch to the next month." at bounding box center [534, 132] width 14 height 16
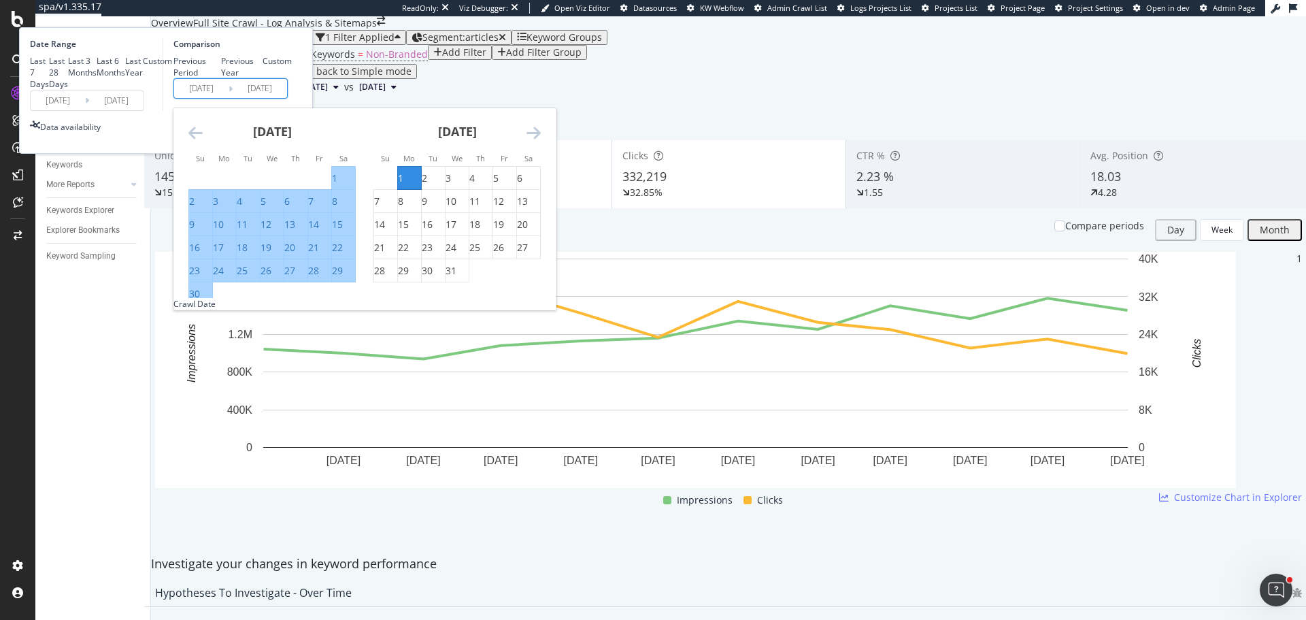
click at [200, 301] on div "30" at bounding box center [194, 294] width 11 height 14
type input "2024/06/30"
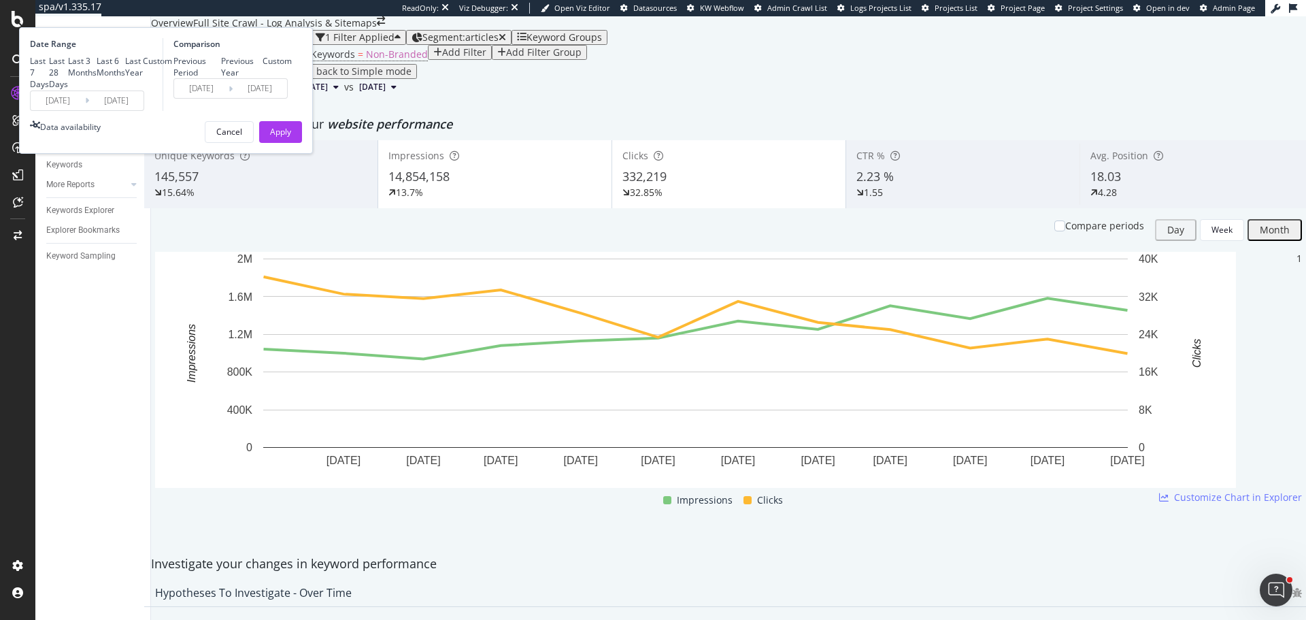
click at [291, 137] on div "Apply" at bounding box center [280, 132] width 21 height 12
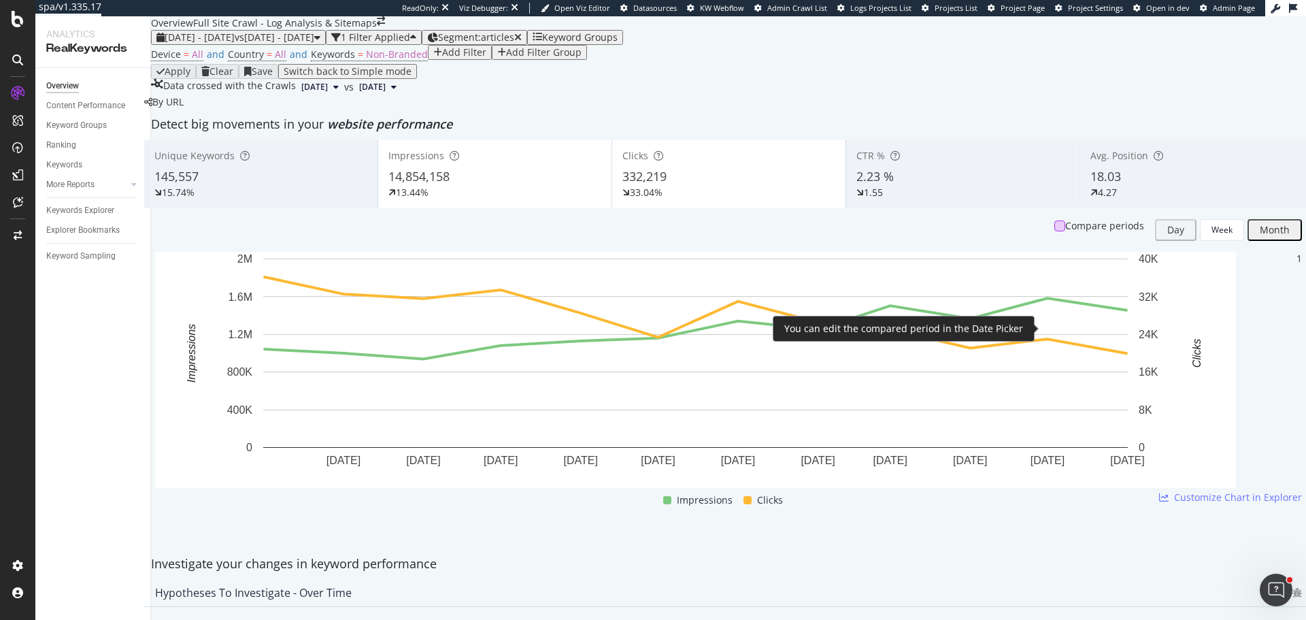
click at [1054, 231] on div at bounding box center [1059, 225] width 11 height 11
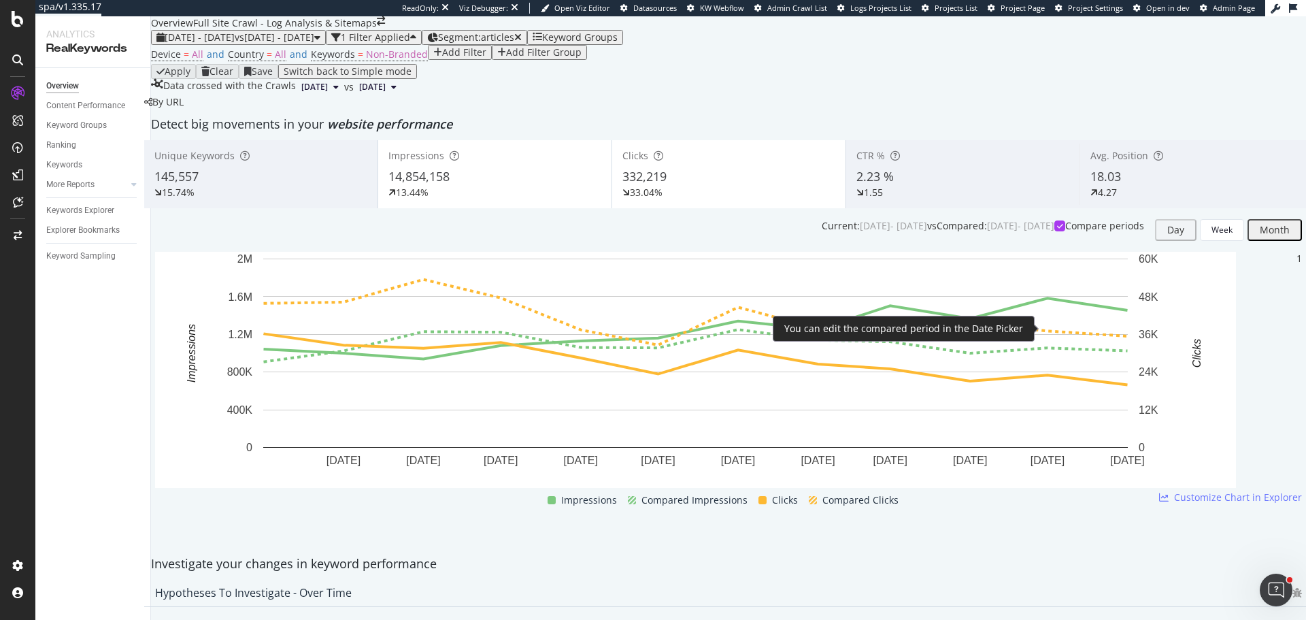
click at [1057, 229] on icon at bounding box center [1060, 225] width 6 height 7
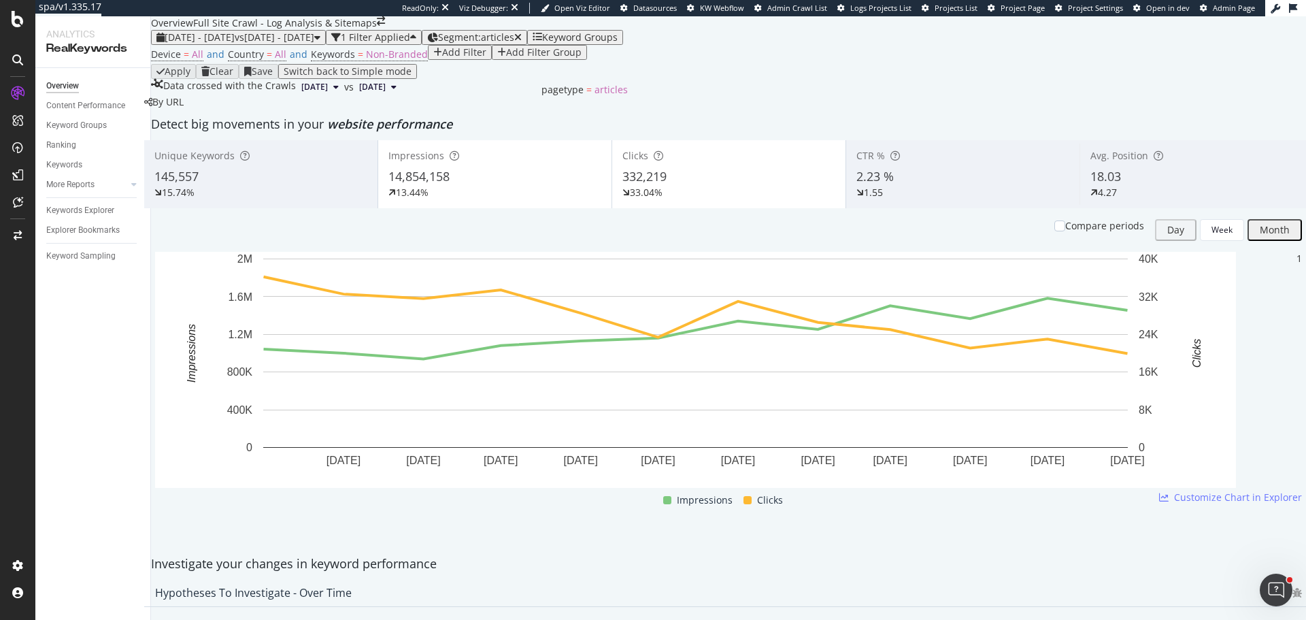
click at [514, 44] on span "Segment: articles" at bounding box center [476, 37] width 76 height 13
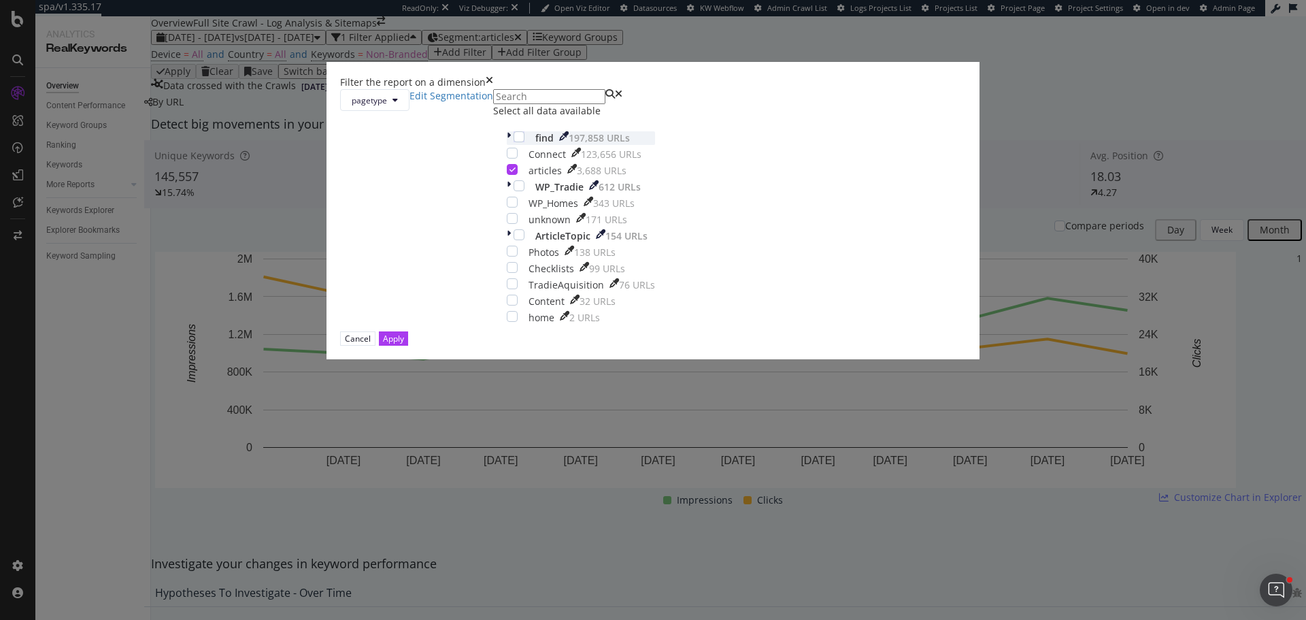
click at [511, 145] on icon "modal" at bounding box center [509, 138] width 4 height 14
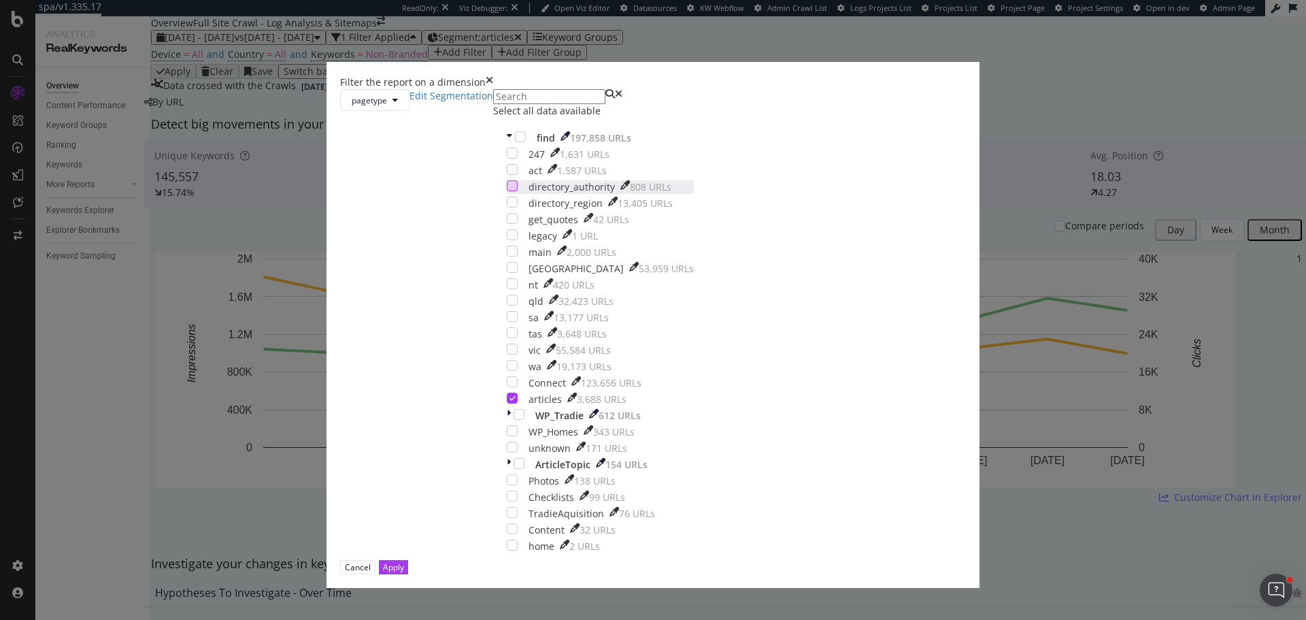
click at [518, 191] on div "modal" at bounding box center [512, 185] width 11 height 11
click at [404, 561] on div "Apply" at bounding box center [393, 567] width 21 height 12
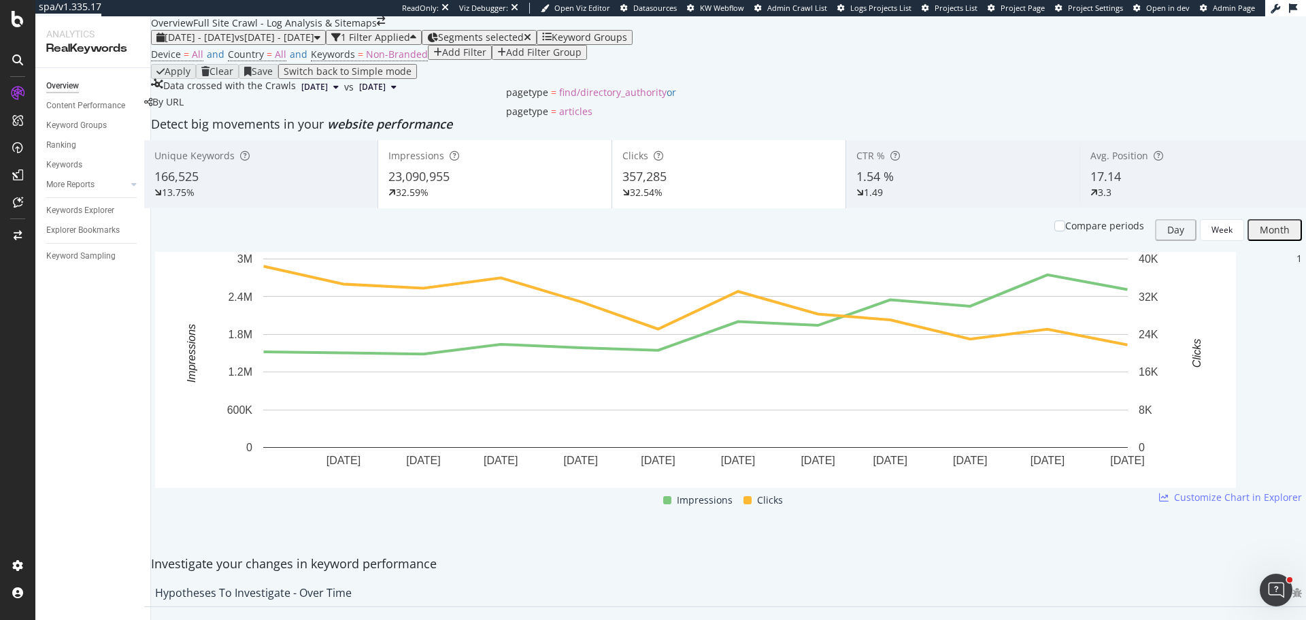
click at [524, 44] on span "Segments selected" at bounding box center [481, 37] width 86 height 13
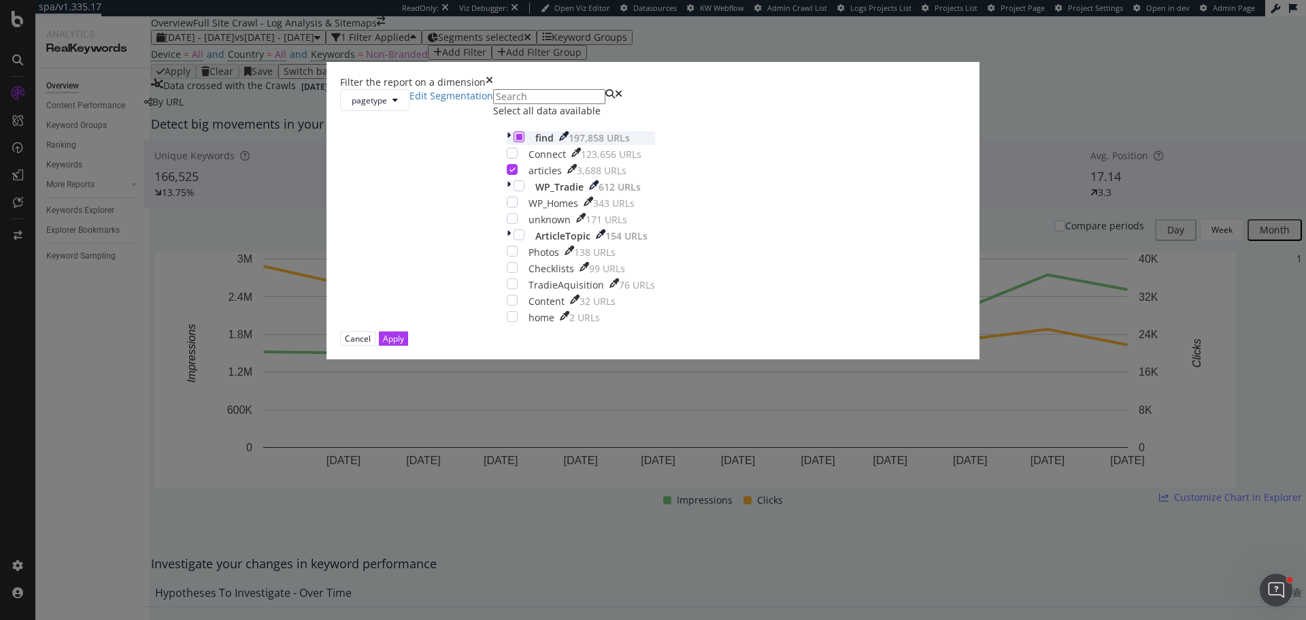
click at [522, 140] on icon "modal" at bounding box center [519, 136] width 6 height 7
click at [404, 345] on div "Apply" at bounding box center [393, 338] width 21 height 13
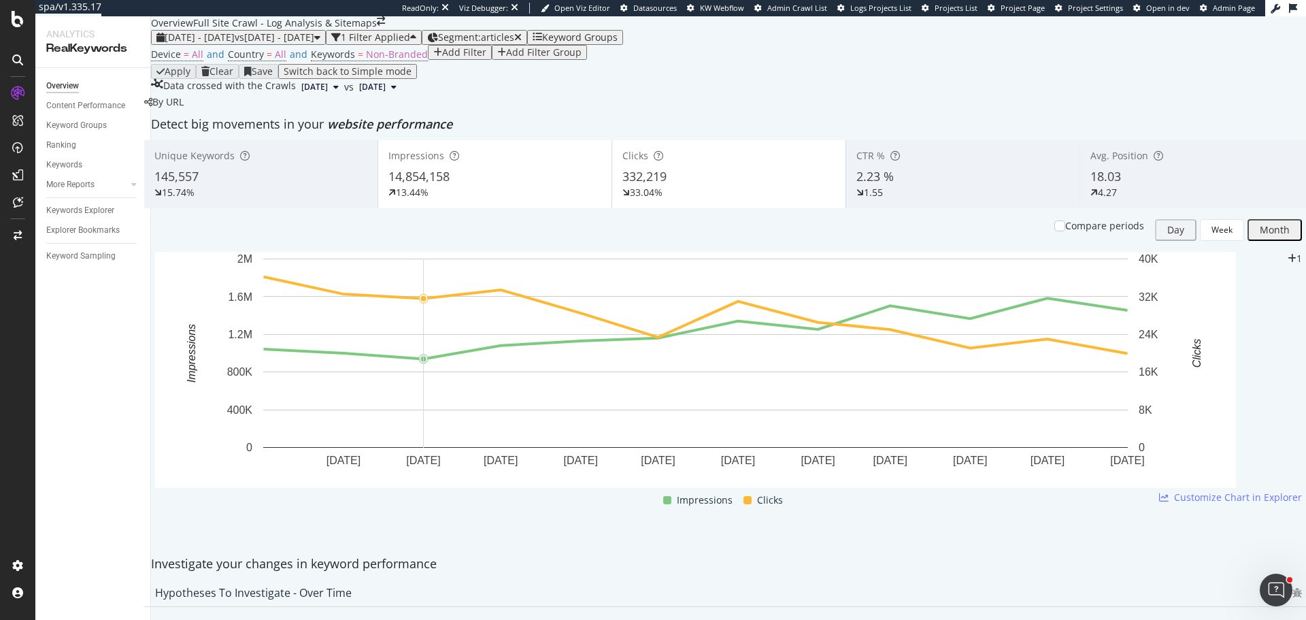
click at [442, 58] on div "Add Filter" at bounding box center [464, 52] width 44 height 11
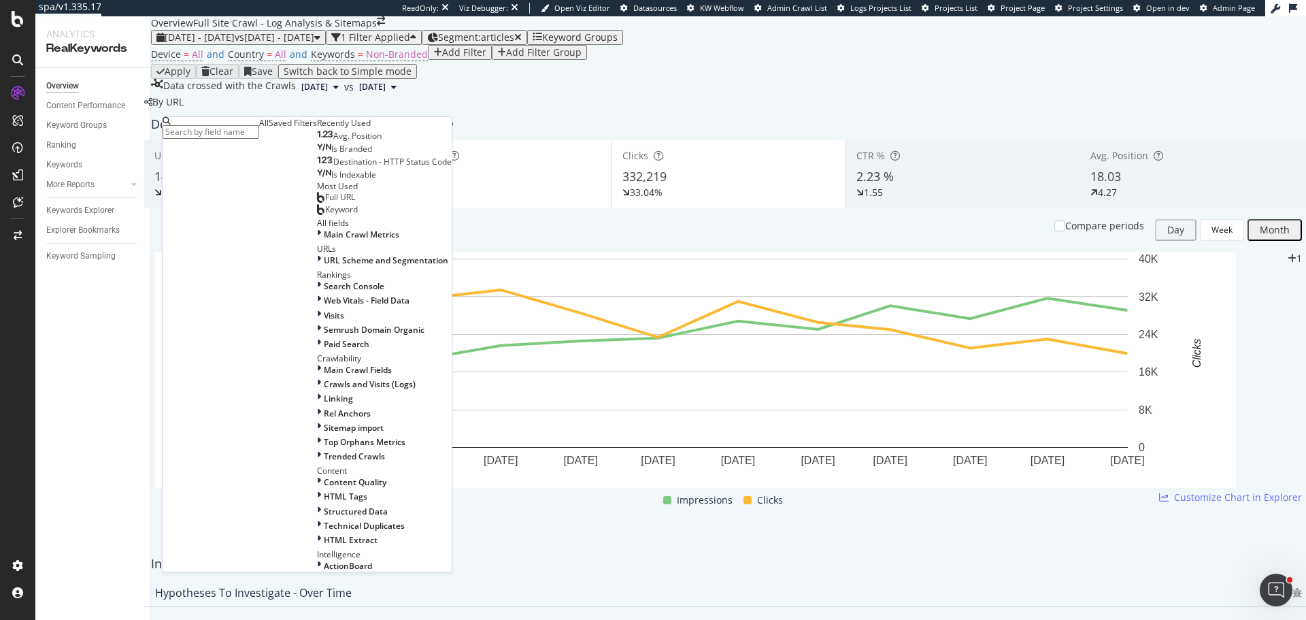
click at [259, 127] on input "text" at bounding box center [211, 132] width 97 height 14
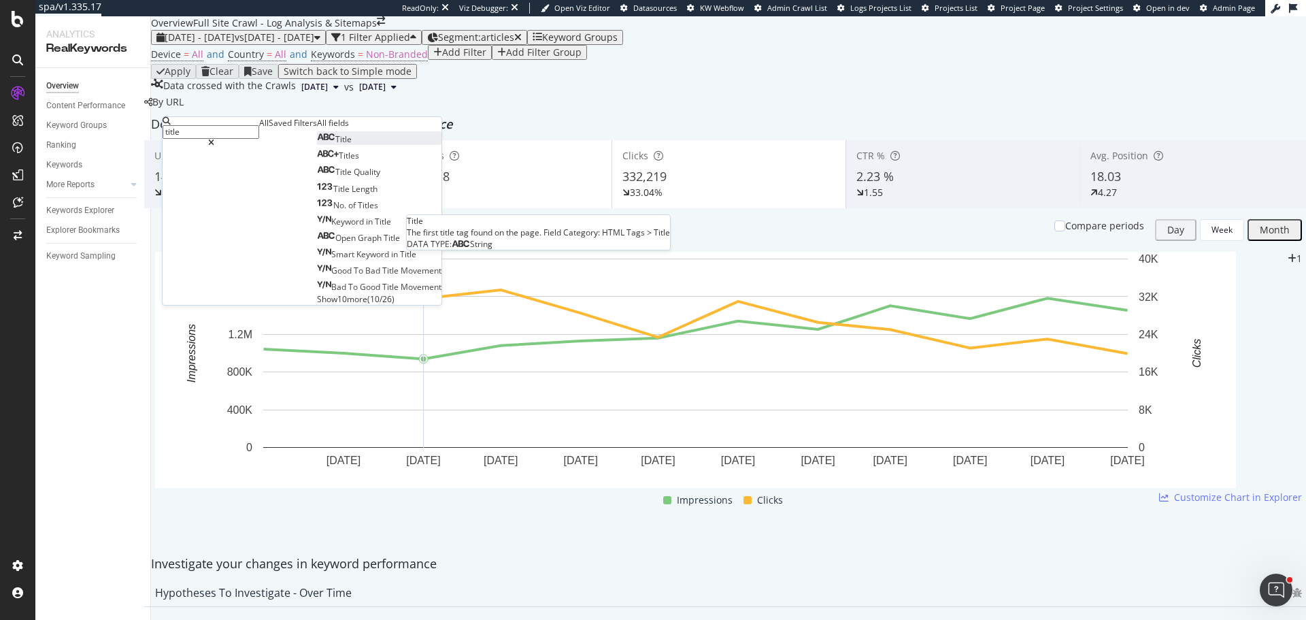
type input "title"
click at [335, 145] on span "Title" at bounding box center [343, 139] width 16 height 12
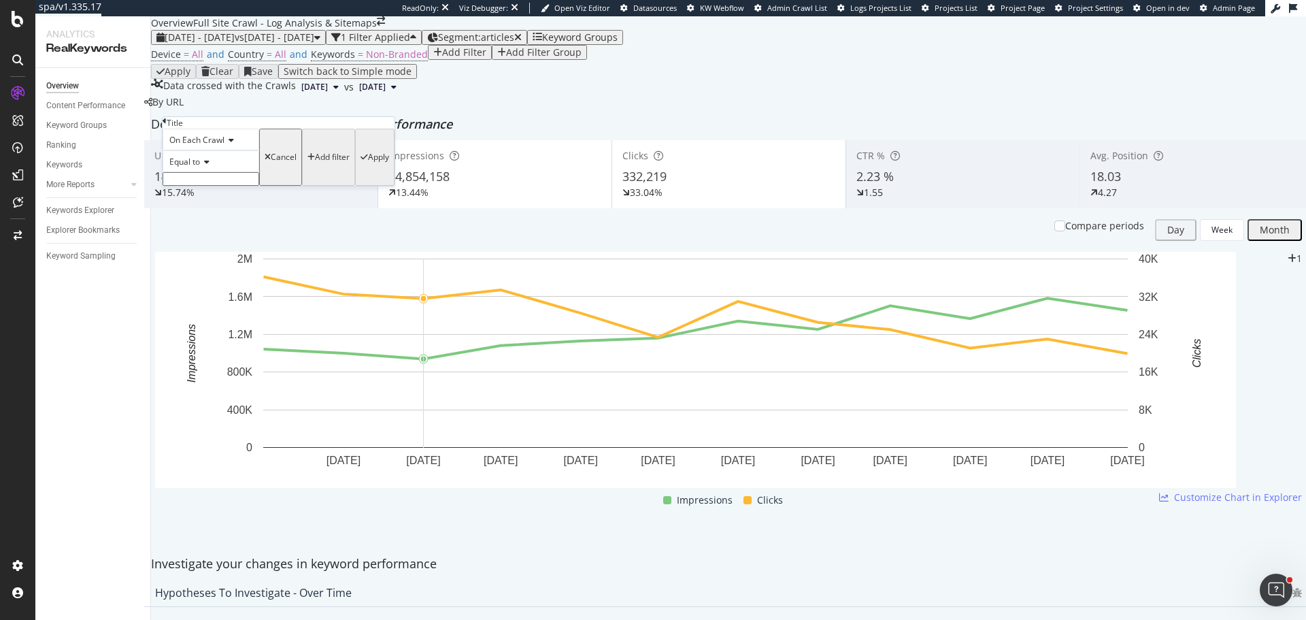
click at [197, 167] on span "Equal to" at bounding box center [184, 162] width 31 height 12
click at [219, 273] on div "Contains" at bounding box center [210, 266] width 95 height 14
click at [219, 146] on span "On Each Crawl" at bounding box center [196, 140] width 55 height 12
click at [212, 178] on span "On Current Crawl" at bounding box center [200, 172] width 66 height 12
click at [227, 186] on input "text" at bounding box center [211, 179] width 97 height 14
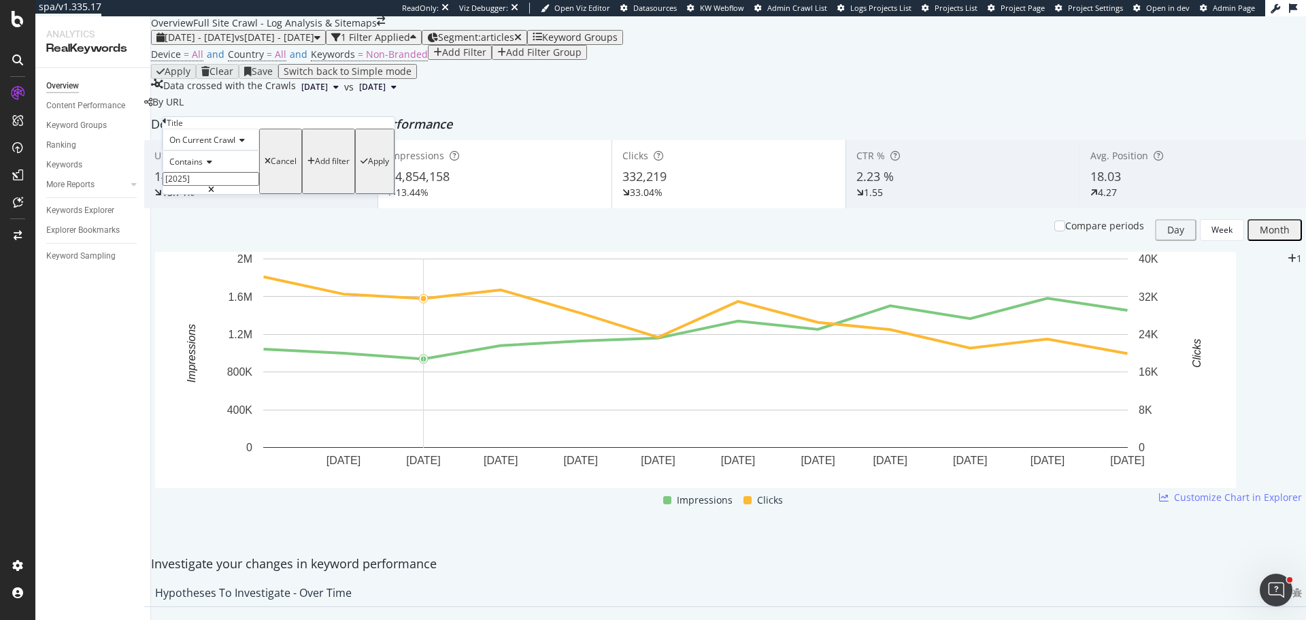
type input "[2025]"
click at [368, 166] on div "Apply" at bounding box center [378, 161] width 21 height 10
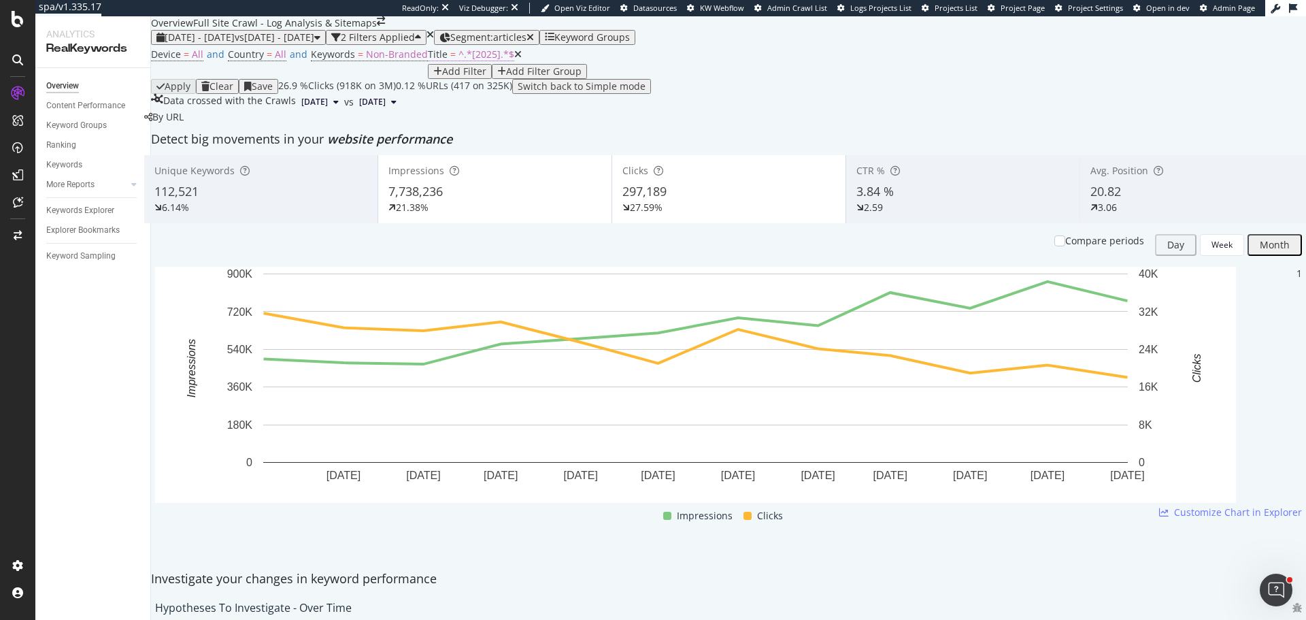
click at [428, 61] on span "Title" at bounding box center [438, 54] width 20 height 13
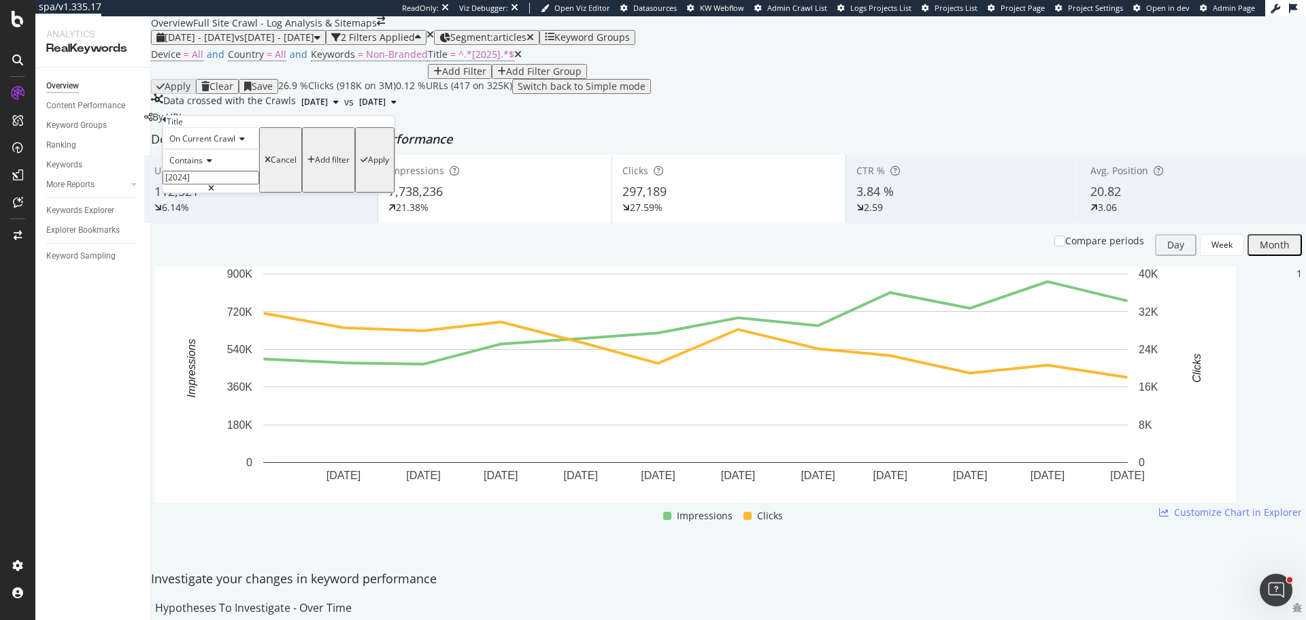
type input "[2024]"
click at [368, 165] on div "Apply" at bounding box center [378, 160] width 21 height 10
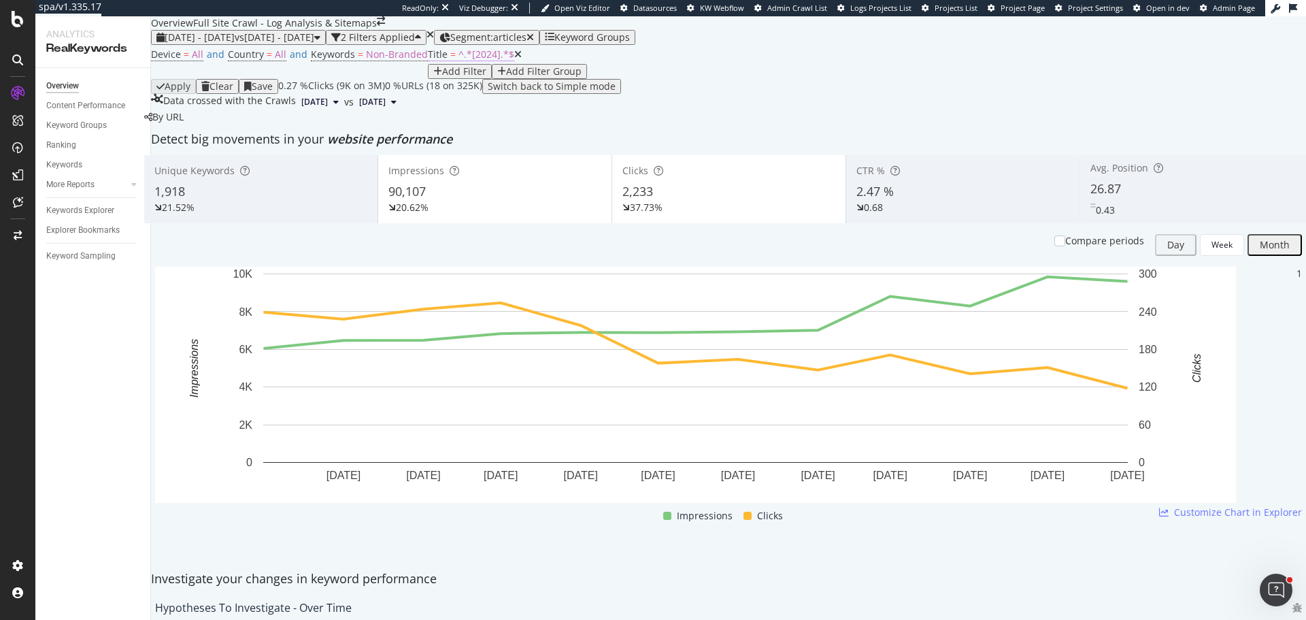
click at [459, 61] on span "^.*[2024].*$" at bounding box center [487, 54] width 56 height 13
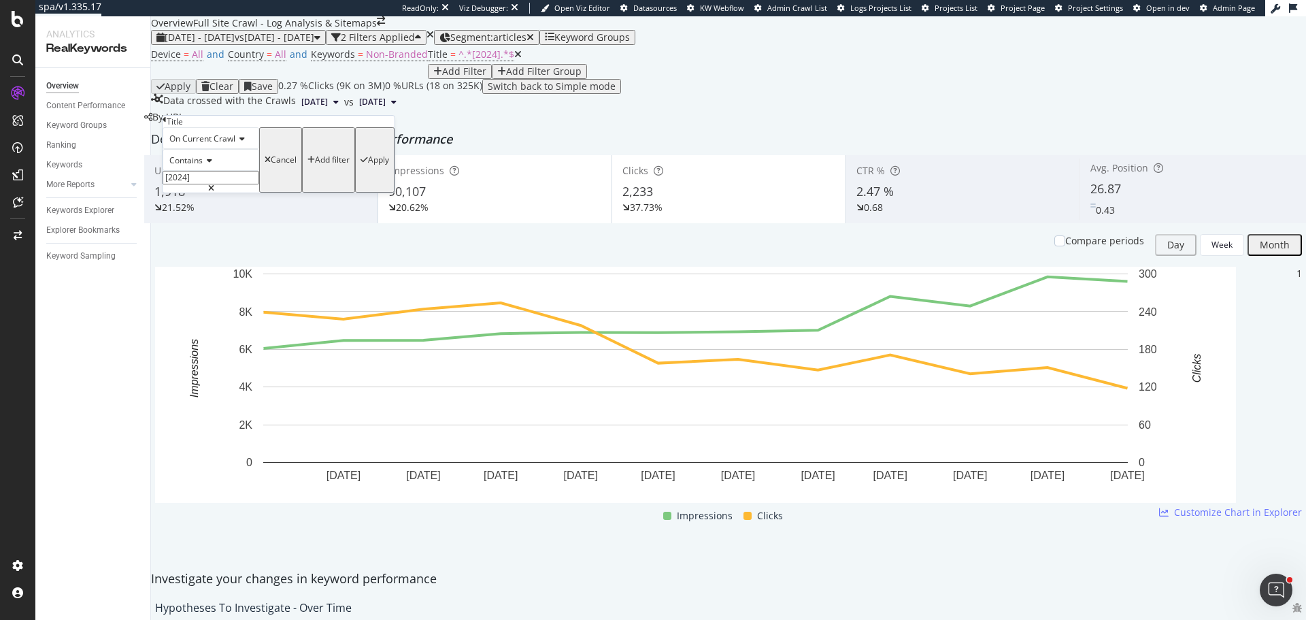
click at [239, 184] on input "[2024]" at bounding box center [211, 178] width 97 height 14
type input "[2025]"
click at [368, 165] on div "Apply" at bounding box center [378, 160] width 21 height 10
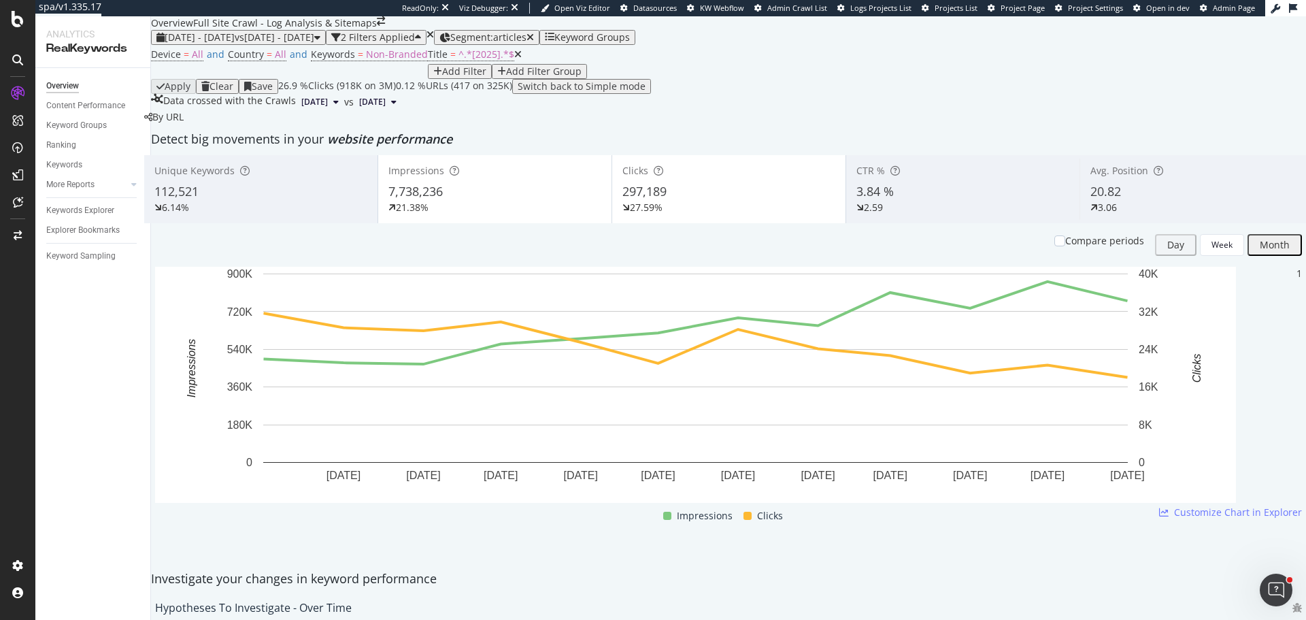
scroll to position [1020, 0]
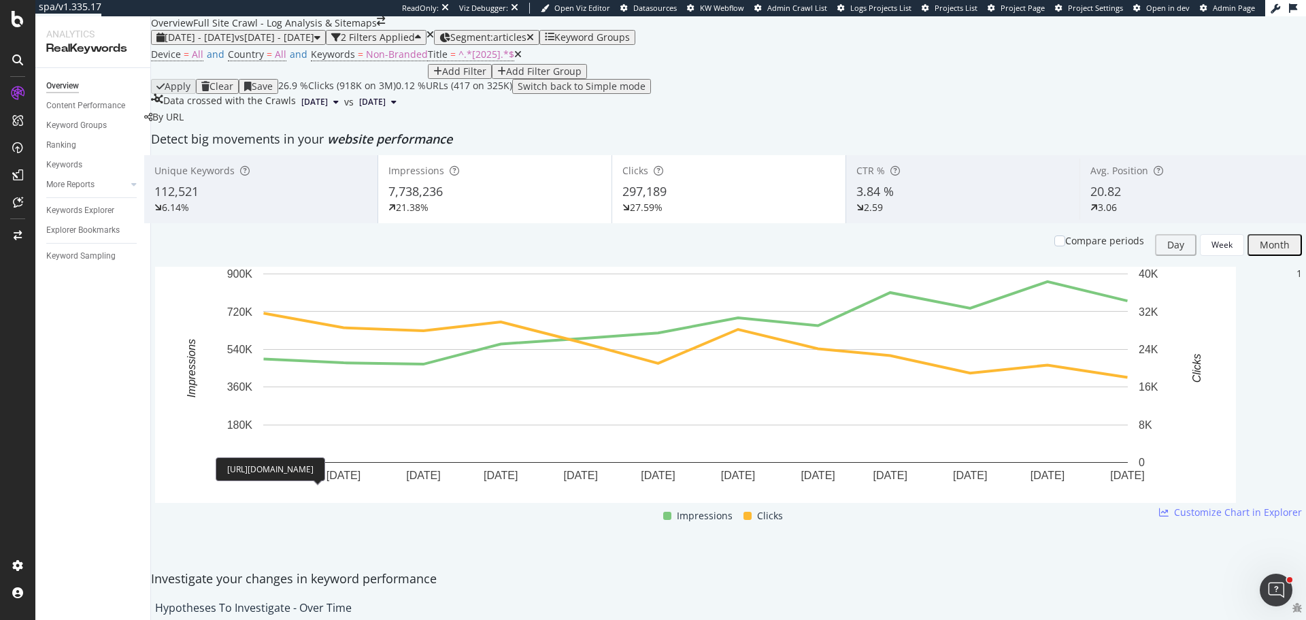
copy div "https://hipages.com.au/article/how_much_does_epoxy_flooring_cost"
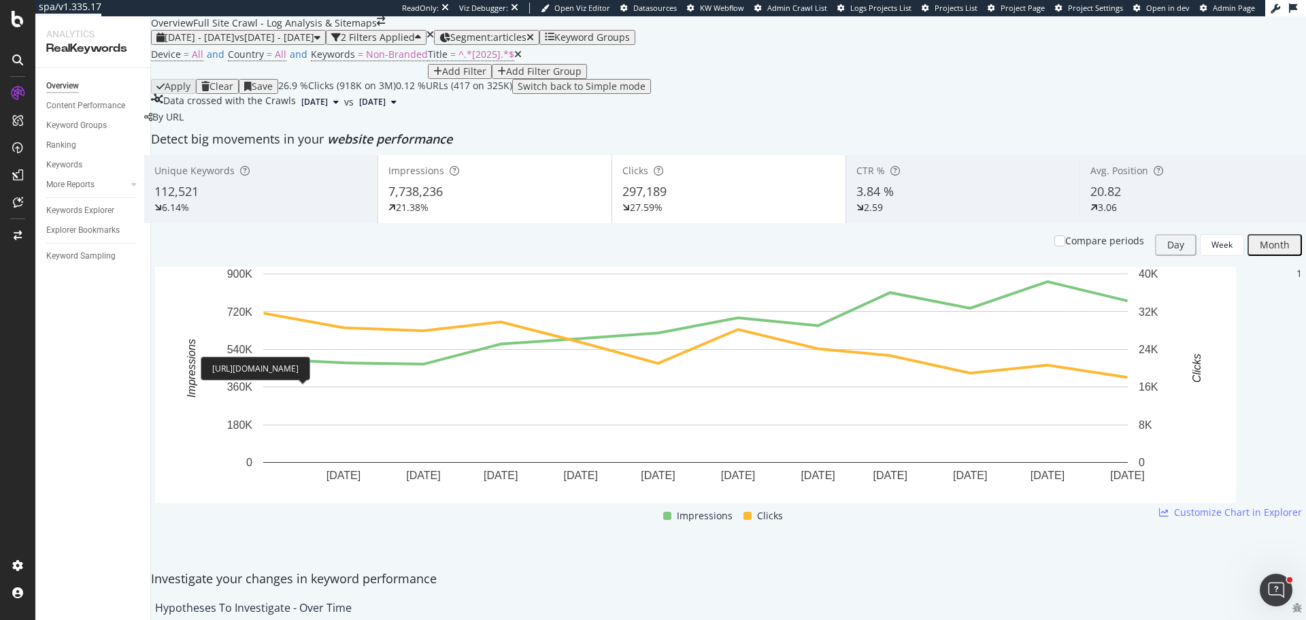
copy div "https://hipages.com.au/article/split_system_installation_cost"
copy div "https://hipages.com.au/article/cost_guide_to_different_surveyors"
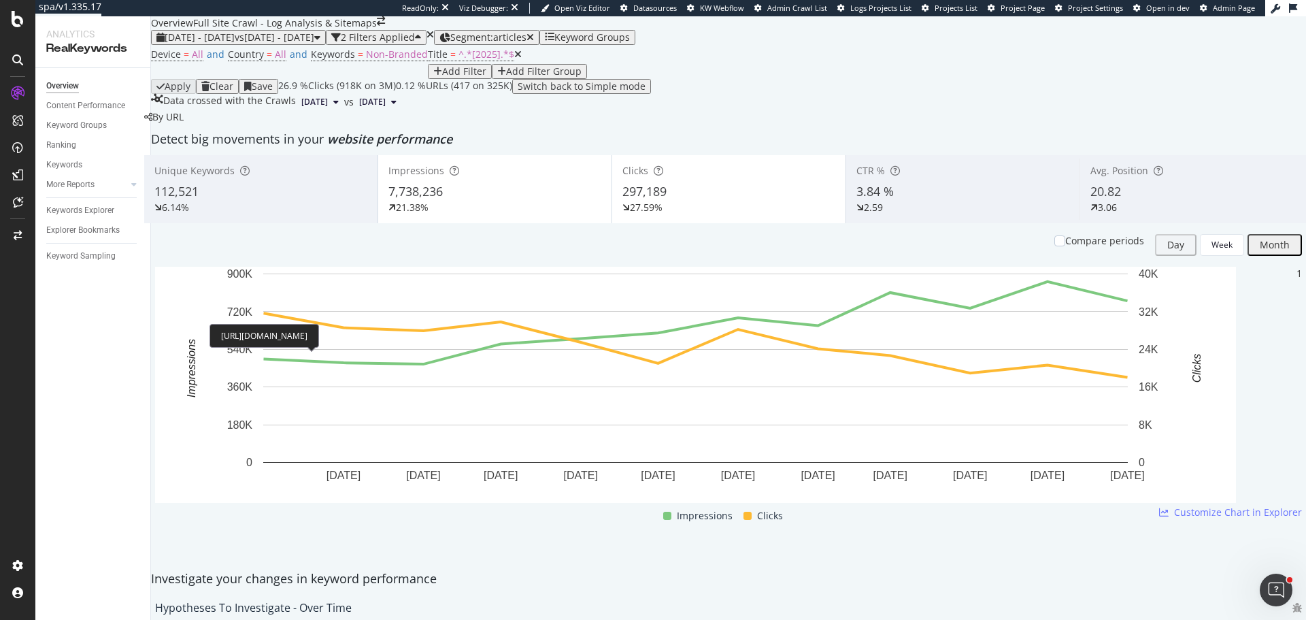
scroll to position [1224, 0]
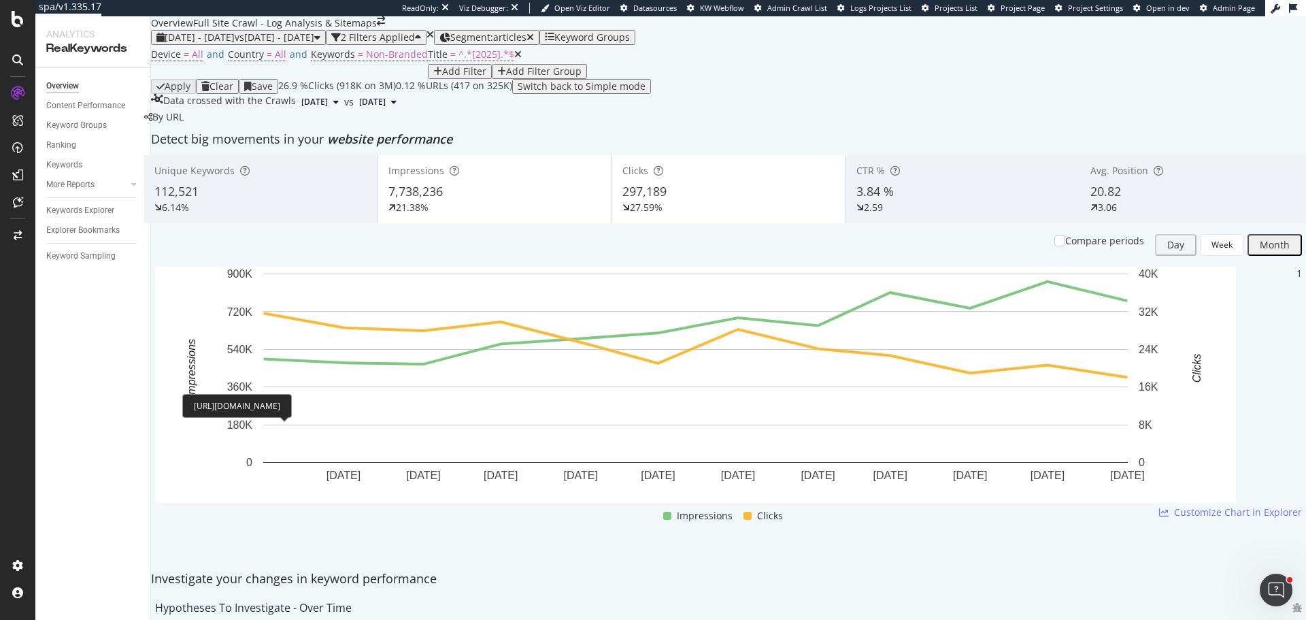
copy div "https://hipages.com.au/article/pool_removal_costs"
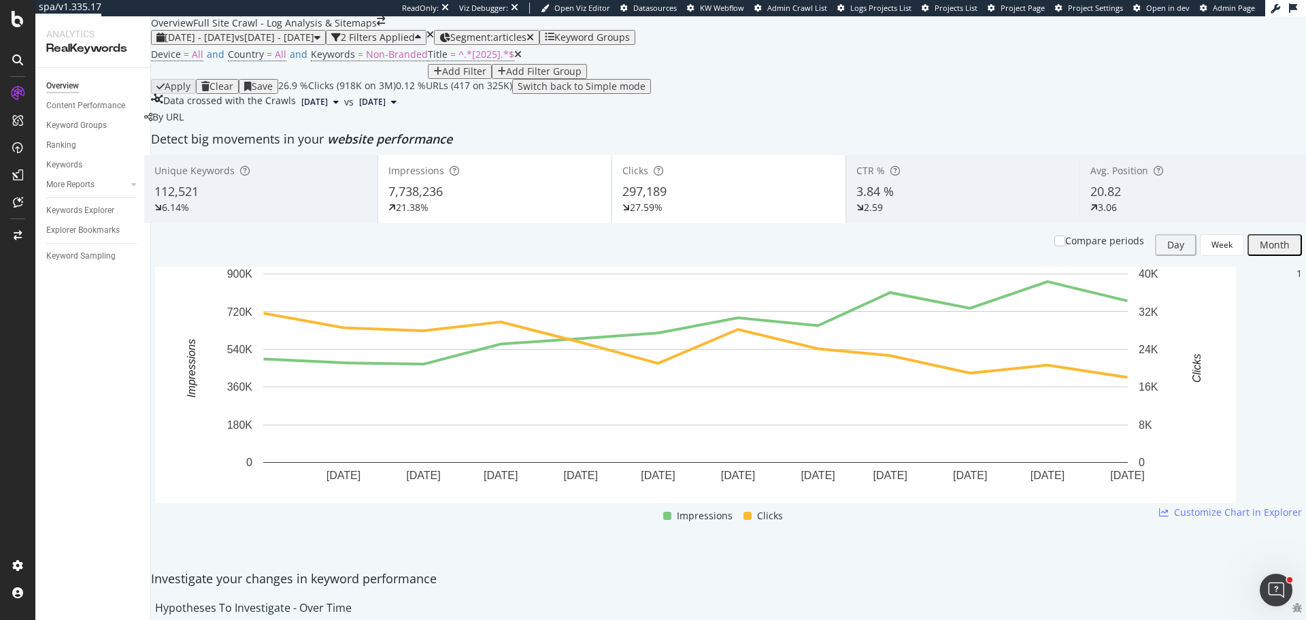
click at [864, 79] on div "Device = All and Country = All and Keywords = Non-Branded Title = ^.*[2025].*$ …" at bounding box center [728, 62] width 1155 height 34
click at [459, 61] on span "^.*[2025].*$" at bounding box center [487, 54] width 56 height 13
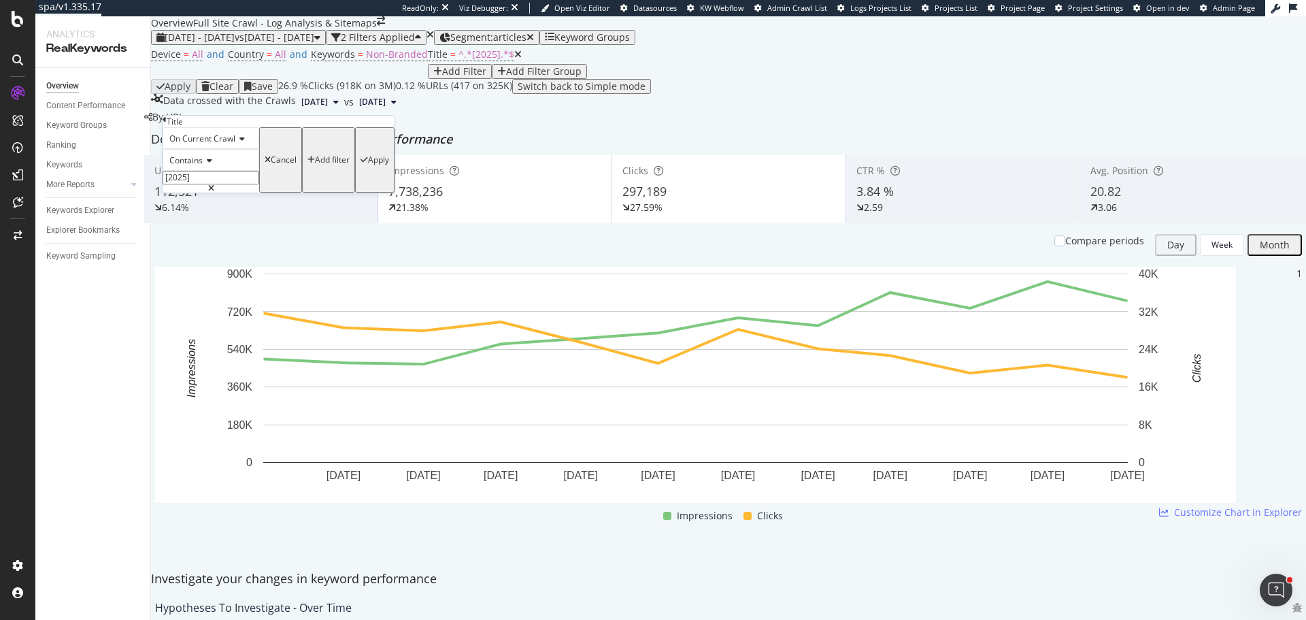
click at [167, 123] on div "Title On Current Crawl Contains [2025] Cancel Add filter Apply" at bounding box center [279, 154] width 232 height 77
click at [164, 128] on div "Title On Current Crawl Contains [2025] Cancel Add filter Apply" at bounding box center [279, 154] width 232 height 77
click at [167, 124] on icon at bounding box center [165, 120] width 4 height 8
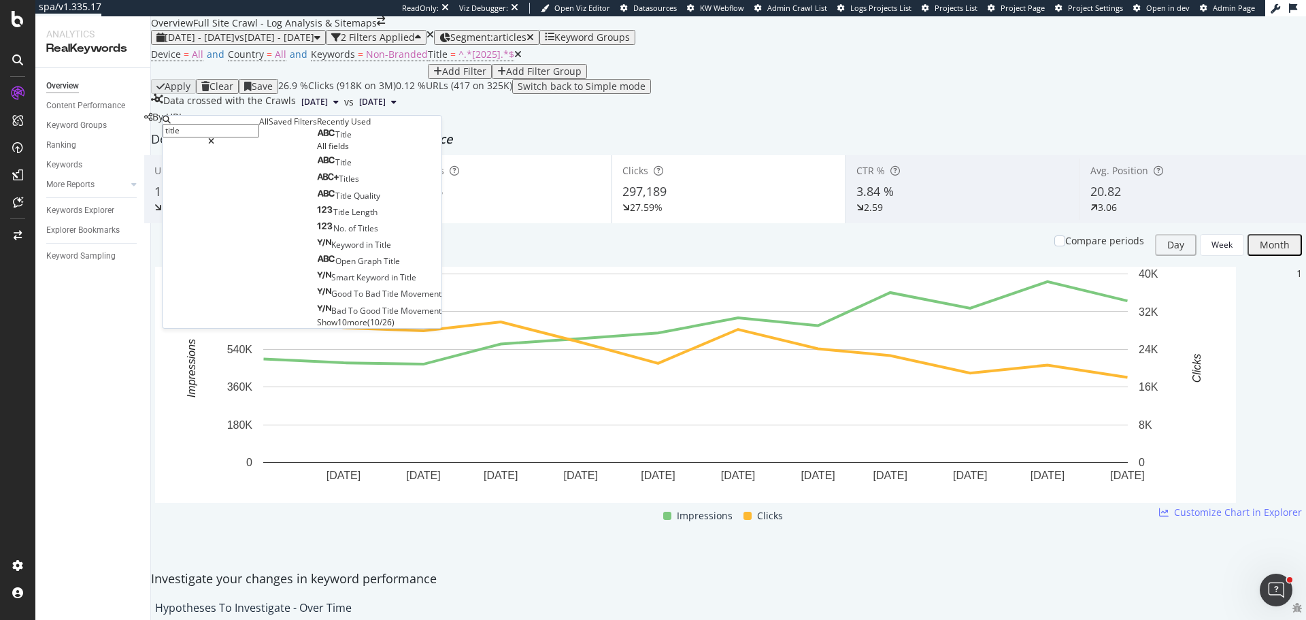
click at [218, 132] on input "title" at bounding box center [211, 131] width 97 height 14
type input "h1"
click at [354, 140] on span "H1" at bounding box center [359, 135] width 11 height 12
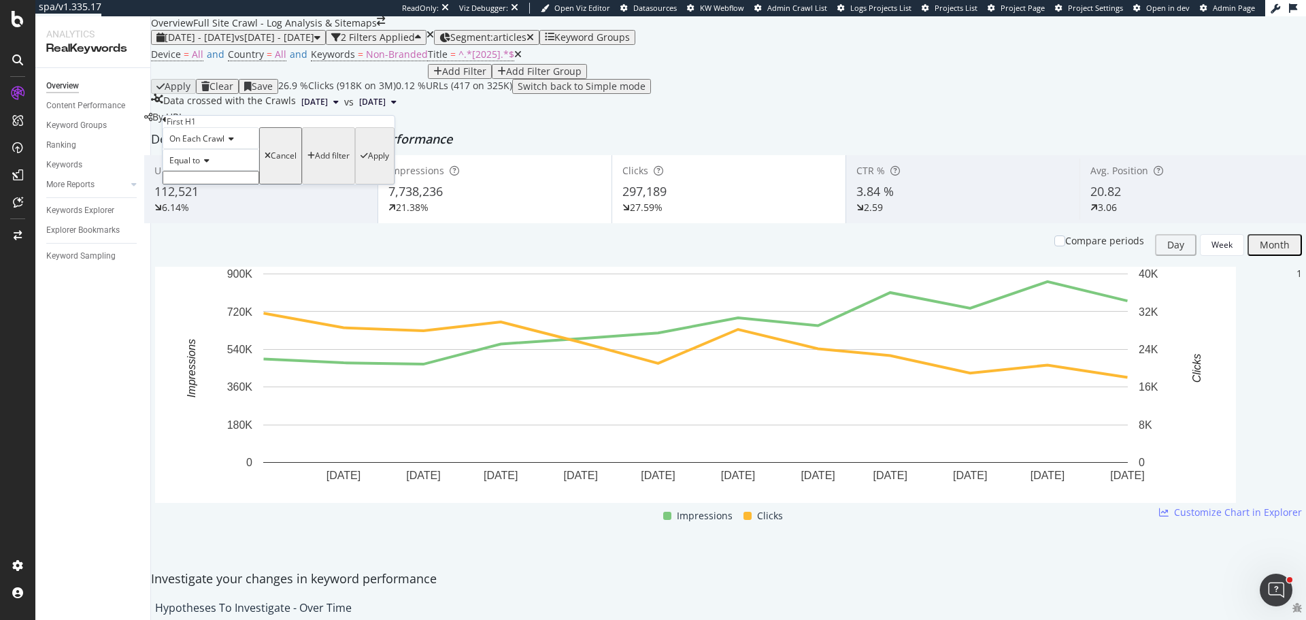
click at [184, 166] on span "Equal to" at bounding box center [184, 160] width 31 height 12
click at [200, 270] on span "Contains" at bounding box center [183, 265] width 33 height 12
click at [213, 144] on span "On Each Crawl" at bounding box center [196, 139] width 55 height 12
click at [216, 176] on span "On Current Crawl" at bounding box center [200, 171] width 66 height 12
click at [210, 184] on input "text" at bounding box center [211, 178] width 97 height 14
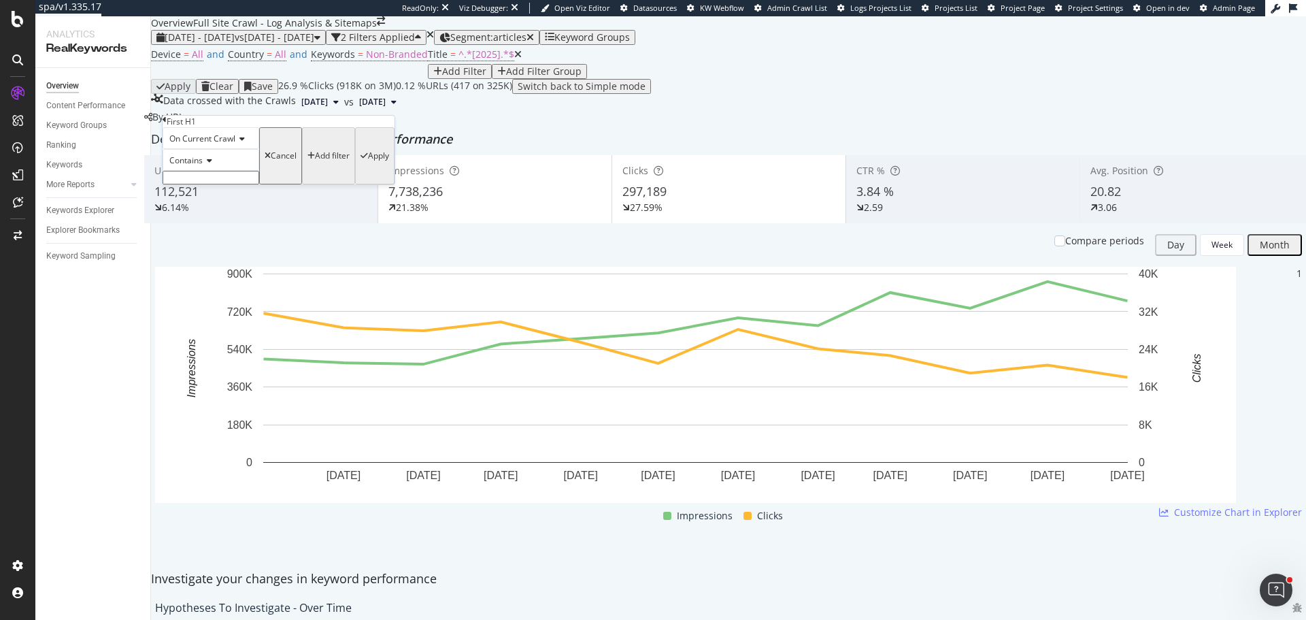
paste input "[2025]"
type input "[2025]"
click at [368, 165] on div "Apply" at bounding box center [378, 160] width 21 height 10
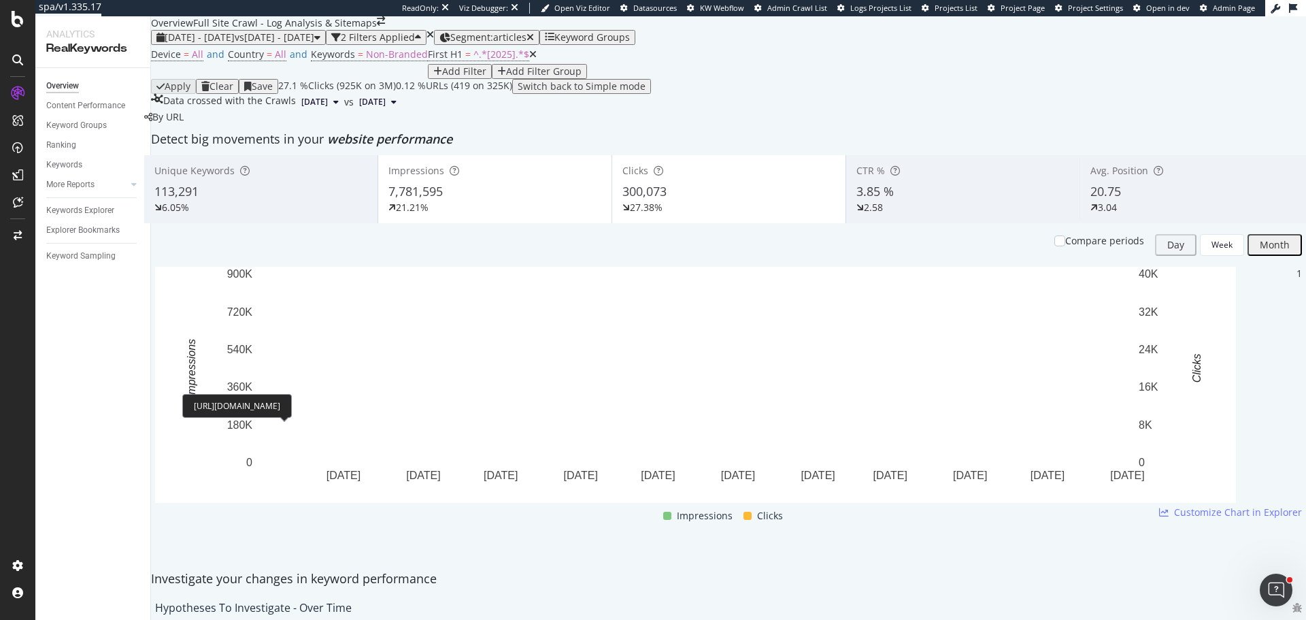
scroll to position [1224, 0]
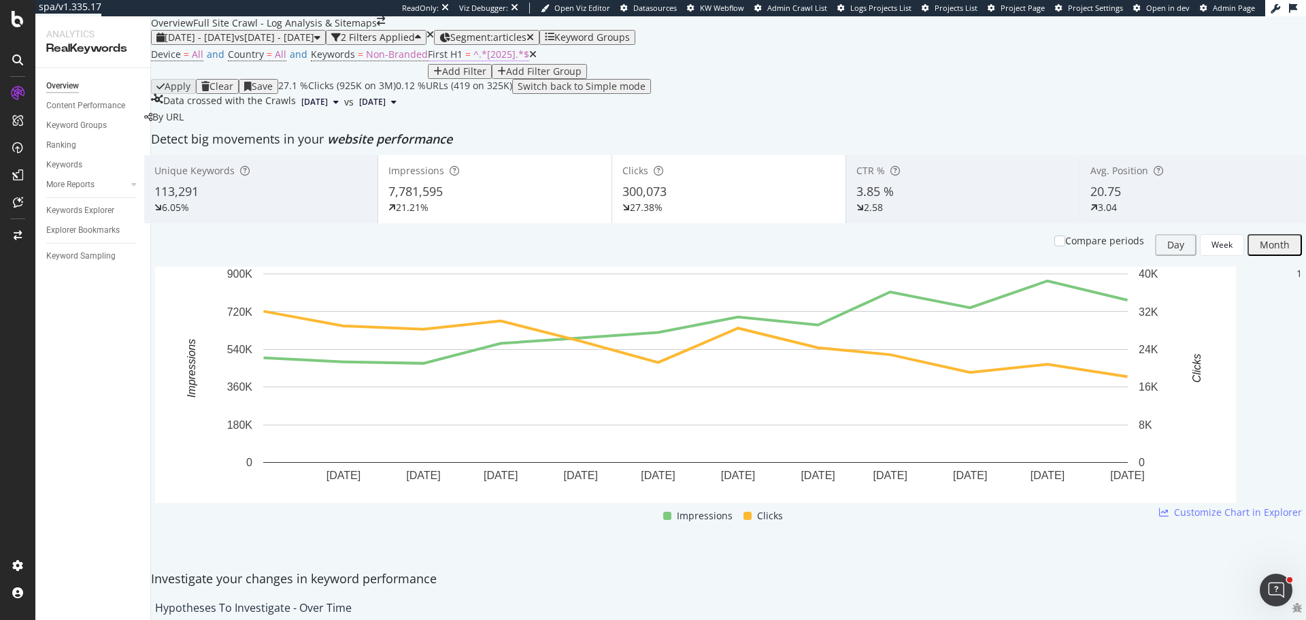
click at [428, 61] on span "First H1" at bounding box center [445, 54] width 35 height 13
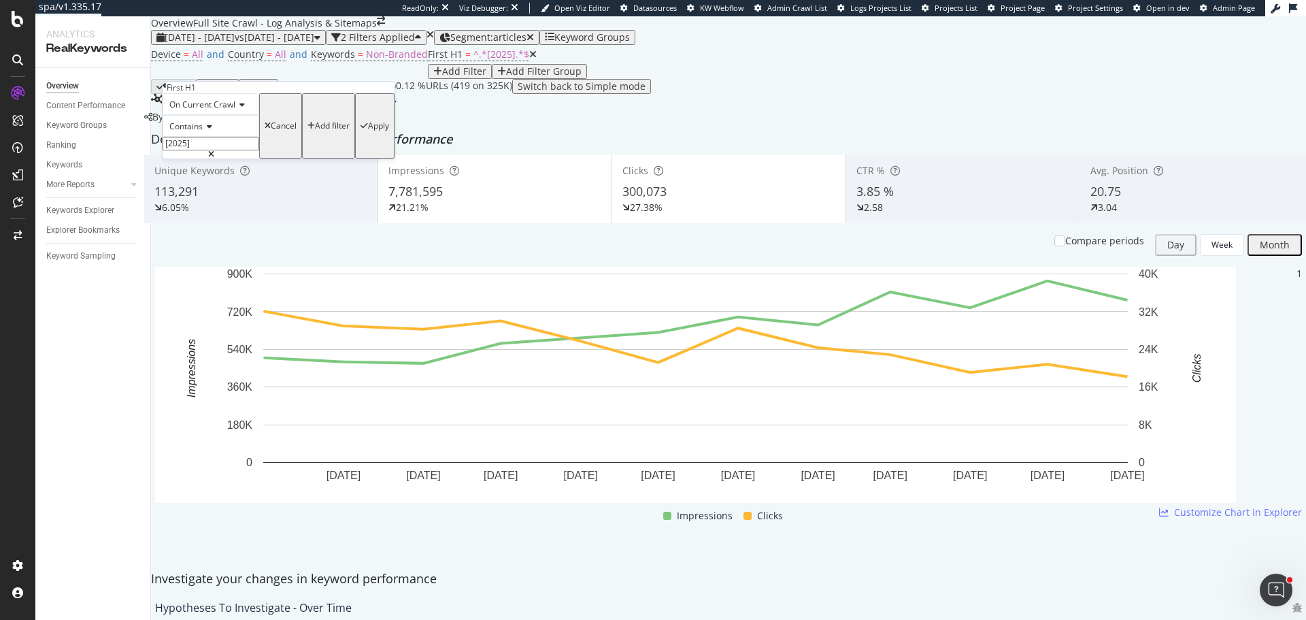
click at [167, 90] on icon at bounding box center [165, 86] width 4 height 8
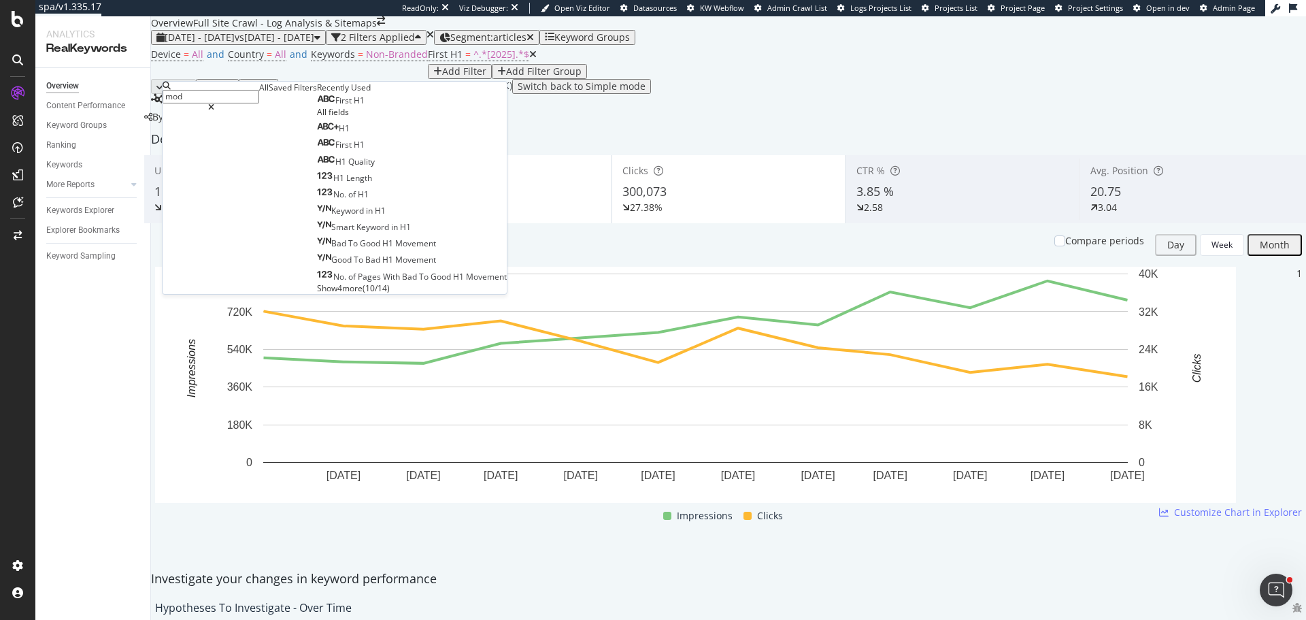
type input "modi"
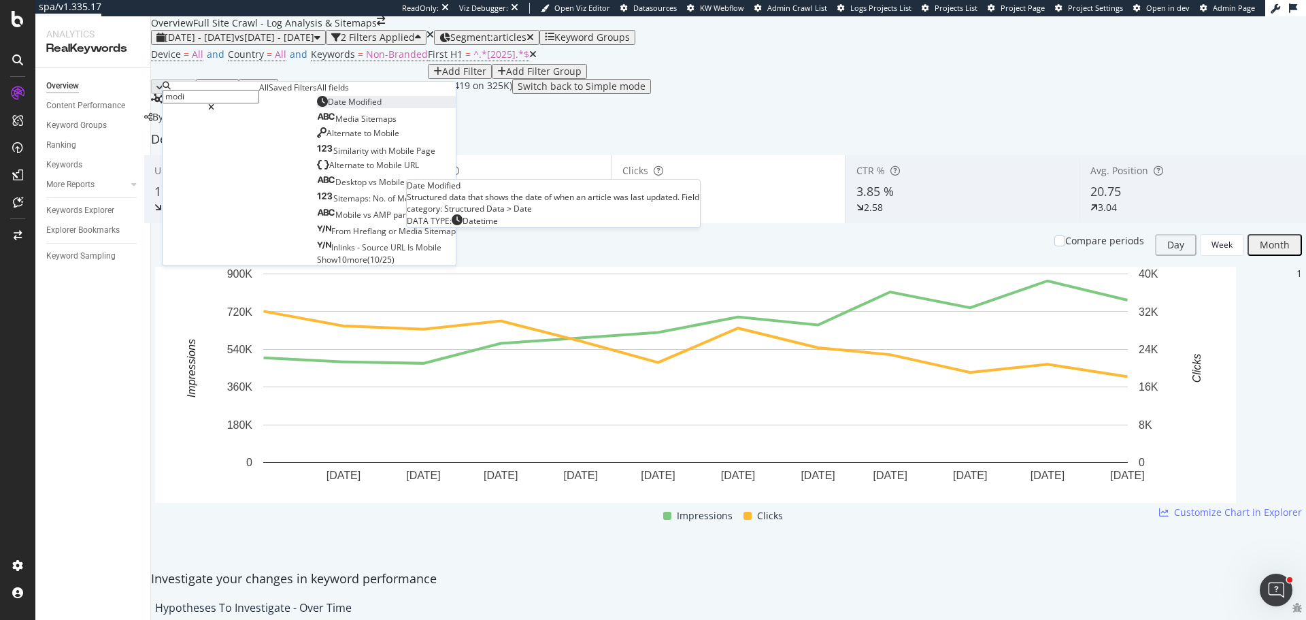
click at [328, 107] on span "Date" at bounding box center [338, 102] width 20 height 12
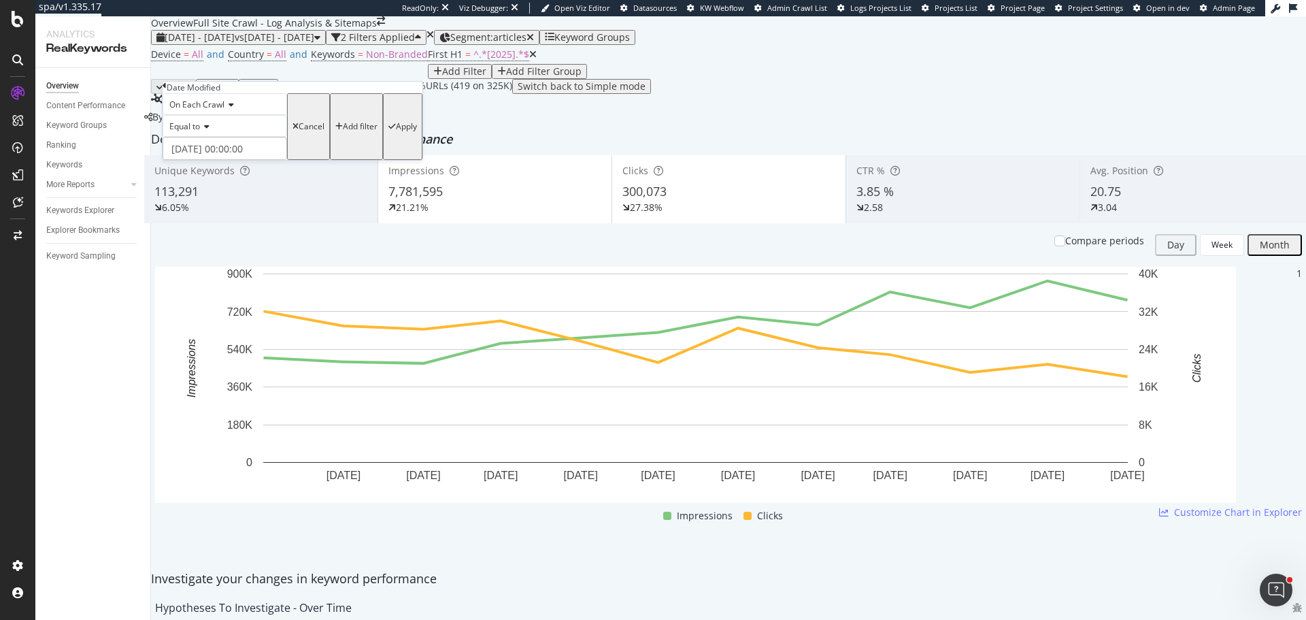
click at [210, 131] on icon at bounding box center [205, 126] width 10 height 8
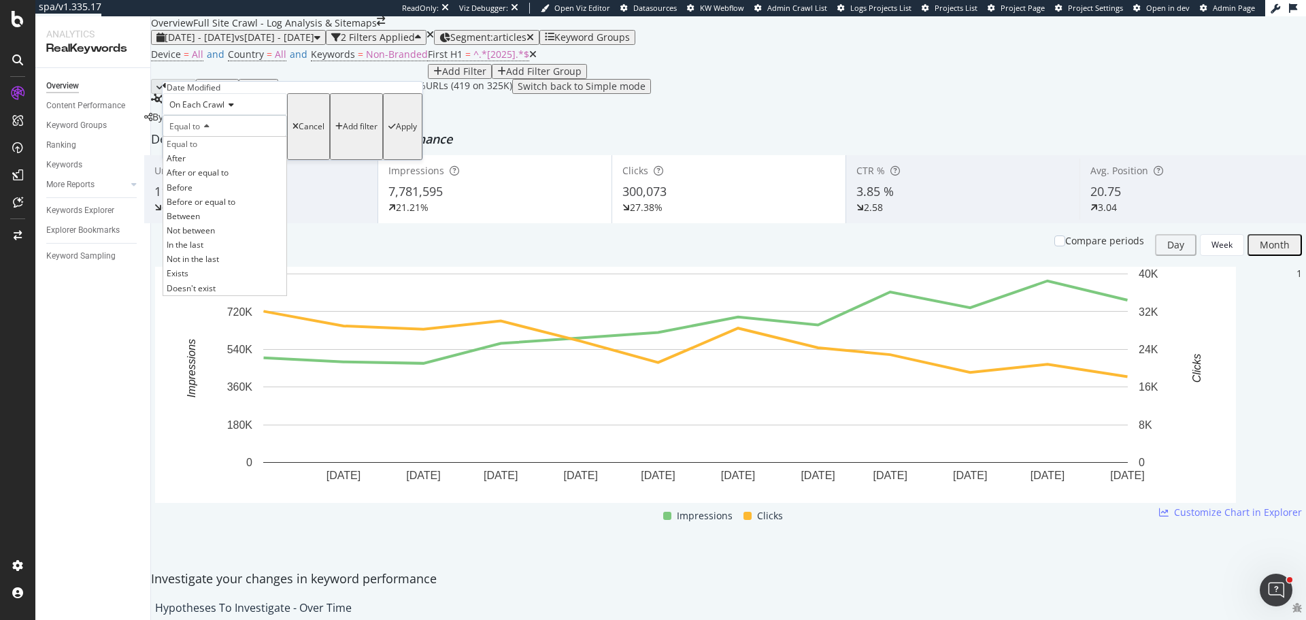
click at [186, 164] on span "After" at bounding box center [176, 158] width 19 height 12
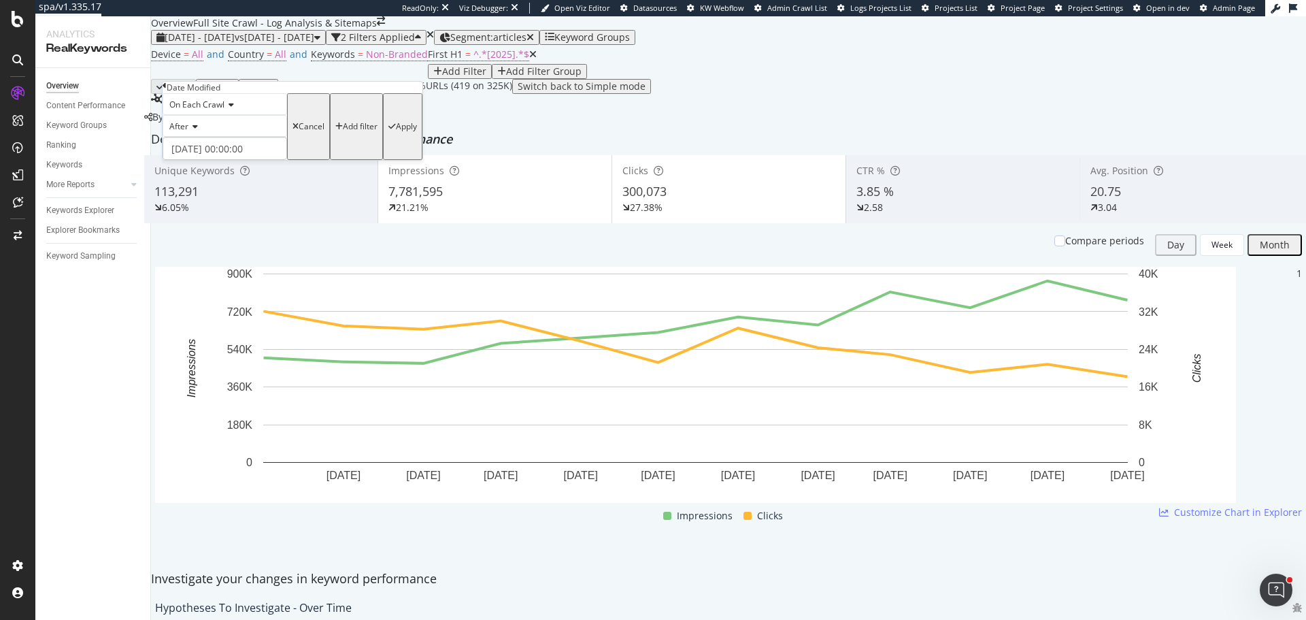
click at [167, 90] on icon at bounding box center [165, 86] width 4 height 8
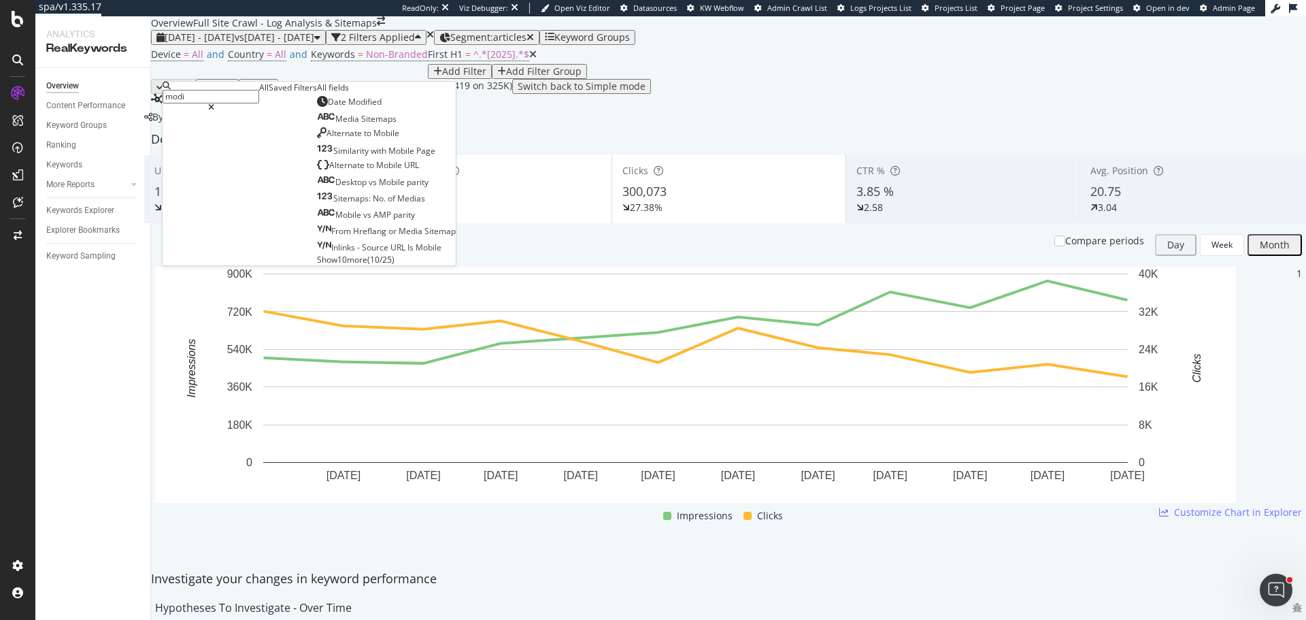
click at [171, 90] on icon at bounding box center [167, 86] width 8 height 8
click at [582, 79] on div "Device = All and Country = All and Keywords = Non-Branded First H1 = ^.*[2025].…" at bounding box center [728, 62] width 1155 height 34
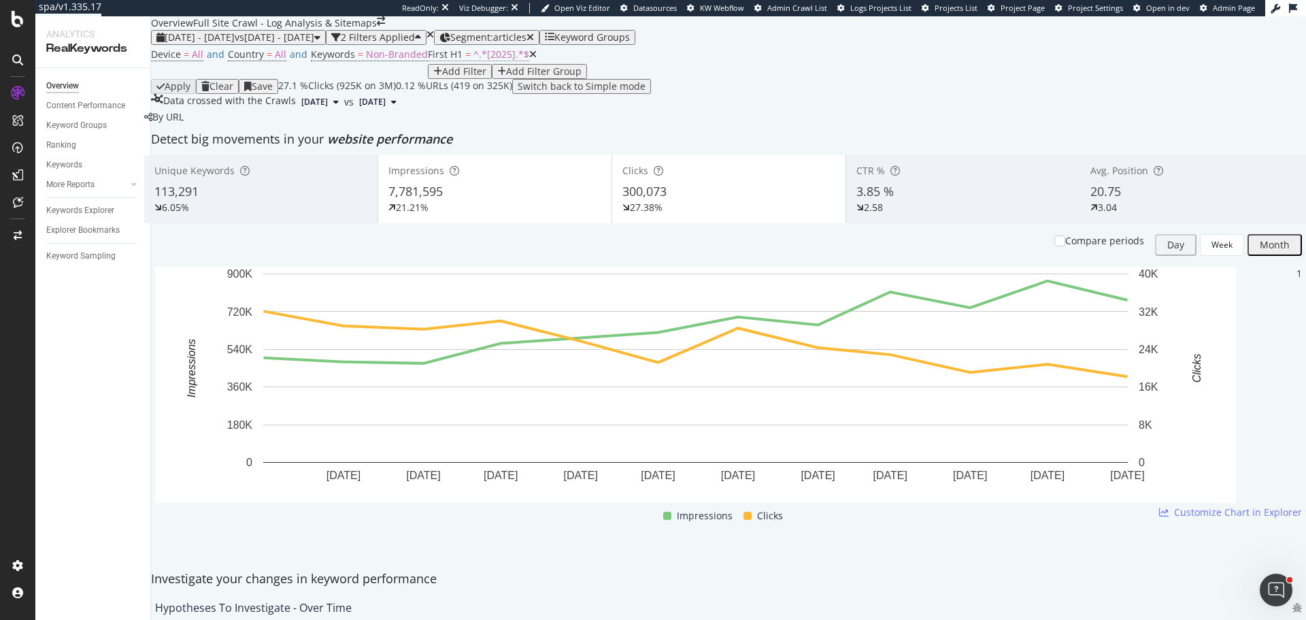
click at [473, 61] on span "^.*[2025].*$" at bounding box center [501, 54] width 56 height 13
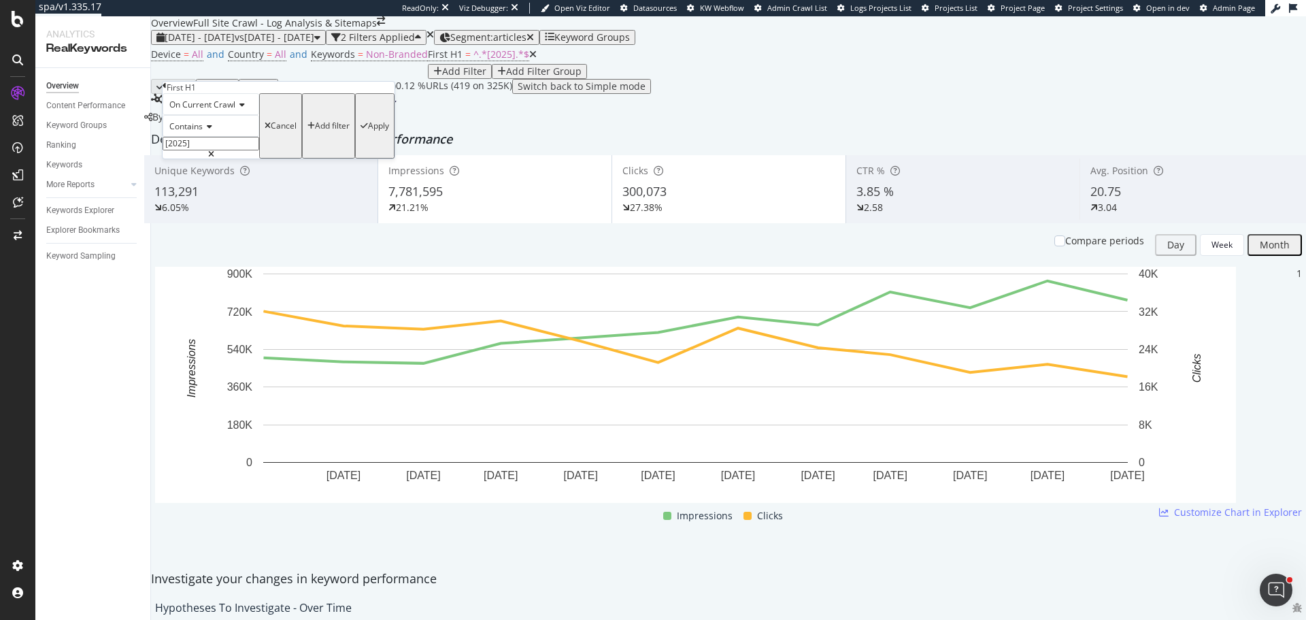
click at [220, 150] on input "[2025]" at bounding box center [211, 144] width 97 height 14
click at [241, 150] on input "[2025]" at bounding box center [211, 144] width 97 height 14
type input "2025"
click at [361, 156] on div "Apply" at bounding box center [375, 125] width 29 height 61
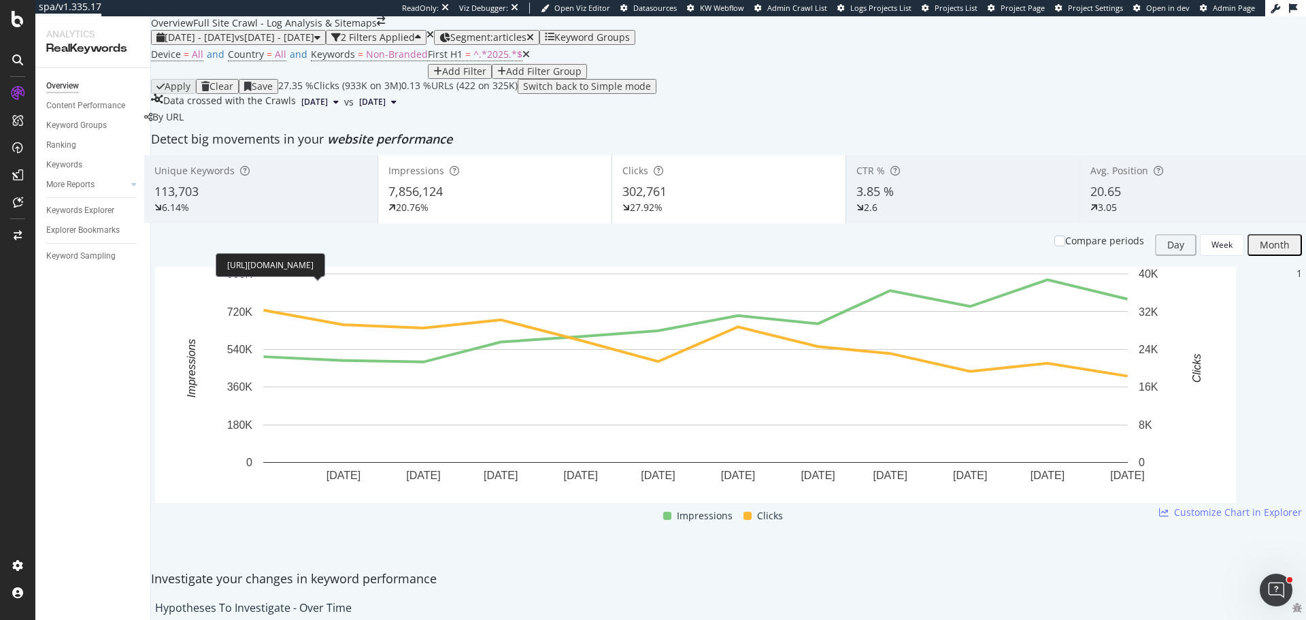
copy div "https://hipages.com.au/article/how_much_does_epoxy_flooring_cost"
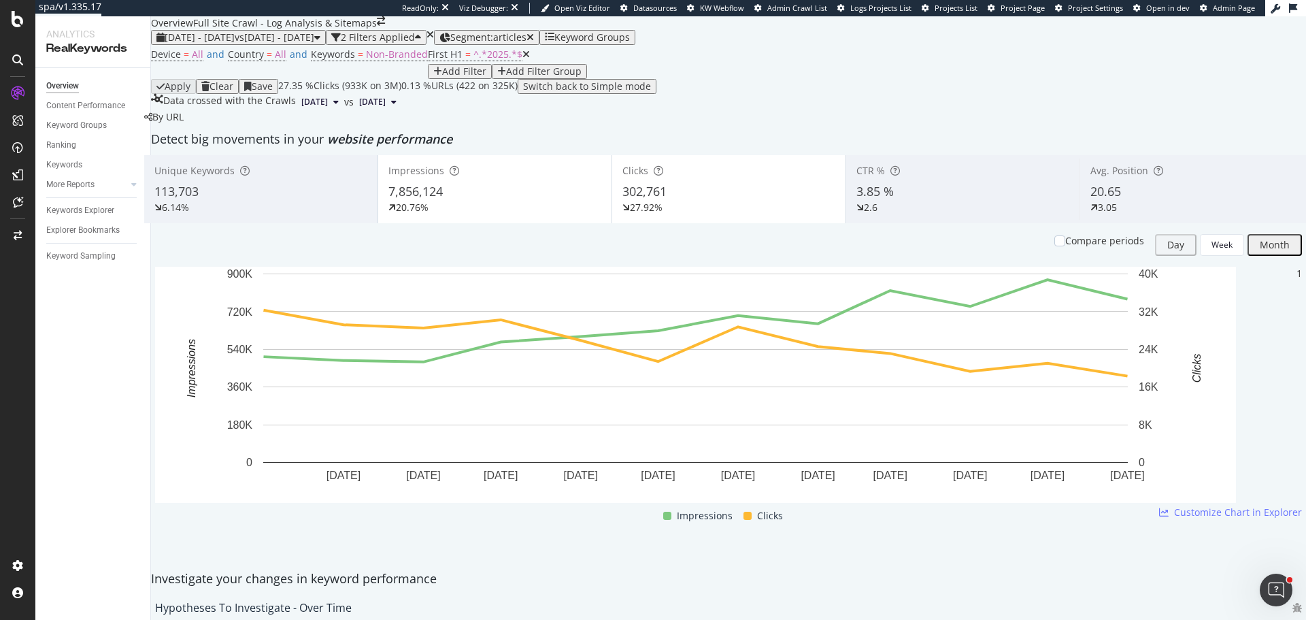
copy div "https://hipages.com.au/article/how_much_does_fencing_cost_per_metre"
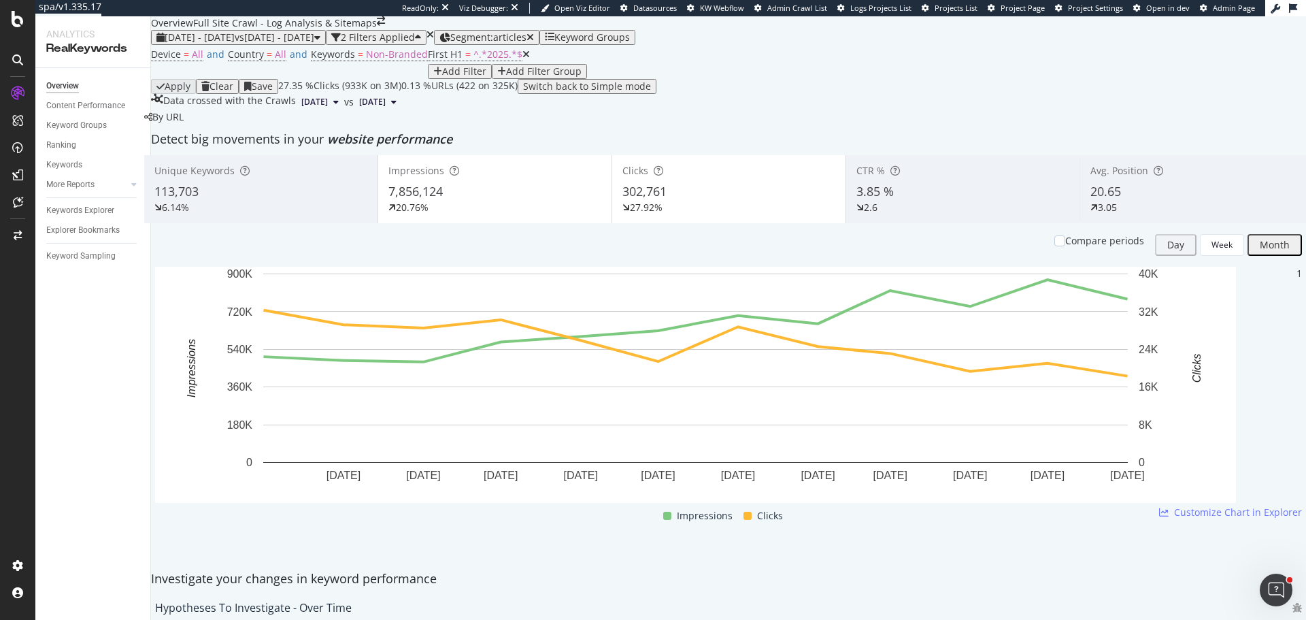
click at [650, 79] on div "Device = All and Country = All and Keywords = Non-Branded First H1 = ^.*2025.*$…" at bounding box center [728, 62] width 1155 height 34
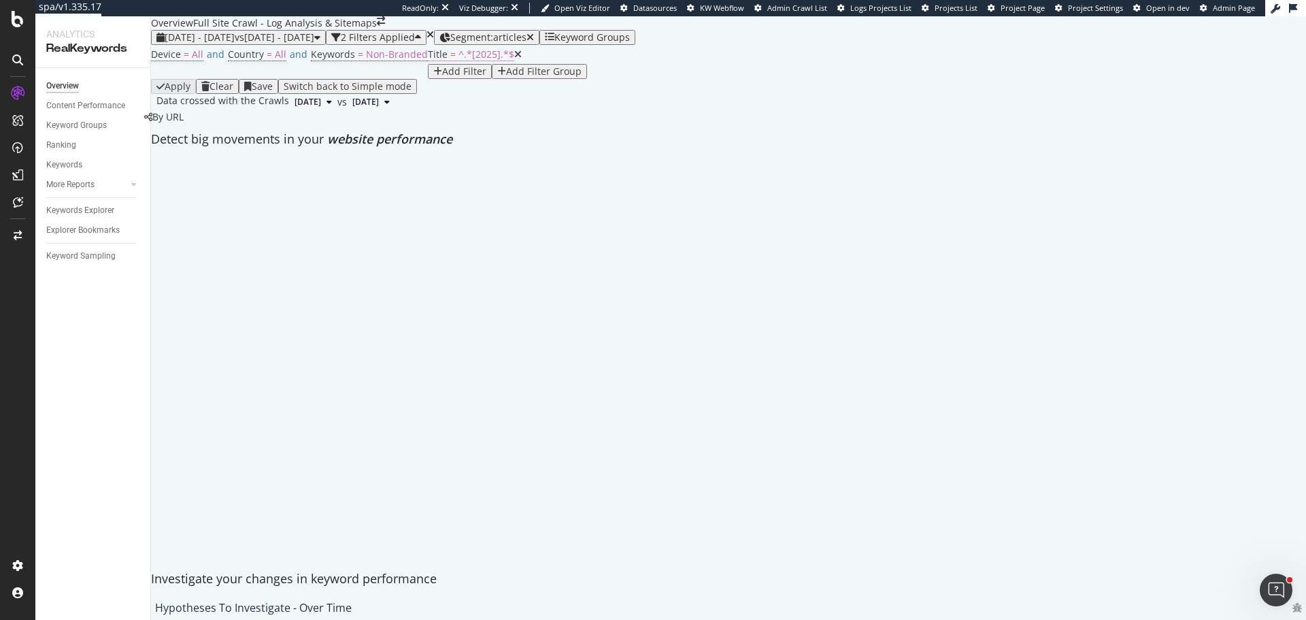
click at [459, 61] on span "^.*[2025].*$" at bounding box center [487, 54] width 56 height 13
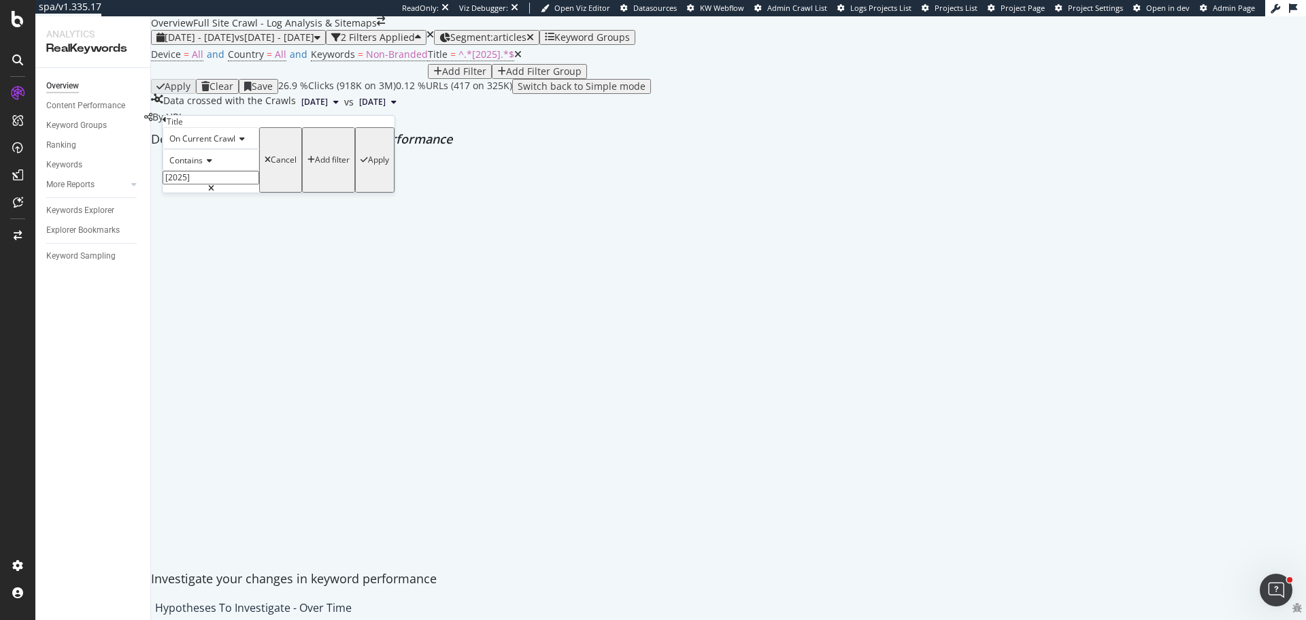
click at [195, 166] on span "Contains" at bounding box center [185, 160] width 33 height 12
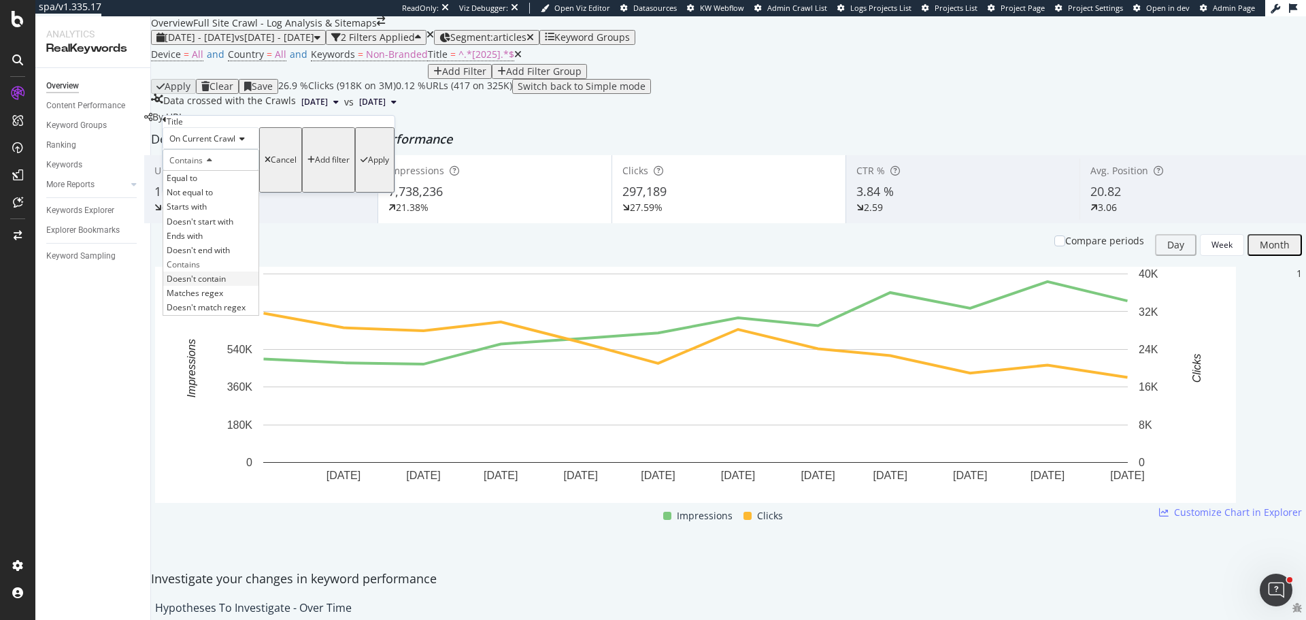
click at [212, 284] on span "Doesn't contain" at bounding box center [196, 279] width 59 height 12
click at [368, 165] on div "Apply" at bounding box center [378, 160] width 21 height 10
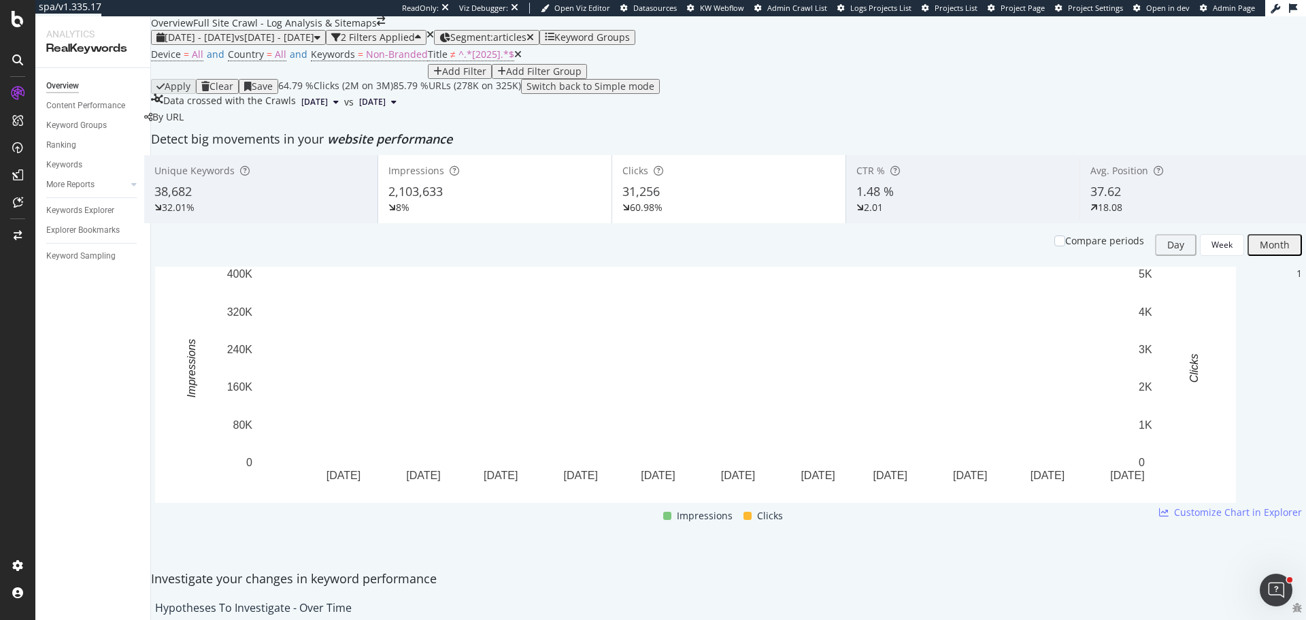
scroll to position [1156, 0]
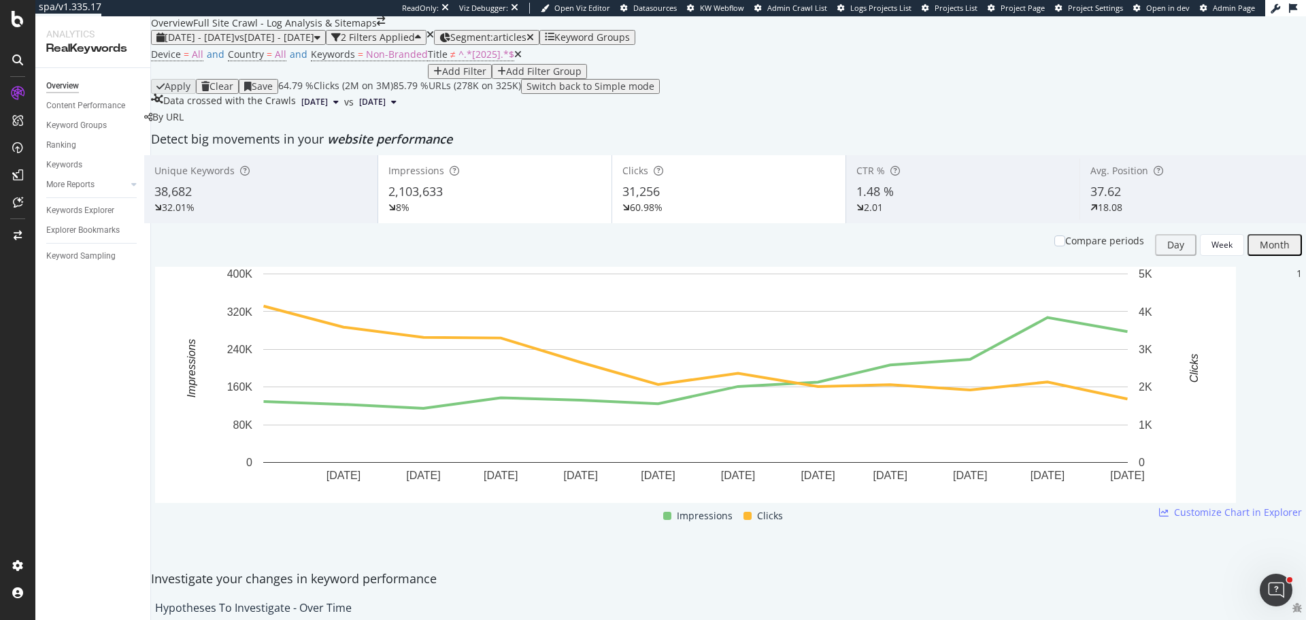
copy div "https://hipages.com.au/article/bunnings-kitchen-cost"
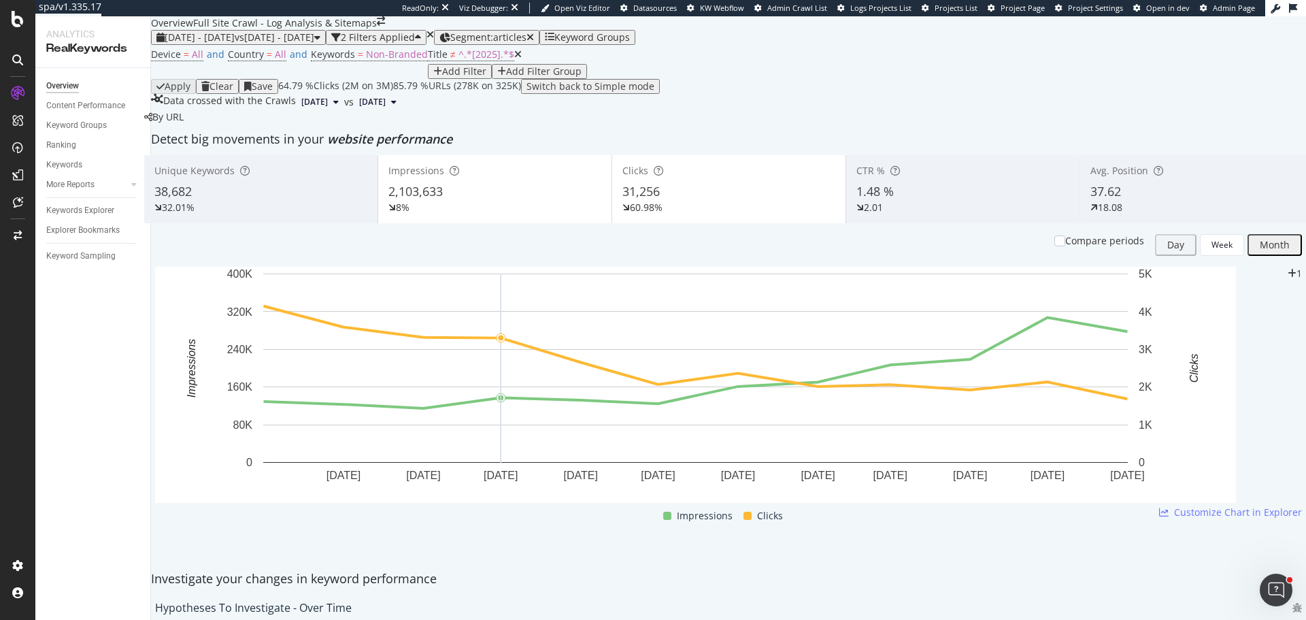
scroll to position [0, 0]
click at [459, 61] on span "^.*[2025].*$" at bounding box center [487, 54] width 56 height 13
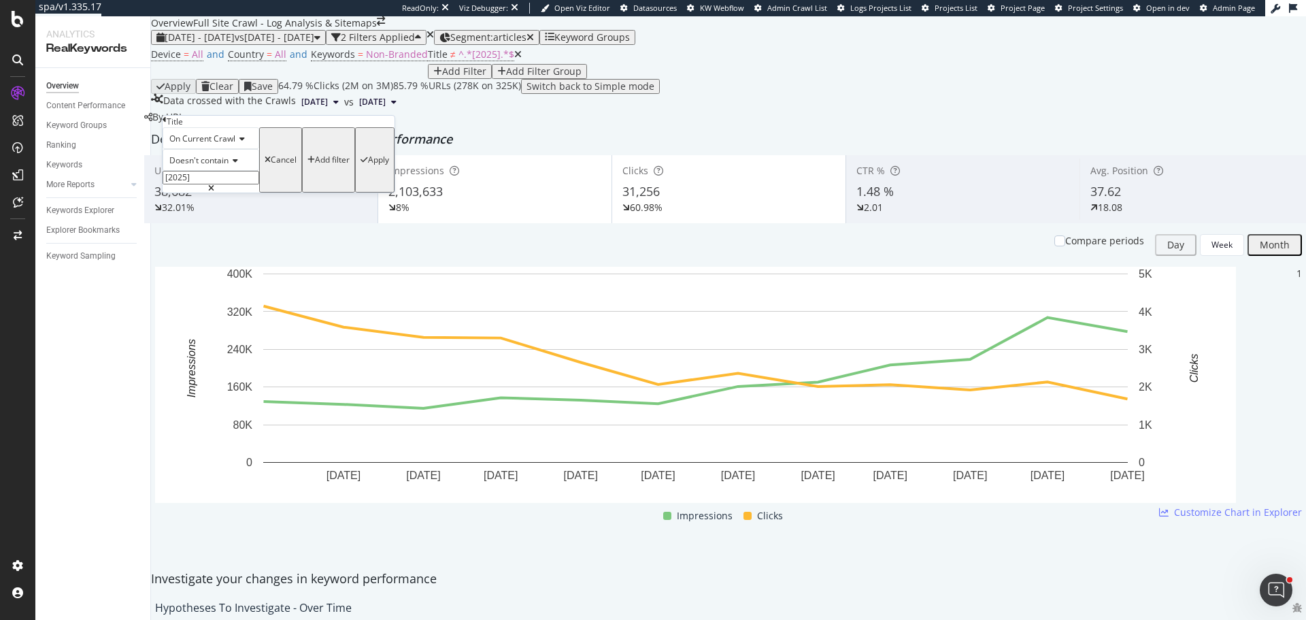
click at [232, 184] on input "[2025]" at bounding box center [211, 178] width 97 height 14
click at [165, 124] on div "Title On Current Crawl Doesn't contain Cancel Add filter Apply" at bounding box center [279, 150] width 232 height 69
click at [168, 127] on div "Title" at bounding box center [279, 122] width 232 height 12
click at [167, 124] on icon at bounding box center [165, 120] width 4 height 8
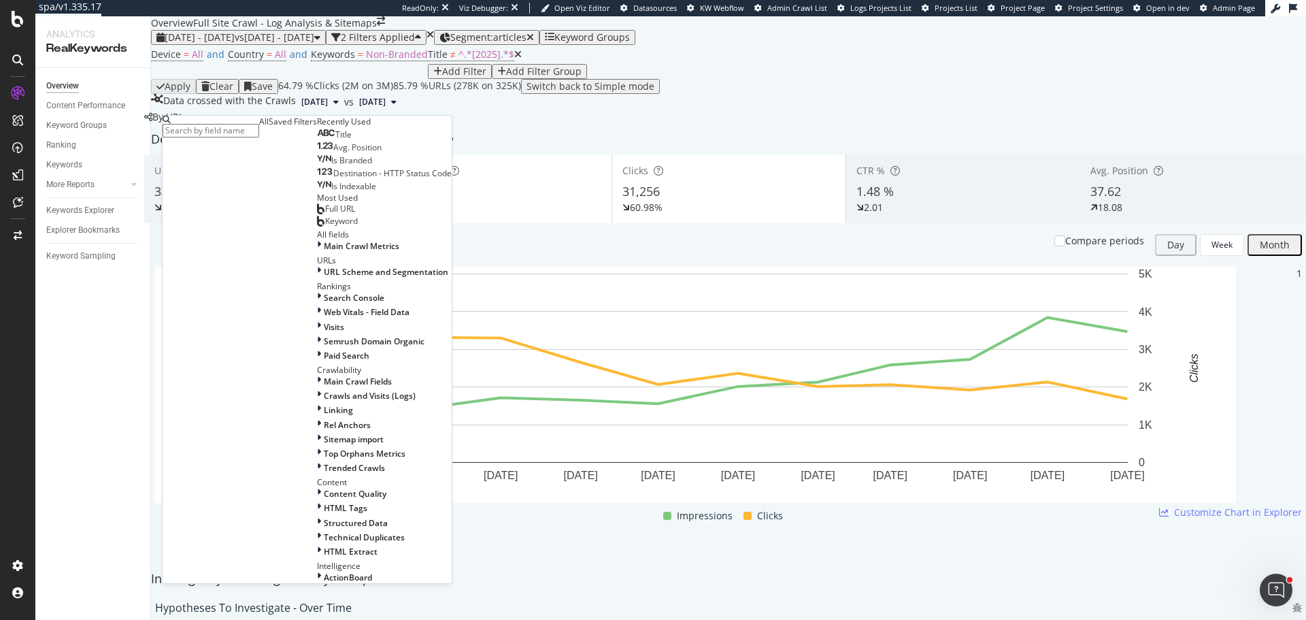
click at [217, 129] on input "text" at bounding box center [211, 131] width 97 height 14
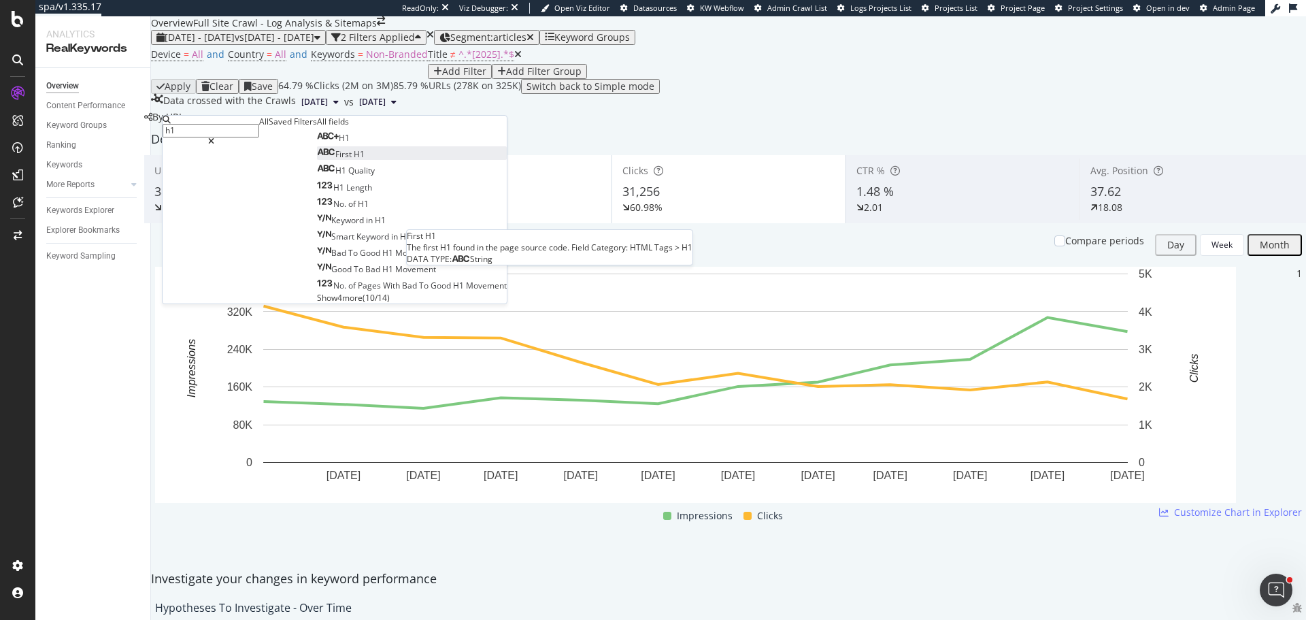
type input "h1"
click at [335, 160] on span "First" at bounding box center [344, 154] width 18 height 12
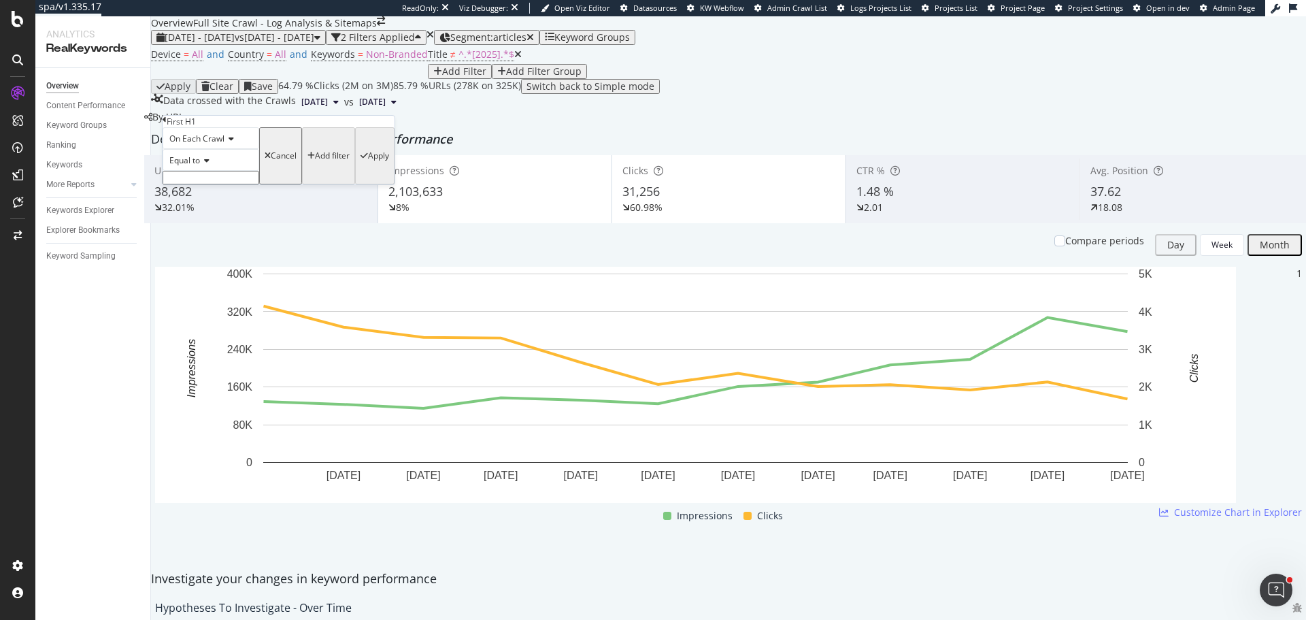
click at [200, 166] on span "Equal to" at bounding box center [184, 160] width 31 height 12
click at [207, 284] on span "Doesn't contain" at bounding box center [196, 279] width 59 height 12
click at [203, 184] on input "text" at bounding box center [211, 178] width 97 height 14
paste input "[2025]"
type input "[2025]"
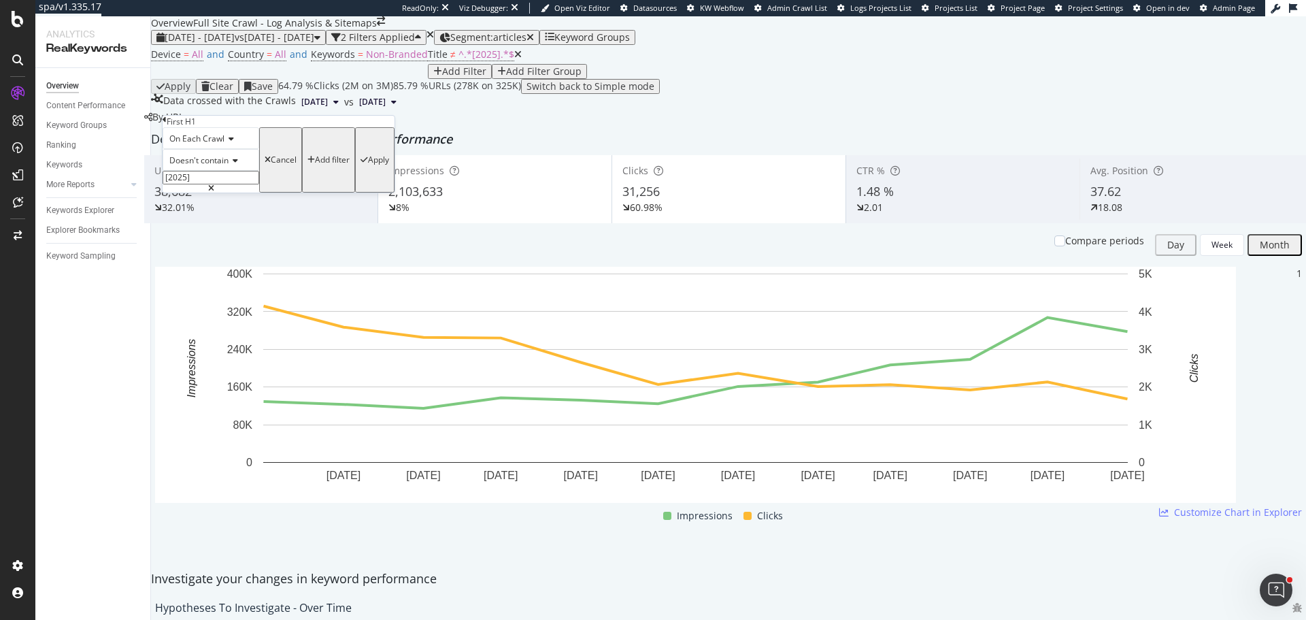
click at [218, 144] on span "On Each Crawl" at bounding box center [196, 139] width 55 height 12
click at [217, 176] on span "On Current Crawl" at bounding box center [200, 171] width 66 height 12
click at [368, 165] on div "Apply" at bounding box center [378, 160] width 21 height 10
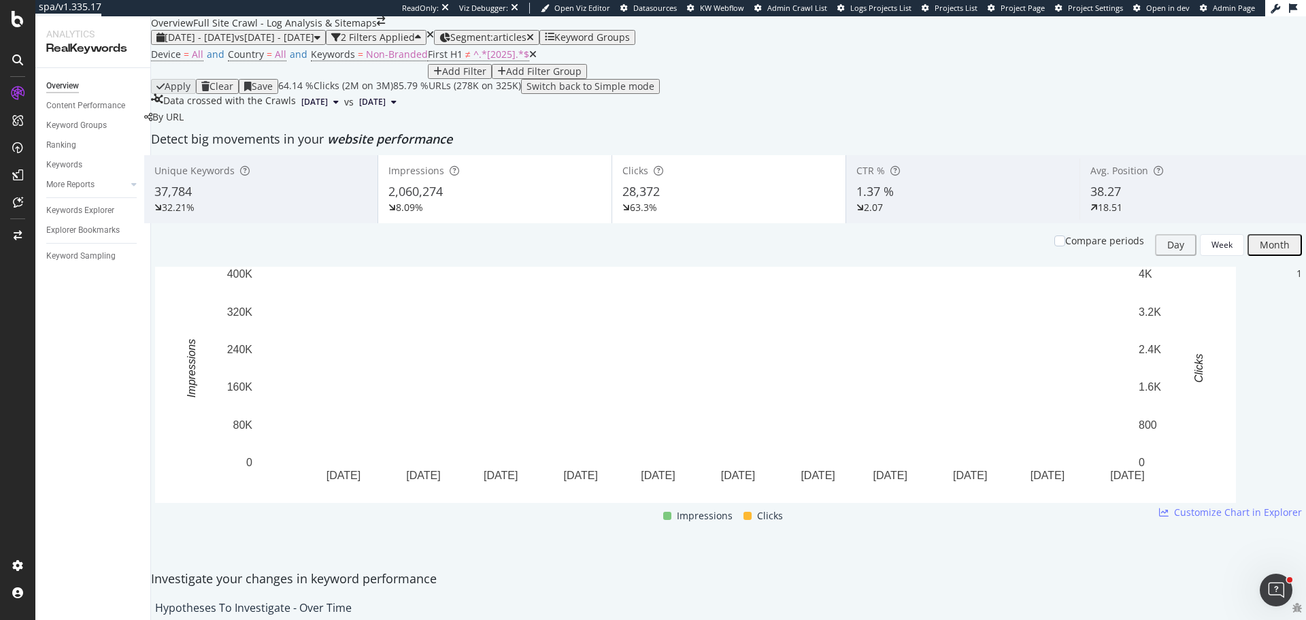
scroll to position [1224, 0]
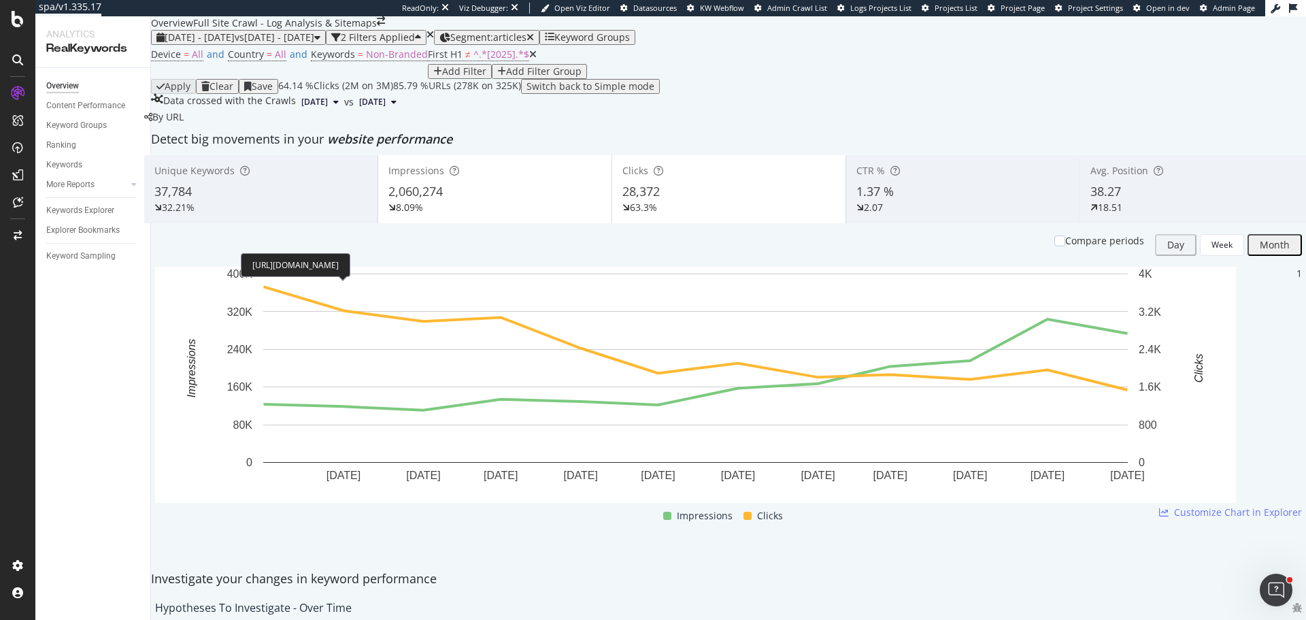
copy div "https://hipages.com.au/article/6_kitchen_benchtop_materials_you_must_consider"
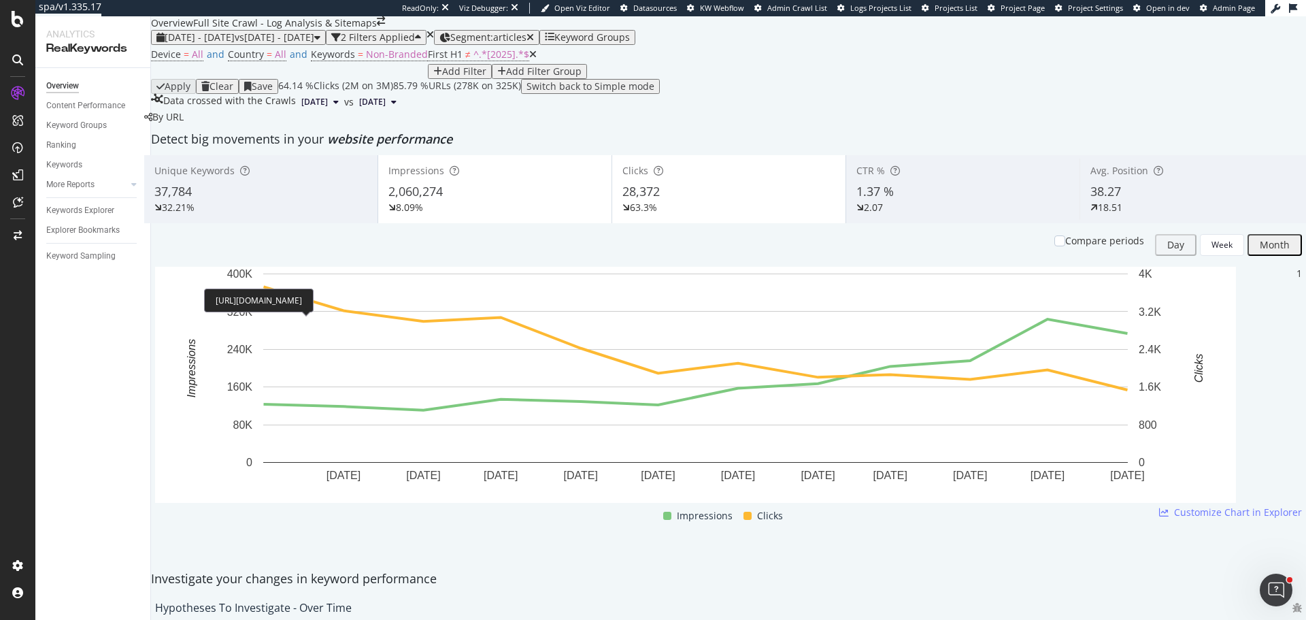
copy div "https://hipages.com.au/article/what_is_the_fascia_on_a_house"
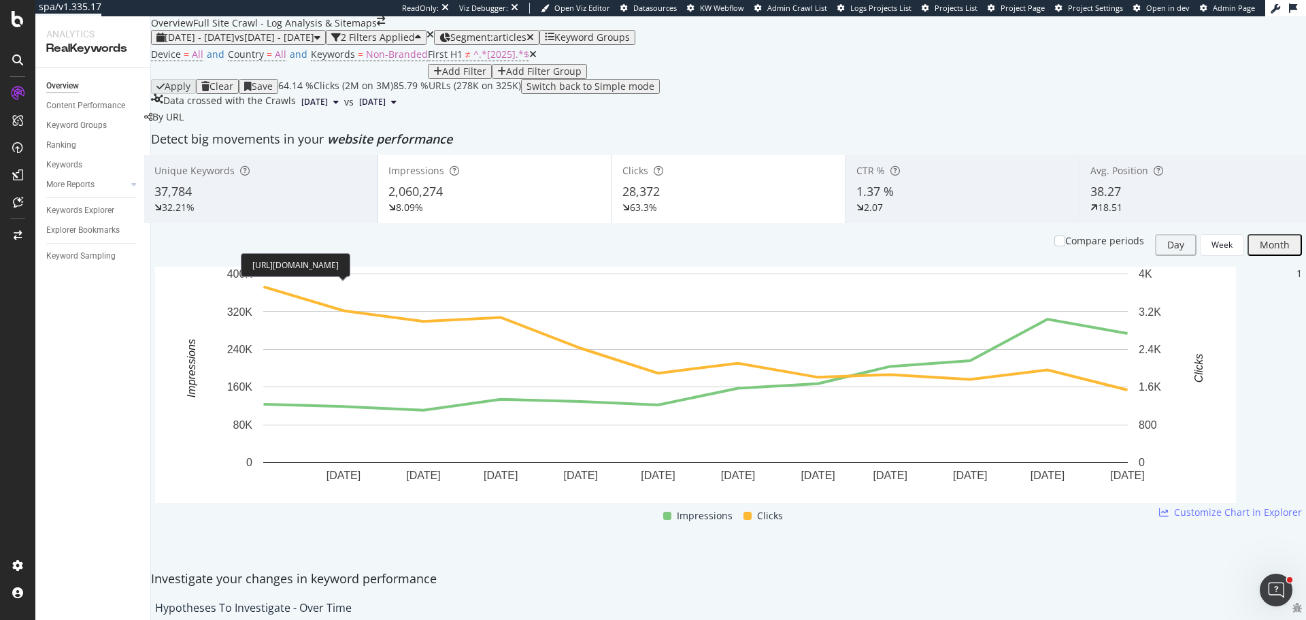
copy div "https://hipages.com.au/article/6_kitchen_benchtop_materials_you_must_consider"
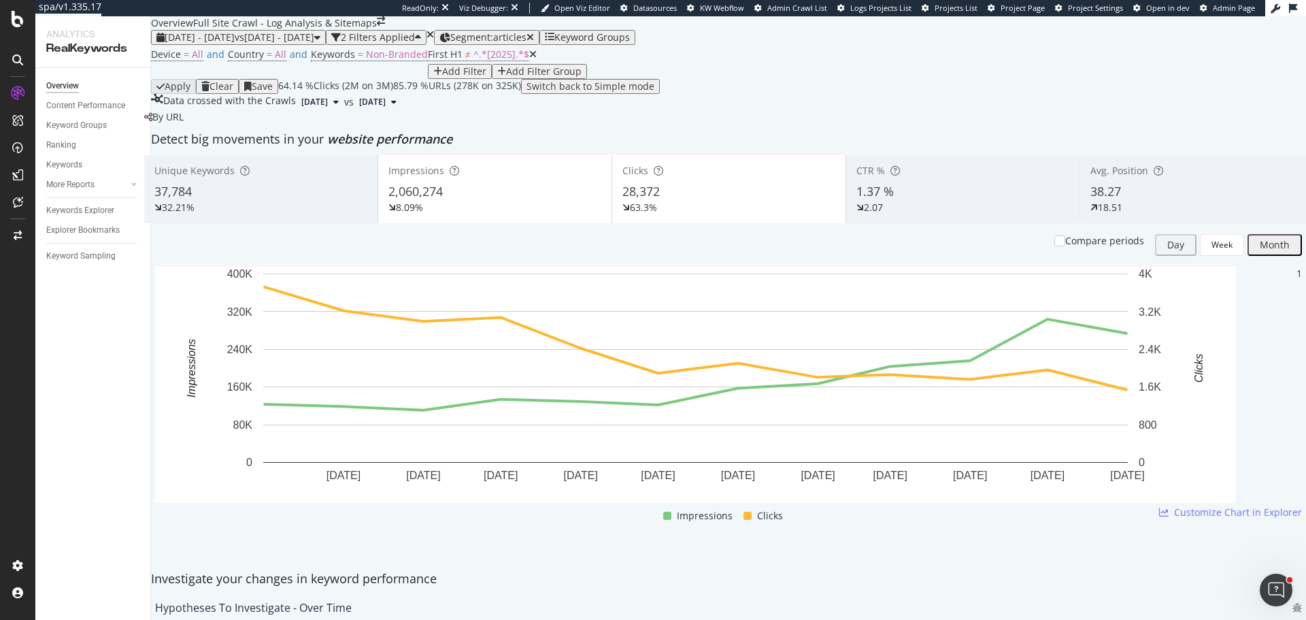
copy div "[URL][DOMAIN_NAME]"
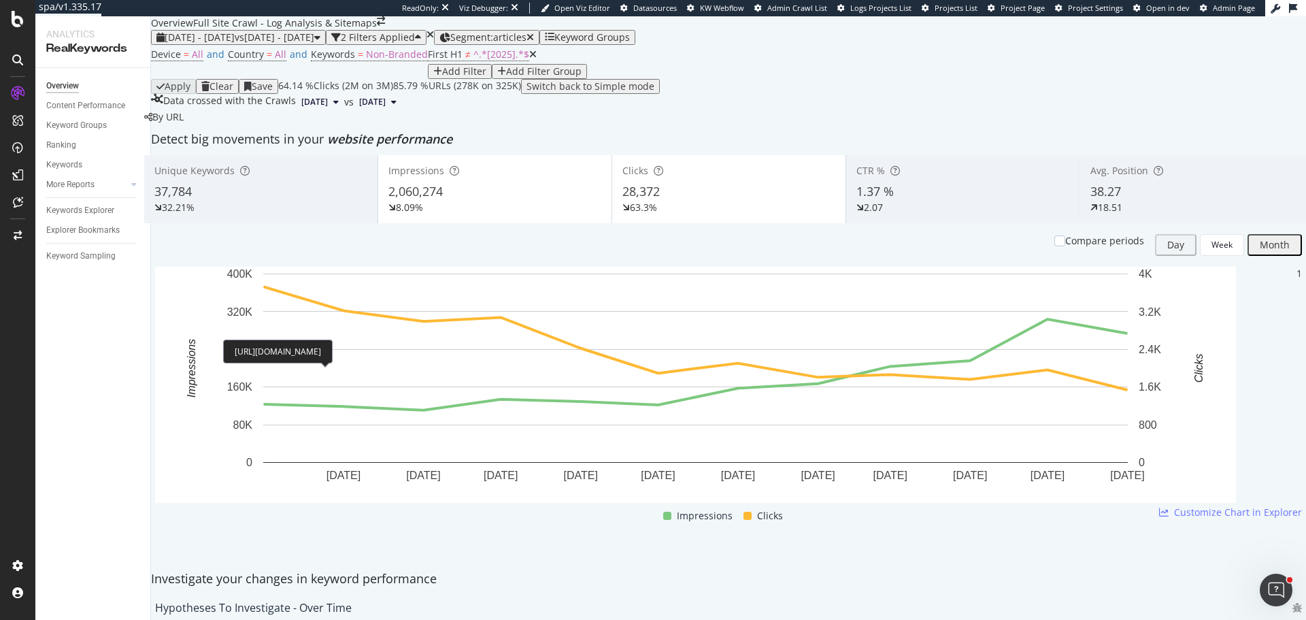
copy div "[URL][DOMAIN_NAME]"
click at [473, 61] on span "^.*[2025].*$" at bounding box center [501, 54] width 56 height 13
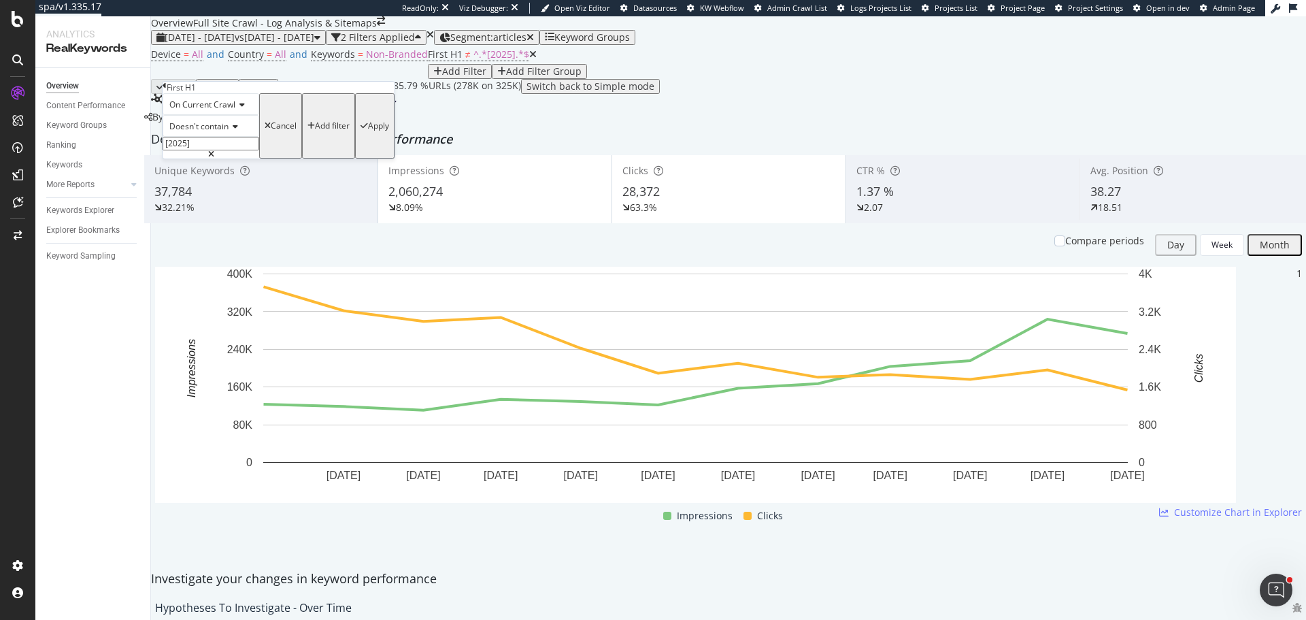
click at [207, 150] on input "[2025]" at bounding box center [211, 144] width 97 height 14
click at [235, 150] on input "[2025]" at bounding box center [211, 144] width 97 height 14
type input "2025"
click at [368, 131] on div "Apply" at bounding box center [378, 126] width 21 height 10
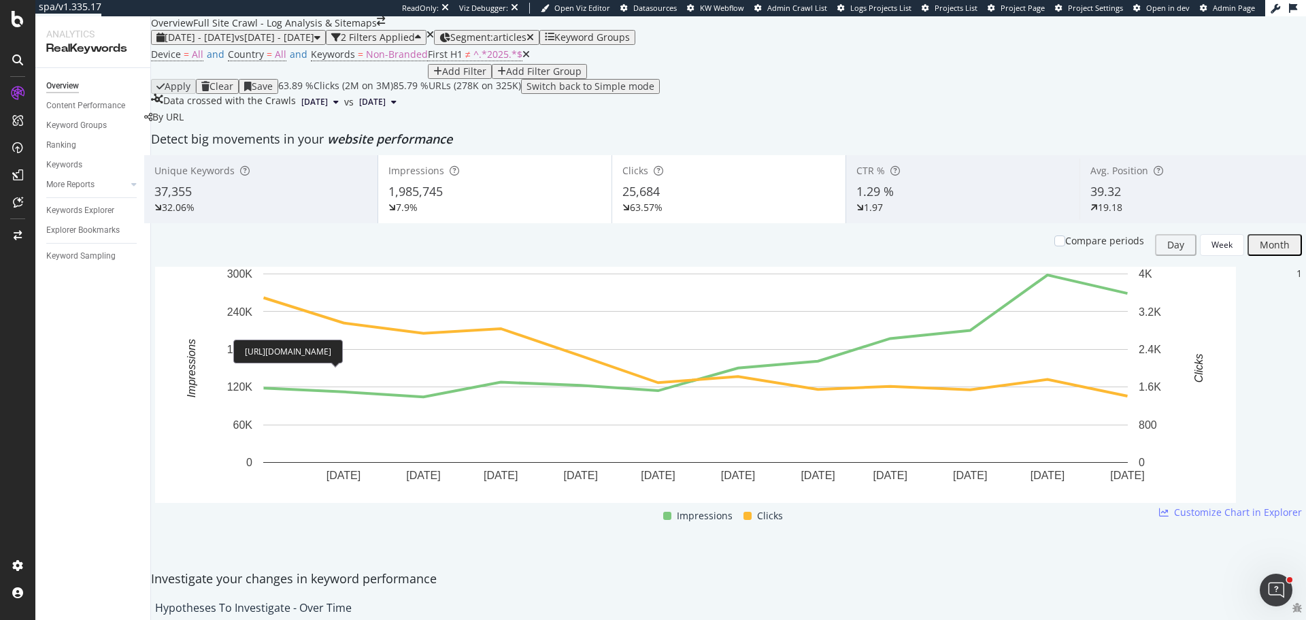
copy div "https://hipages.com.au/article/how_to_get_rid_of_wasps_from_your_backyard"
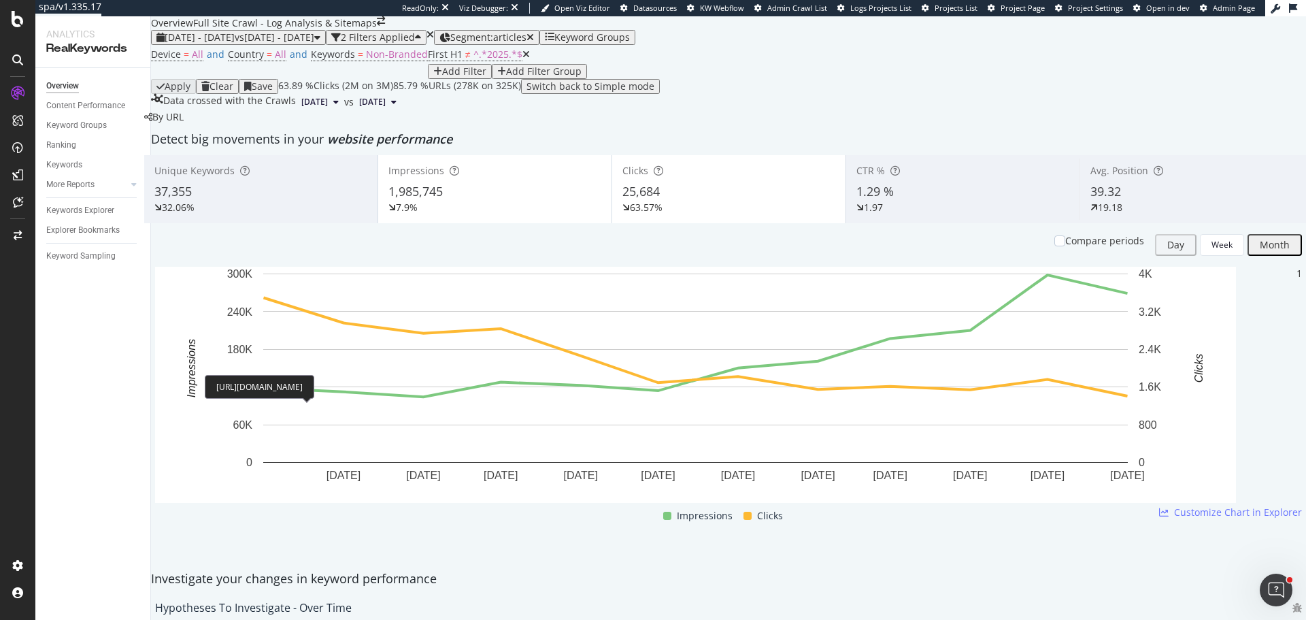
copy div "https://hipages.com.au/article/bricklaying_how_to_mix_mortar"
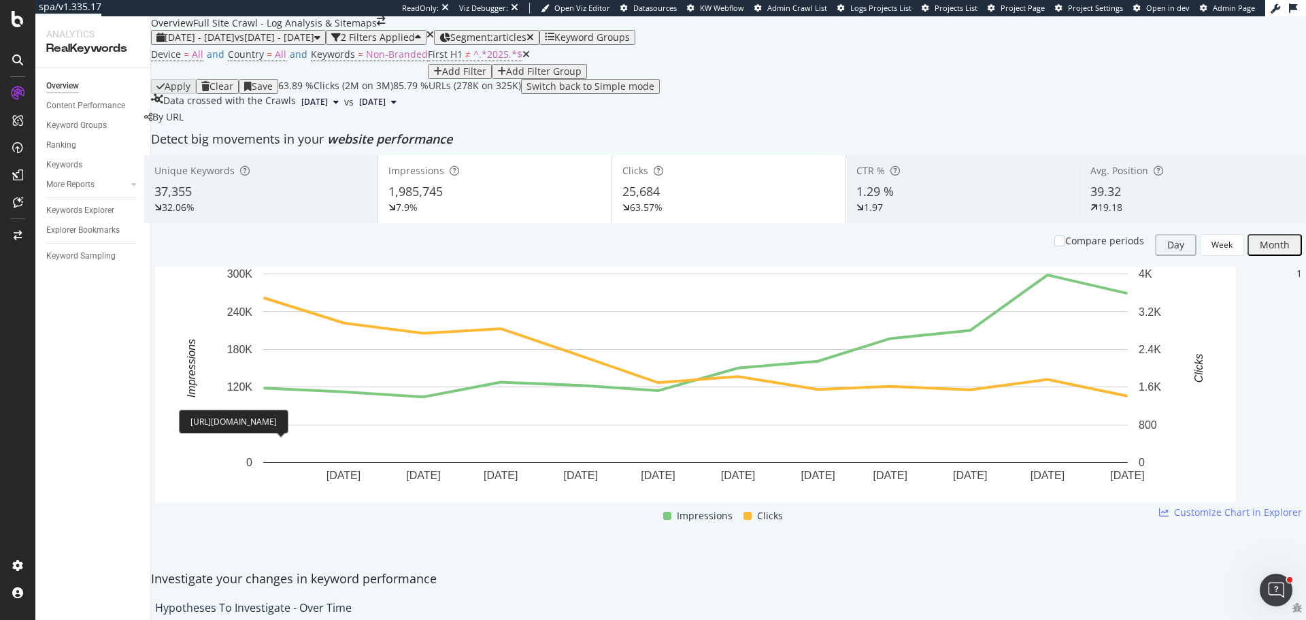
copy div "https://hipages.com.au/article/what_is_carpentry"
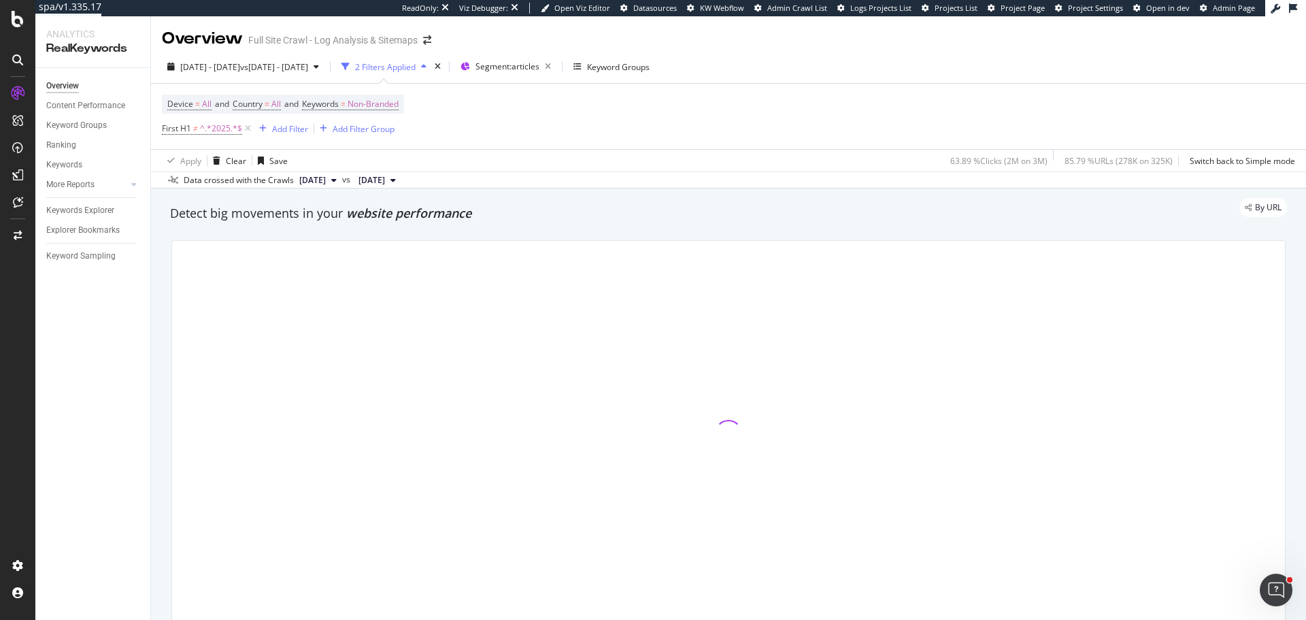
click at [248, 123] on icon at bounding box center [248, 129] width 12 height 14
click at [524, 72] on span "Segment: articles" at bounding box center [492, 67] width 64 height 12
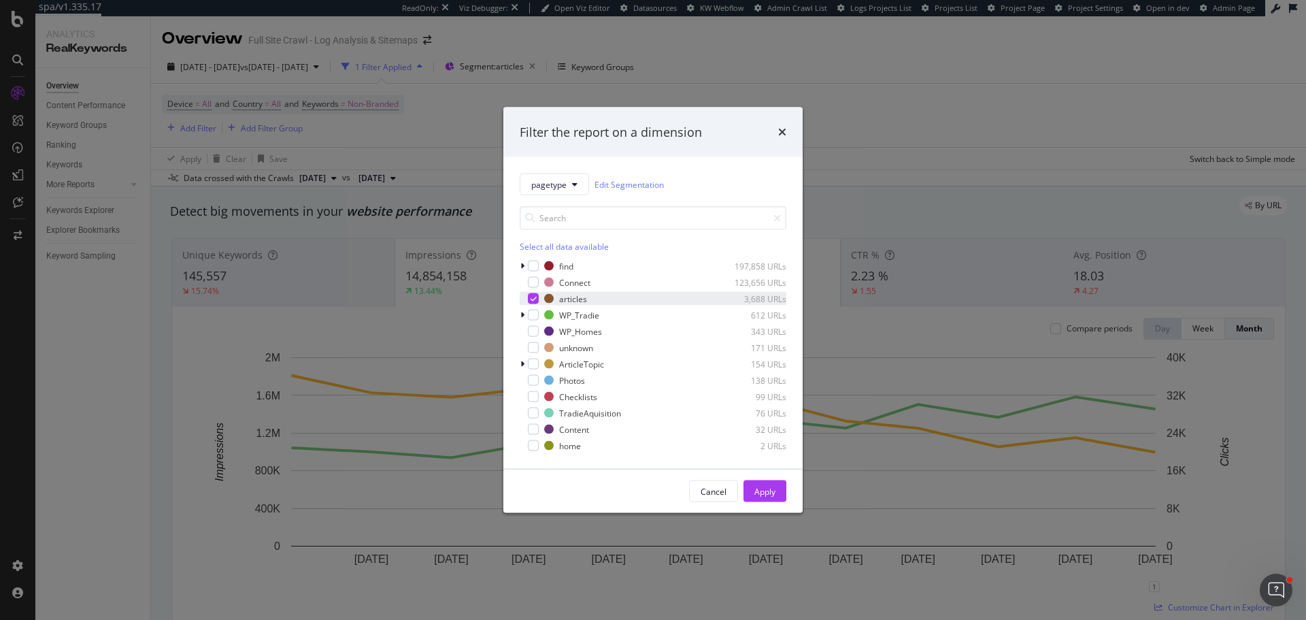
click at [528, 300] on div "modal" at bounding box center [533, 298] width 11 height 11
click at [520, 269] on icon "modal" at bounding box center [522, 266] width 4 height 8
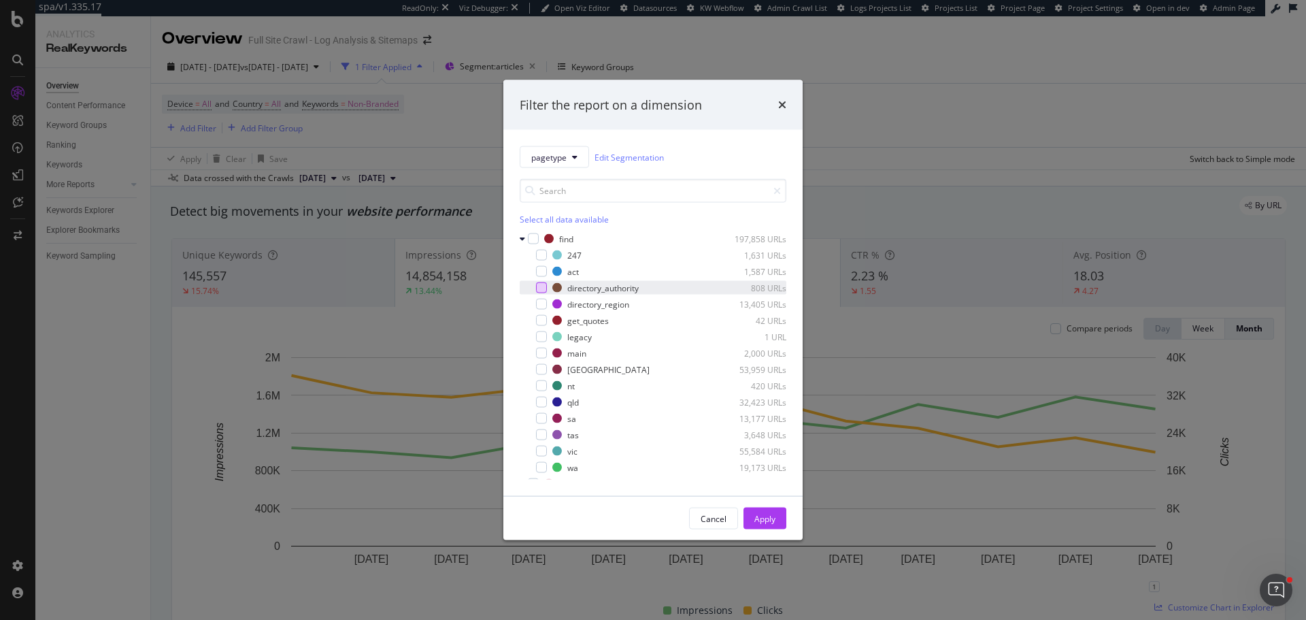
click at [539, 288] on div "modal" at bounding box center [541, 287] width 11 height 11
click at [771, 521] on div "Apply" at bounding box center [764, 518] width 21 height 12
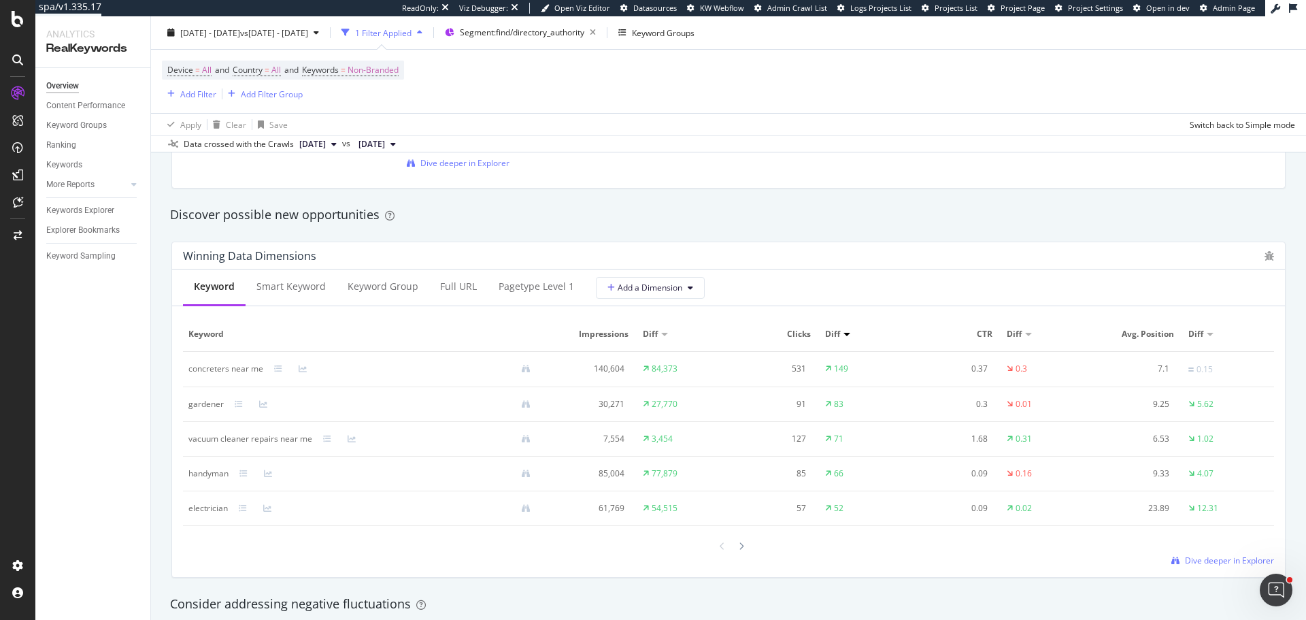
scroll to position [1156, 0]
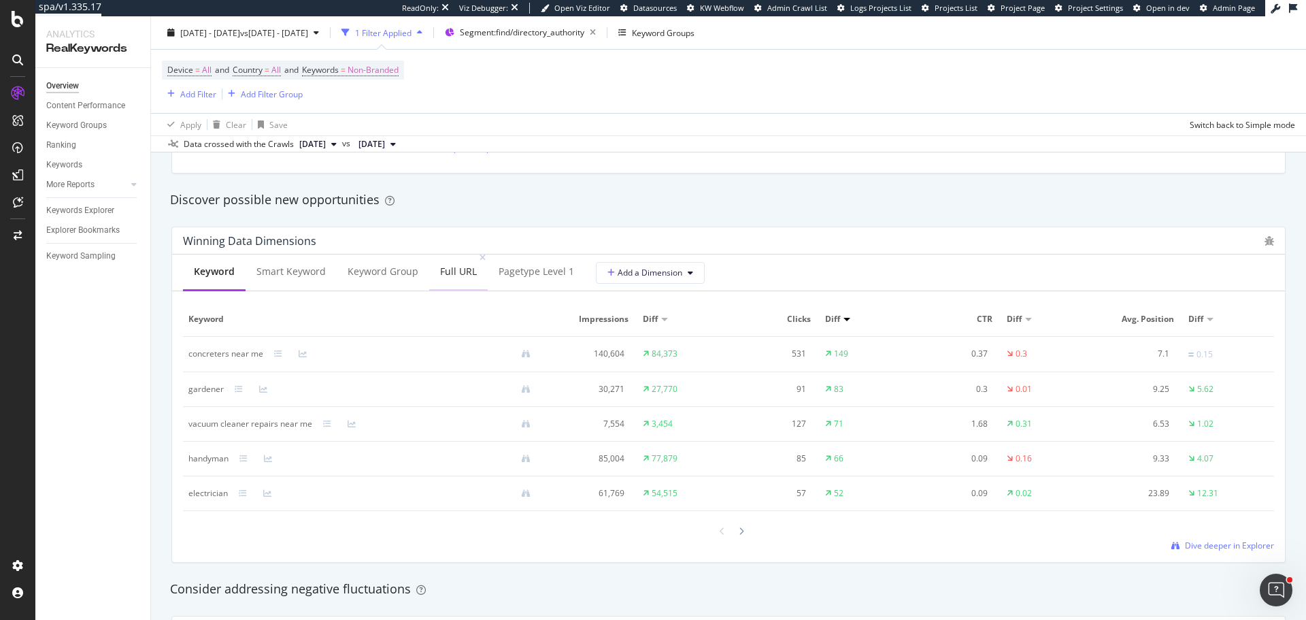
click at [461, 282] on div "Full URL" at bounding box center [458, 272] width 59 height 37
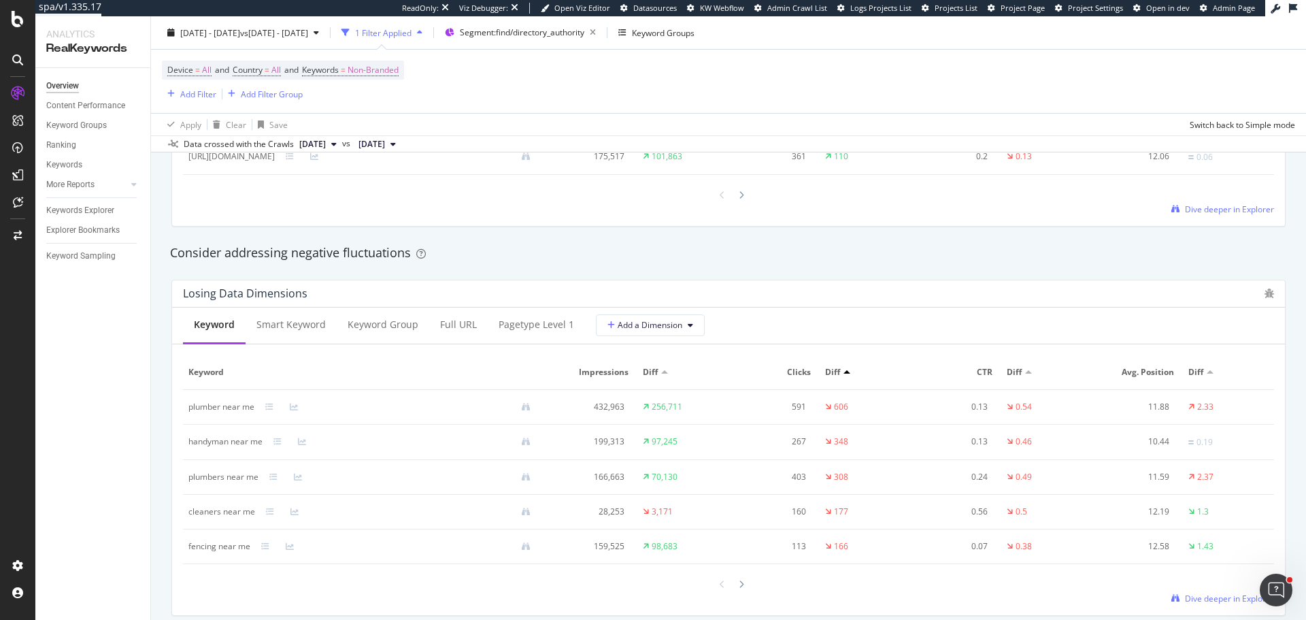
scroll to position [1497, 0]
click at [445, 335] on div "Full URL" at bounding box center [458, 323] width 59 height 37
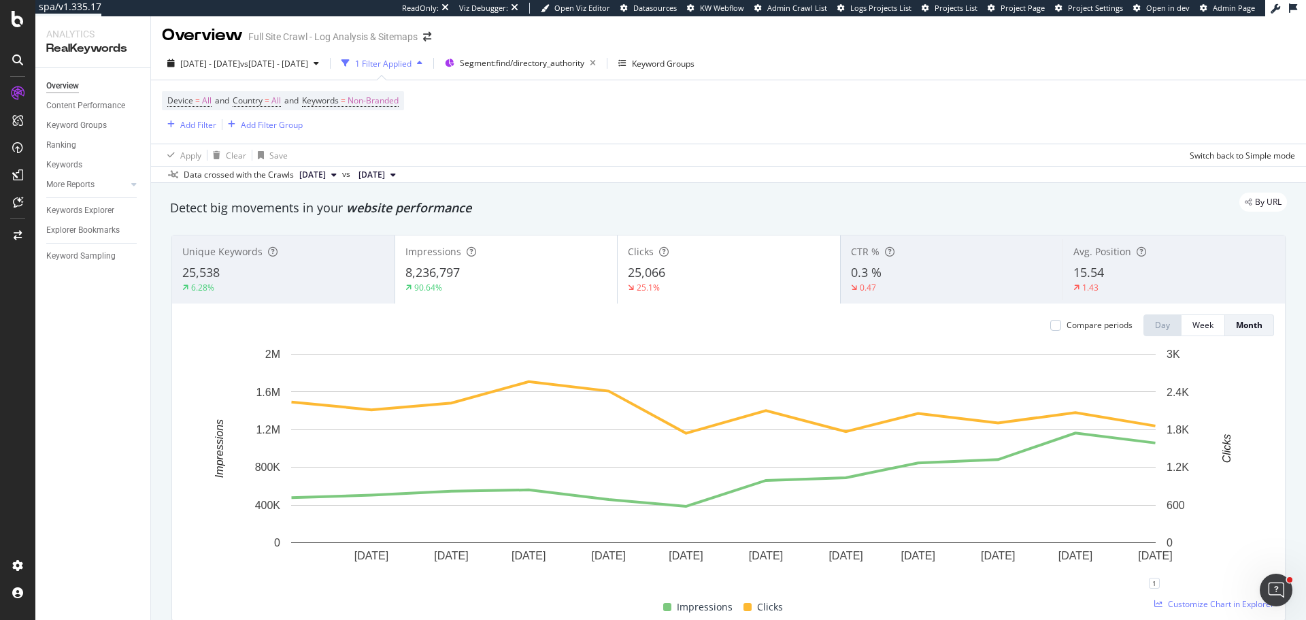
scroll to position [0, 0]
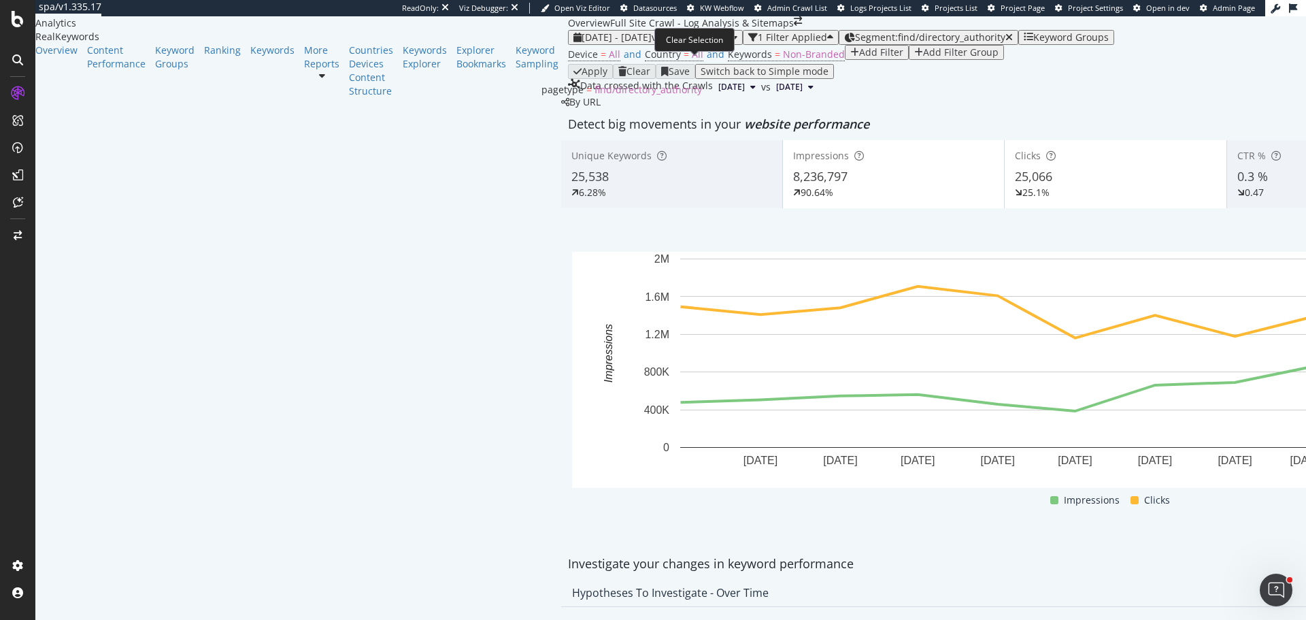
click at [1005, 42] on icon "button" at bounding box center [1008, 38] width 7 height 10
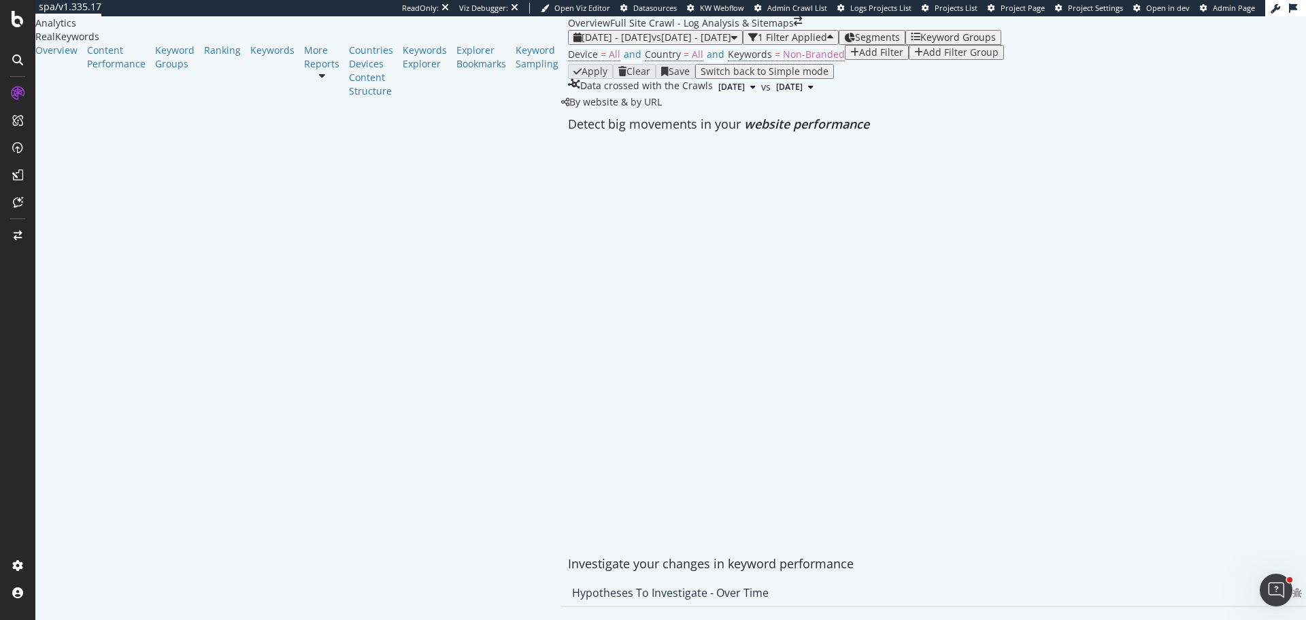
click at [859, 58] on div "Add Filter" at bounding box center [881, 52] width 44 height 11
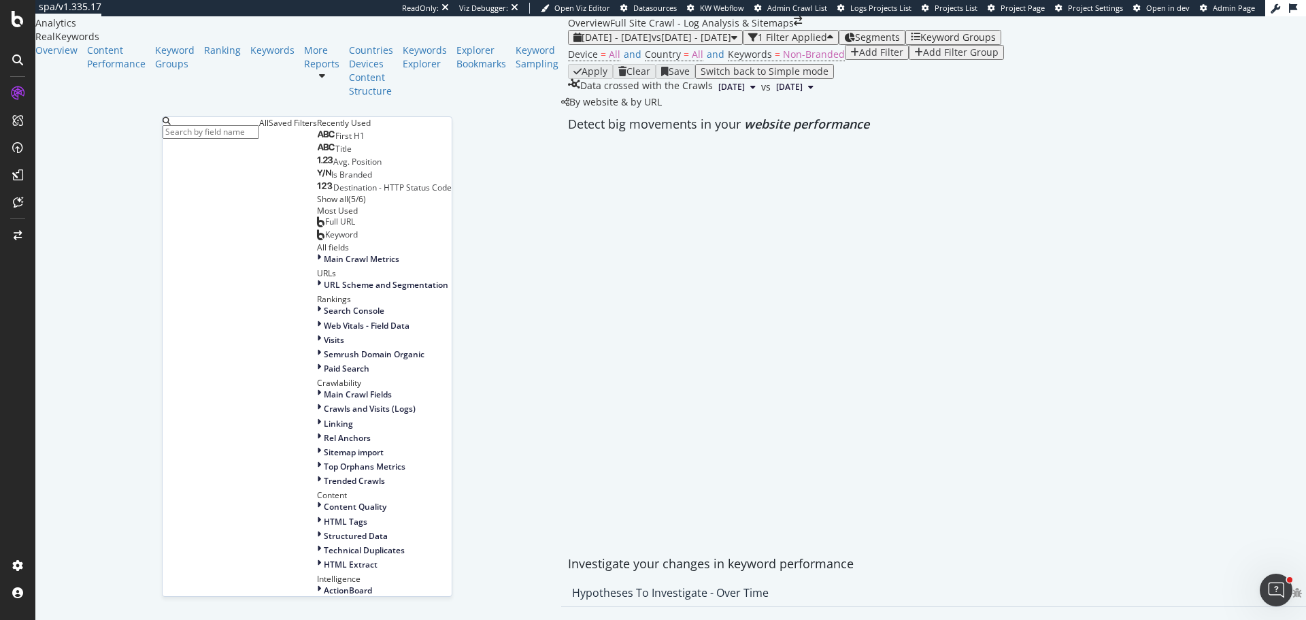
scroll to position [204, 0]
click at [317, 279] on div "URL Scheme and Segmentation" at bounding box center [384, 285] width 135 height 12
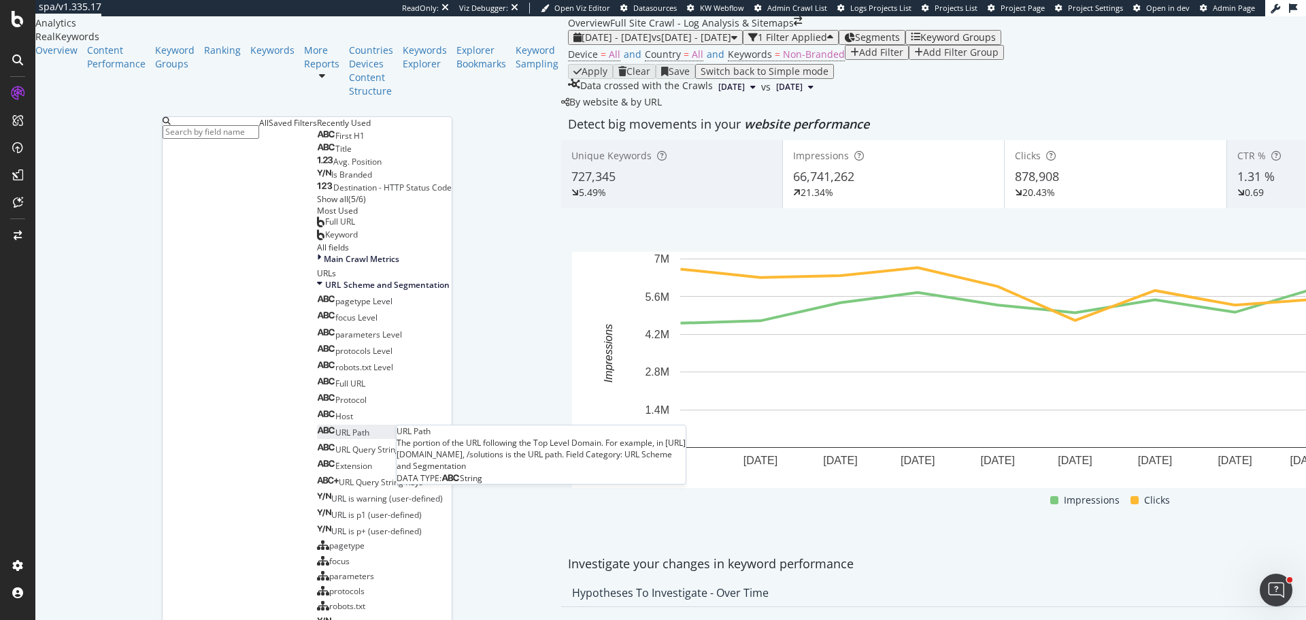
click at [335, 428] on span "URL Path" at bounding box center [352, 433] width 34 height 12
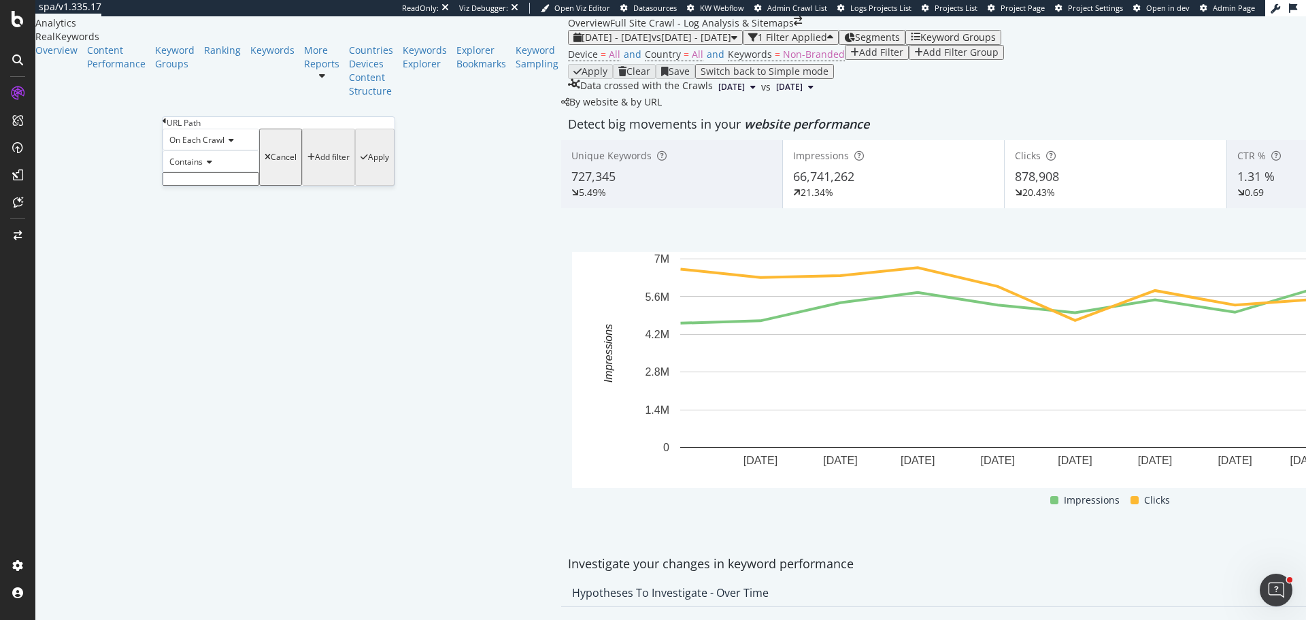
click at [208, 186] on input "text" at bounding box center [211, 179] width 97 height 14
paste input "/home-improvement-planning/"
type input "/home-improvement-planning/"
click at [211, 150] on div "On Each Crawl" at bounding box center [211, 140] width 97 height 22
click at [209, 178] on span "On Current Crawl" at bounding box center [200, 172] width 66 height 12
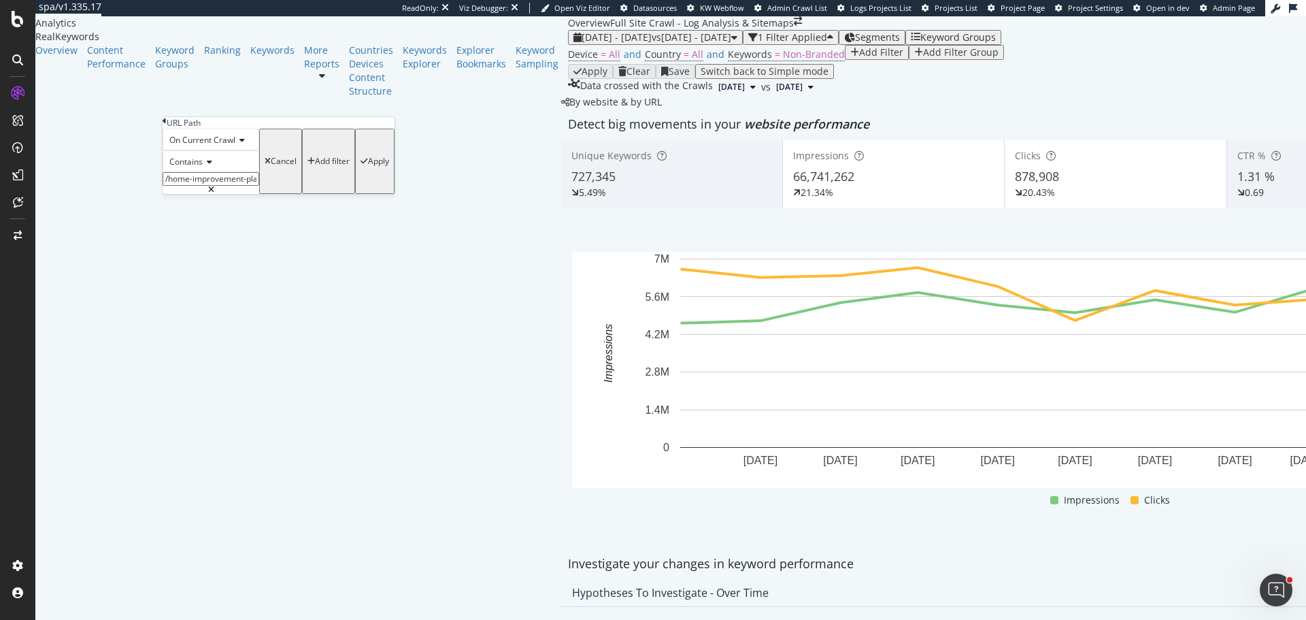
click at [368, 166] on div "Apply" at bounding box center [378, 161] width 21 height 10
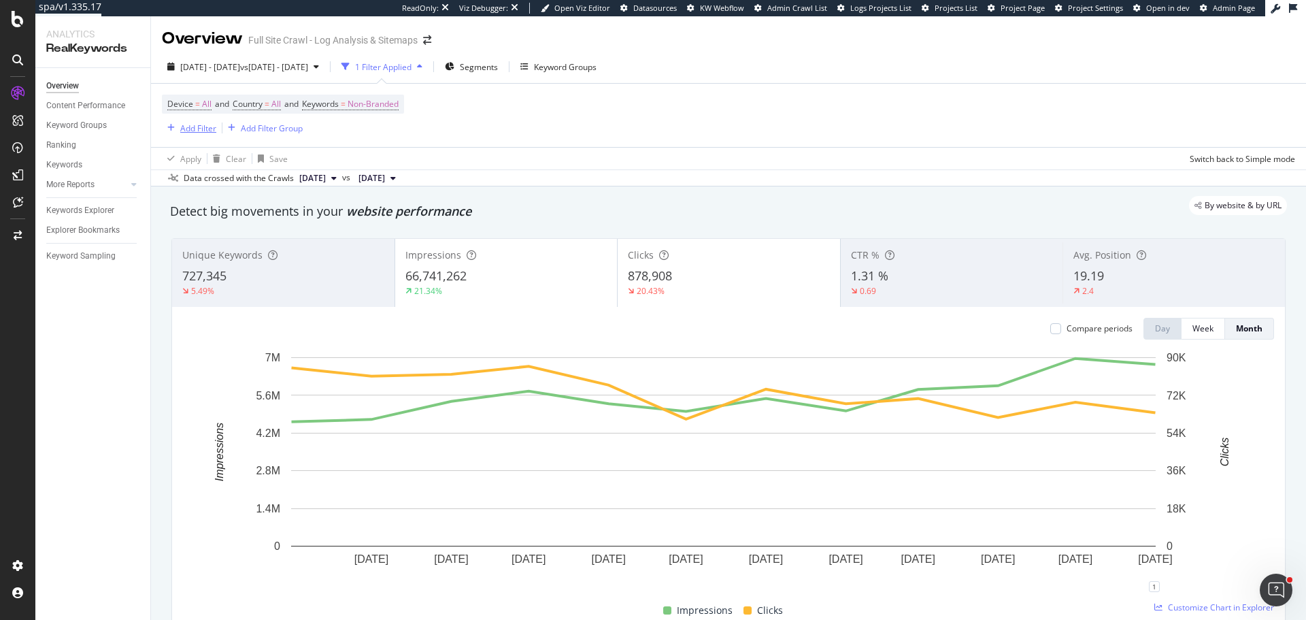
click at [206, 128] on div "Add Filter" at bounding box center [198, 128] width 36 height 12
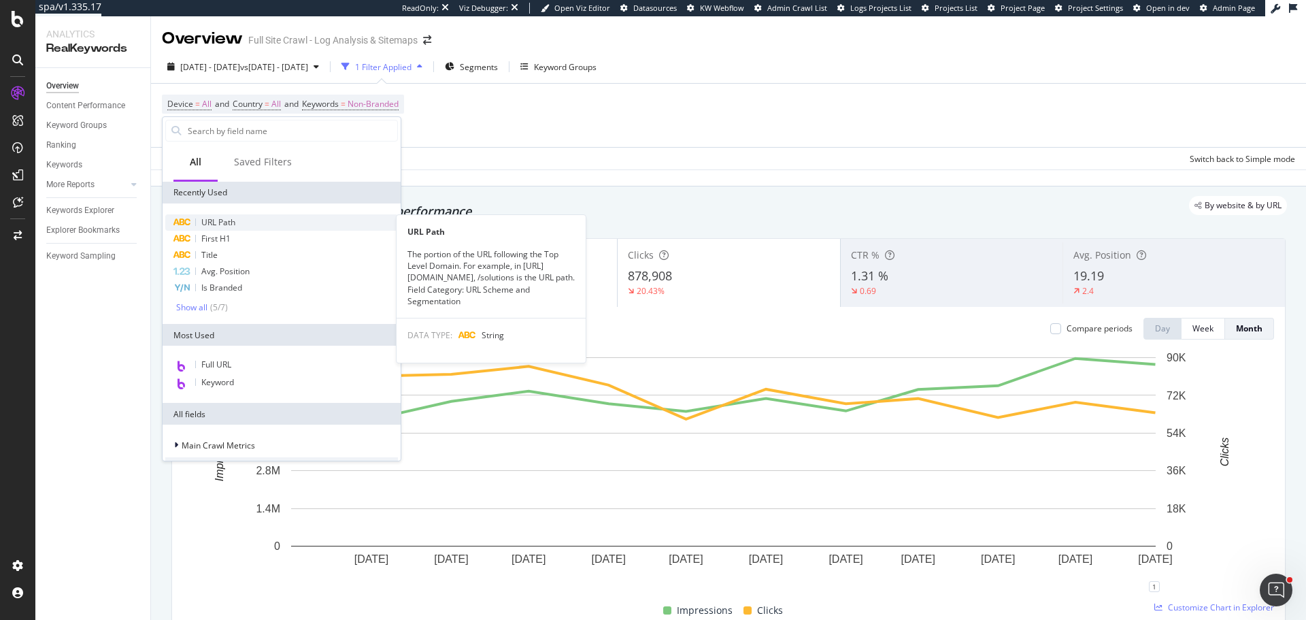
click at [298, 227] on div "URL Path" at bounding box center [281, 222] width 233 height 16
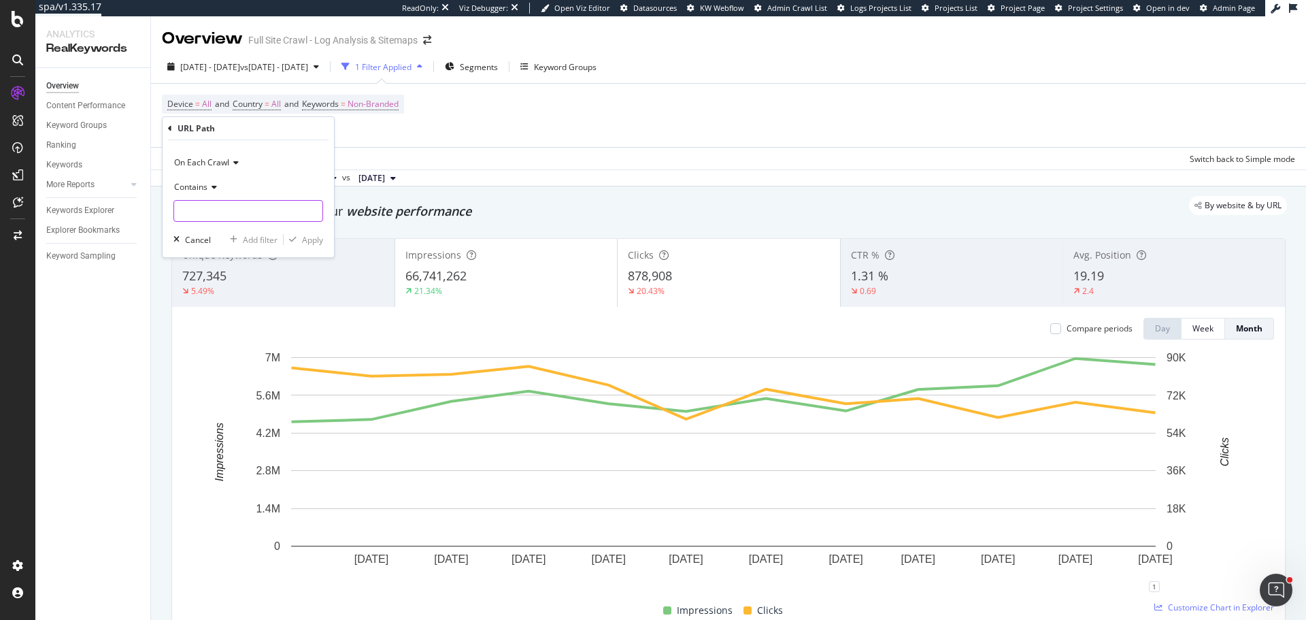
click at [204, 219] on input "text" at bounding box center [248, 211] width 148 height 22
paste input "/home-improvement-planning/"
type input "/home-improvement-planning/"
click at [305, 239] on div "Apply" at bounding box center [312, 240] width 21 height 12
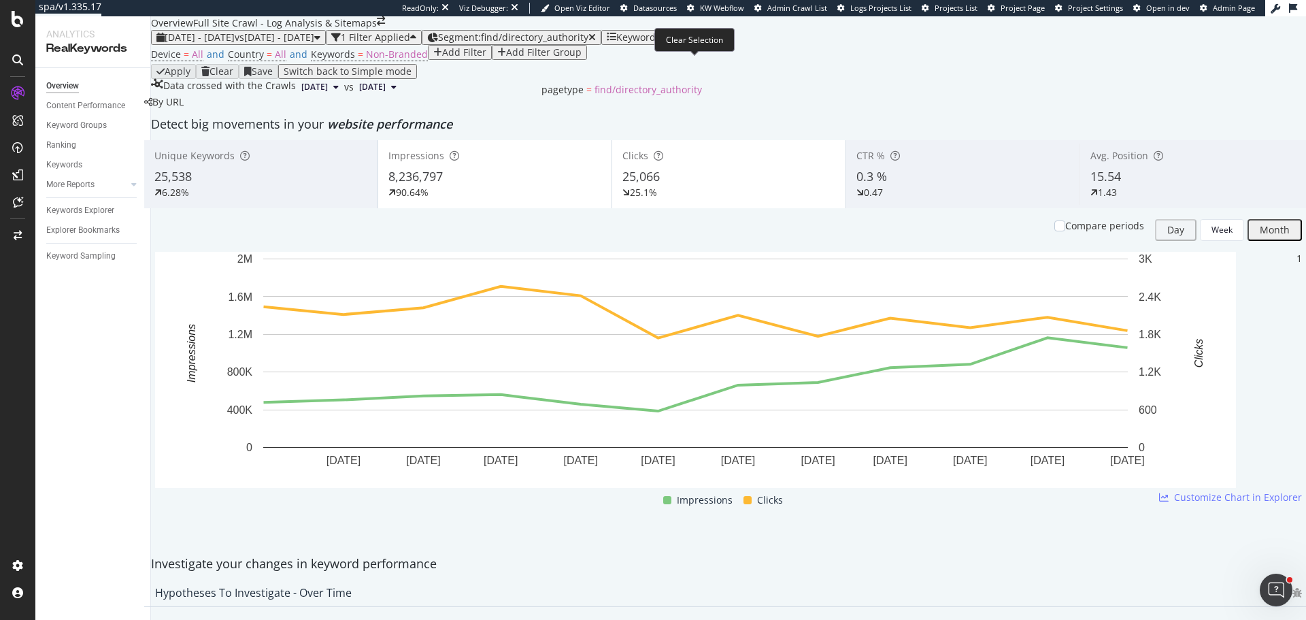
click at [596, 42] on icon "button" at bounding box center [591, 38] width 7 height 10
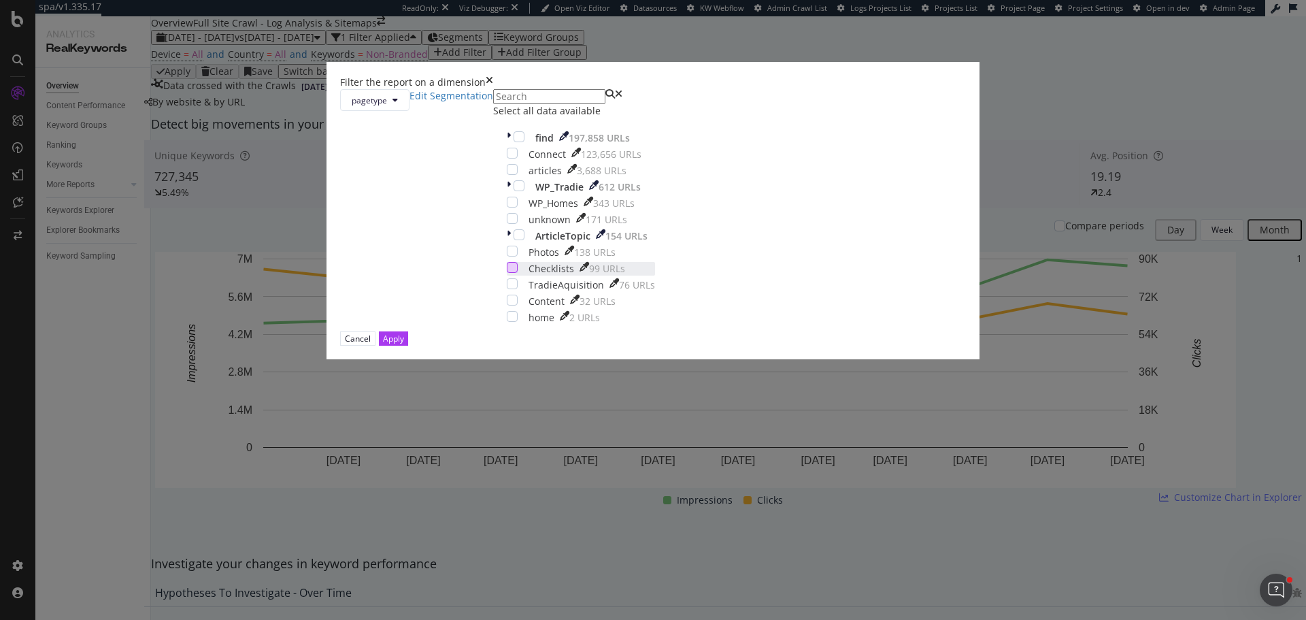
click at [518, 273] on div "modal" at bounding box center [512, 267] width 11 height 11
click at [408, 346] on button "Apply" at bounding box center [393, 338] width 29 height 14
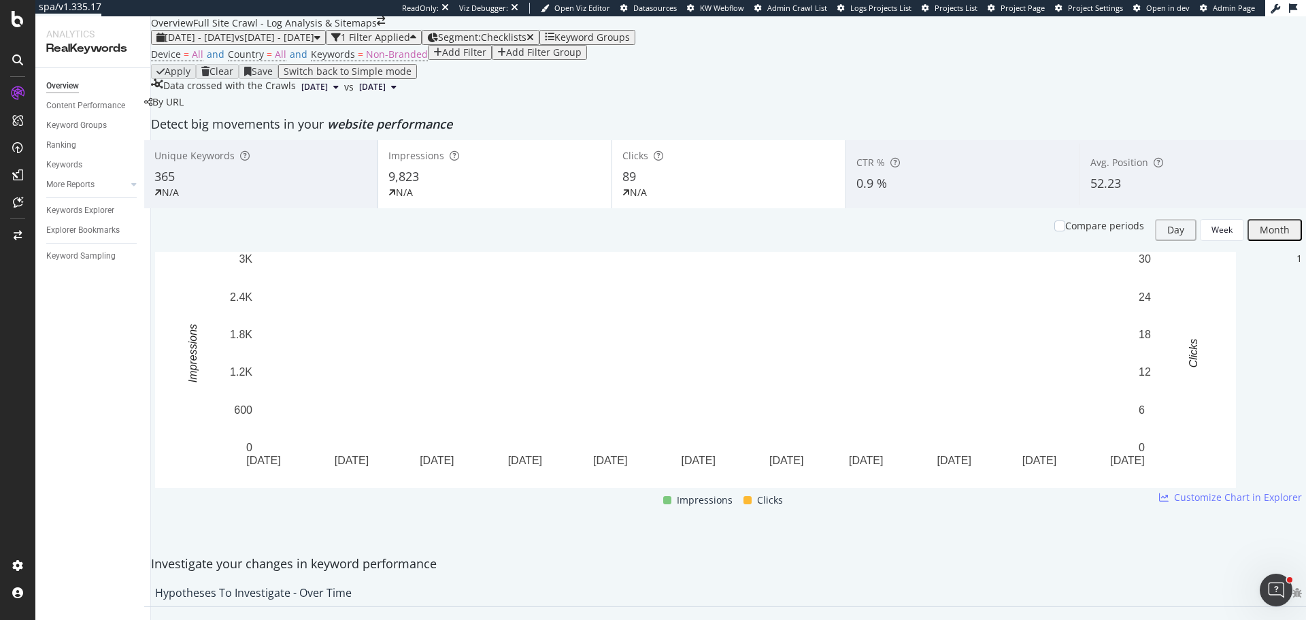
scroll to position [1156, 0]
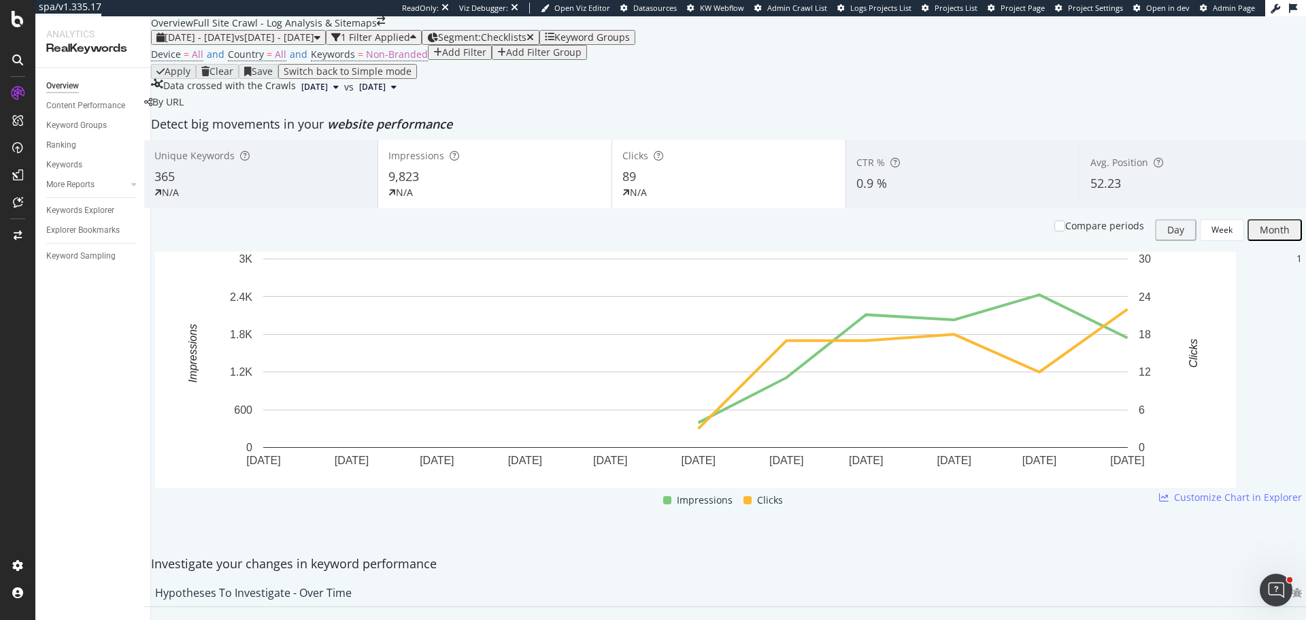
copy div "checklists"
click at [534, 33] on icon "button" at bounding box center [530, 38] width 7 height 10
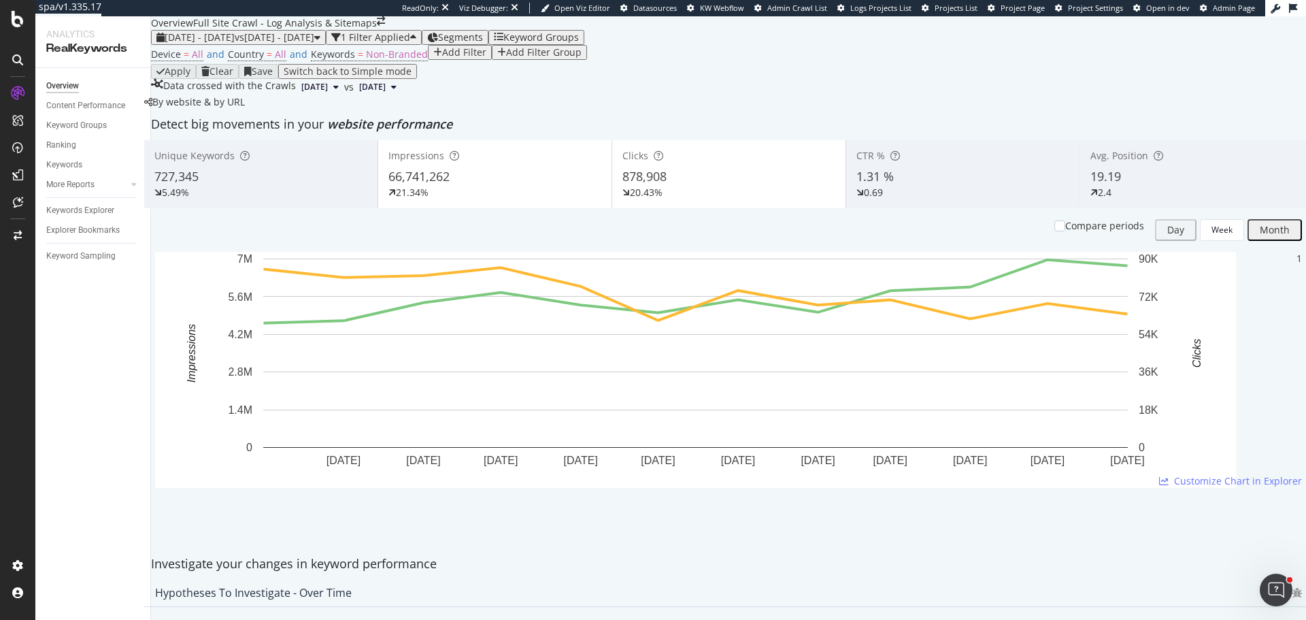
click at [442, 58] on div "Add Filter" at bounding box center [464, 52] width 44 height 11
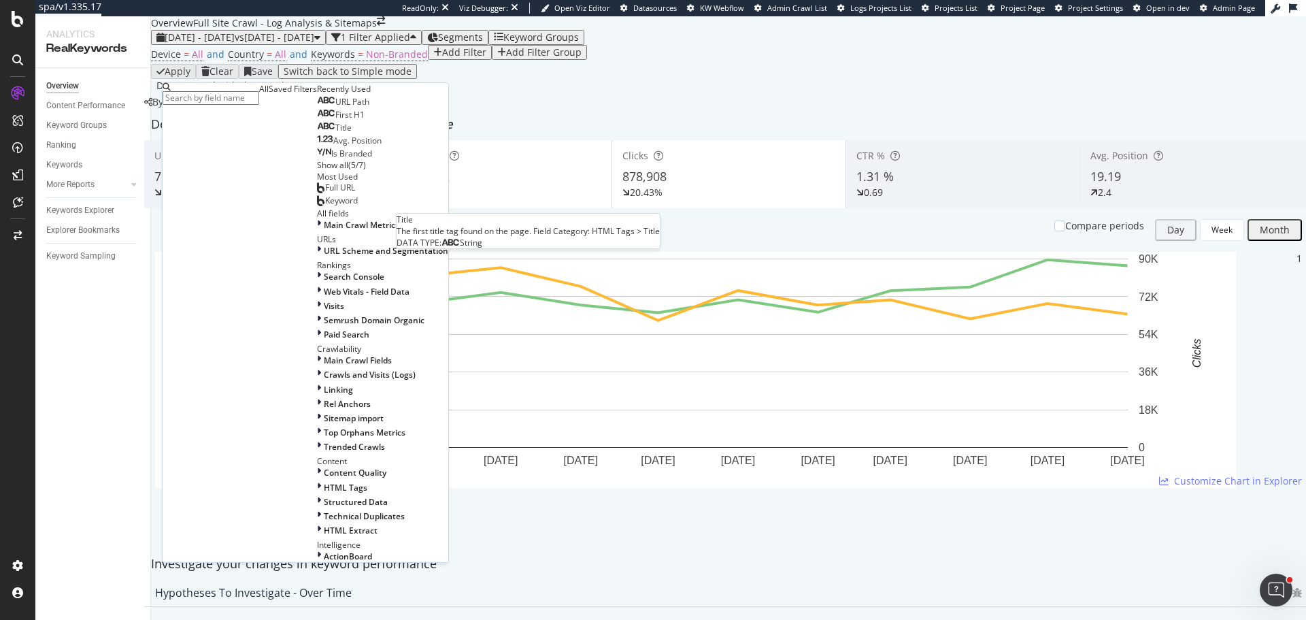
click at [335, 107] on span "URL Path" at bounding box center [352, 102] width 34 height 12
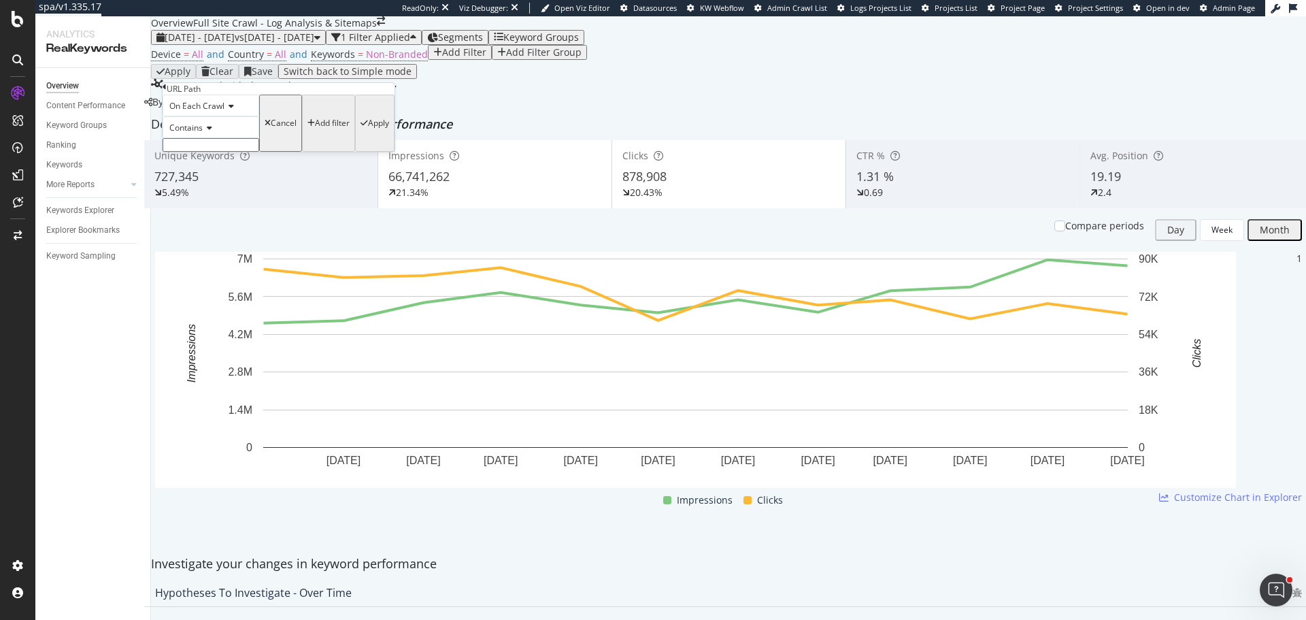
click at [229, 152] on input "text" at bounding box center [211, 145] width 97 height 14
paste input "checklists"
type input "/checklists/"
click at [368, 132] on div "Apply" at bounding box center [378, 127] width 21 height 10
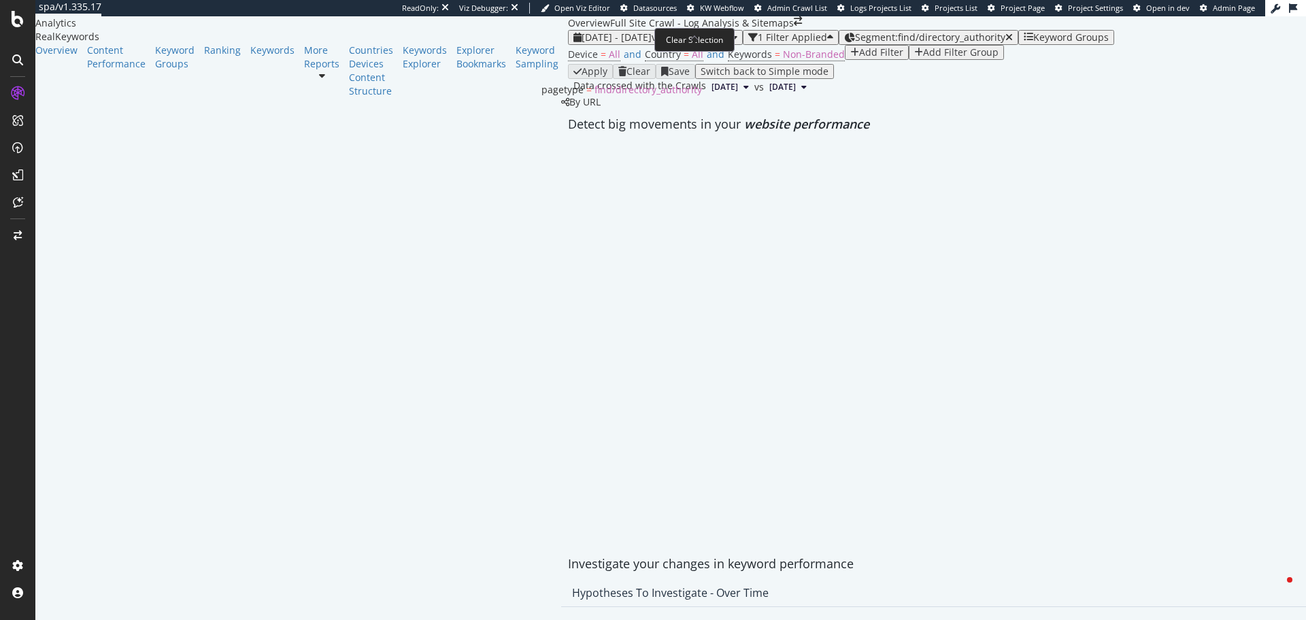
click at [1005, 42] on icon "button" at bounding box center [1008, 38] width 7 height 10
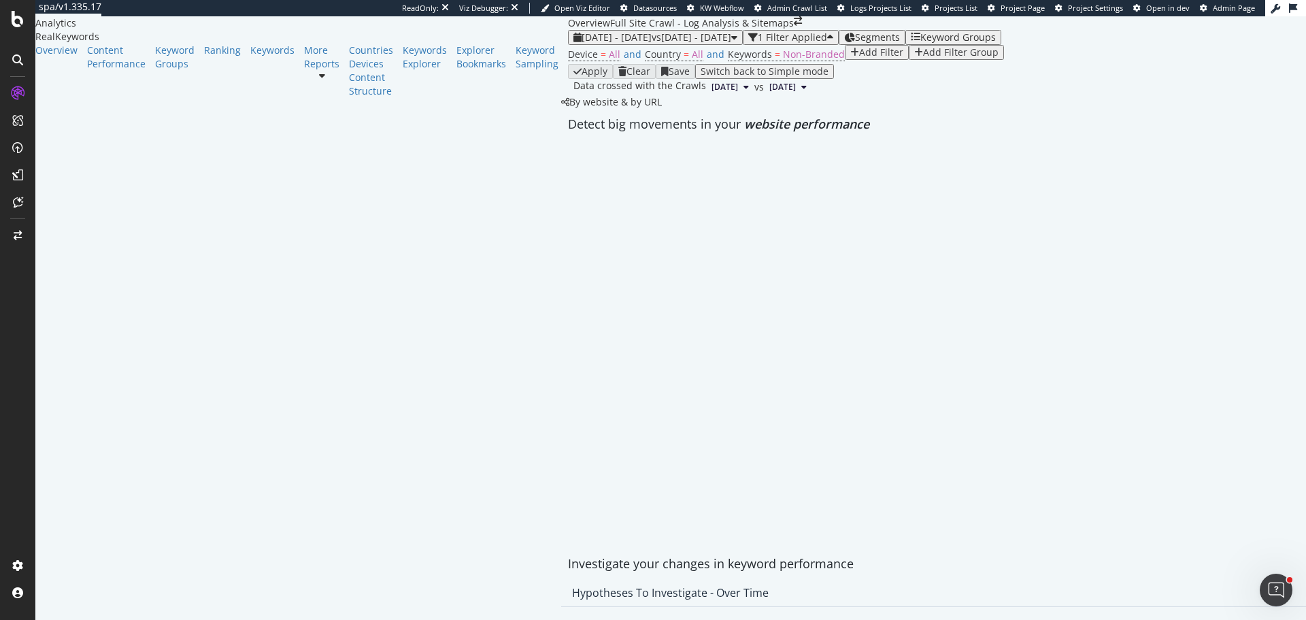
click at [859, 58] on div "Add Filter" at bounding box center [881, 52] width 44 height 11
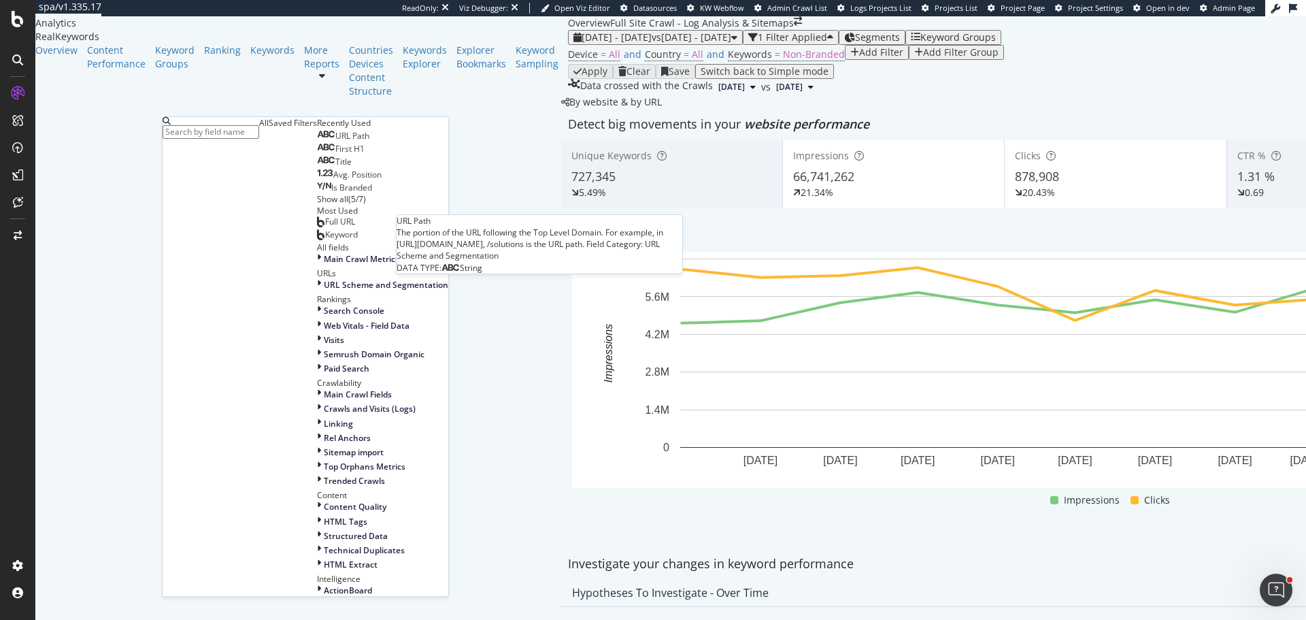
click at [335, 141] on span "URL Path" at bounding box center [352, 136] width 34 height 12
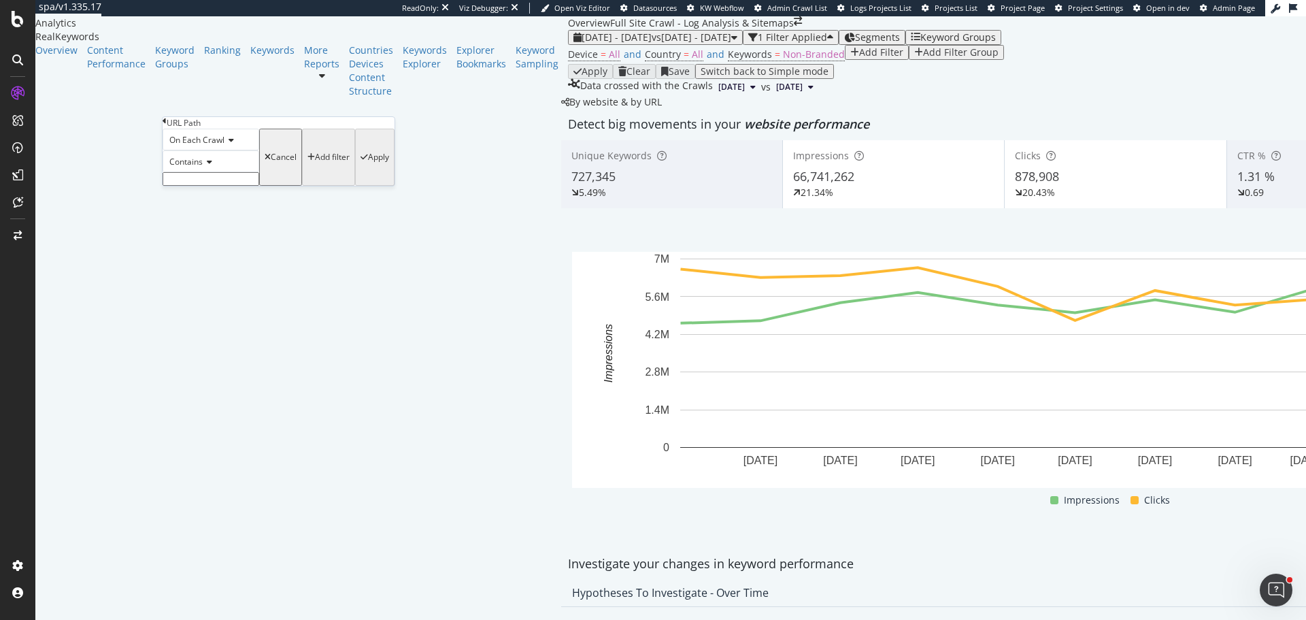
click at [207, 186] on input "text" at bounding box center [211, 179] width 97 height 14
paste input "/calculators/"
type input "/calculators/"
click at [368, 166] on div "Apply" at bounding box center [378, 161] width 21 height 10
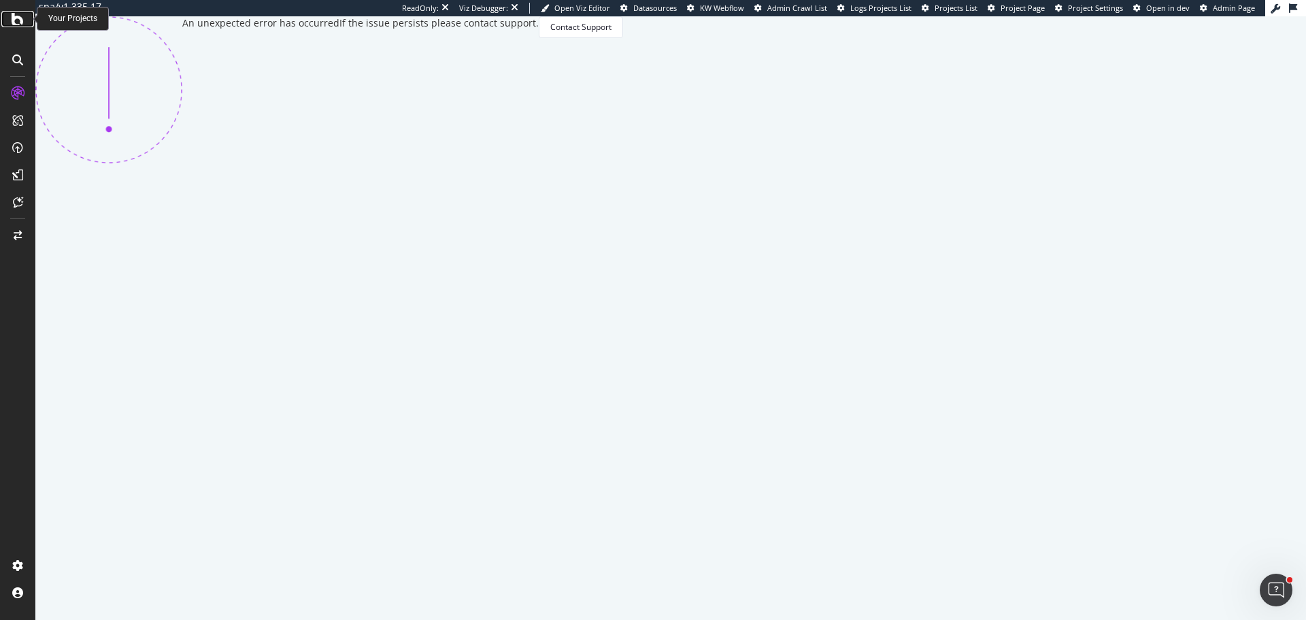
click at [15, 23] on icon at bounding box center [18, 19] width 12 height 16
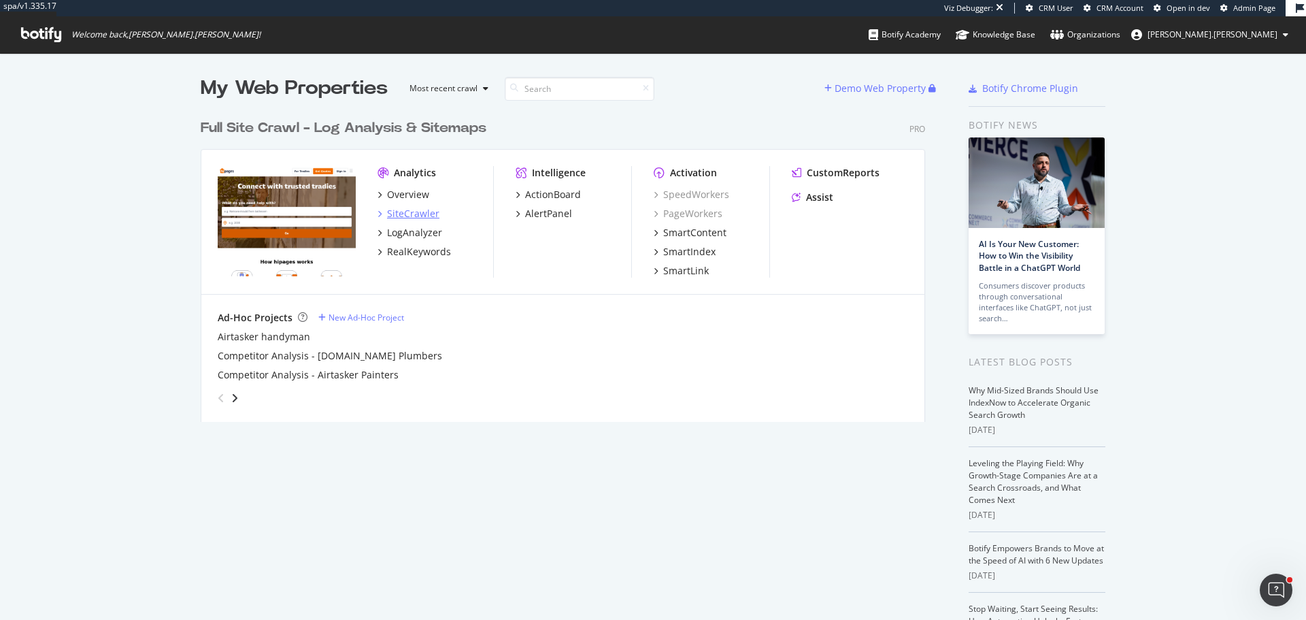
click at [398, 215] on div "SiteCrawler" at bounding box center [413, 214] width 52 height 14
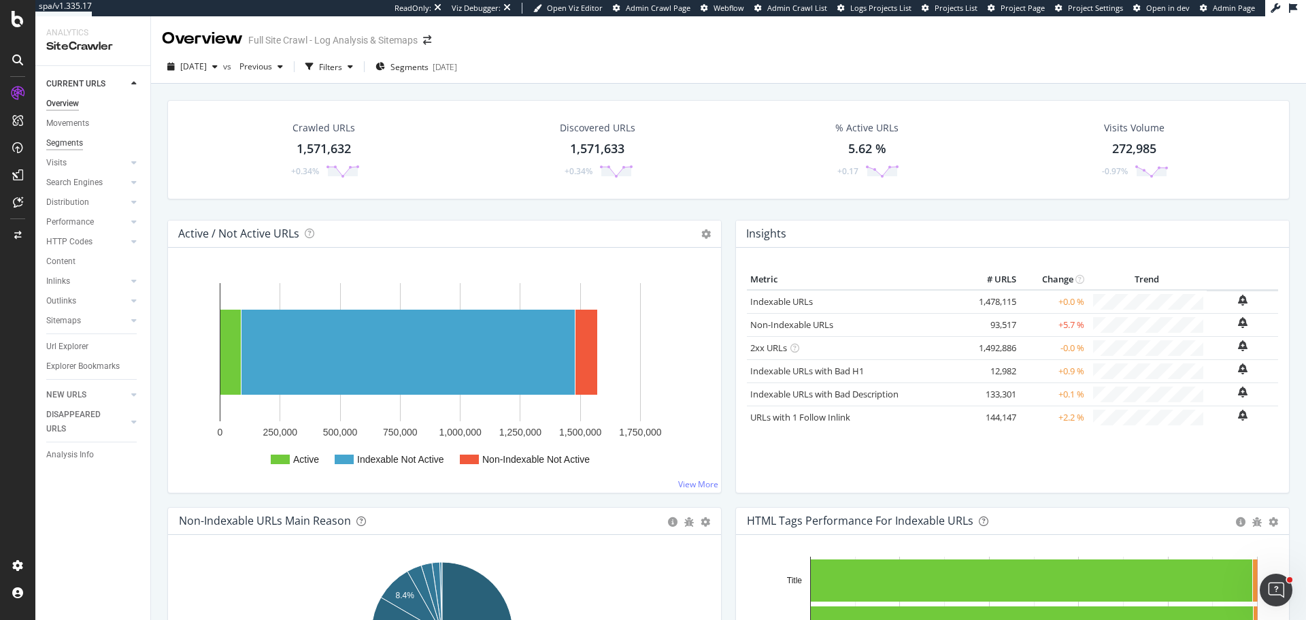
click at [65, 146] on div "Segments" at bounding box center [64, 143] width 37 height 14
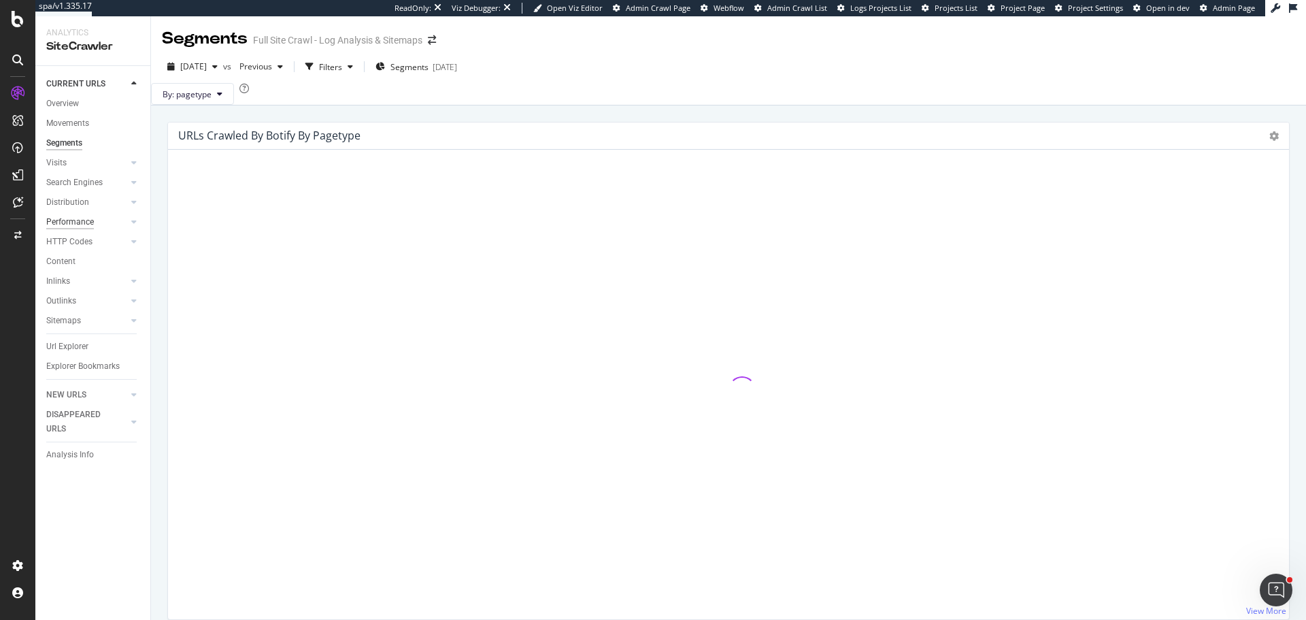
click at [80, 224] on div "Performance" at bounding box center [70, 222] width 48 height 14
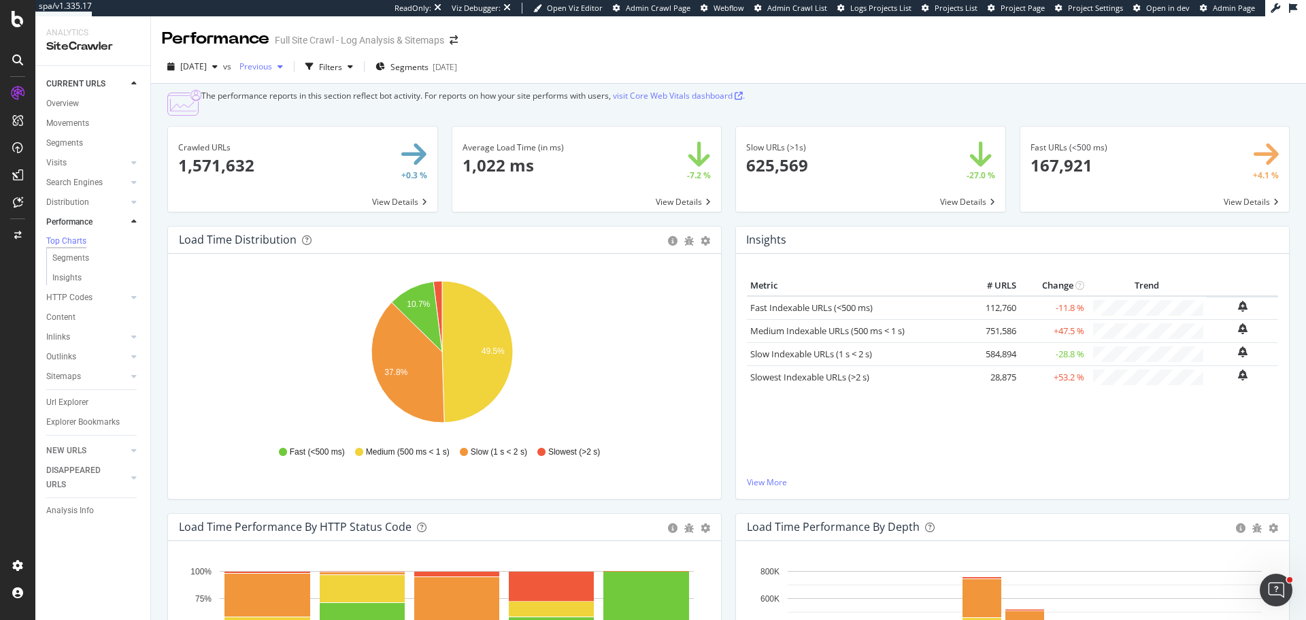
click at [272, 65] on span "Previous" at bounding box center [253, 67] width 38 height 12
click at [360, 112] on div "1.6M URLs" at bounding box center [361, 114] width 40 height 12
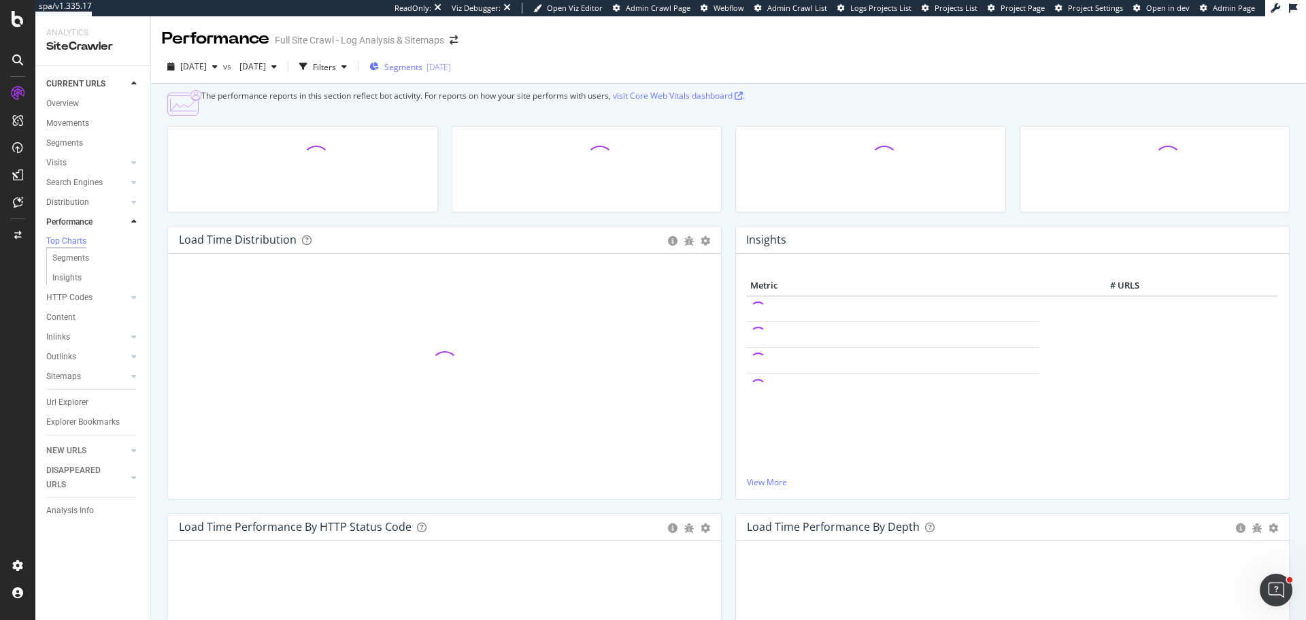
click at [422, 67] on span "Segments" at bounding box center [403, 67] width 38 height 12
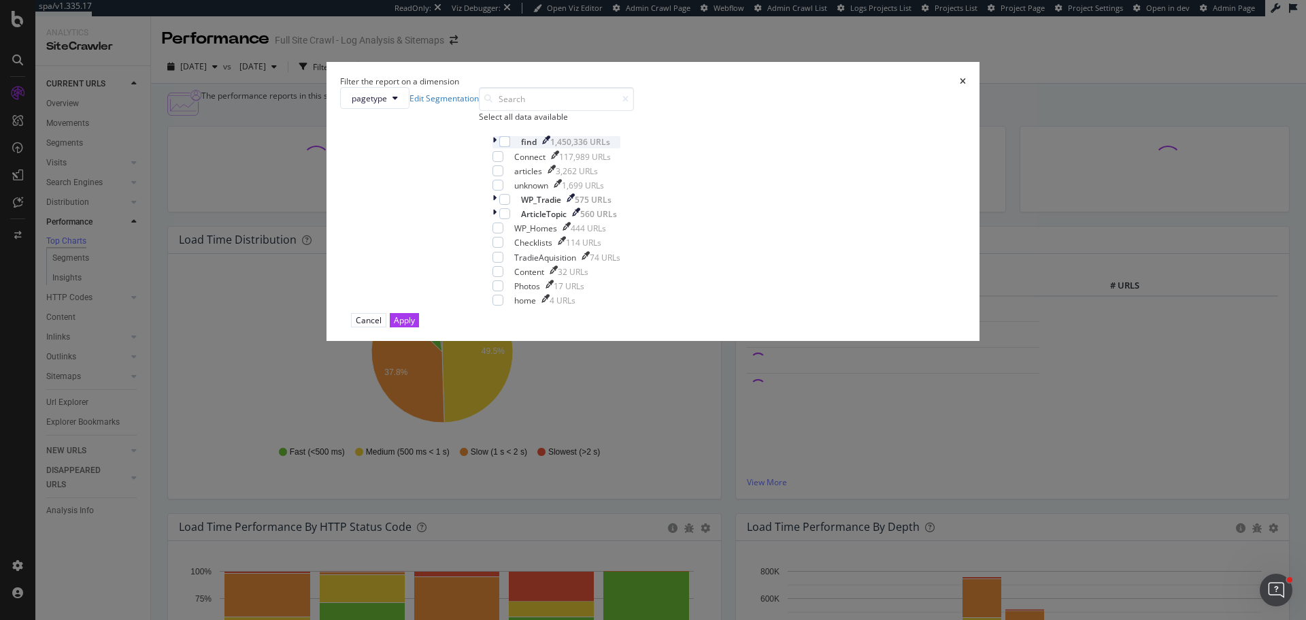
click at [497, 148] on icon "modal" at bounding box center [495, 142] width 4 height 12
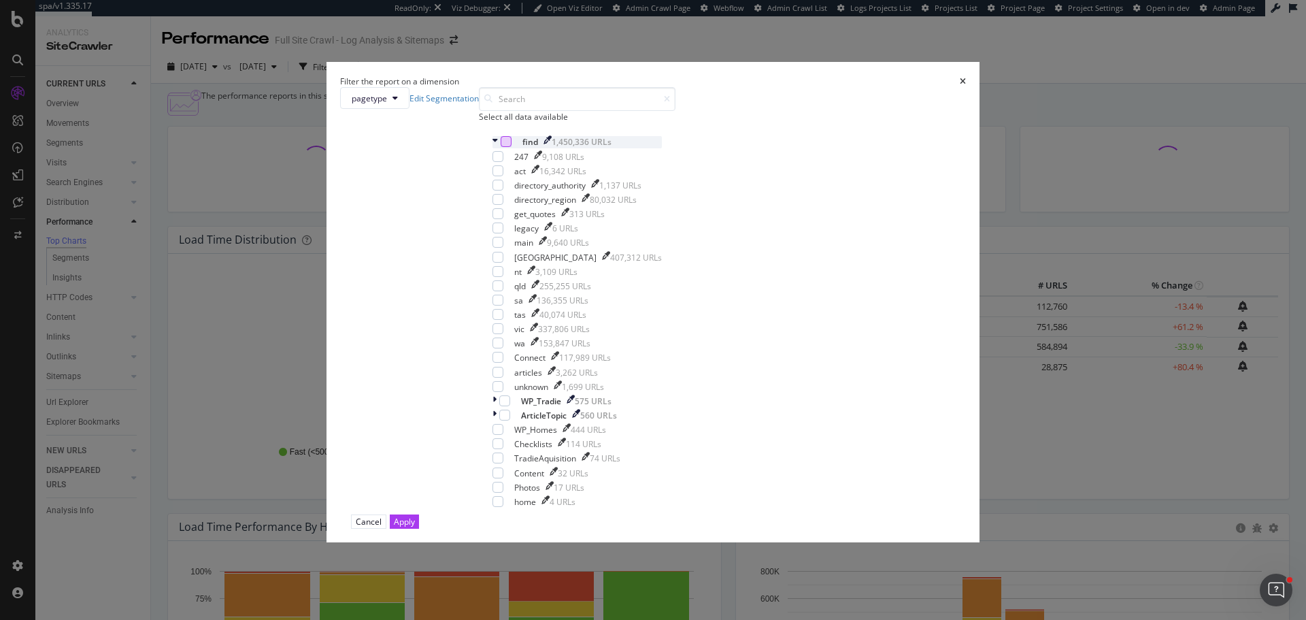
click at [512, 147] on div "modal" at bounding box center [506, 141] width 11 height 11
click at [415, 516] on div "Apply" at bounding box center [404, 522] width 21 height 12
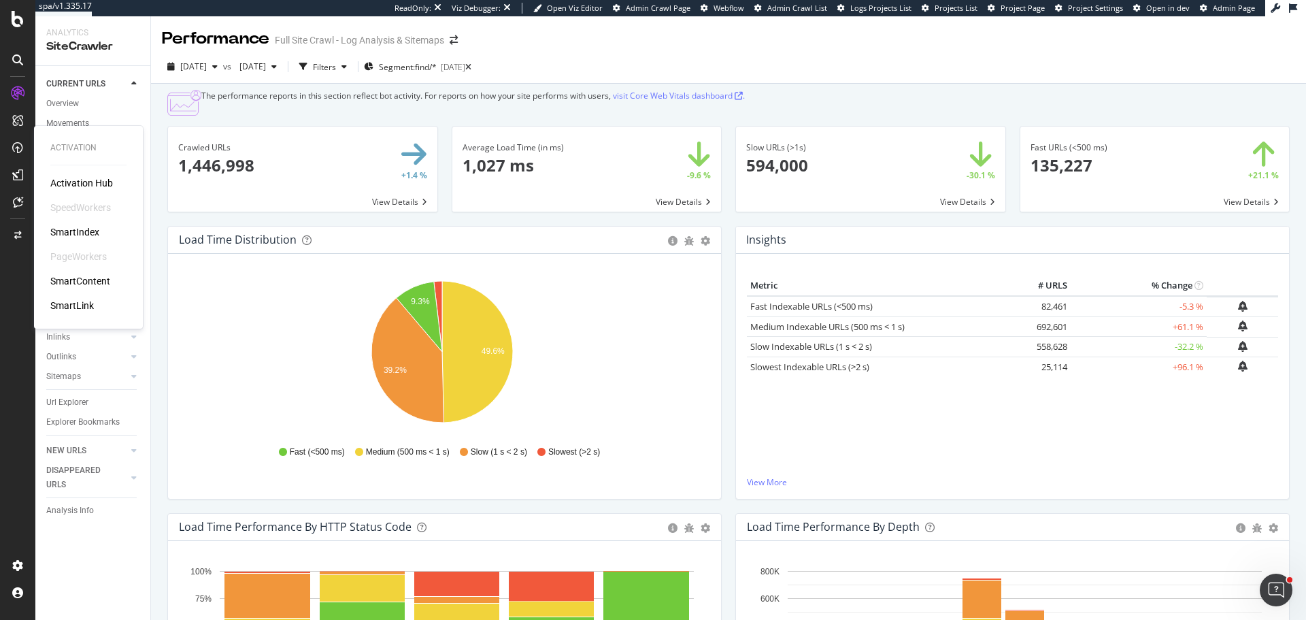
click at [74, 229] on div "SmartIndex" at bounding box center [74, 232] width 49 height 14
